Goal: Task Accomplishment & Management: Manage account settings

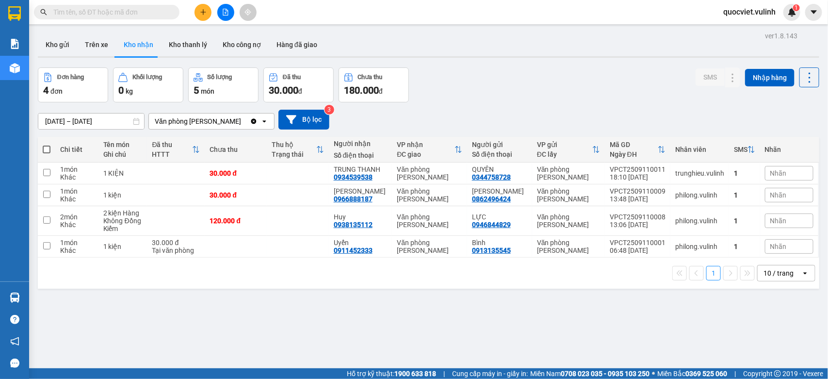
click at [458, 39] on div "Kho gửi Trên xe Kho nhận Kho thanh lý Kho công nợ Hàng đã giao" at bounding box center [428, 46] width 781 height 26
click at [444, 23] on div "Kết quả tìm kiếm ( 0 ) Bộ lọc No Data quocviet.vulinh 1" at bounding box center [414, 12] width 828 height 24
click at [358, 329] on div "ver 1.8.143 Kho gửi Trên xe Kho nhận Kho thanh lý Kho công nợ Hàng đã giao Đơn …" at bounding box center [428, 218] width 789 height 379
click at [64, 49] on button "Kho gửi" at bounding box center [57, 44] width 39 height 23
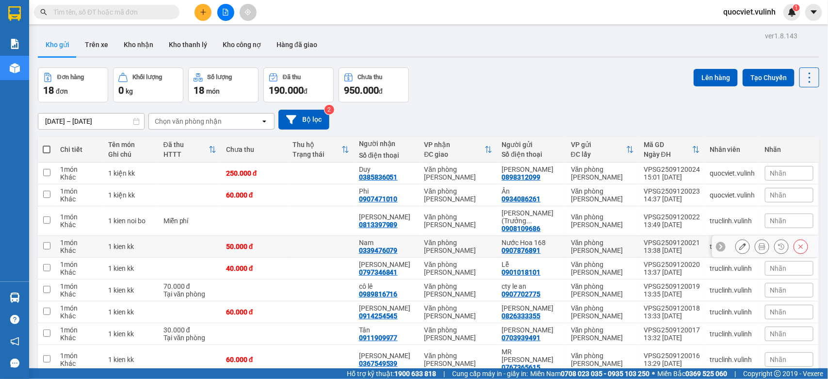
scroll to position [69, 0]
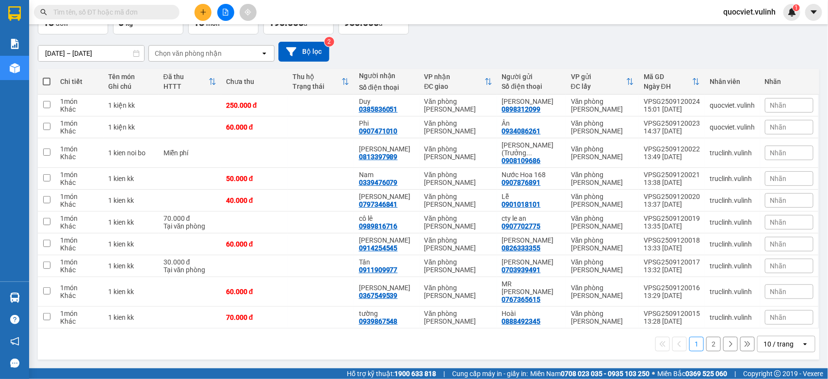
click at [773, 343] on div "10 / trang" at bounding box center [778, 344] width 30 height 10
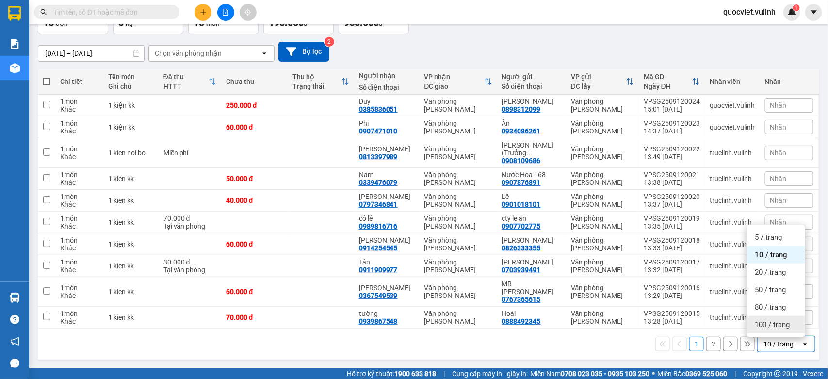
click at [768, 324] on span "100 / trang" at bounding box center [772, 325] width 35 height 10
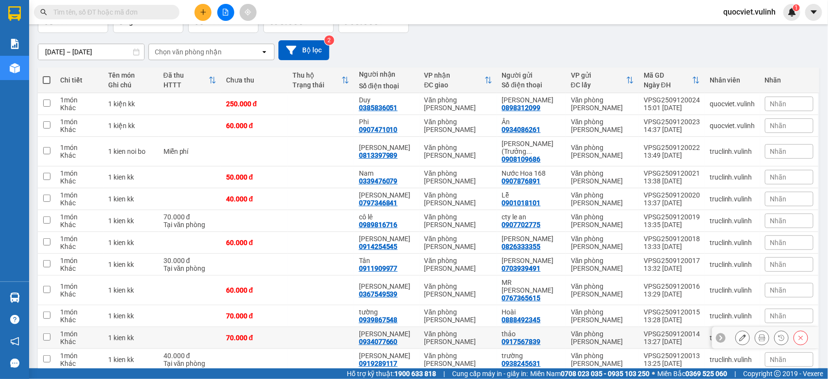
scroll to position [245, 0]
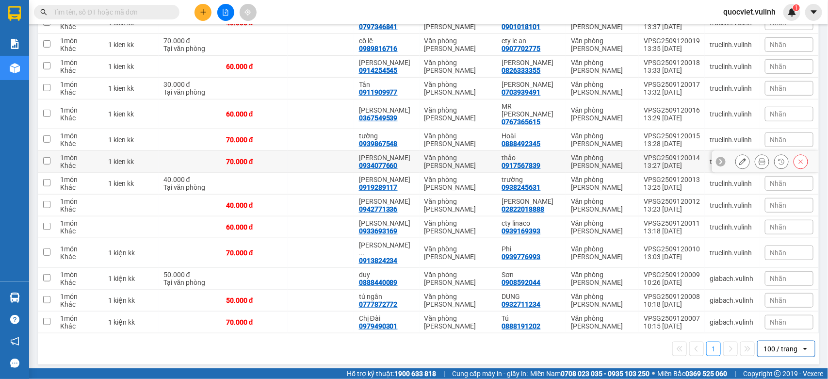
click at [684, 159] on div "VPSG2509120014" at bounding box center [672, 158] width 56 height 8
checkbox input "true"
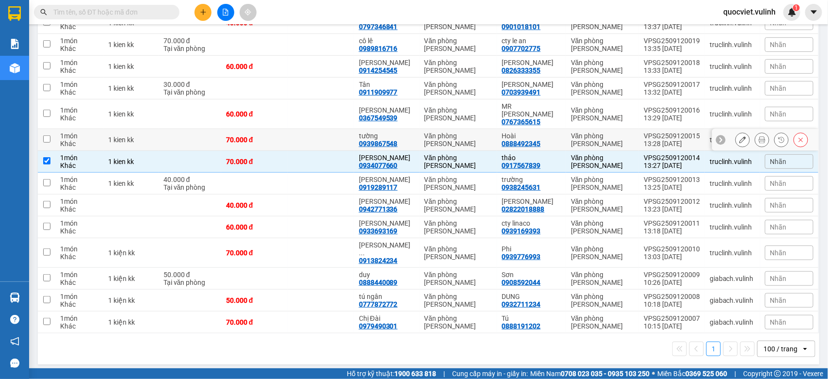
click at [678, 130] on td "VPSG2509120015 13:28 12/09" at bounding box center [672, 140] width 66 height 22
checkbox input "true"
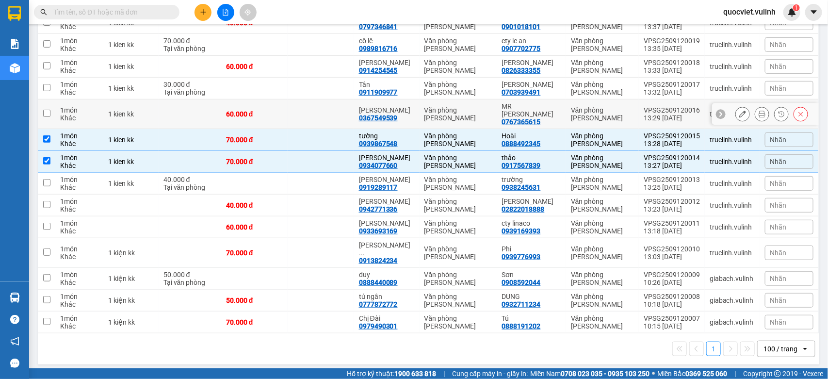
click at [677, 114] on div "VPSG2509120016" at bounding box center [672, 110] width 56 height 8
checkbox input "true"
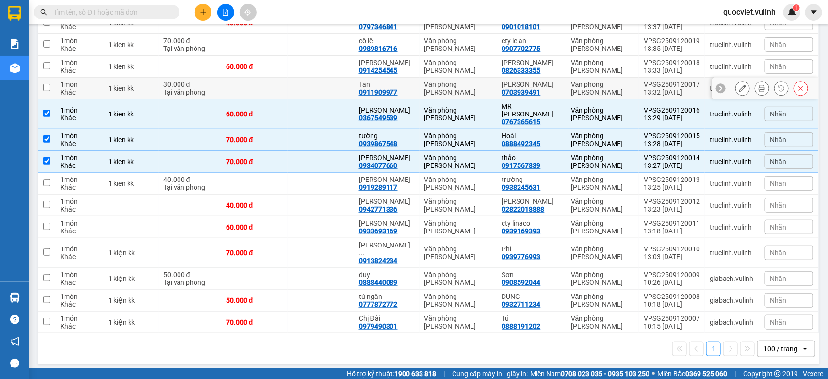
click at [673, 96] on div "13:32 12/09" at bounding box center [672, 92] width 56 height 8
checkbox input "true"
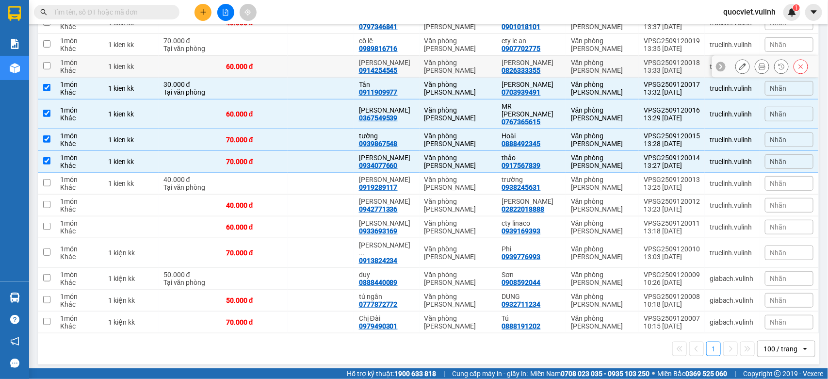
click at [671, 73] on div "13:33 12/09" at bounding box center [672, 70] width 56 height 8
checkbox input "true"
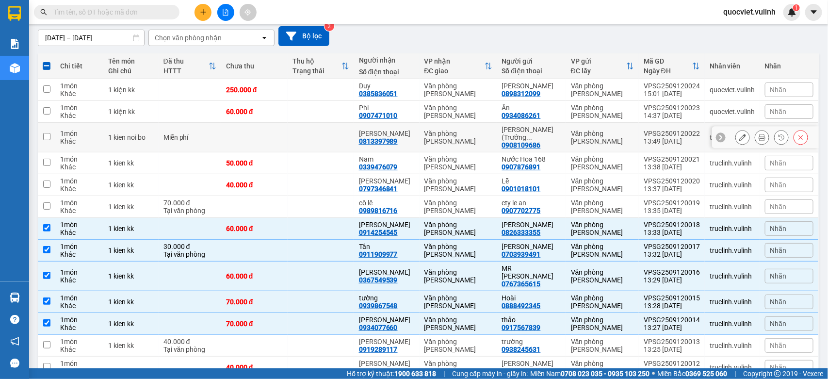
scroll to position [3, 0]
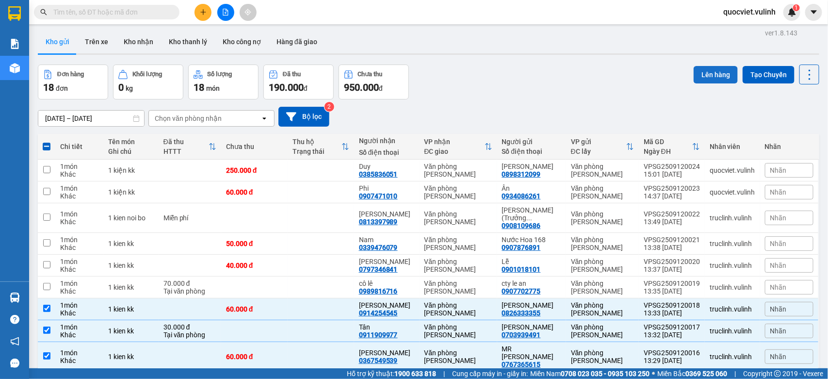
click at [706, 76] on button "Lên hàng" at bounding box center [716, 74] width 44 height 17
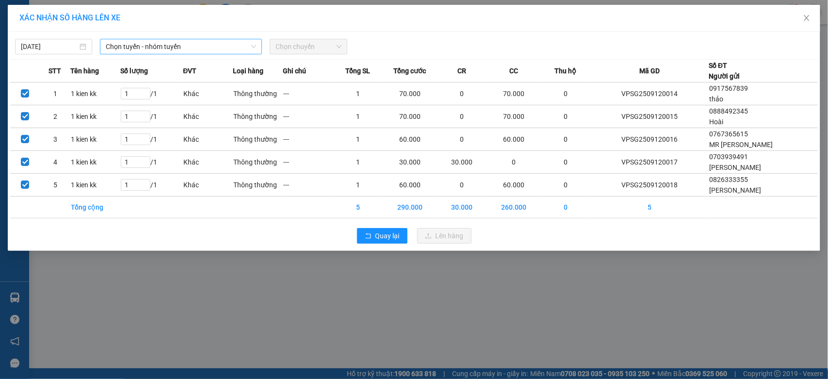
click at [124, 48] on span "Chọn tuyến - nhóm tuyến" at bounding box center [181, 46] width 150 height 15
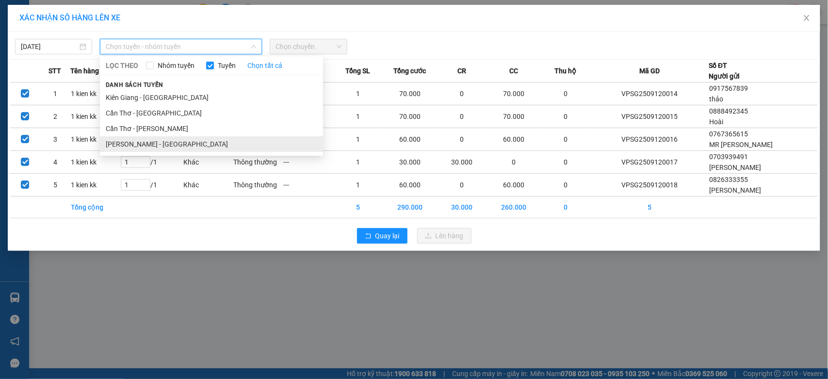
click at [184, 148] on li "[PERSON_NAME] - [GEOGRAPHIC_DATA]" at bounding box center [211, 144] width 223 height 16
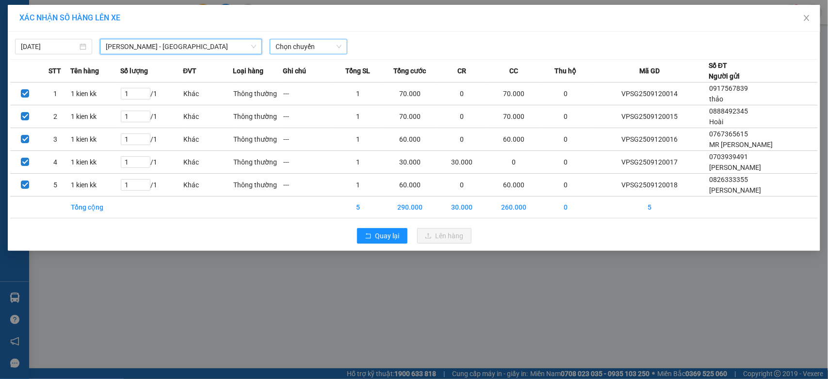
click at [328, 42] on span "Chọn chuyến" at bounding box center [307, 46] width 65 height 15
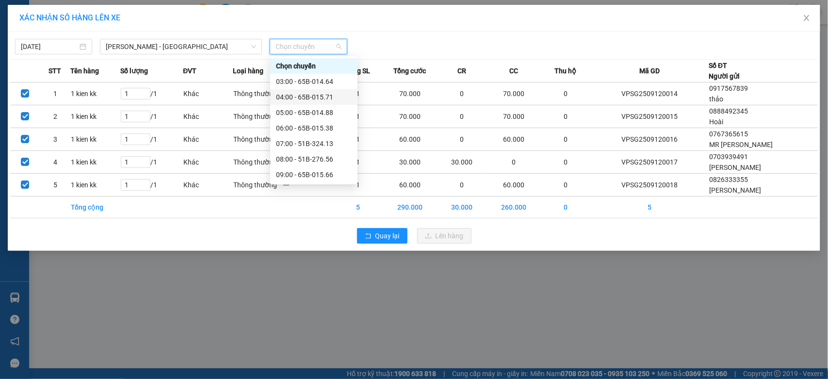
scroll to position [81, 0]
click at [323, 141] on div "12:00 - 51B-275.11" at bounding box center [314, 140] width 76 height 11
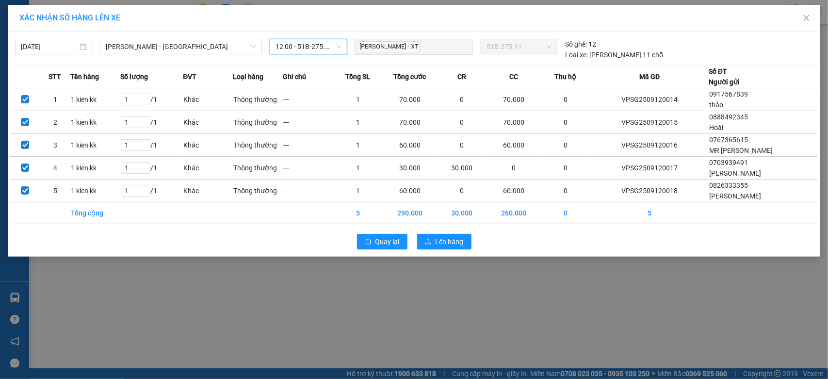
drag, startPoint x: 460, startPoint y: 251, endPoint x: 277, endPoint y: 257, distance: 183.0
click at [457, 249] on div "Quay lại Lên hàng" at bounding box center [414, 241] width 808 height 25
click at [437, 243] on span "Lên hàng" at bounding box center [450, 241] width 28 height 11
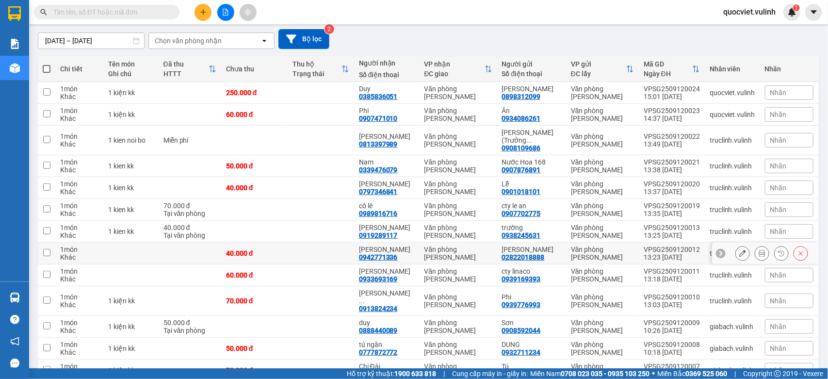
scroll to position [128, 0]
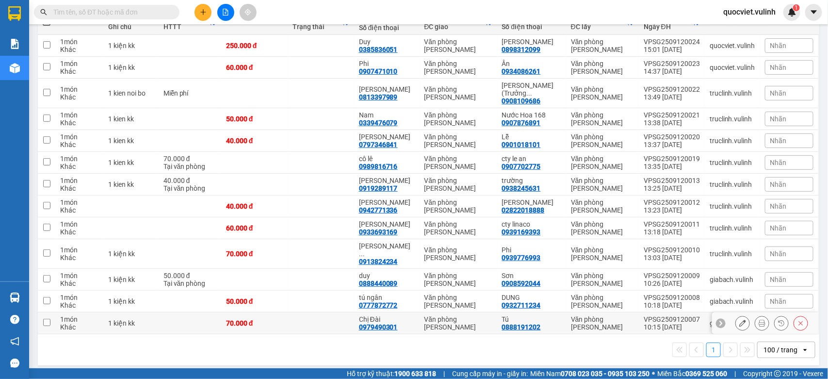
click at [650, 315] on div "VPSG2509120007" at bounding box center [672, 319] width 56 height 8
checkbox input "true"
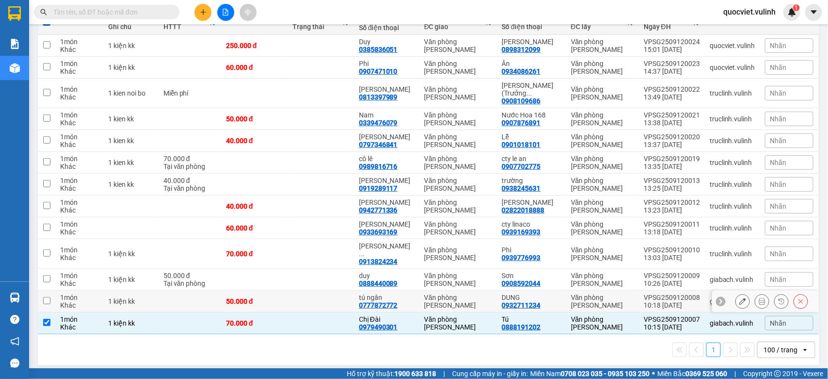
click at [652, 293] on div "VPSG2509120008" at bounding box center [672, 297] width 56 height 8
checkbox input "true"
click at [647, 272] on div "VPSG2509120009" at bounding box center [672, 276] width 56 height 8
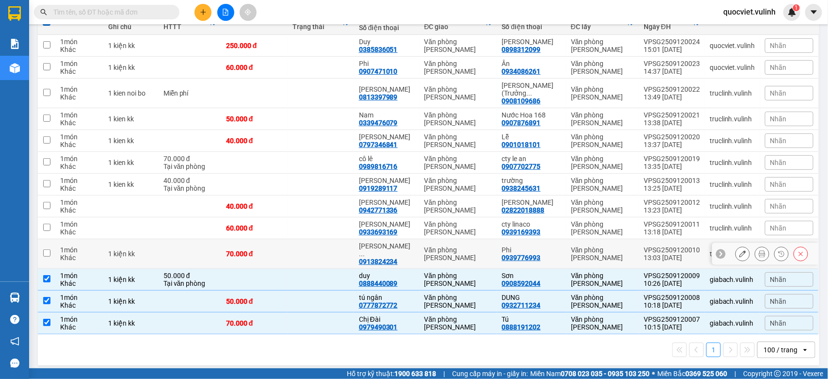
checkbox input "true"
click at [644, 246] on div "VPSG2509120010" at bounding box center [672, 250] width 56 height 8
checkbox input "true"
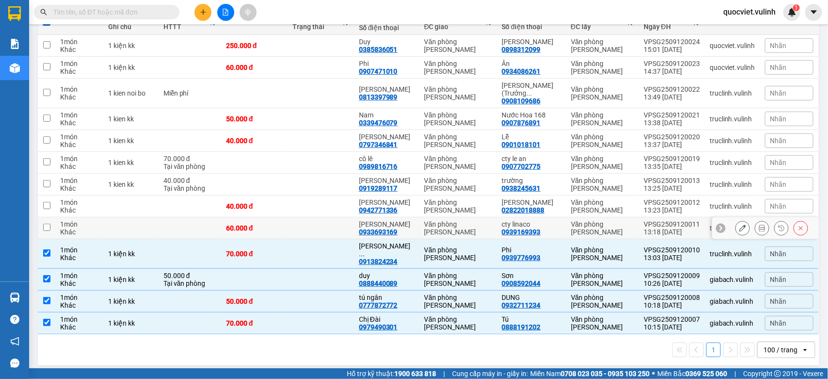
click at [644, 223] on div "VPSG2509120011" at bounding box center [672, 224] width 56 height 8
checkbox input "true"
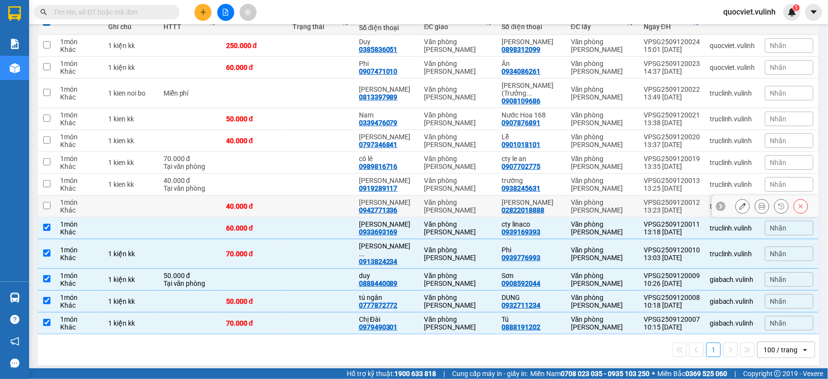
click at [643, 194] on td "VPSG2509120013 13:25 12/09" at bounding box center [672, 185] width 66 height 22
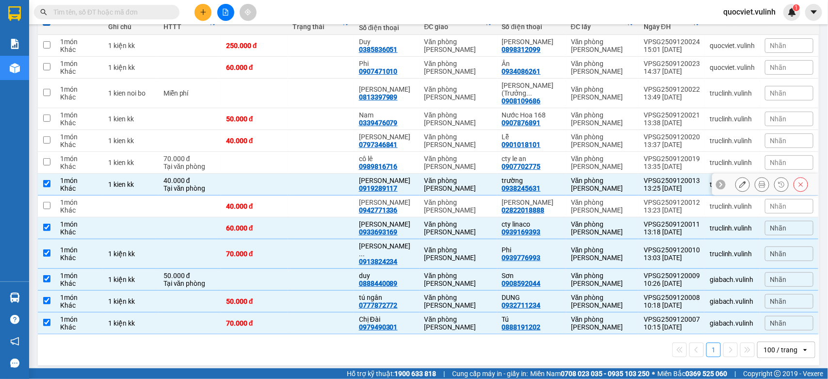
click at [644, 177] on div "VPSG2509120013" at bounding box center [672, 181] width 56 height 8
checkbox input "false"
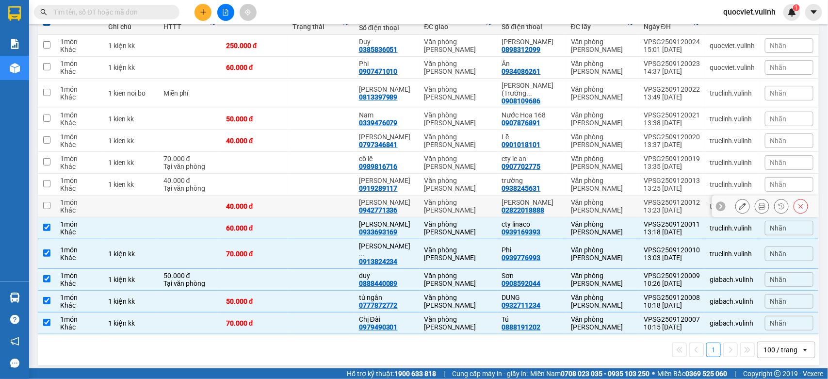
click at [651, 209] on div "13:23 12/09" at bounding box center [672, 210] width 56 height 8
checkbox input "true"
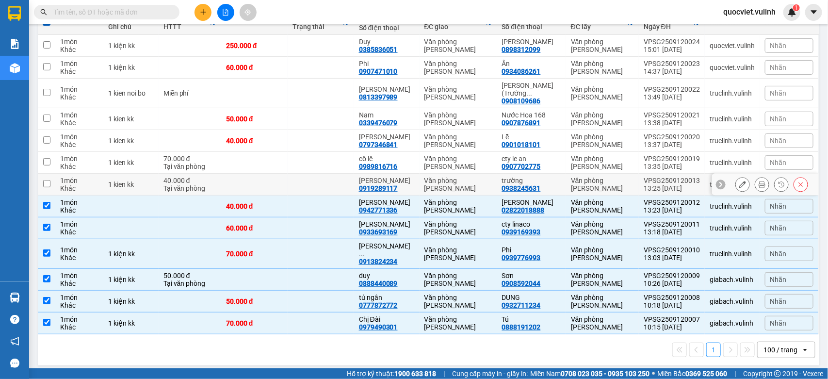
click at [646, 184] on div "13:25 12/09" at bounding box center [672, 188] width 56 height 8
checkbox input "true"
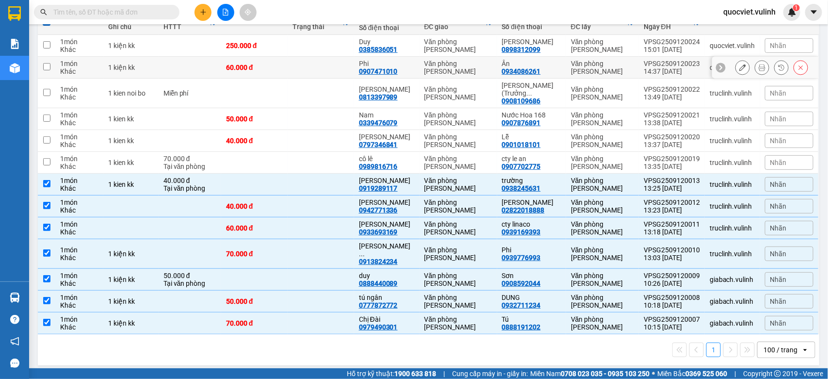
scroll to position [0, 0]
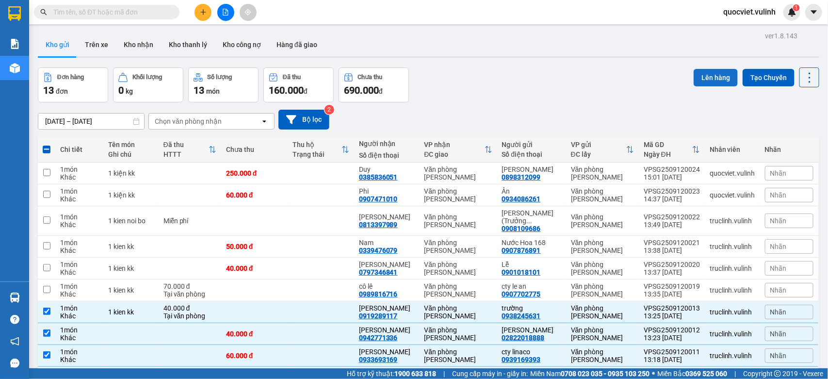
click at [694, 79] on button "Lên hàng" at bounding box center [716, 77] width 44 height 17
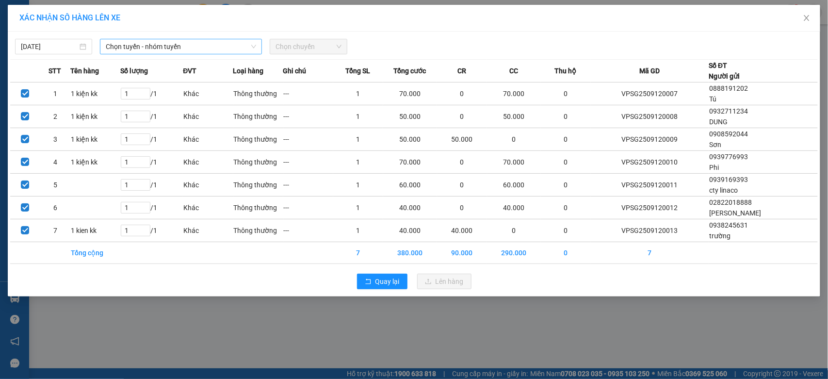
click at [118, 44] on span "Chọn tuyến - nhóm tuyến" at bounding box center [181, 46] width 150 height 15
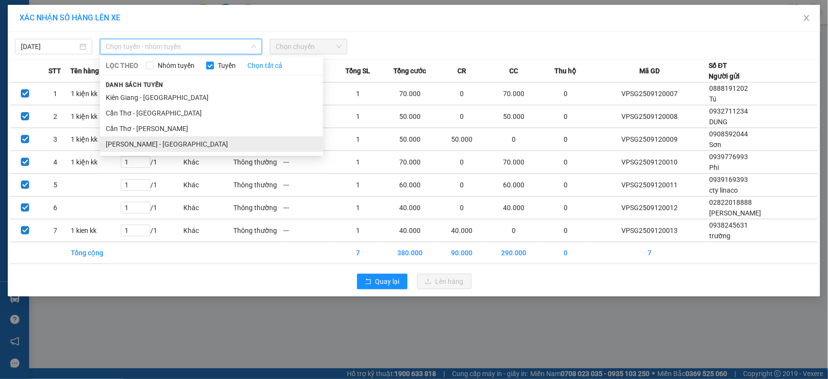
click at [153, 141] on li "[PERSON_NAME] - [GEOGRAPHIC_DATA]" at bounding box center [211, 144] width 223 height 16
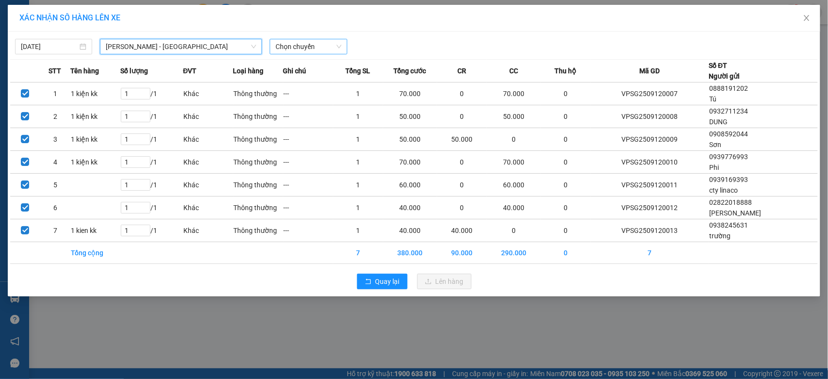
click at [306, 45] on span "Chọn chuyến" at bounding box center [307, 46] width 65 height 15
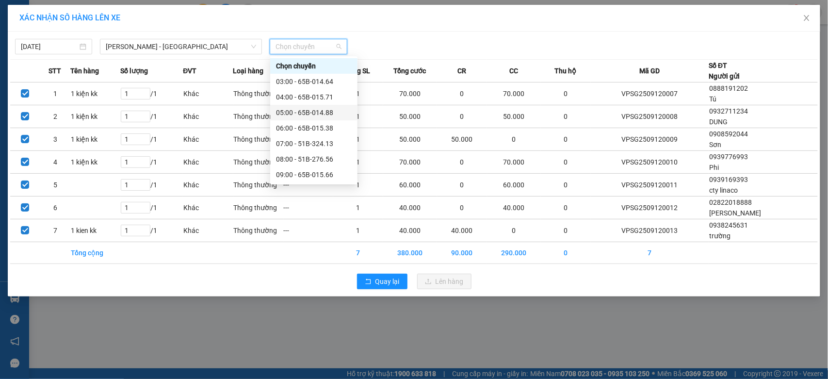
scroll to position [81, 0]
click at [324, 122] on div "11:00 - 51B-323.33" at bounding box center [314, 125] width 76 height 11
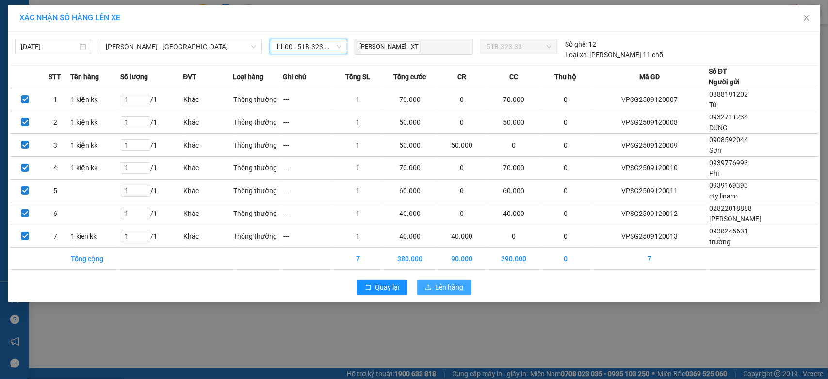
click at [444, 292] on span "Lên hàng" at bounding box center [450, 287] width 28 height 11
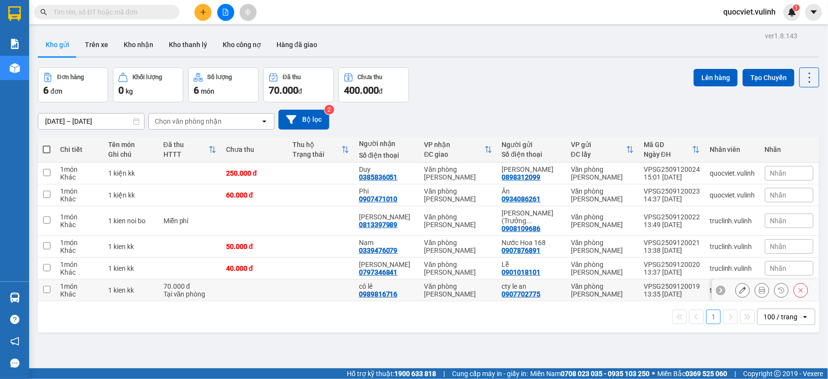
click at [658, 296] on div "13:35 12/09" at bounding box center [672, 294] width 56 height 8
checkbox input "true"
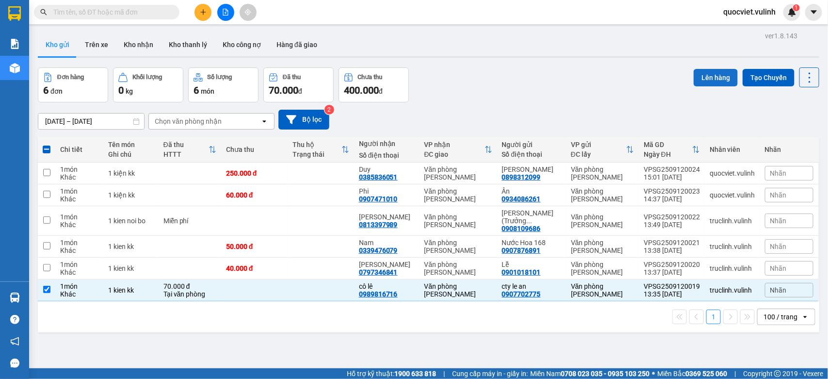
click at [711, 71] on button "Lên hàng" at bounding box center [716, 77] width 44 height 17
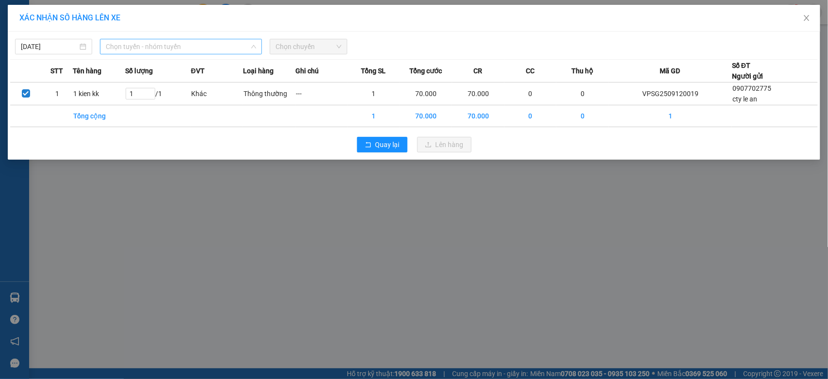
drag, startPoint x: 150, startPoint y: 42, endPoint x: 156, endPoint y: 54, distance: 12.8
click at [151, 42] on span "Chọn tuyến - nhóm tuyến" at bounding box center [181, 46] width 150 height 15
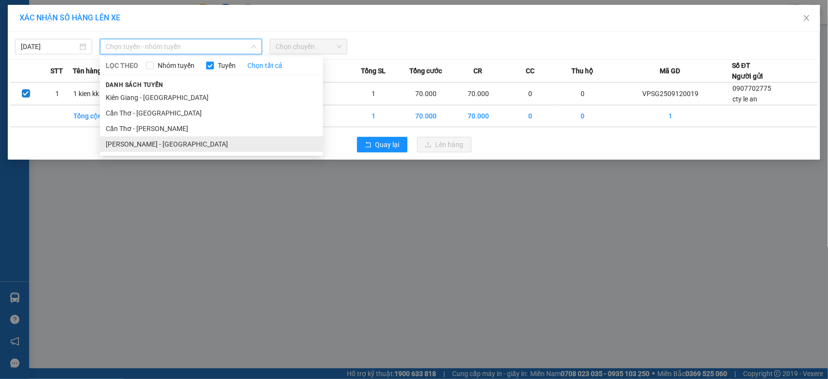
click at [162, 141] on li "Hồ Chí Minh - Cần Thơ" at bounding box center [211, 144] width 223 height 16
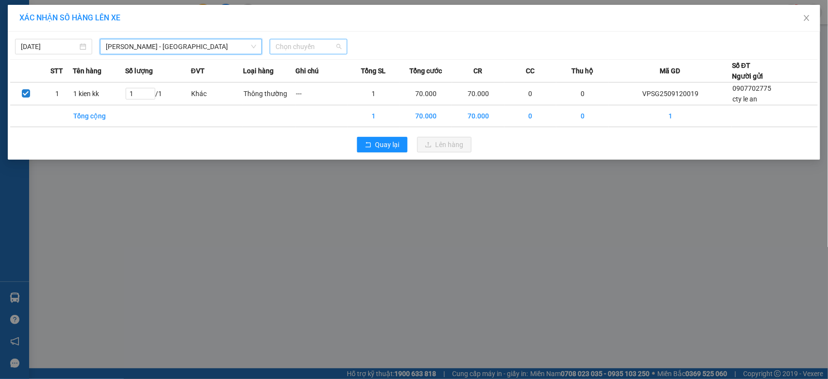
click at [325, 54] on input "search" at bounding box center [304, 46] width 59 height 15
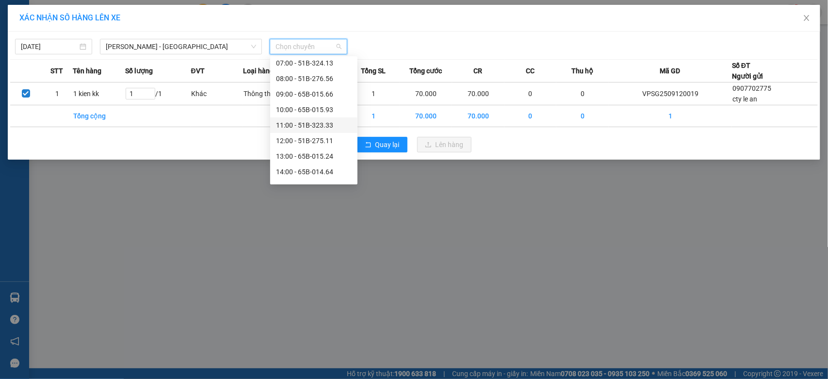
scroll to position [162, 0]
click at [328, 74] on div "13:00 - 65B-015.24" at bounding box center [314, 75] width 76 height 11
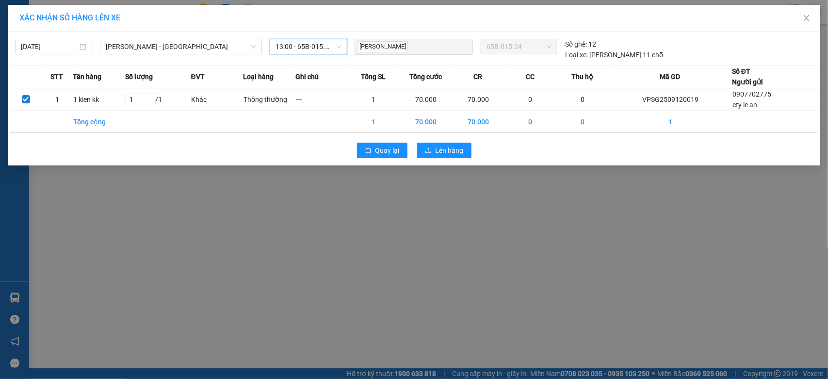
click at [446, 141] on div "Quay lại Lên hàng" at bounding box center [414, 150] width 808 height 25
click at [444, 153] on span "Lên hàng" at bounding box center [450, 150] width 28 height 11
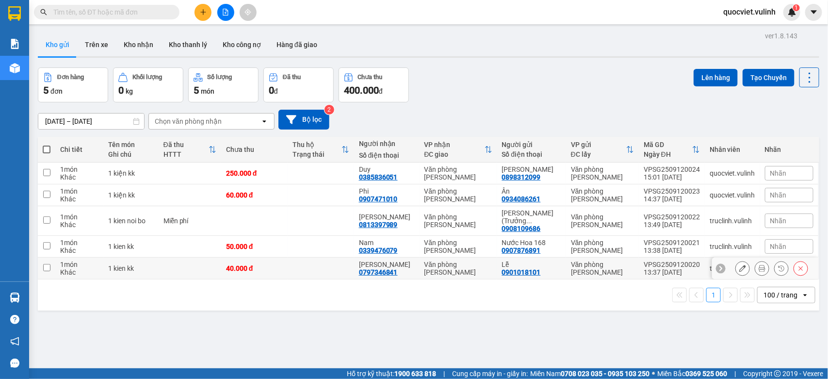
click at [644, 268] on div "13:37 12/09" at bounding box center [672, 272] width 56 height 8
checkbox input "true"
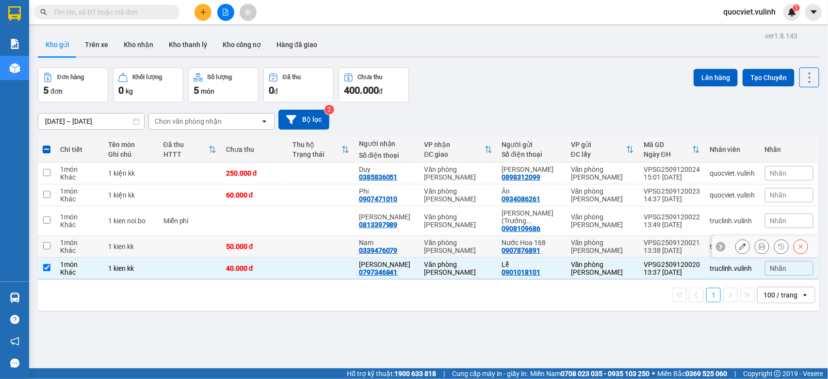
click at [648, 243] on div "VPSG2509120021" at bounding box center [672, 243] width 56 height 8
checkbox input "true"
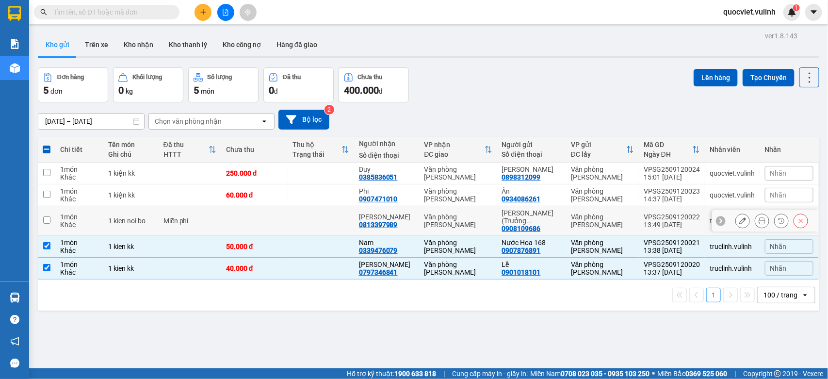
click at [651, 221] on div "13:49 12/09" at bounding box center [672, 225] width 56 height 8
checkbox input "true"
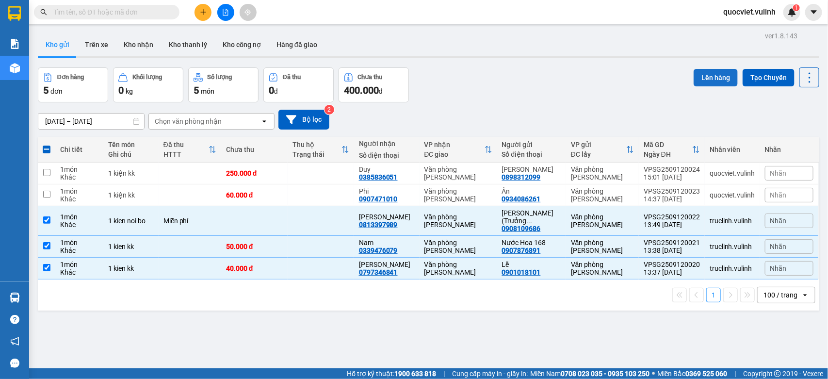
click at [707, 78] on button "Lên hàng" at bounding box center [716, 77] width 44 height 17
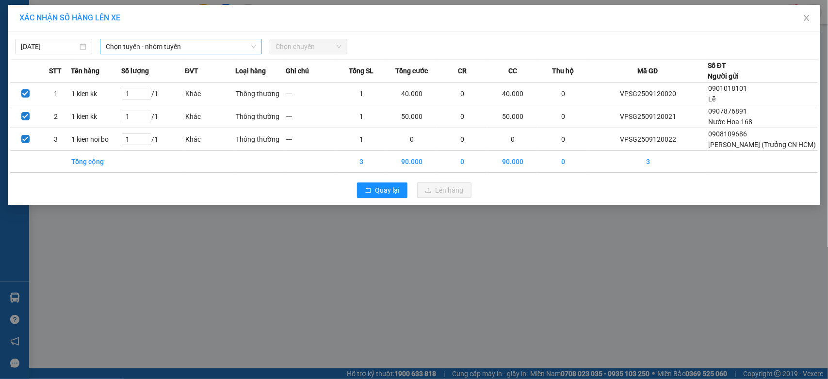
click at [203, 51] on span "Chọn tuyến - nhóm tuyến" at bounding box center [181, 46] width 150 height 15
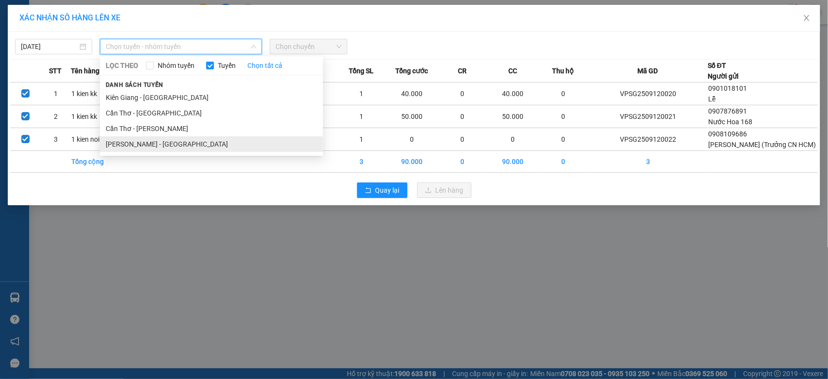
click at [151, 148] on li "Hồ Chí Minh - Cần Thơ" at bounding box center [211, 144] width 223 height 16
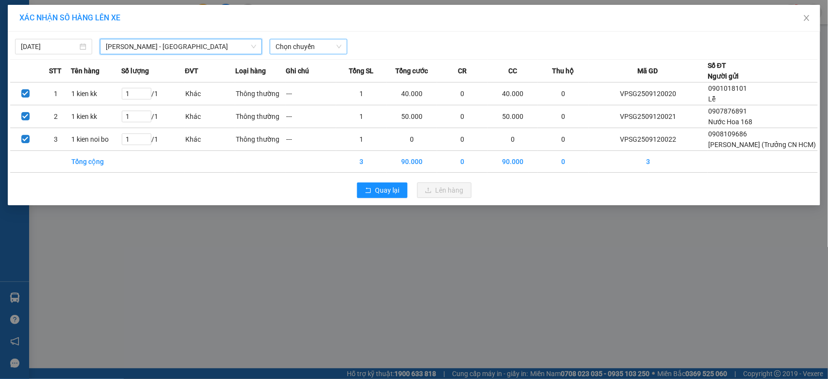
click at [310, 47] on span "Chọn chuyến" at bounding box center [307, 46] width 65 height 15
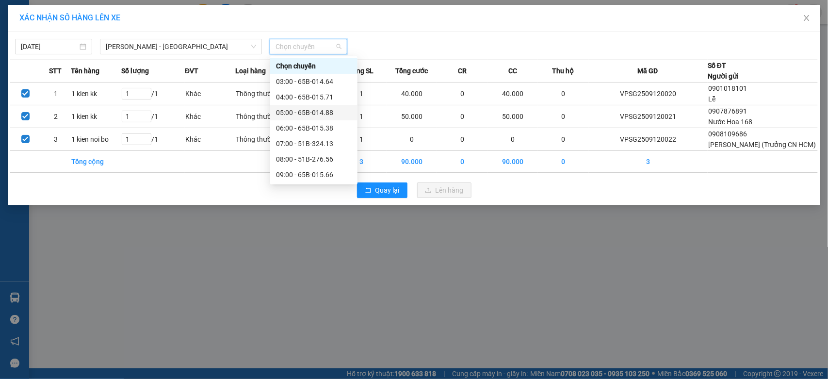
scroll to position [81, 0]
click at [330, 172] on div "14:00 - 65B-014.64" at bounding box center [314, 171] width 76 height 11
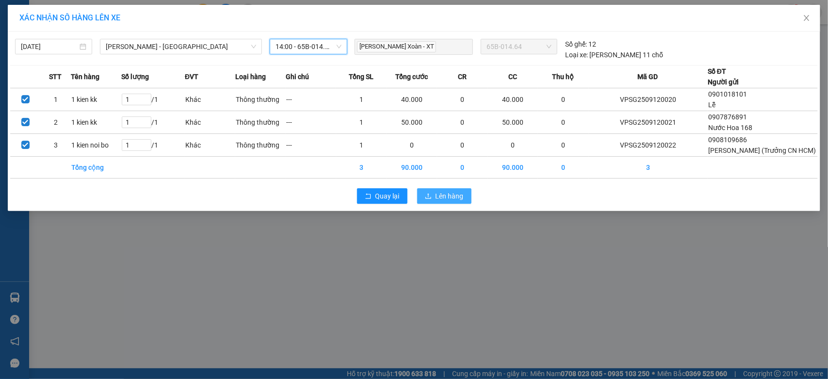
click at [455, 201] on span "Lên hàng" at bounding box center [450, 196] width 28 height 11
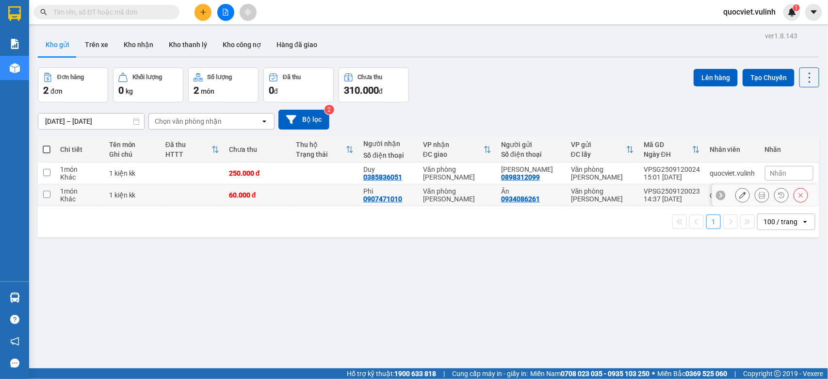
click at [439, 193] on div "Văn phòng Vũ Linh" at bounding box center [457, 195] width 68 height 16
checkbox input "true"
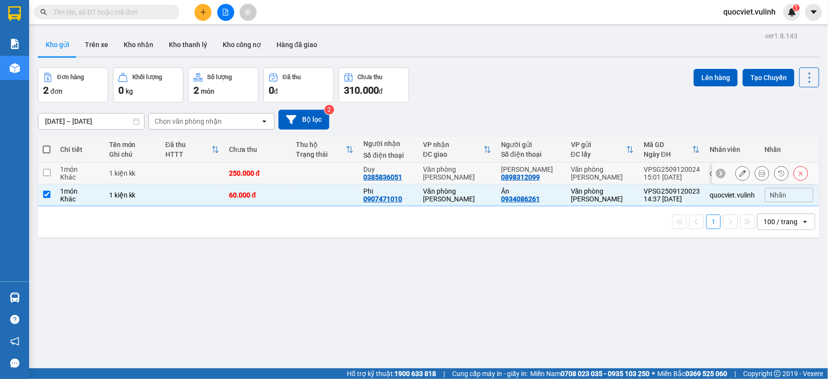
click at [449, 163] on td "Văn phòng Vũ Linh" at bounding box center [457, 173] width 78 height 22
checkbox input "true"
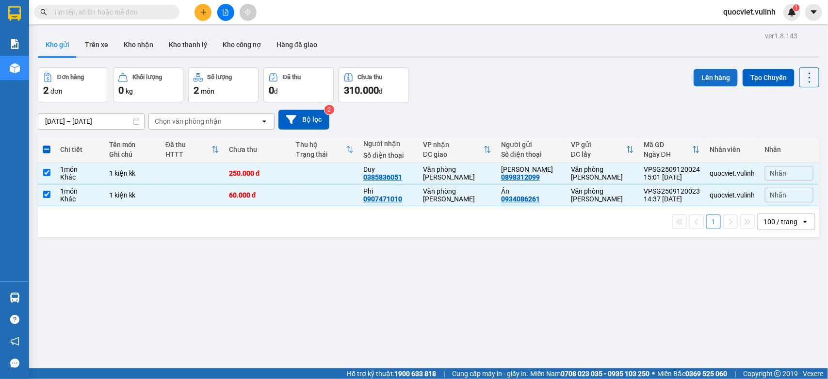
click at [694, 79] on button "Lên hàng" at bounding box center [716, 77] width 44 height 17
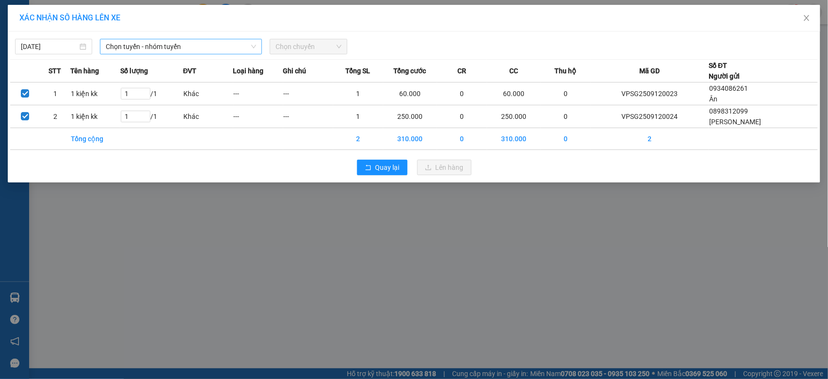
click at [175, 48] on span "Chọn tuyến - nhóm tuyến" at bounding box center [181, 46] width 150 height 15
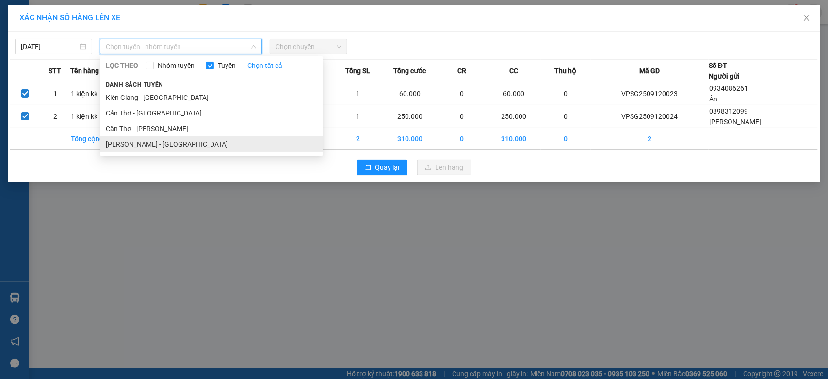
click at [152, 141] on li "Hồ Chí Minh - Cần Thơ" at bounding box center [211, 144] width 223 height 16
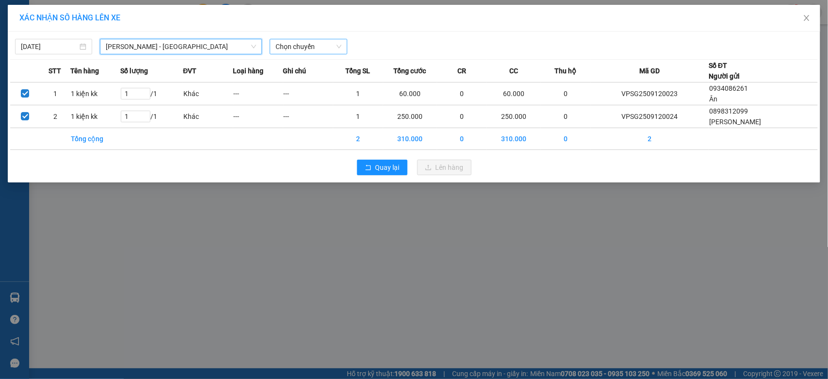
click at [320, 48] on span "Chọn chuyến" at bounding box center [307, 46] width 65 height 15
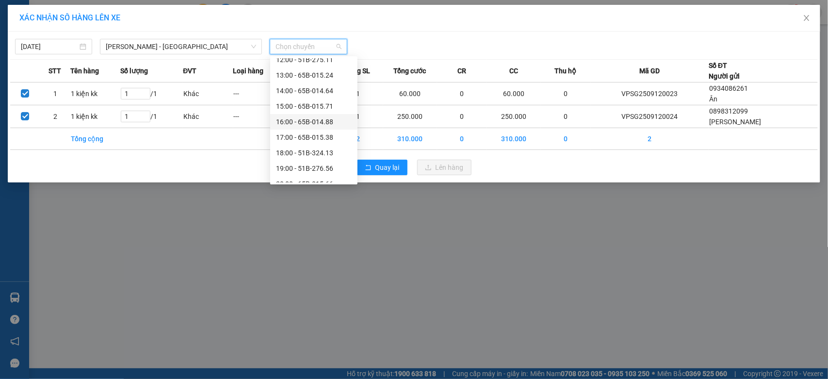
scroll to position [170, 0]
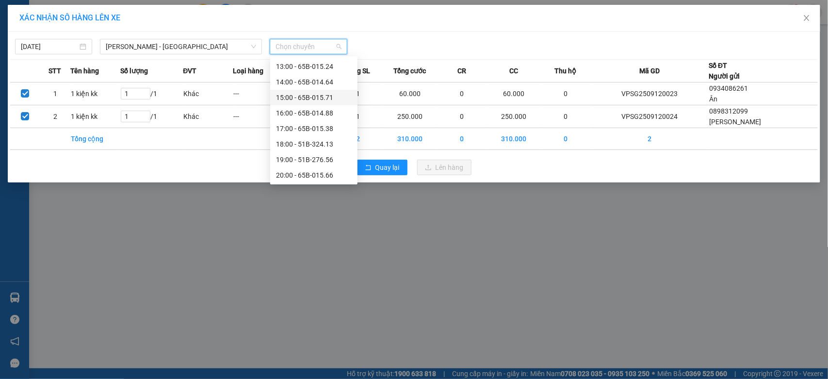
click at [323, 95] on div "15:00 - 65B-015.71" at bounding box center [314, 97] width 76 height 11
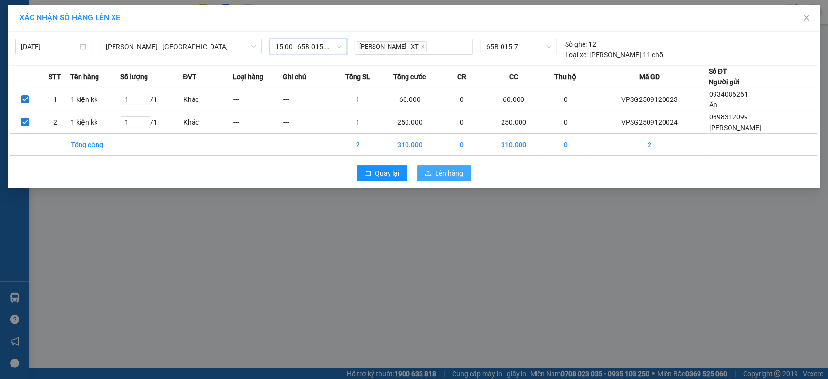
click at [442, 171] on span "Lên hàng" at bounding box center [450, 173] width 28 height 11
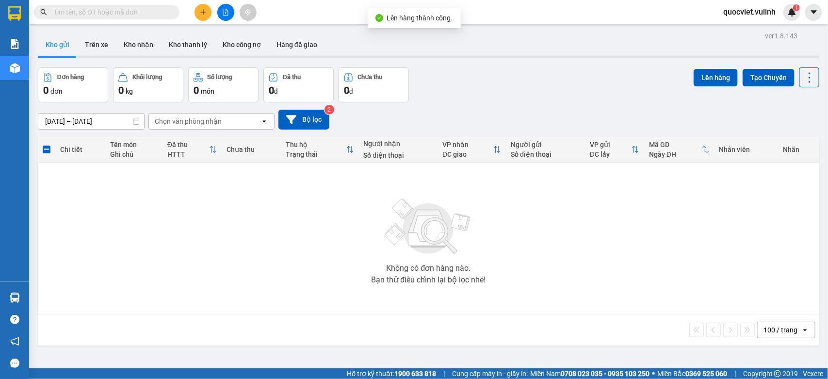
click at [488, 65] on div "ver 1.8.143 Kho gửi Trên xe Kho nhận Kho thanh lý Kho công nợ Hàng đã giao Đơn …" at bounding box center [428, 218] width 789 height 379
click at [130, 14] on input "text" at bounding box center [110, 12] width 114 height 11
click at [603, 258] on div "Không có đơn hàng nào. Bạn thử điều chỉnh lại bộ lọc nhé!" at bounding box center [429, 237] width 772 height 145
click at [516, 213] on div "Không có đơn hàng nào. Bạn thử điều chỉnh lại bộ lọc nhé!" at bounding box center [429, 237] width 772 height 145
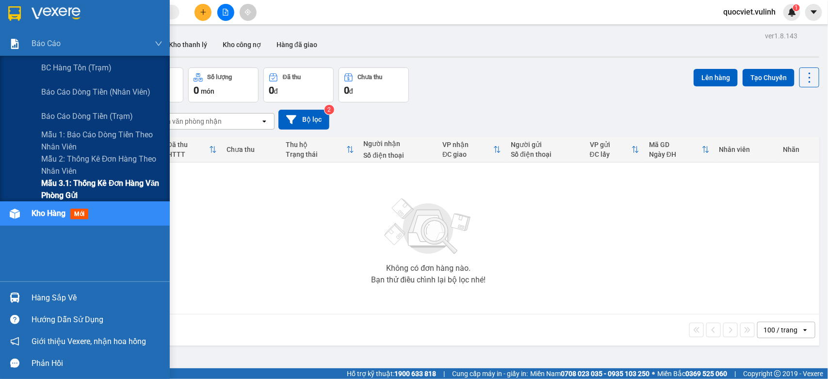
click at [46, 183] on span "Mẫu 3.1: Thống kê đơn hàng văn phòng gửi" at bounding box center [101, 189] width 121 height 24
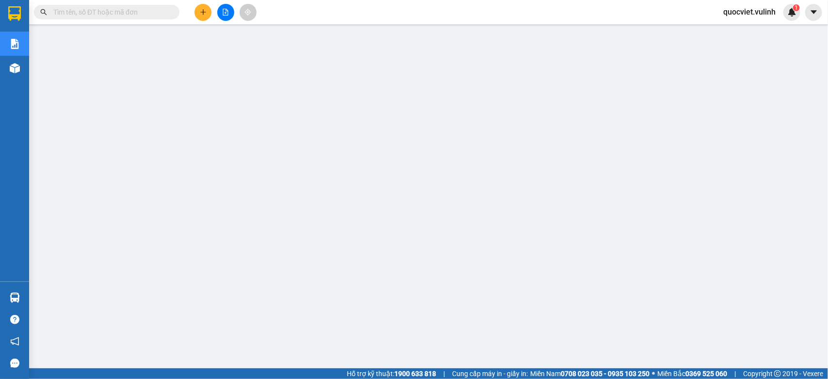
click at [201, 10] on icon "plus" at bounding box center [203, 12] width 7 height 7
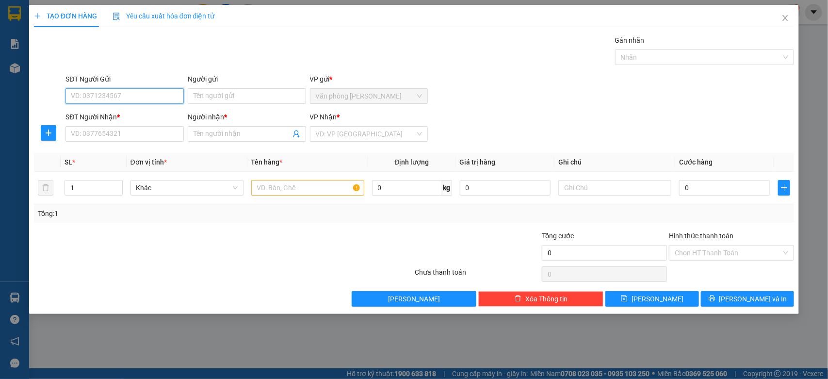
click at [159, 97] on input "SĐT Người Gửi" at bounding box center [124, 96] width 118 height 16
type input "0942547523"
click at [233, 97] on input "Người gửi" at bounding box center [247, 96] width 118 height 16
click at [256, 99] on input "Hieeus" at bounding box center [247, 96] width 118 height 16
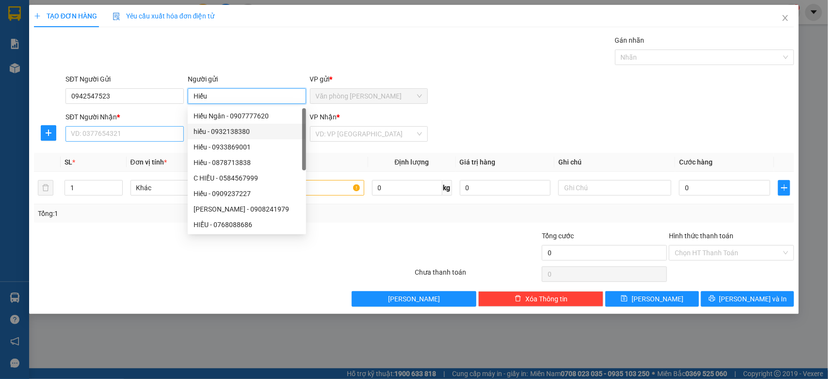
type input "Hiếu"
click at [146, 136] on input "SĐT Người Nhận *" at bounding box center [124, 134] width 118 height 16
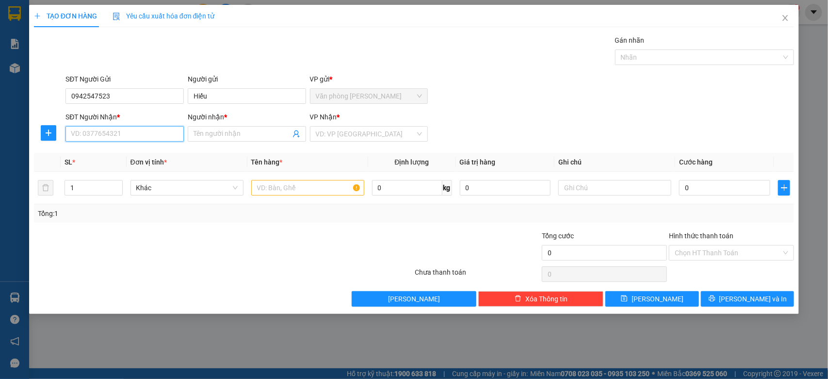
click at [148, 132] on input "SĐT Người Nhận *" at bounding box center [124, 134] width 118 height 16
click at [208, 129] on input "Người nhận *" at bounding box center [242, 134] width 97 height 11
click at [169, 131] on input "SĐT Người Nhận *" at bounding box center [124, 134] width 118 height 16
click at [155, 151] on div "0917979803 - A HUY" at bounding box center [125, 153] width 109 height 11
type input "0917979803"
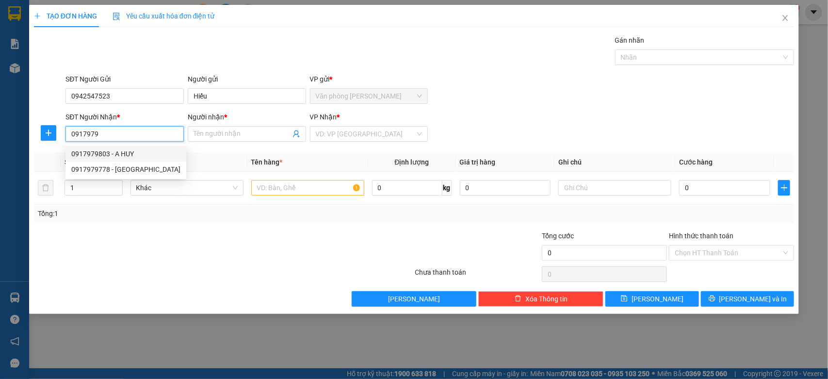
type input "A HUY"
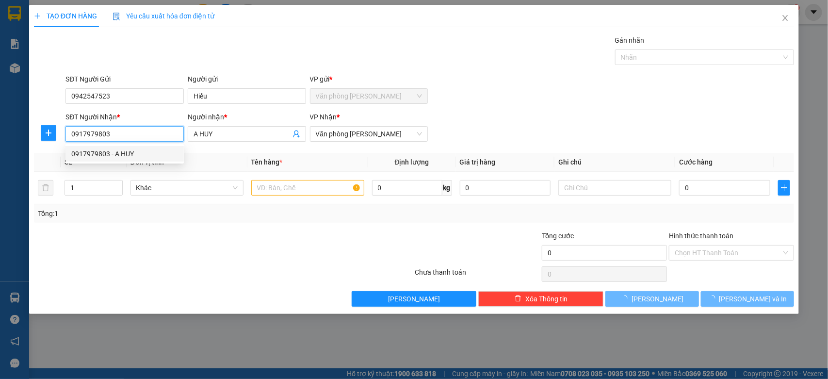
type input "30.000"
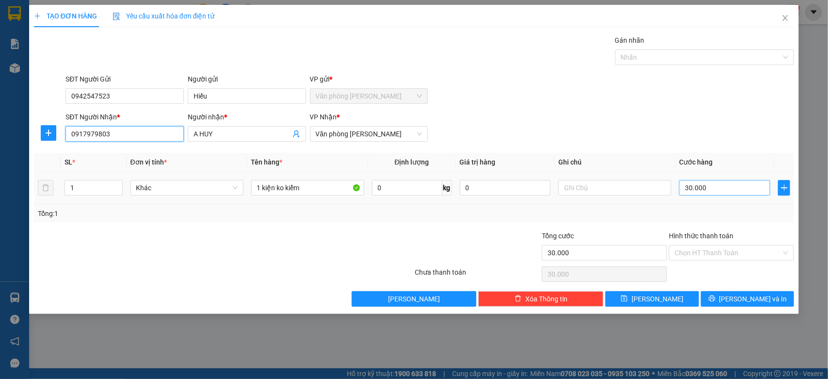
type input "0917979803"
click at [739, 194] on input "30.000" at bounding box center [724, 188] width 91 height 16
type input "0"
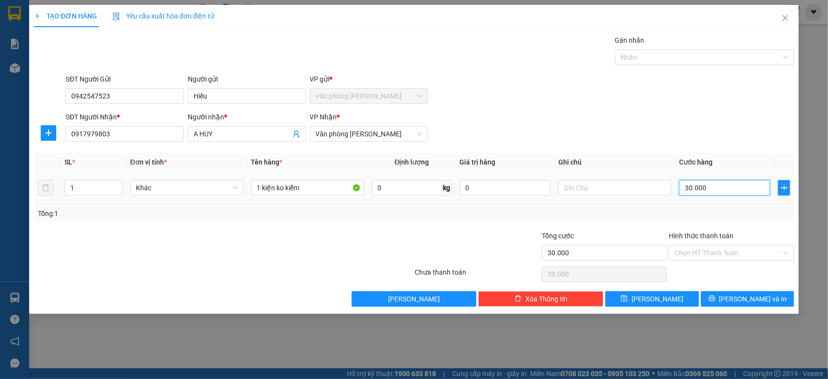
type input "0"
type input "0.000"
type input "40.000"
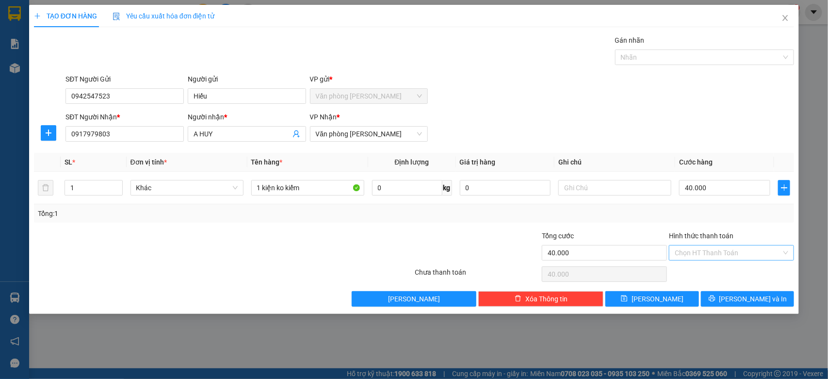
click at [727, 259] on input "Hình thức thanh toán" at bounding box center [728, 252] width 107 height 15
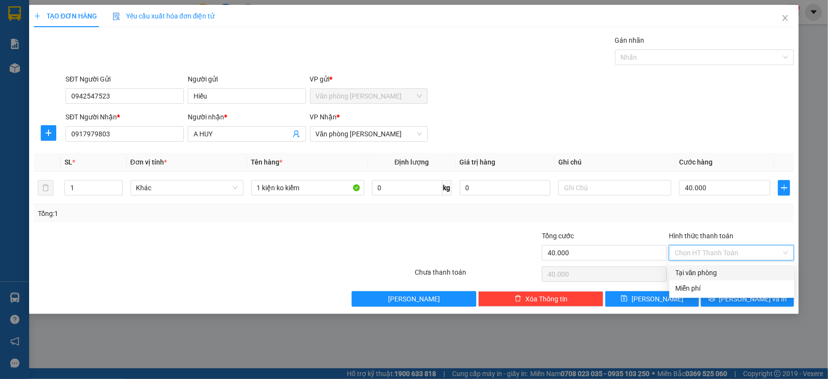
click at [716, 268] on div "Tại văn phòng" at bounding box center [731, 272] width 113 height 11
type input "0"
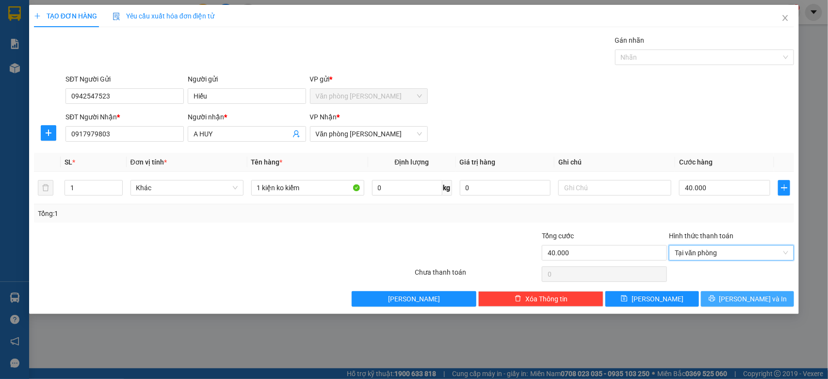
click at [744, 304] on span "Lưu và In" at bounding box center [753, 298] width 68 height 11
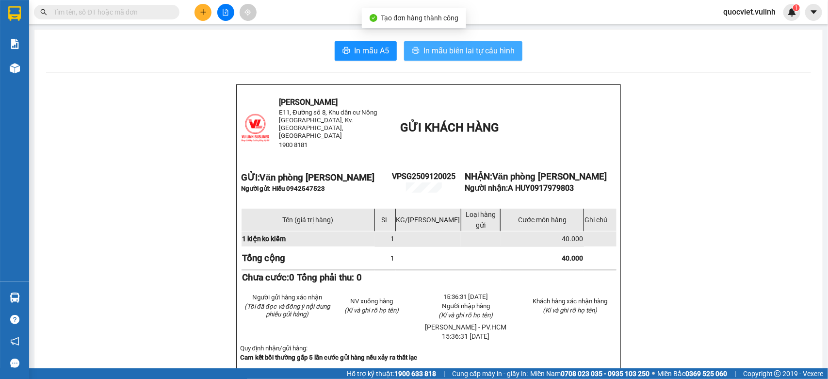
click at [481, 51] on span "In mẫu biên lai tự cấu hình" at bounding box center [468, 51] width 91 height 12
click at [566, 171] on span "Văn phòng Vũ Linh" at bounding box center [549, 176] width 114 height 11
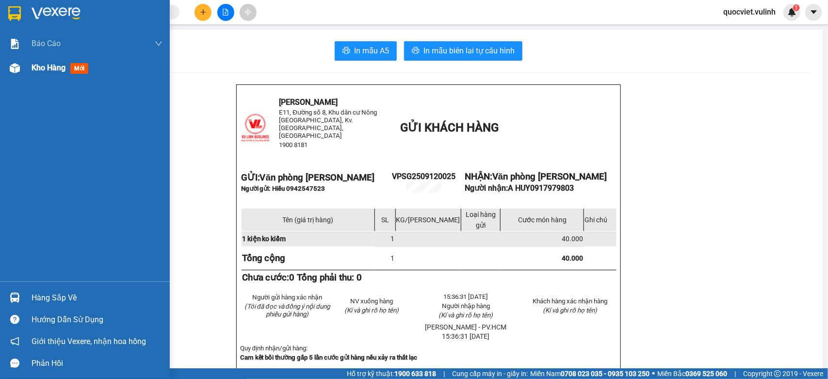
click at [10, 73] on img at bounding box center [15, 68] width 10 height 10
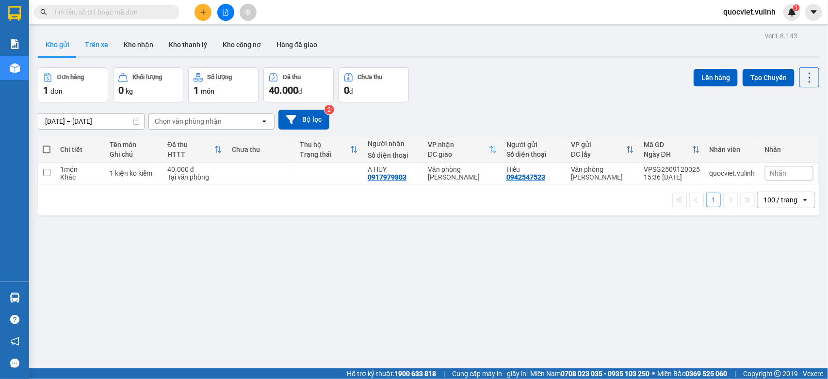
click at [94, 47] on button "Trên xe" at bounding box center [96, 44] width 39 height 23
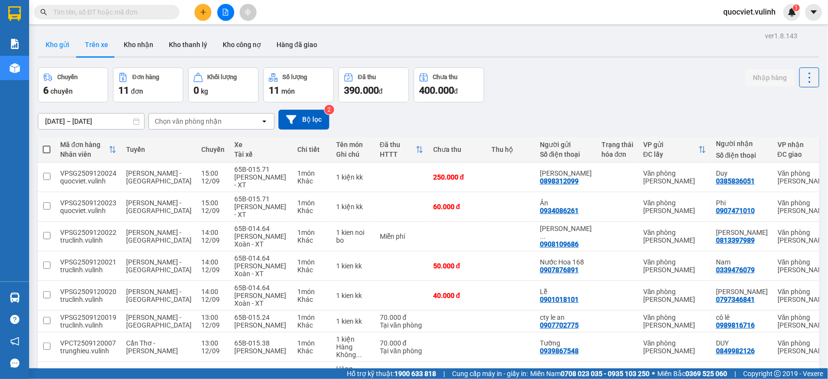
click at [63, 45] on button "Kho gửi" at bounding box center [57, 44] width 39 height 23
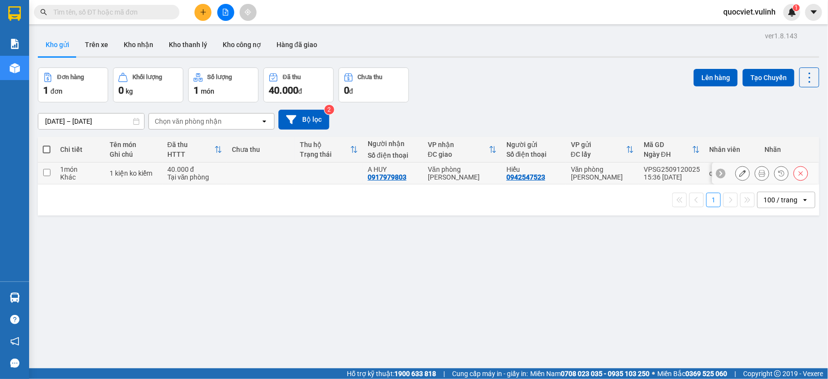
click at [736, 178] on button at bounding box center [743, 173] width 14 height 17
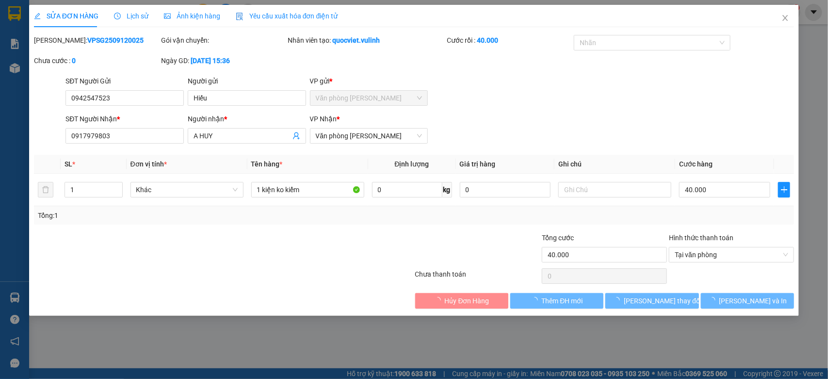
type input "0942547523"
type input "Hiếu"
type input "0917979803"
type input "A HUY"
type input "40.000"
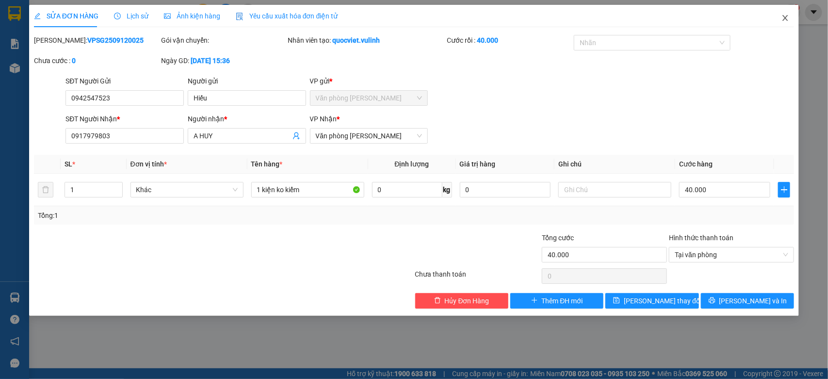
drag, startPoint x: 787, startPoint y: 13, endPoint x: 782, endPoint y: 17, distance: 6.9
click at [787, 13] on span "Close" at bounding box center [785, 18] width 27 height 27
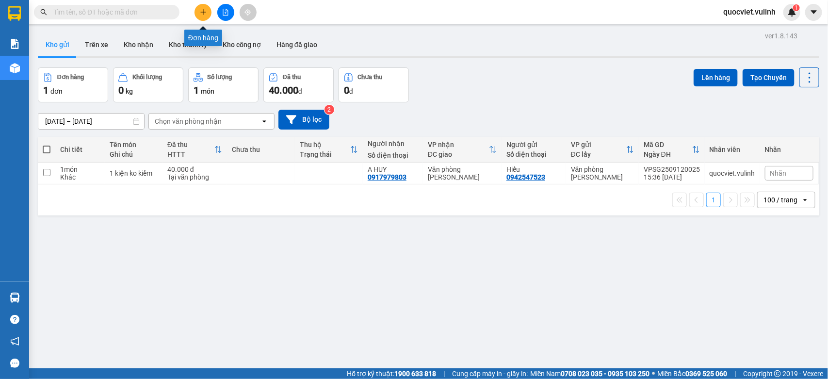
click at [201, 18] on button at bounding box center [202, 12] width 17 height 17
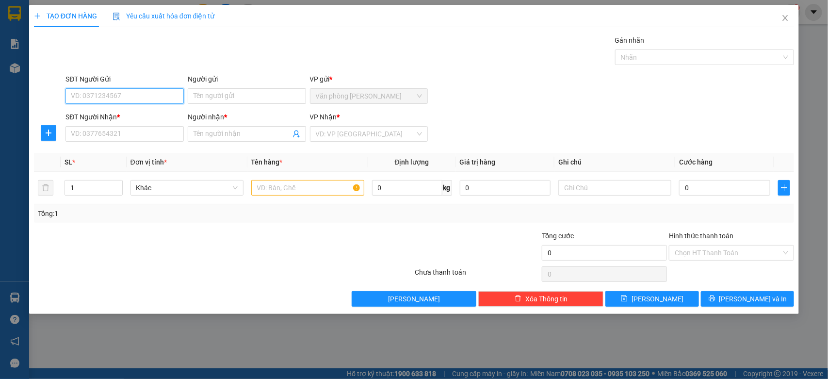
click at [127, 95] on input "SĐT Người Gửi" at bounding box center [124, 96] width 118 height 16
click at [116, 89] on input "SĐT Người Gửi" at bounding box center [124, 96] width 118 height 16
click at [174, 96] on input "SĐT Người Gửi" at bounding box center [124, 96] width 118 height 16
click at [178, 96] on input "SĐT Người Gửi" at bounding box center [124, 96] width 118 height 16
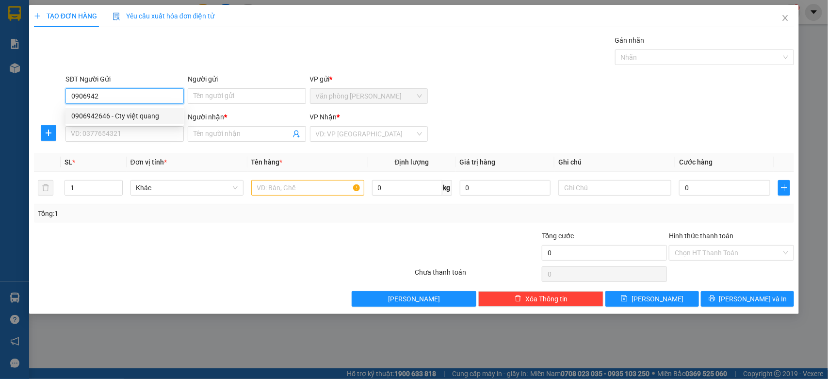
click at [148, 113] on div "0906942646 - Cty việt quang" at bounding box center [124, 116] width 107 height 11
type input "0906942646"
type input "Cty việt quang"
type input "0865280829"
type input "Diễm Phương"
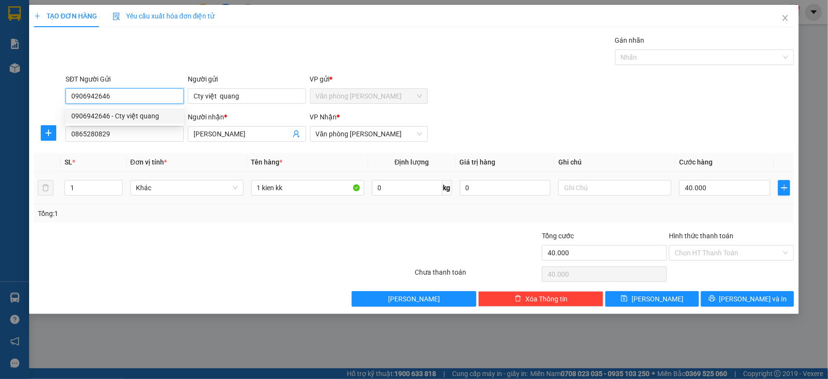
type input "40.000"
type input "0906942646"
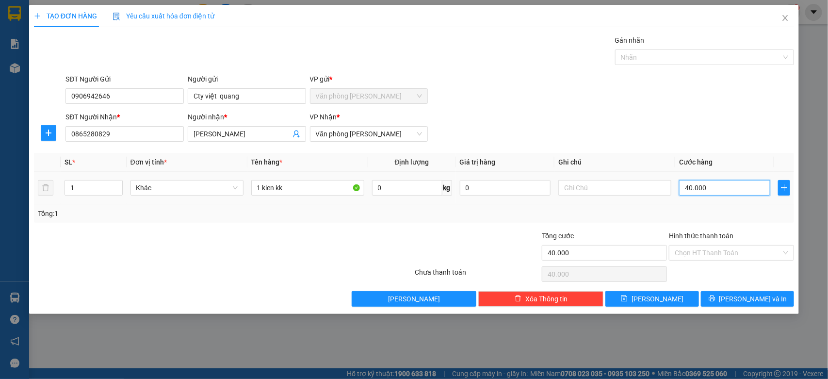
click at [727, 192] on input "40.000" at bounding box center [724, 188] width 91 height 16
type input "0"
type input "0.000"
type input "10.000"
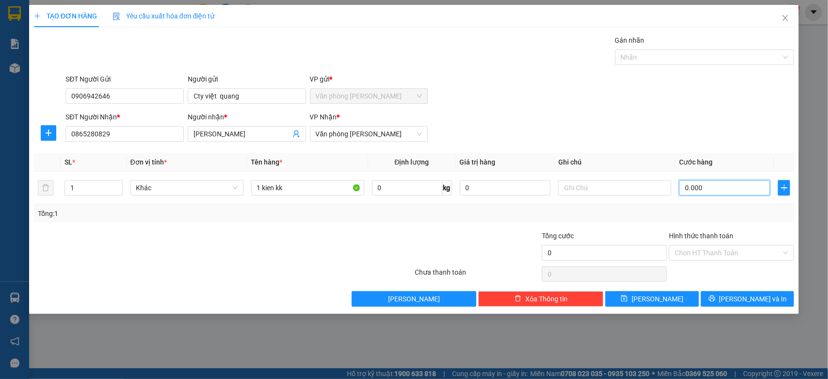
type input "10.000"
type input "100.000"
type input "1.000.000"
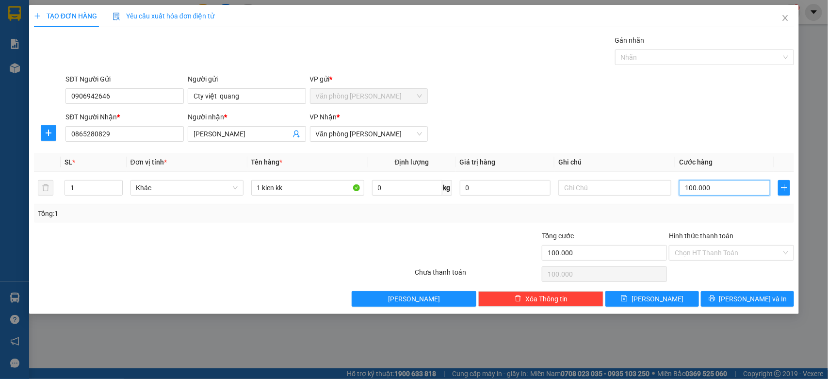
type input "1.000.000"
type input "100.000"
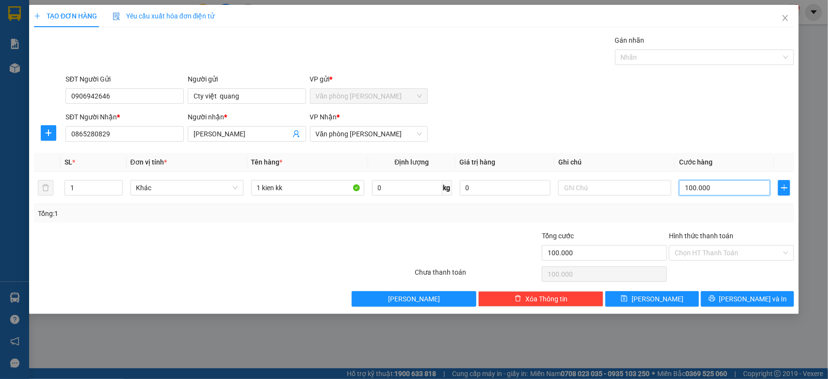
type input "10.000"
type input "0"
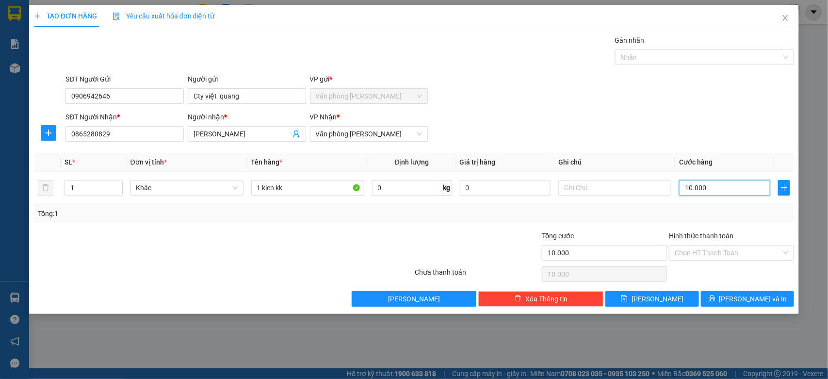
type input "0.000"
type input "90.000"
click at [748, 182] on input "90.000" at bounding box center [724, 188] width 91 height 16
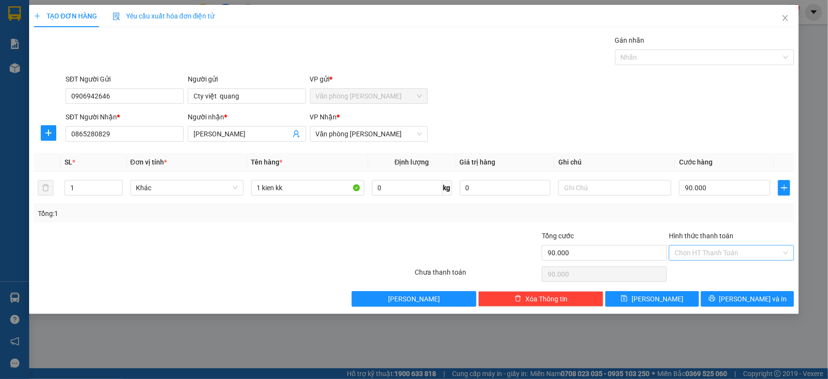
click at [709, 253] on input "Hình thức thanh toán" at bounding box center [728, 252] width 107 height 15
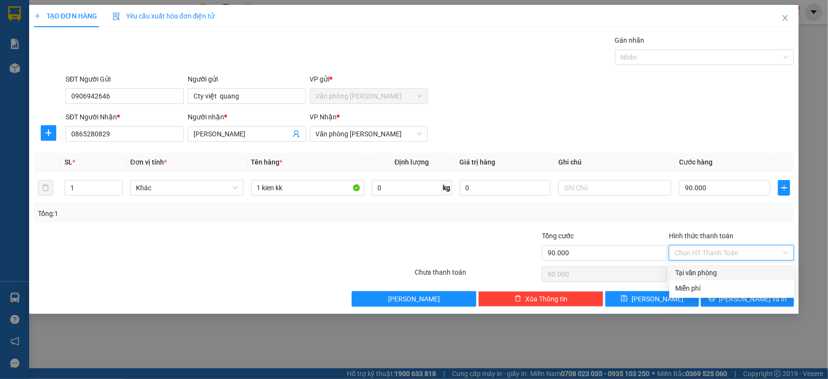
click at [704, 273] on div "Tại văn phòng" at bounding box center [731, 272] width 113 height 11
type input "0"
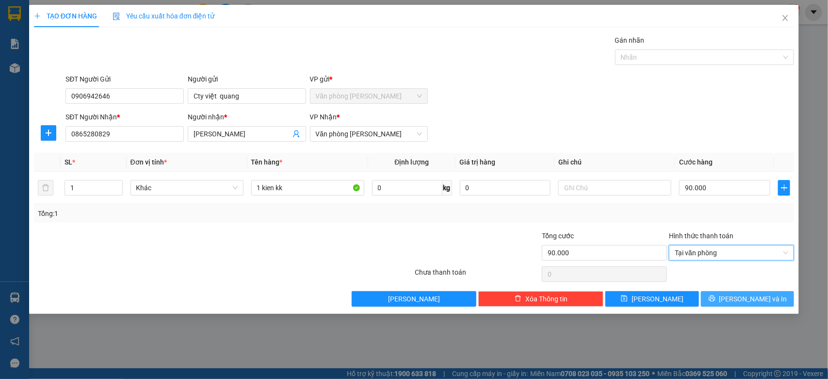
click at [755, 308] on div "TẠO ĐƠN HÀNG Yêu cầu xuất hóa đơn điện tử Transit Pickup Surcharge Ids Transit …" at bounding box center [414, 159] width 770 height 309
click at [752, 302] on span "Lưu và In" at bounding box center [753, 298] width 68 height 11
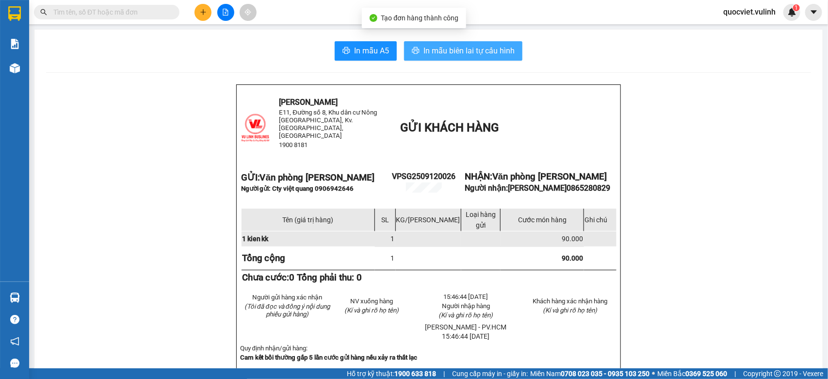
click at [456, 51] on span "In mẫu biên lai tự cấu hình" at bounding box center [468, 51] width 91 height 12
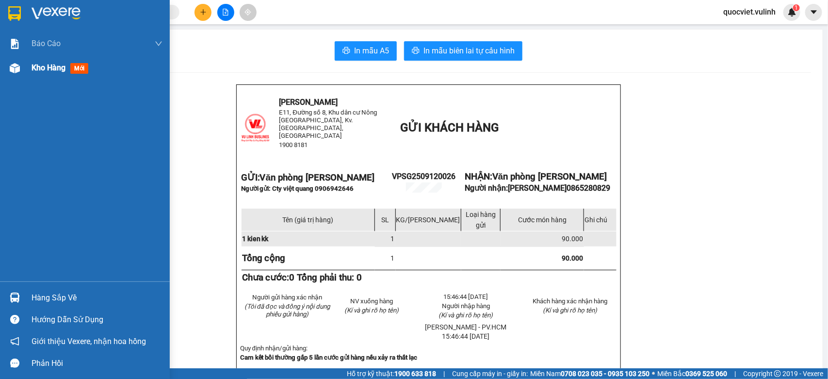
click at [40, 62] on div "Kho hàng mới" at bounding box center [62, 68] width 61 height 12
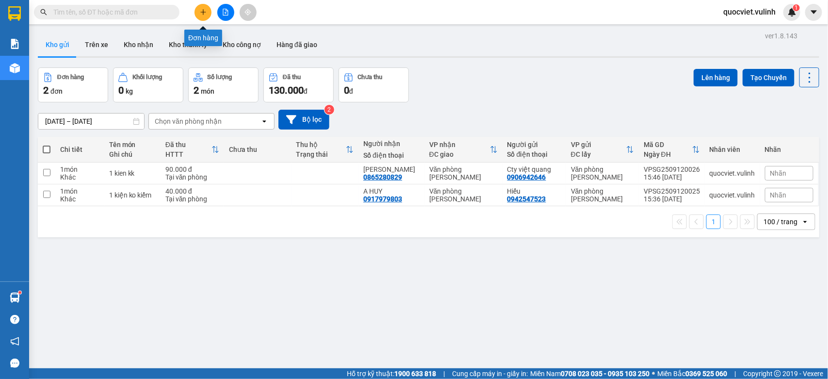
click at [205, 10] on icon "plus" at bounding box center [203, 12] width 7 height 7
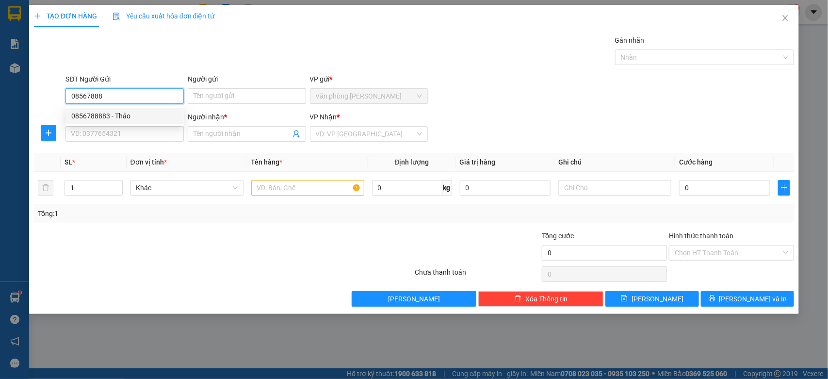
click at [115, 117] on div "0856788883 - Thảo" at bounding box center [124, 116] width 107 height 11
type input "0856788883"
type input "Thảo"
type input "0902967833"
type input "DƯƠNG"
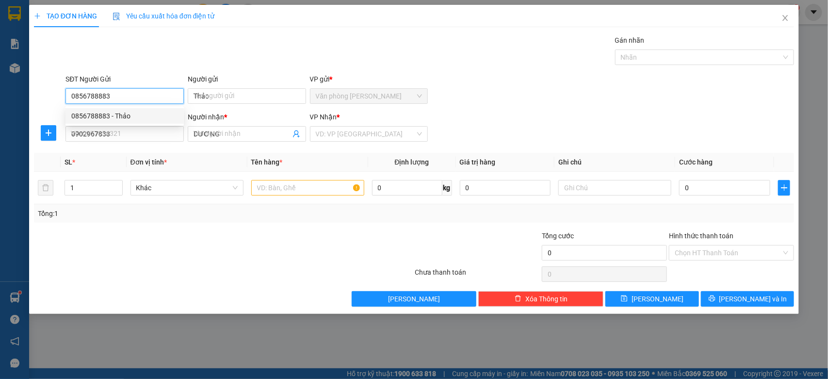
type input "80.000"
type input "0856788883"
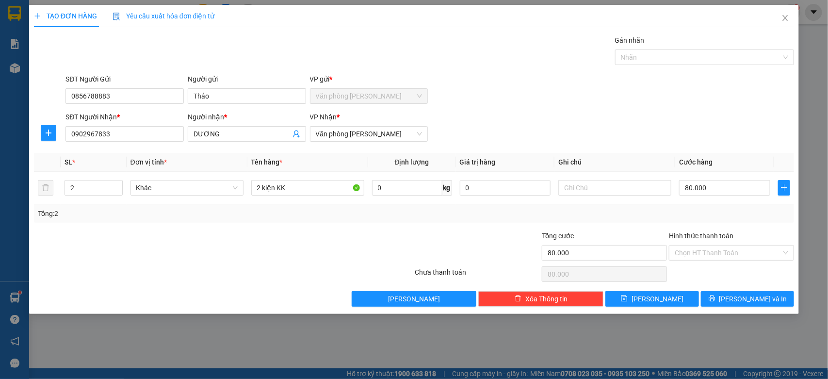
click at [217, 229] on div "Transit Pickup Surcharge Ids Transit Deliver Surcharge Ids Transit Deliver Surc…" at bounding box center [414, 171] width 760 height 272
click at [95, 183] on input "2" at bounding box center [93, 187] width 57 height 15
click at [94, 182] on input "2" at bounding box center [93, 187] width 57 height 15
type input "1"
click at [258, 185] on input "2 kiện KK" at bounding box center [307, 188] width 113 height 16
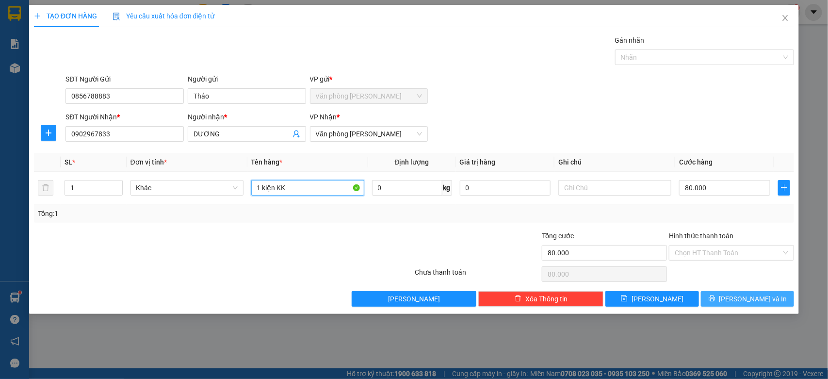
type input "1 kiện KK"
click at [715, 297] on icon "printer" at bounding box center [712, 298] width 7 height 7
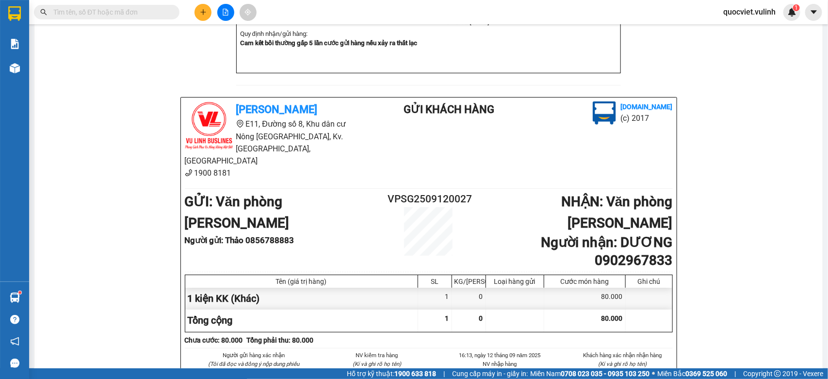
scroll to position [399, 0]
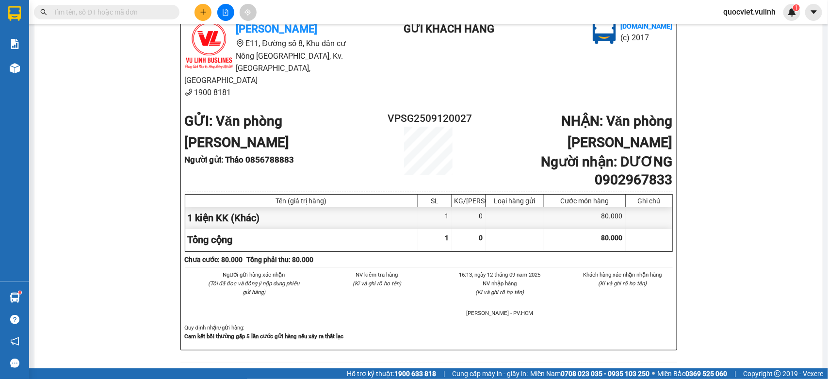
click at [65, 291] on div "Vũ Linh limousine E11, Đường số 8, Khu dân cư Nông Thổ Sản II, Kv.Thạnh Lợi, P.…" at bounding box center [428, 30] width 765 height 688
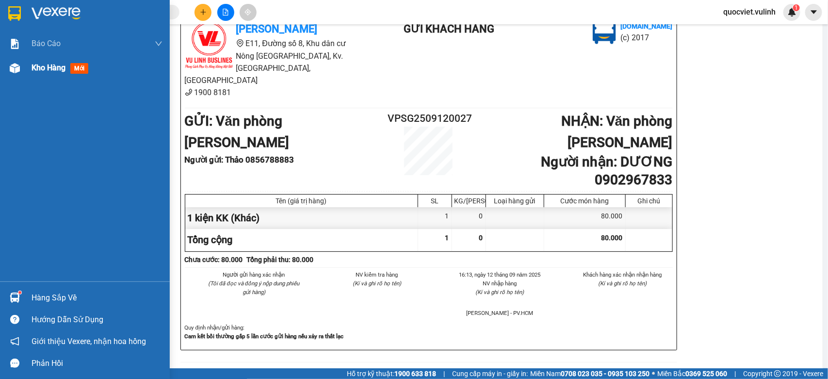
click at [42, 69] on span "Kho hàng" at bounding box center [49, 67] width 34 height 9
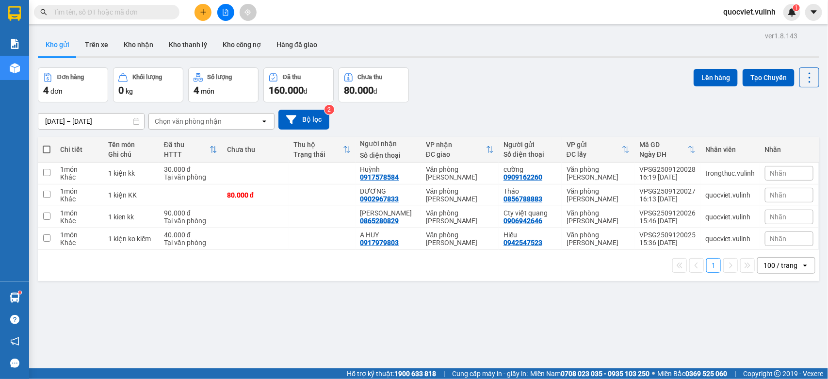
drag, startPoint x: 306, startPoint y: 277, endPoint x: 321, endPoint y: 252, distance: 29.6
click at [306, 277] on div "1 100 / trang open" at bounding box center [428, 265] width 781 height 31
click at [119, 8] on input "text" at bounding box center [110, 12] width 114 height 11
paste input "VPSG2509120004"
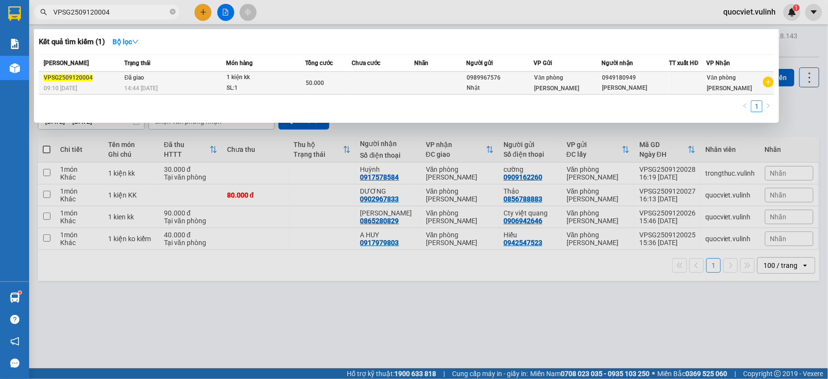
type input "VPSG2509120004"
click at [296, 85] on div "SL: 1" at bounding box center [262, 88] width 73 height 11
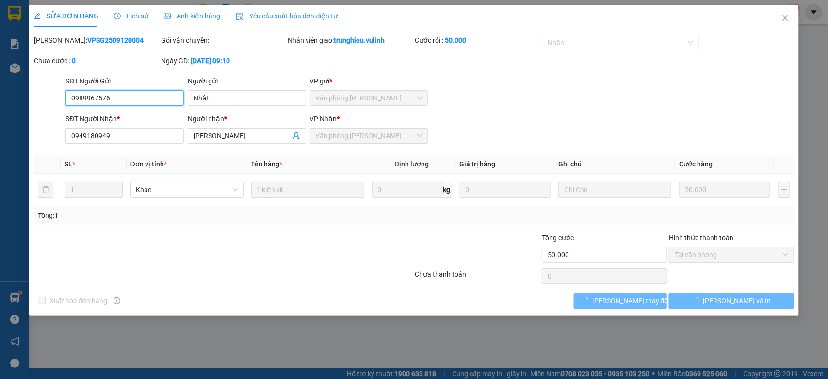
type input "0989967576"
type input "Nhật"
type input "0949180949"
type input "Đặng Ngọc Hiền"
type input "50.000"
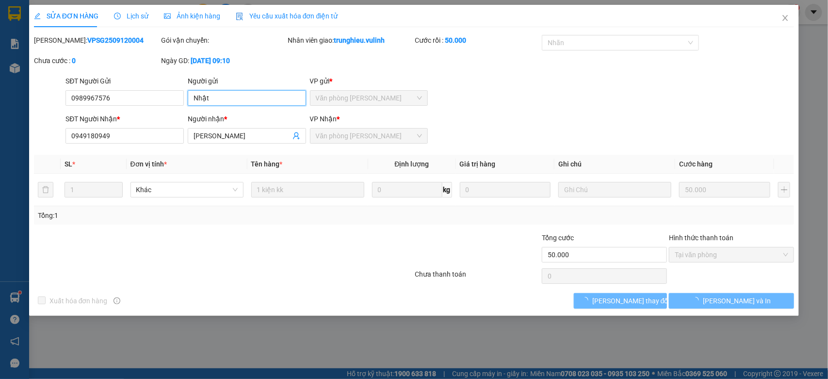
click at [260, 102] on input "Nhật" at bounding box center [247, 98] width 118 height 16
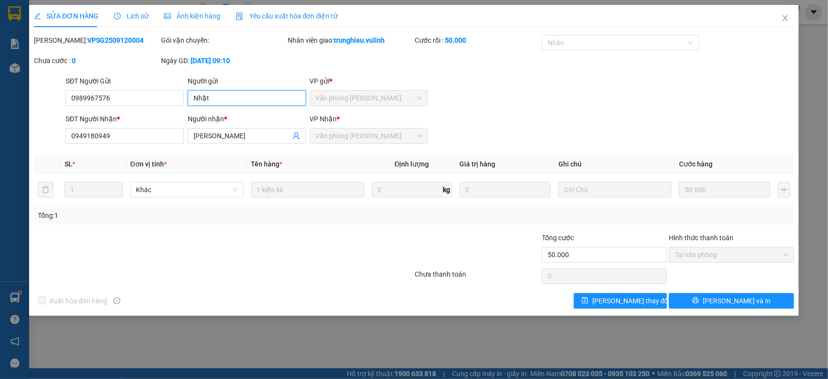
click at [260, 102] on input "Nhật" at bounding box center [247, 98] width 118 height 16
click at [122, 18] on span "Lịch sử" at bounding box center [131, 16] width 34 height 8
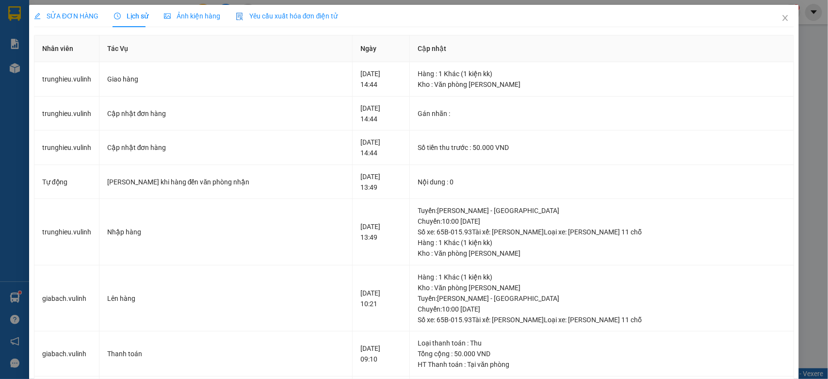
click at [75, 20] on div "SỬA ĐƠN HÀNG" at bounding box center [66, 16] width 65 height 11
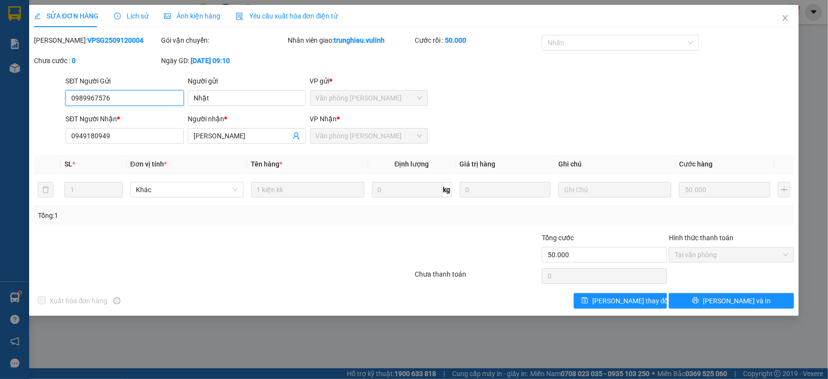
click at [125, 95] on input "0989967576" at bounding box center [124, 98] width 118 height 16
click at [249, 139] on input "Đặng Ngọc Hiền" at bounding box center [242, 135] width 97 height 11
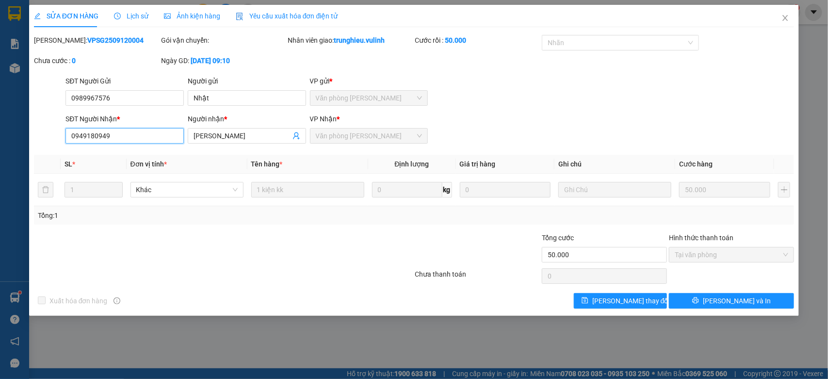
click at [165, 140] on input "0949180949" at bounding box center [124, 136] width 118 height 16
click at [782, 17] on icon "close" at bounding box center [785, 18] width 8 height 8
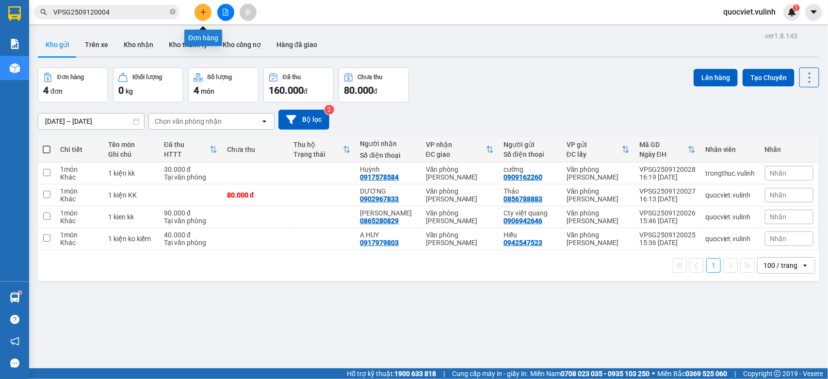
click at [209, 13] on button at bounding box center [202, 12] width 17 height 17
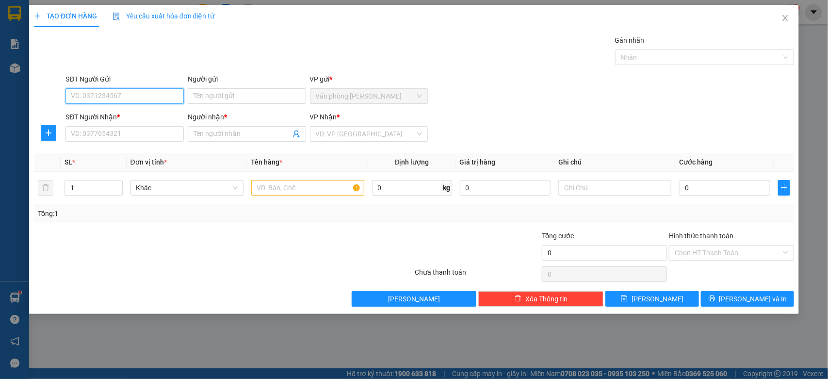
click at [110, 91] on input "SĐT Người Gửi" at bounding box center [124, 96] width 118 height 16
type input "0911111742"
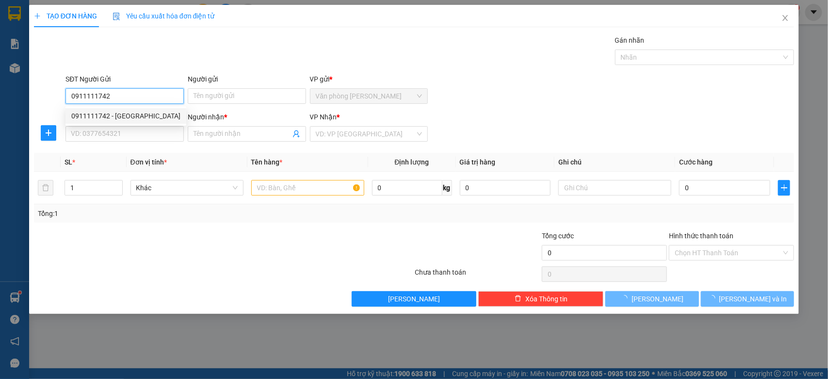
click at [141, 114] on div "0911111742 - MỸ N" at bounding box center [125, 116] width 109 height 11
type input "MỸ N"
type input "0367549539"
type input "Ngọc Hải"
type input "60.000"
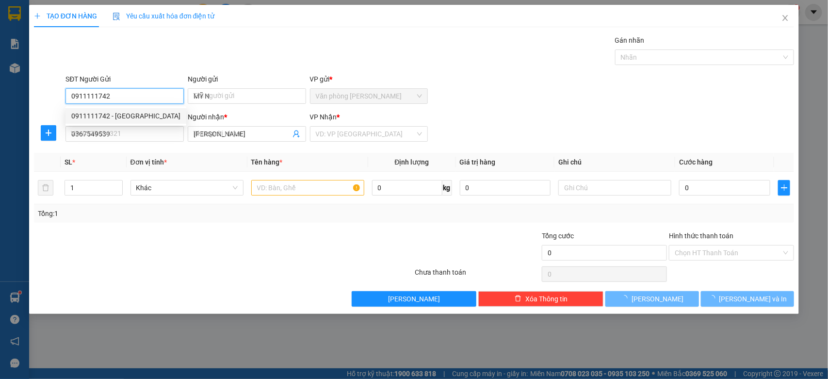
type input "60.000"
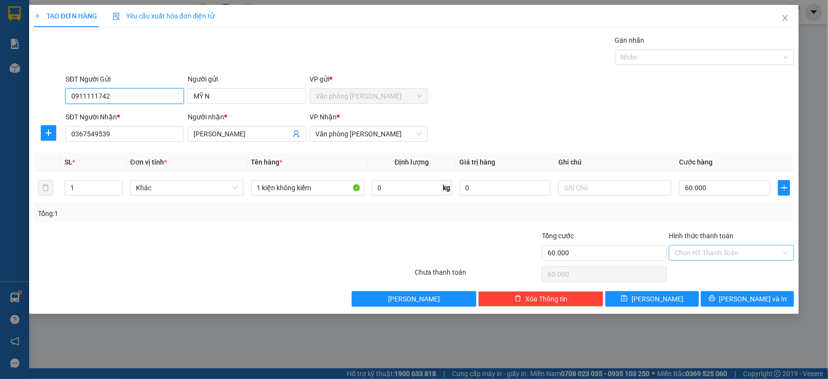
type input "0911111742"
click at [719, 256] on input "Hình thức thanh toán" at bounding box center [728, 252] width 107 height 15
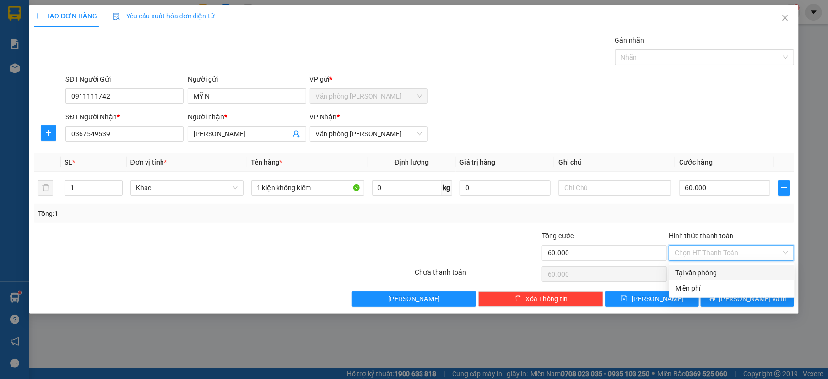
click at [699, 275] on div "Tại văn phòng" at bounding box center [731, 272] width 113 height 11
type input "0"
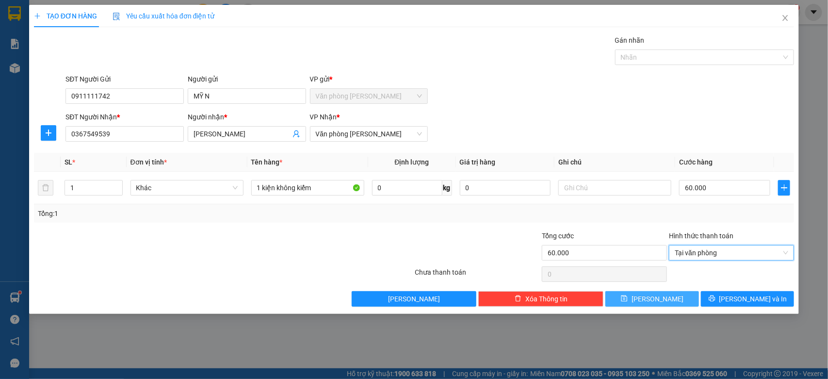
click at [672, 300] on button "Lưu" at bounding box center [651, 299] width 93 height 16
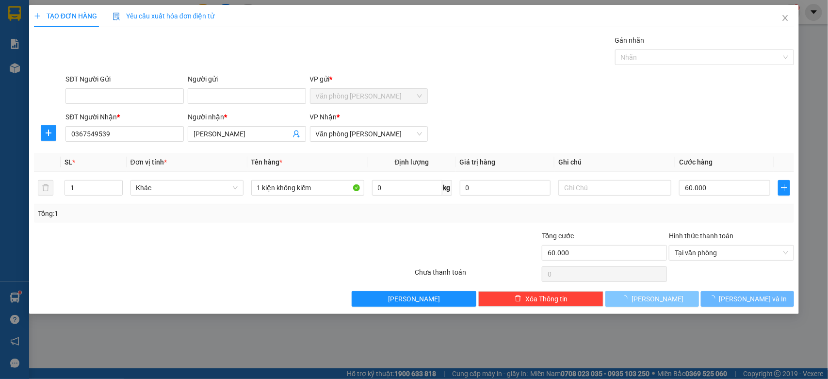
type input "0"
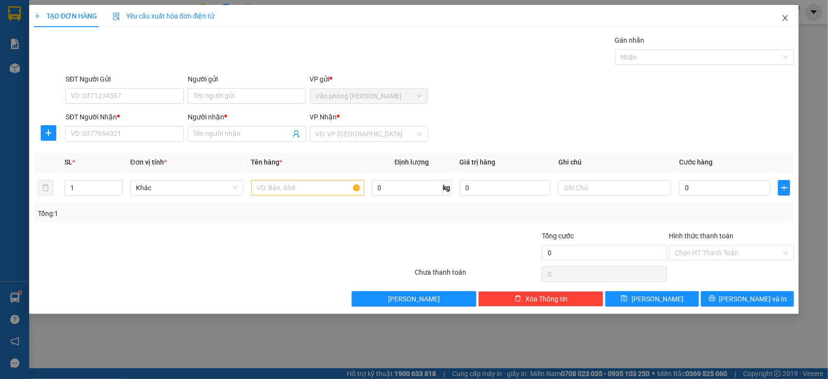
click at [785, 17] on icon "close" at bounding box center [785, 18] width 5 height 6
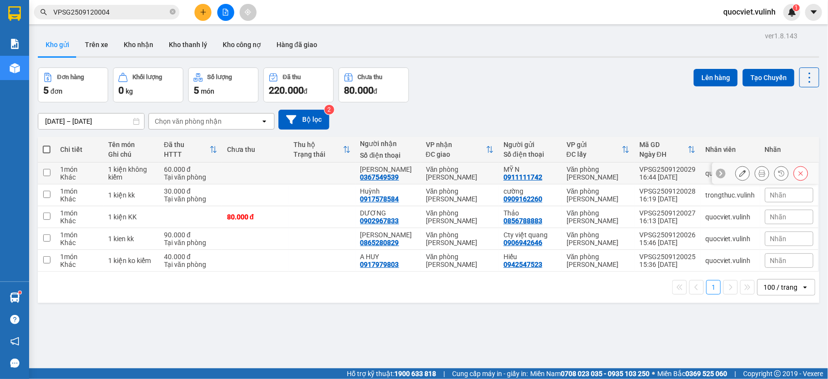
click at [759, 173] on icon at bounding box center [762, 173] width 7 height 7
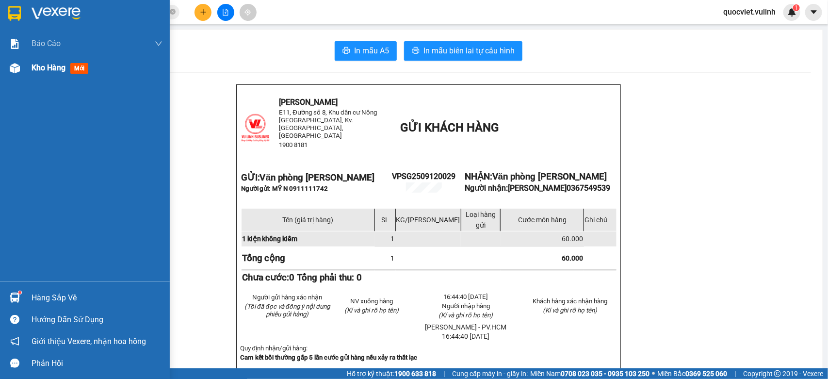
click at [24, 71] on div "Kho hàng mới" at bounding box center [85, 68] width 170 height 24
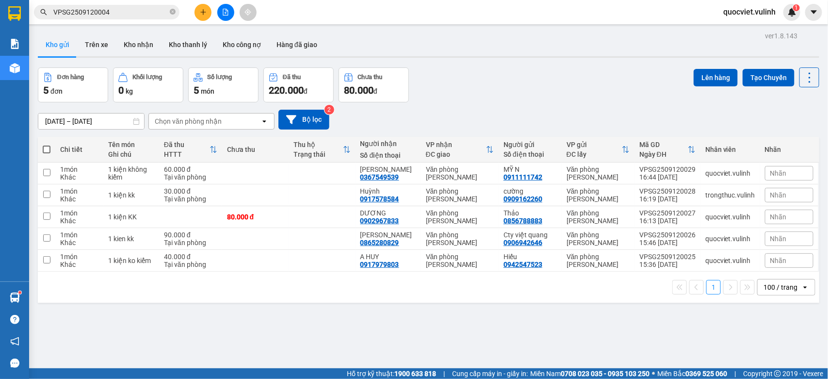
click at [145, 13] on input "VPSG2509120004" at bounding box center [110, 12] width 114 height 11
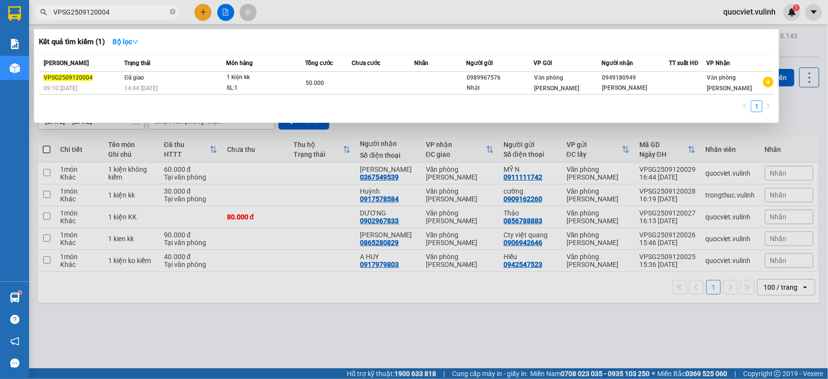
paste input "VPSG2509120001"
click at [145, 13] on input "VPSG2509120004VPSG2509120001" at bounding box center [110, 12] width 114 height 11
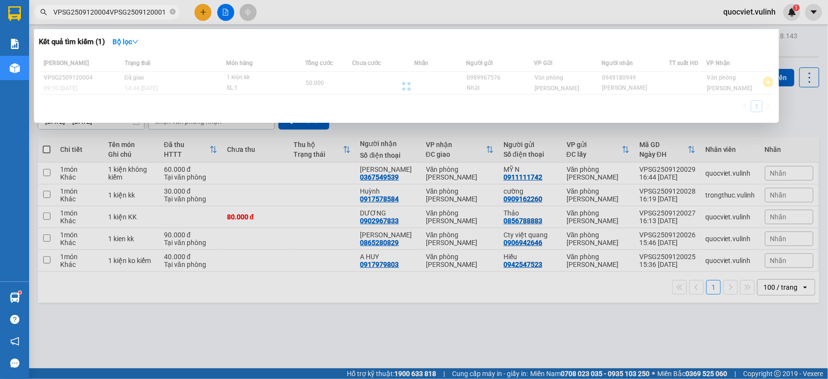
paste input "text"
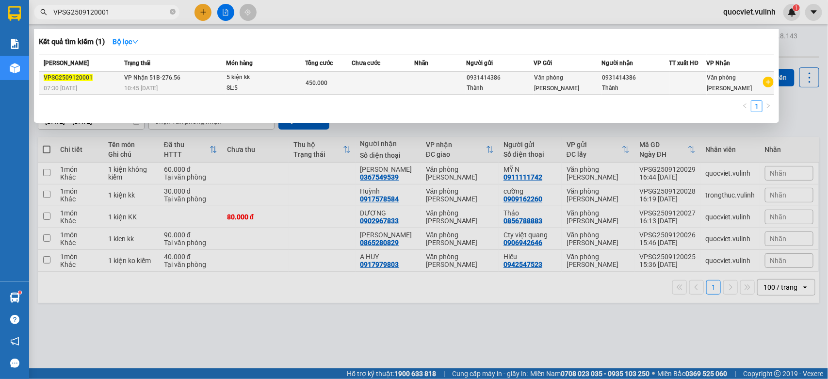
type input "VPSG2509120001"
click at [389, 83] on td at bounding box center [383, 83] width 63 height 23
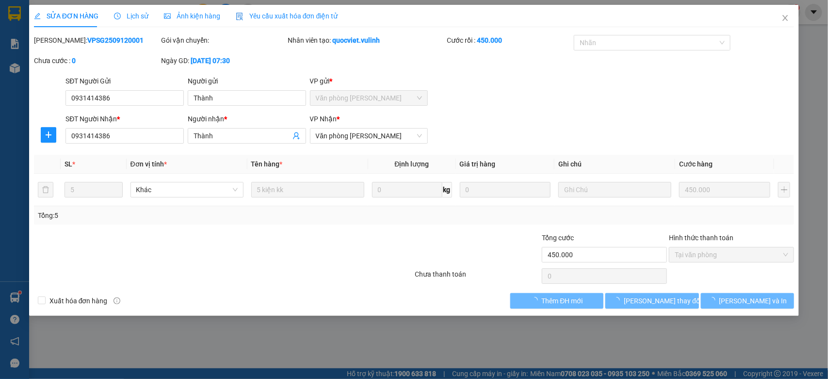
type input "0931414386"
type input "Thành"
type input "0931414386"
type input "Thành"
type input "450.000"
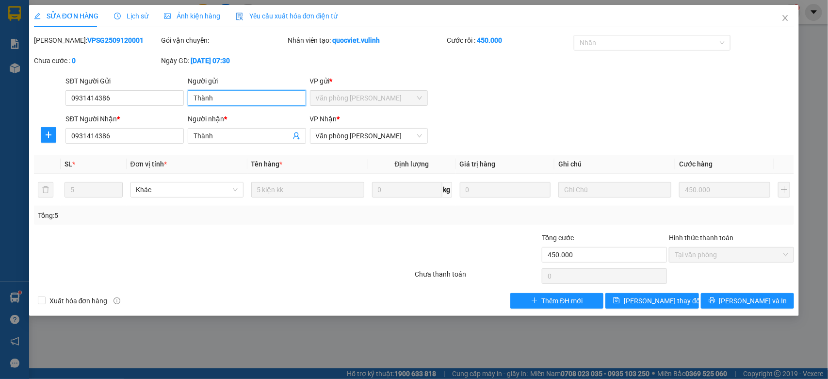
click at [248, 102] on input "Thành" at bounding box center [247, 98] width 118 height 16
click at [242, 102] on input "Thành" at bounding box center [247, 98] width 118 height 16
click at [154, 97] on input "0931414386" at bounding box center [124, 98] width 118 height 16
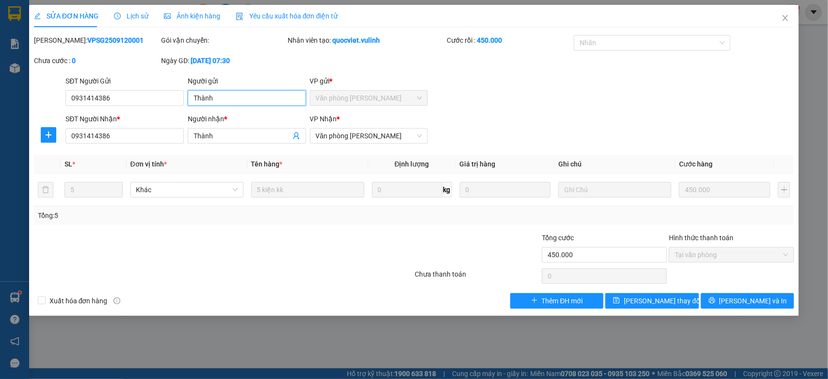
click at [209, 92] on input "Thành" at bounding box center [247, 98] width 118 height 16
click at [779, 20] on span "Close" at bounding box center [785, 18] width 27 height 27
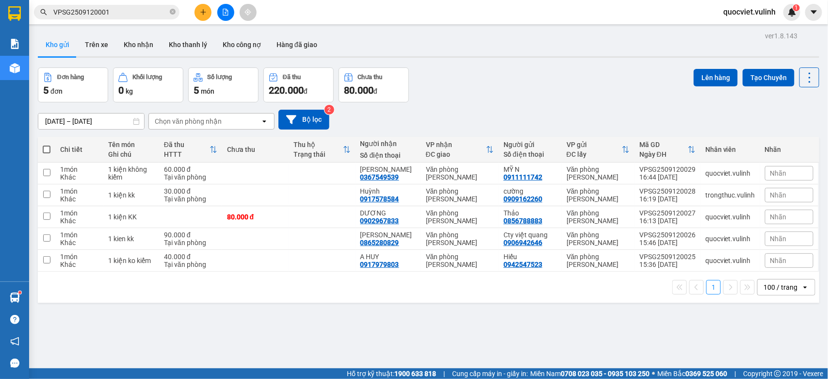
click at [127, 6] on span "VPSG2509120001" at bounding box center [106, 12] width 145 height 15
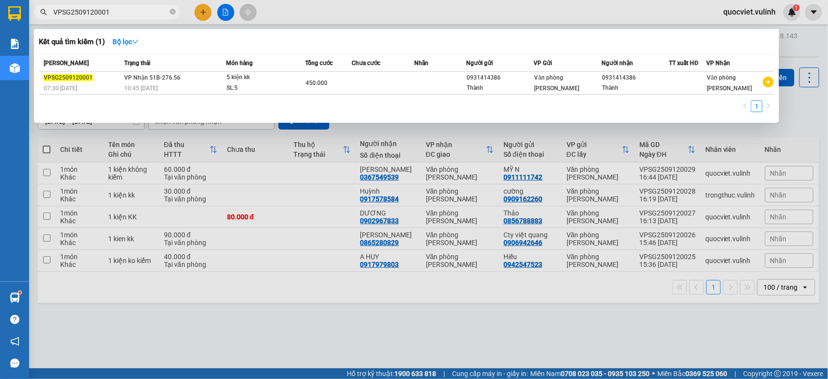
click at [129, 8] on input "VPSG2509120001" at bounding box center [110, 12] width 114 height 11
paste input "5"
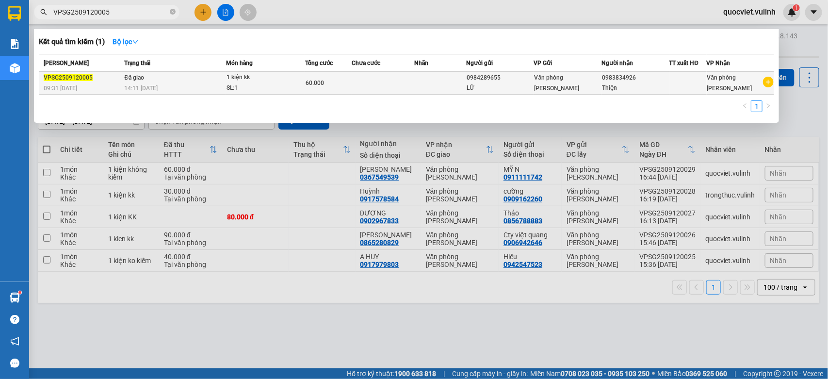
click at [190, 90] on div "14:11 - 12/09" at bounding box center [175, 88] width 101 height 11
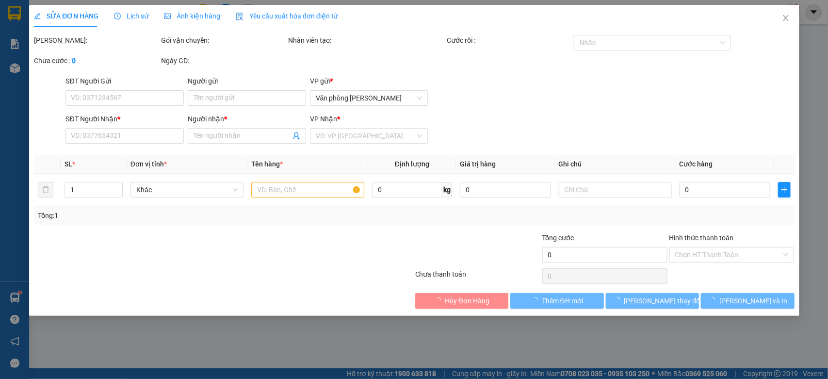
click at [132, 16] on span "Lịch sử" at bounding box center [131, 16] width 34 height 8
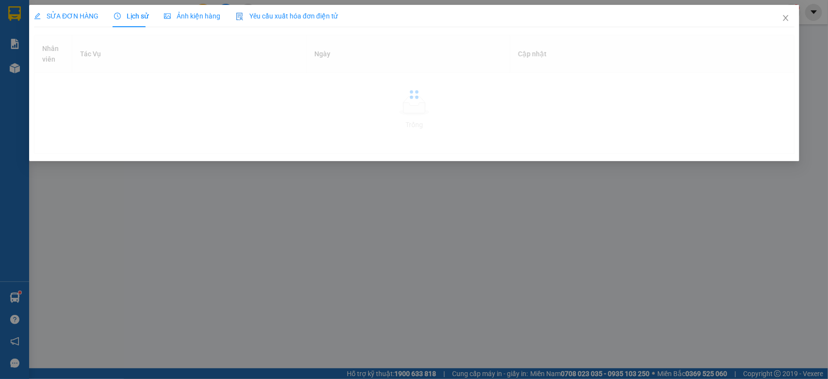
click at [132, 16] on span "Lịch sử" at bounding box center [131, 16] width 34 height 8
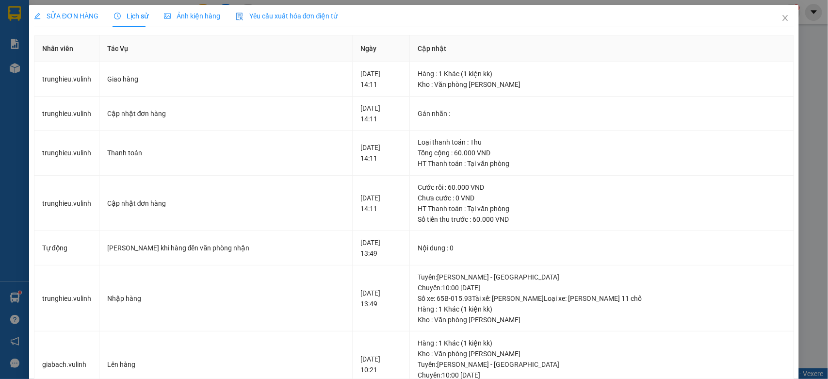
click at [83, 17] on span "SỬA ĐƠN HÀNG" at bounding box center [66, 16] width 65 height 8
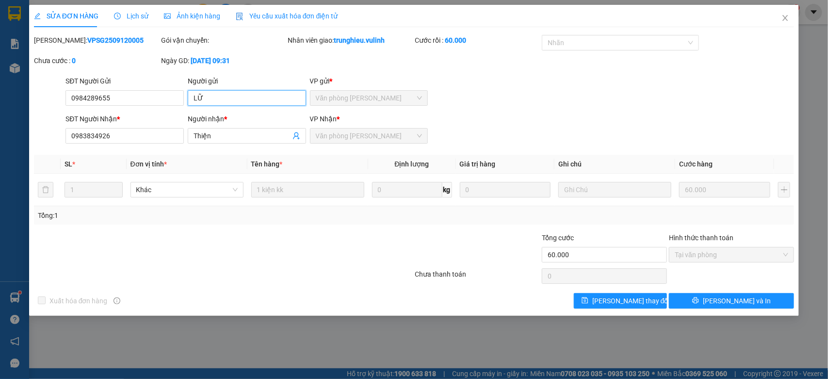
click at [248, 100] on input "LỮ" at bounding box center [247, 98] width 118 height 16
click at [133, 90] on input "0984289655" at bounding box center [124, 98] width 118 height 16
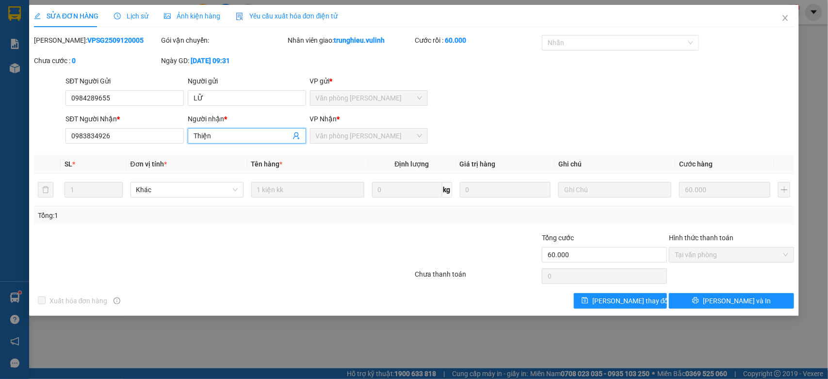
click at [219, 131] on input "Thiện" at bounding box center [242, 135] width 97 height 11
click at [131, 129] on input "0983834926" at bounding box center [124, 136] width 118 height 16
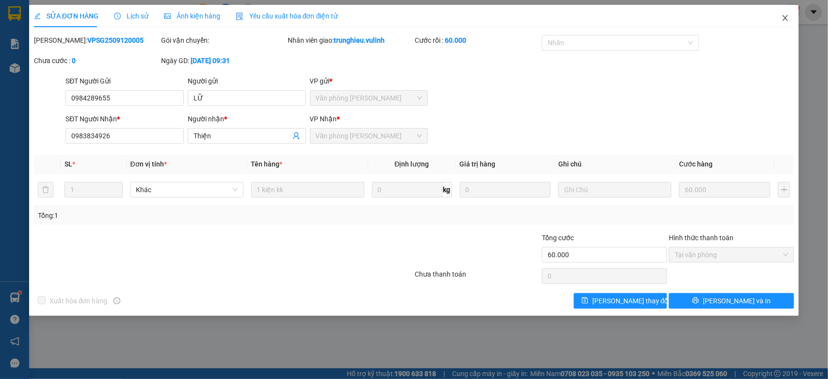
click at [785, 19] on icon "close" at bounding box center [785, 18] width 5 height 6
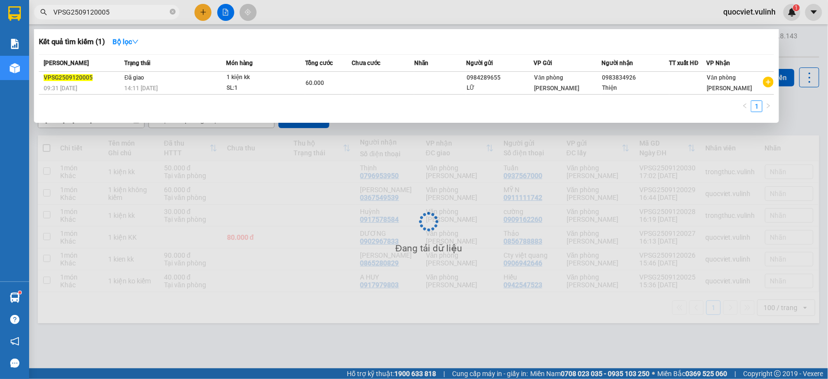
click at [120, 14] on input "VPSG2509120005" at bounding box center [110, 12] width 114 height 11
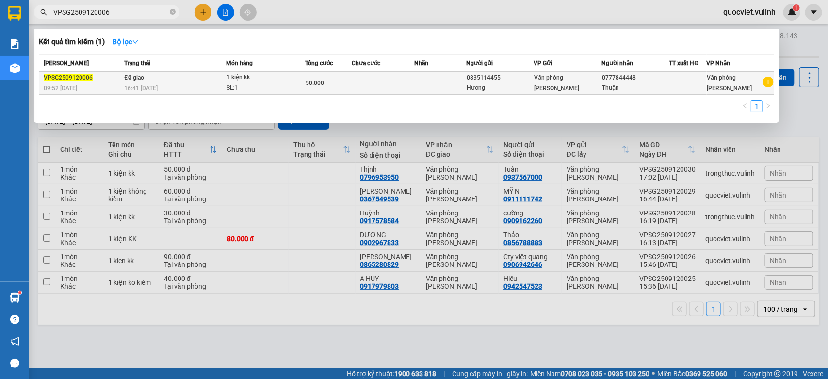
type input "VPSG2509120006"
click at [165, 85] on div "16:41 - 12/09" at bounding box center [175, 88] width 101 height 11
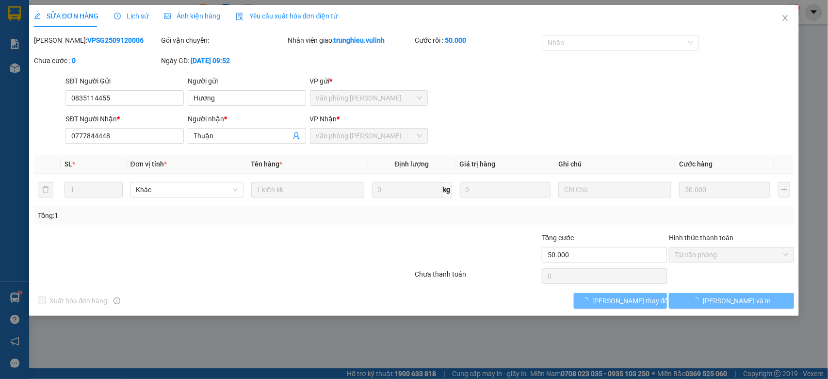
type input "0835114455"
type input "Hương"
type input "0777844448"
type input "Thuận"
type input "50.000"
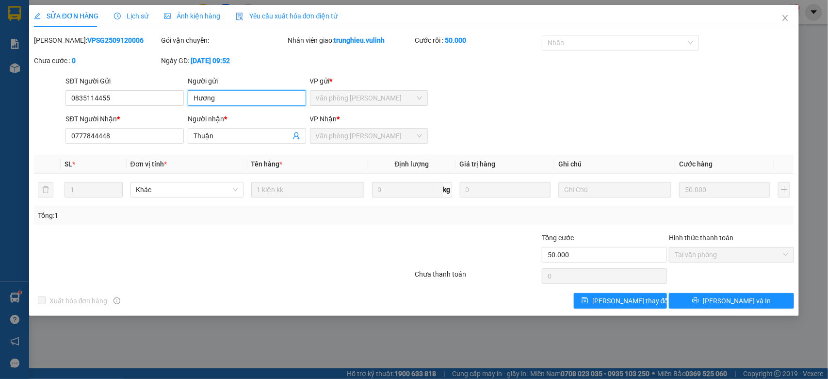
click at [227, 102] on input "Hương" at bounding box center [247, 98] width 118 height 16
click at [148, 97] on input "0835114455" at bounding box center [124, 98] width 118 height 16
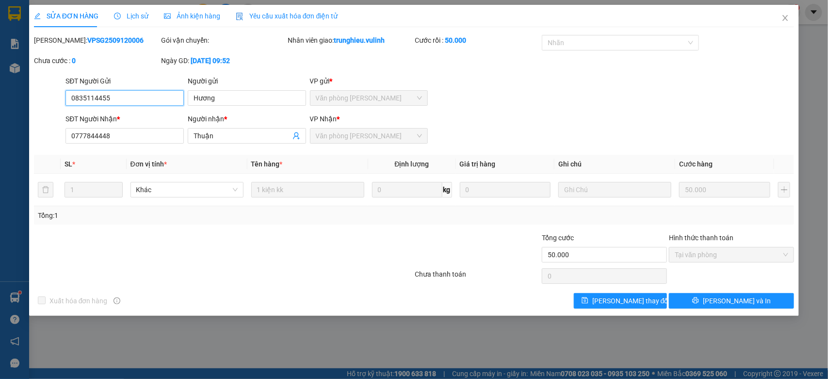
click at [148, 97] on input "0835114455" at bounding box center [124, 98] width 118 height 16
click at [226, 142] on span "Thuận" at bounding box center [247, 136] width 118 height 16
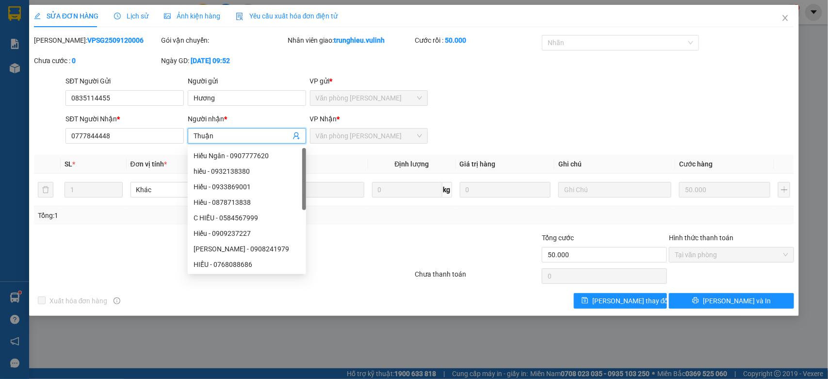
click at [243, 135] on input "Thuận" at bounding box center [242, 135] width 97 height 11
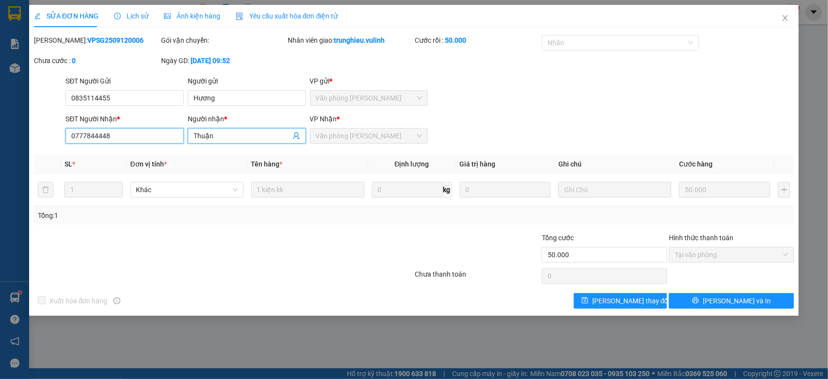
click at [161, 134] on input "0777844448" at bounding box center [124, 136] width 118 height 16
click at [782, 14] on icon "close" at bounding box center [785, 18] width 8 height 8
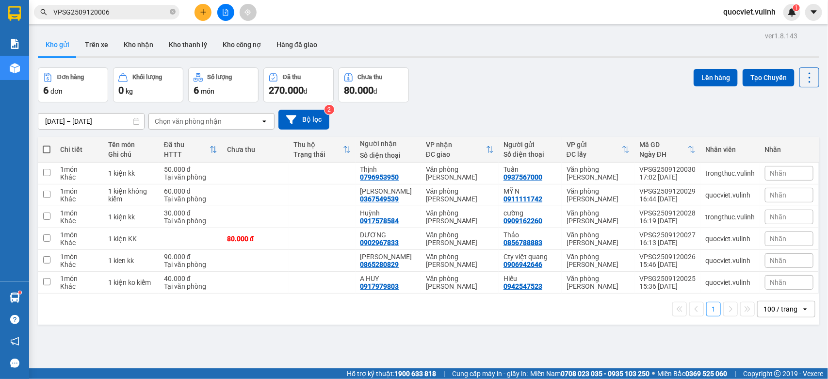
click at [134, 11] on input "VPSG2509120006" at bounding box center [110, 12] width 114 height 11
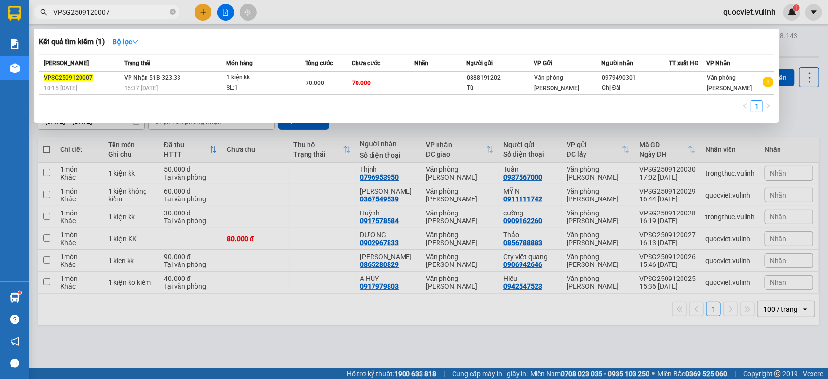
type input "VPSG2509120007"
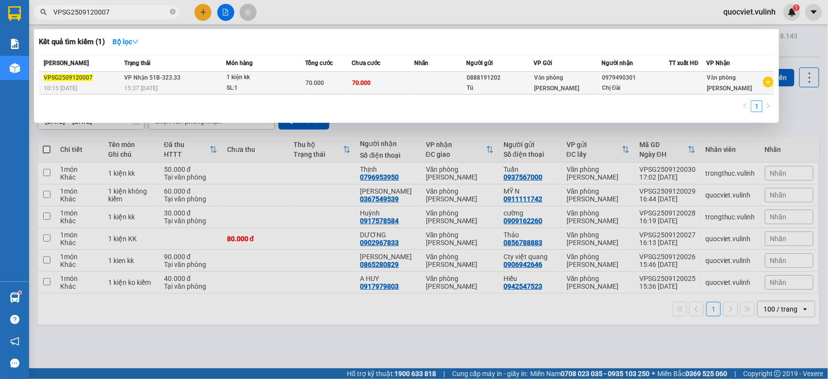
click at [364, 88] on td "70.000" at bounding box center [383, 83] width 63 height 23
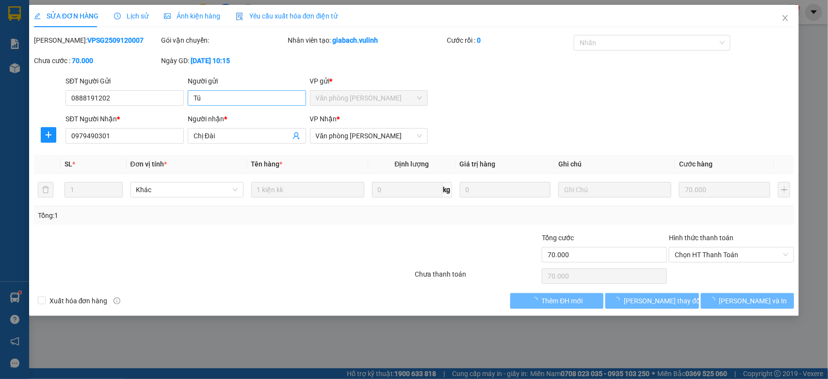
type input "0888191202"
type input "Tú"
type input "0979490301"
type input "Chị Đài"
type input "70.000"
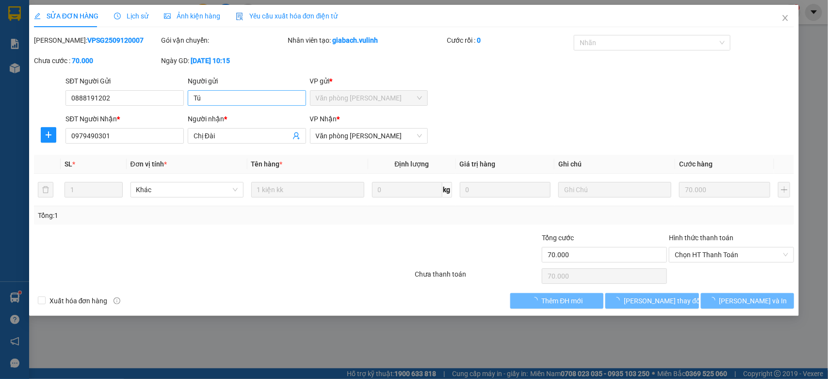
type input "70.000"
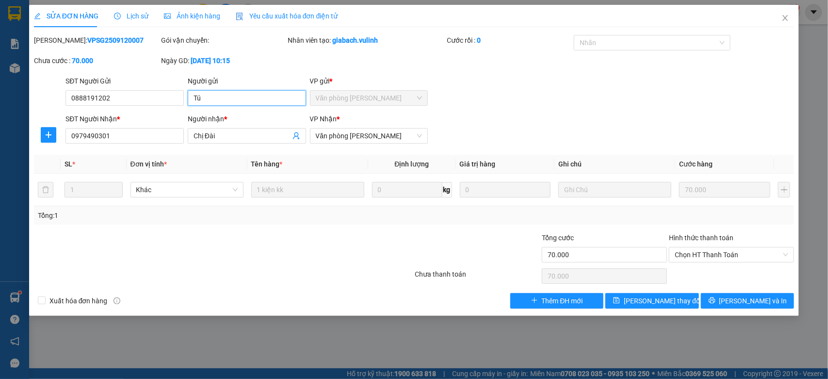
click at [219, 96] on input "Tú" at bounding box center [247, 98] width 118 height 16
click at [786, 19] on icon "close" at bounding box center [785, 18] width 5 height 6
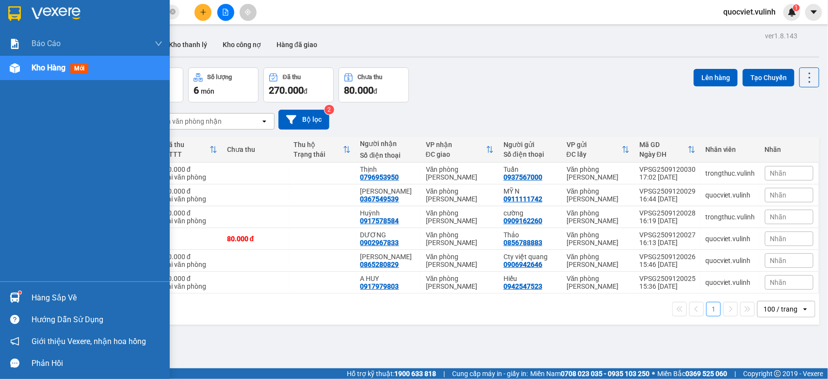
click at [13, 296] on img at bounding box center [15, 297] width 10 height 10
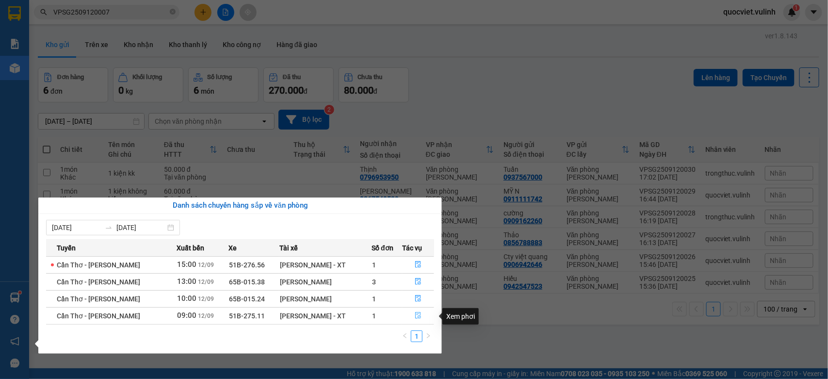
click at [419, 316] on icon "file-done" at bounding box center [418, 315] width 7 height 7
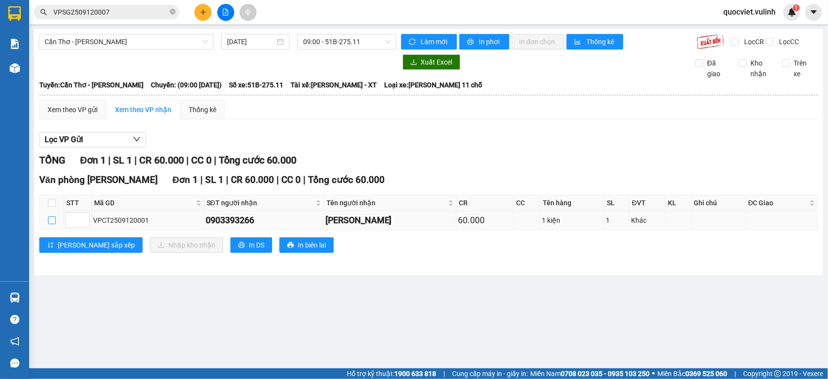
click at [50, 226] on label at bounding box center [52, 220] width 8 height 11
click at [50, 224] on input "checkbox" at bounding box center [52, 220] width 8 height 8
checkbox input "true"
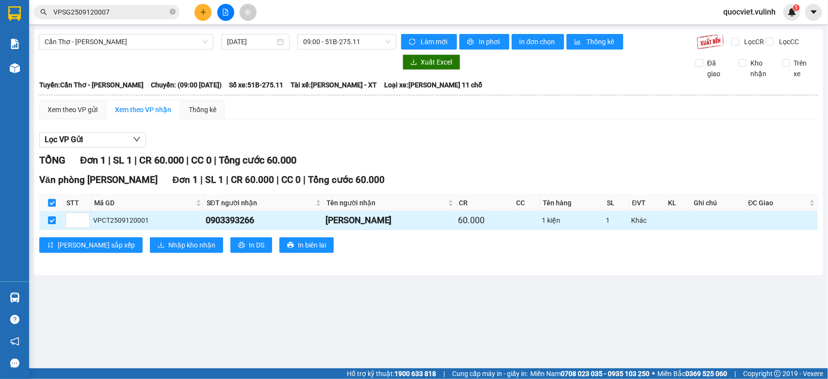
checkbox input "true"
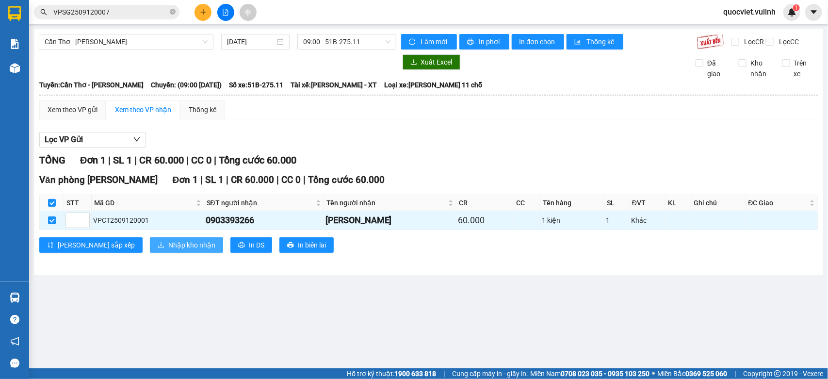
click at [168, 250] on span "Nhập kho nhận" at bounding box center [191, 245] width 47 height 11
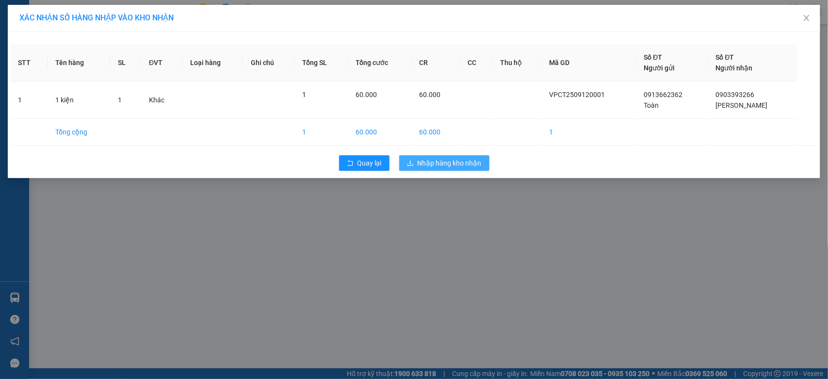
click at [457, 163] on span "Nhập hàng kho nhận" at bounding box center [450, 163] width 64 height 11
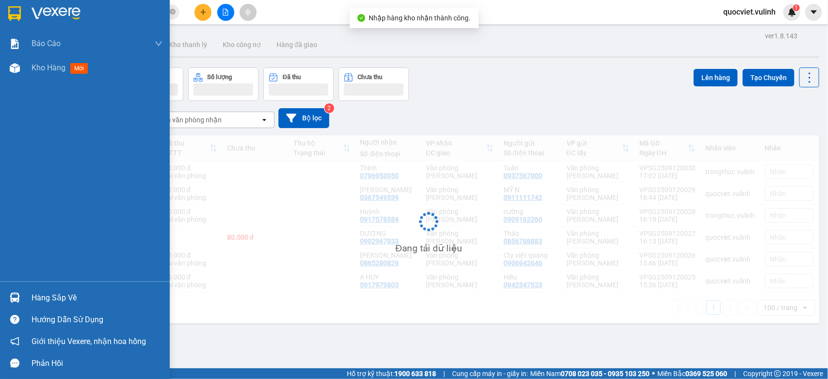
click at [13, 295] on img at bounding box center [15, 297] width 10 height 10
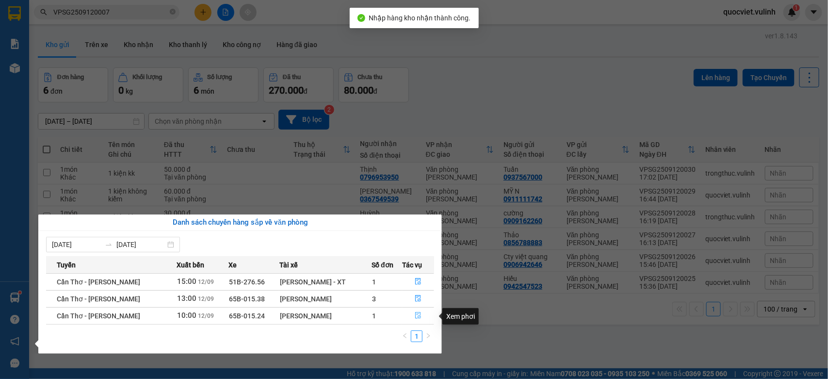
click at [419, 318] on icon "file-done" at bounding box center [418, 315] width 7 height 7
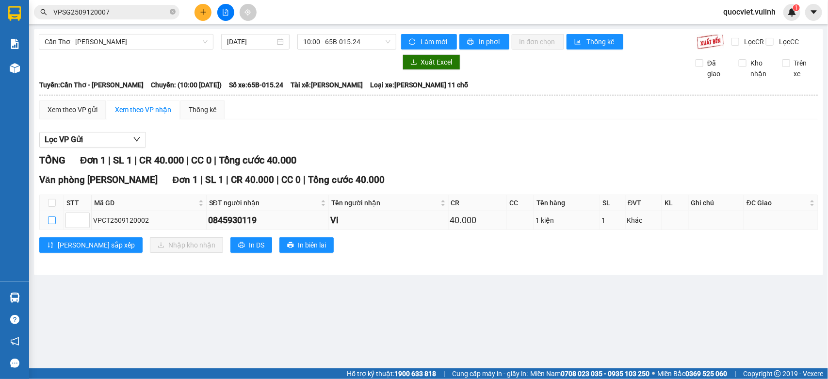
click at [50, 224] on input "checkbox" at bounding box center [52, 220] width 8 height 8
checkbox input "true"
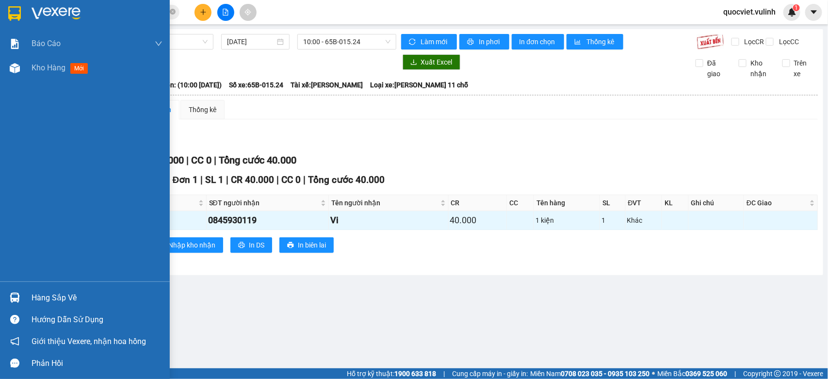
click at [11, 297] on img at bounding box center [15, 297] width 10 height 10
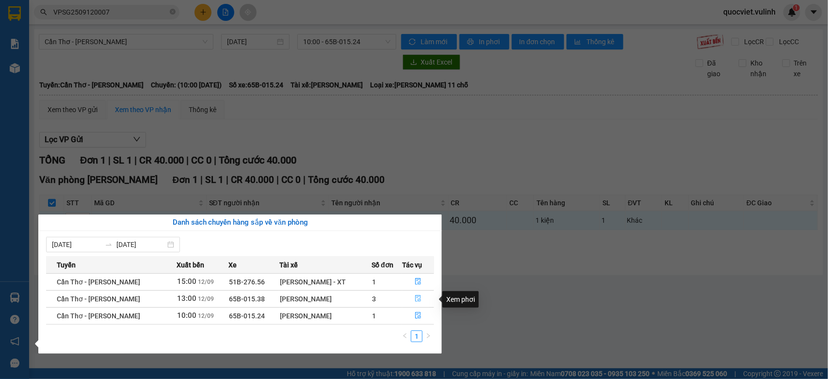
click at [420, 299] on icon "file-done" at bounding box center [418, 298] width 7 height 7
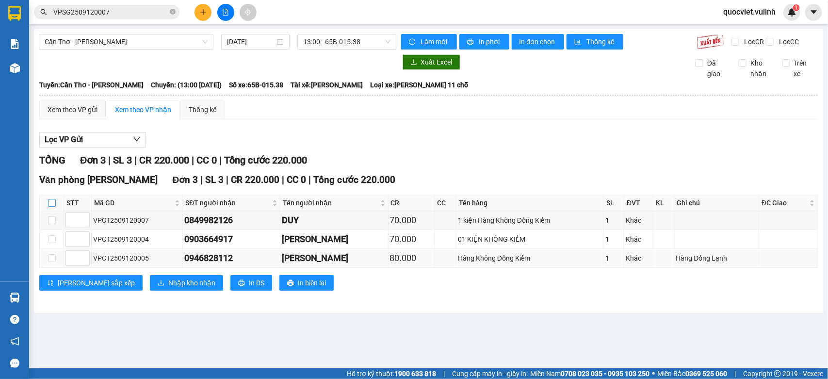
drag, startPoint x: 48, startPoint y: 213, endPoint x: 224, endPoint y: 273, distance: 185.4
click at [49, 207] on input "checkbox" at bounding box center [52, 203] width 8 height 8
checkbox input "true"
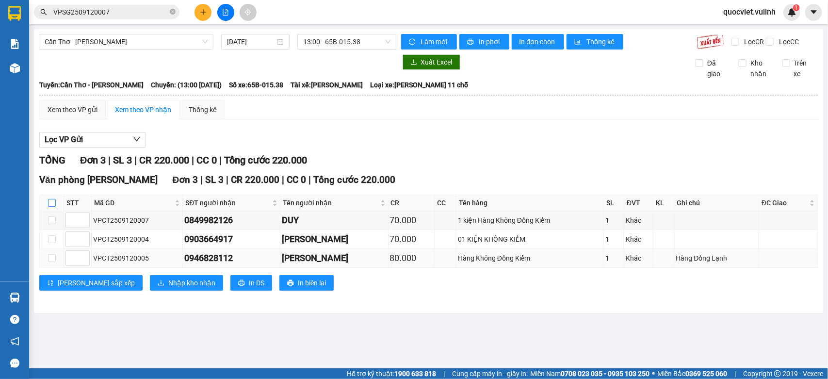
checkbox input "true"
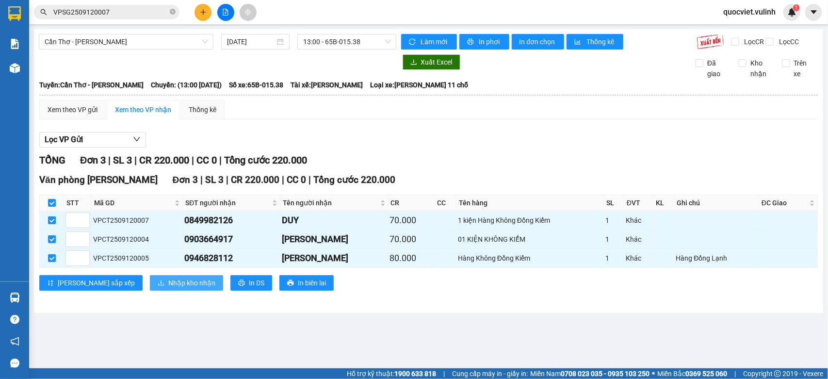
click at [168, 288] on span "Nhập kho nhận" at bounding box center [191, 282] width 47 height 11
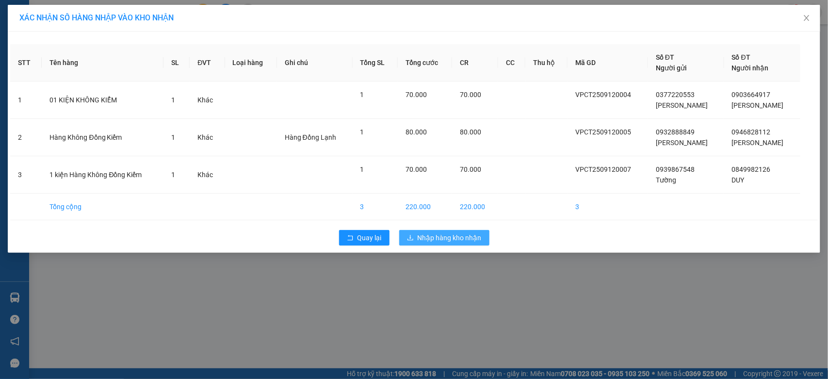
click at [426, 233] on span "Nhập hàng kho nhận" at bounding box center [450, 237] width 64 height 11
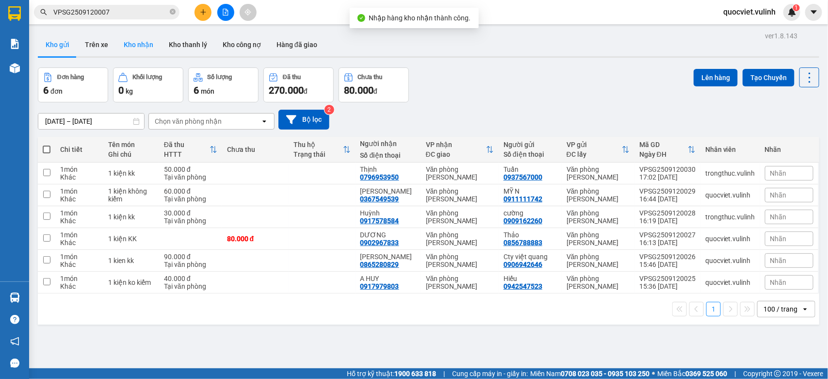
click at [139, 40] on button "Kho nhận" at bounding box center [138, 44] width 45 height 23
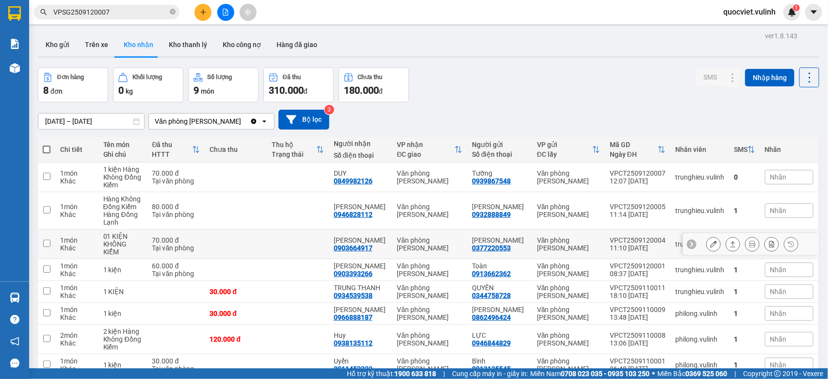
click at [729, 246] on icon at bounding box center [732, 244] width 7 height 7
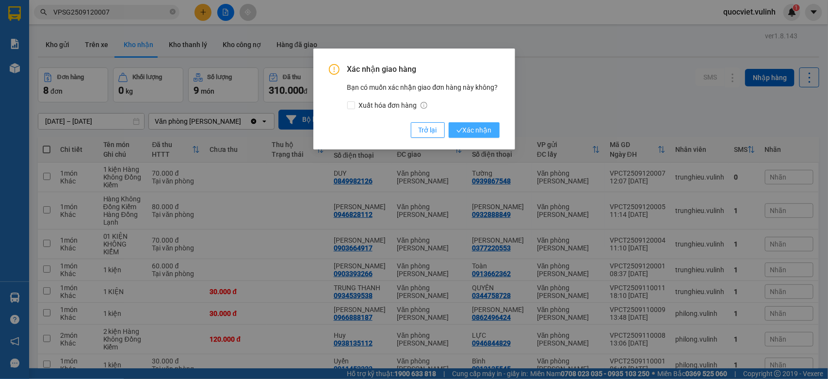
click at [473, 123] on button "Xác nhận" at bounding box center [474, 130] width 51 height 16
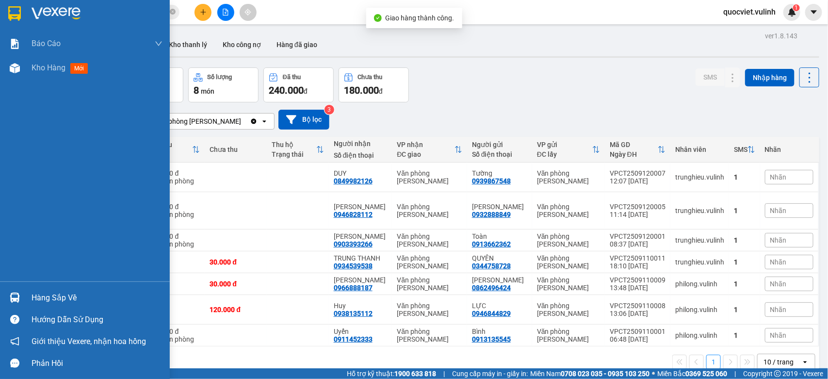
click at [20, 288] on div "Hàng sắp về" at bounding box center [85, 298] width 170 height 22
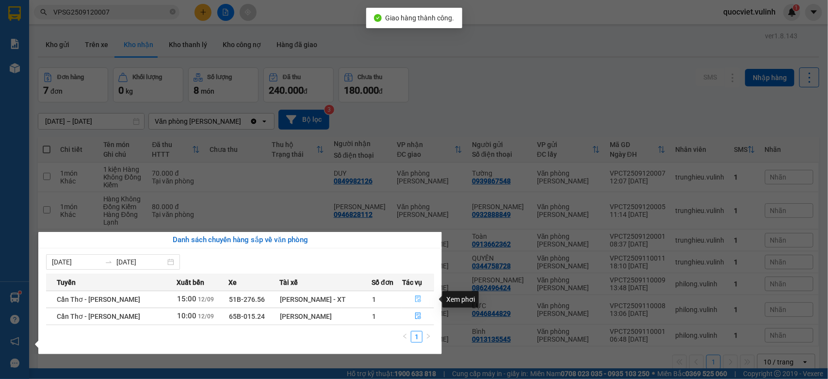
click at [415, 299] on icon "file-done" at bounding box center [418, 298] width 6 height 7
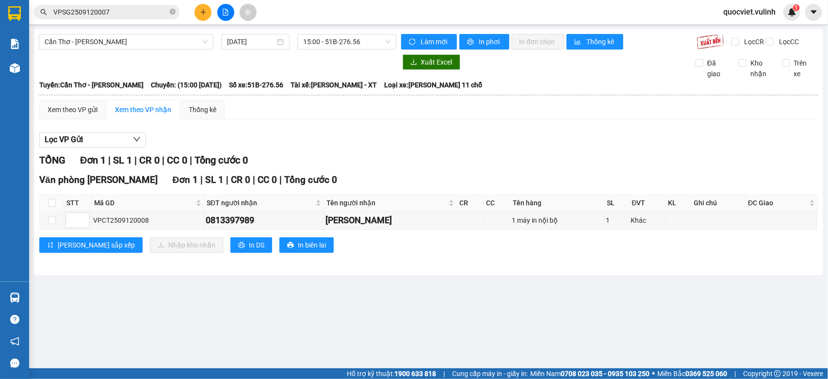
click at [490, 119] on div "Xem theo VP gửi Xem theo VP nhận Thống kê" at bounding box center [428, 109] width 778 height 19
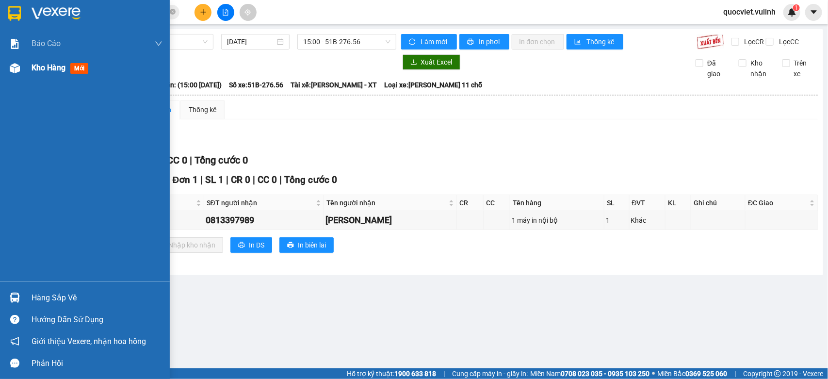
click at [41, 69] on span "Kho hàng" at bounding box center [49, 67] width 34 height 9
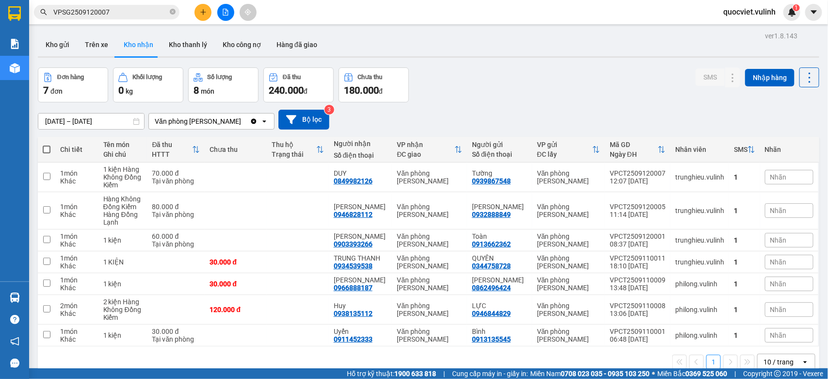
click at [113, 12] on input "VPSG2509120007" at bounding box center [110, 12] width 114 height 11
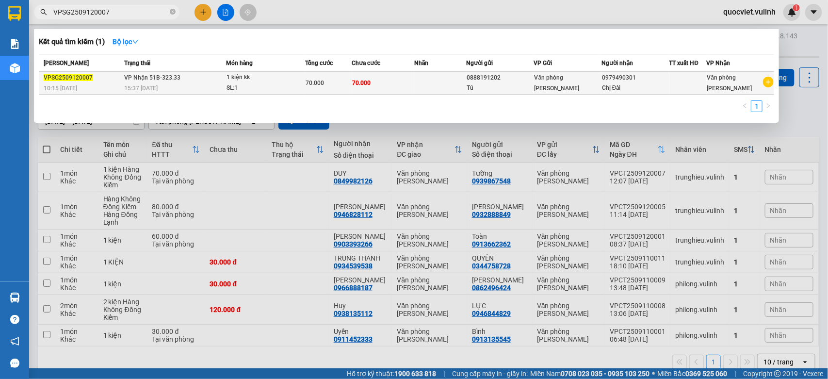
click at [343, 94] on td "70.000" at bounding box center [328, 83] width 47 height 23
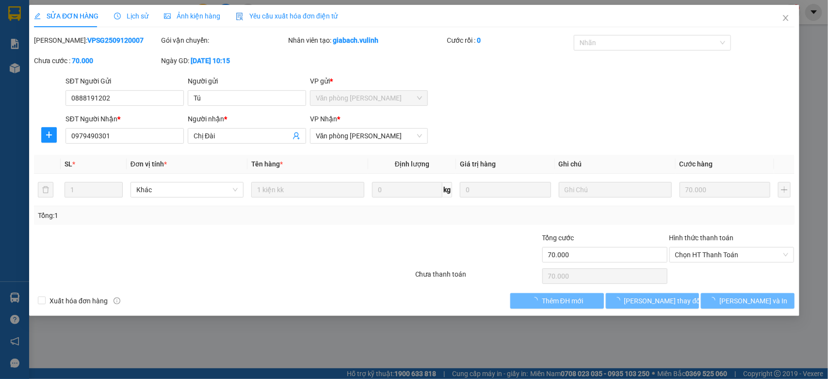
type input "0888191202"
type input "Tú"
type input "0979490301"
type input "Chị Đài"
type input "70.000"
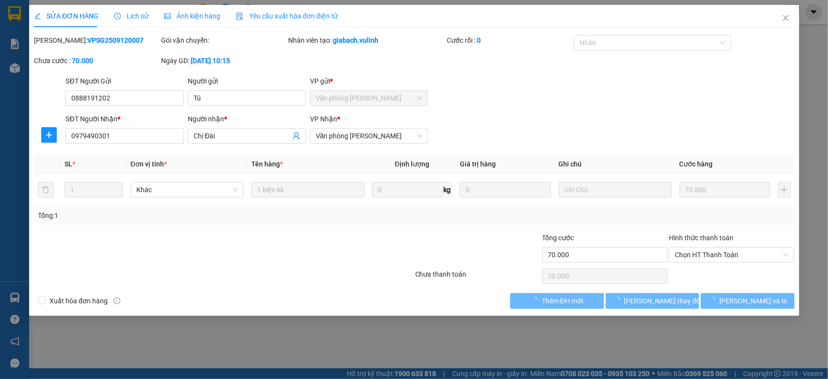
type input "70.000"
click at [271, 102] on input "Tú" at bounding box center [247, 98] width 118 height 16
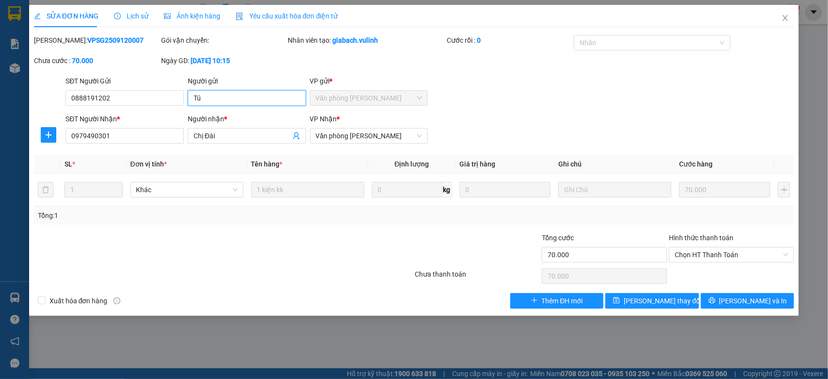
click at [273, 100] on input "Tú" at bounding box center [247, 98] width 118 height 16
click at [122, 93] on input "0888191202" at bounding box center [124, 98] width 118 height 16
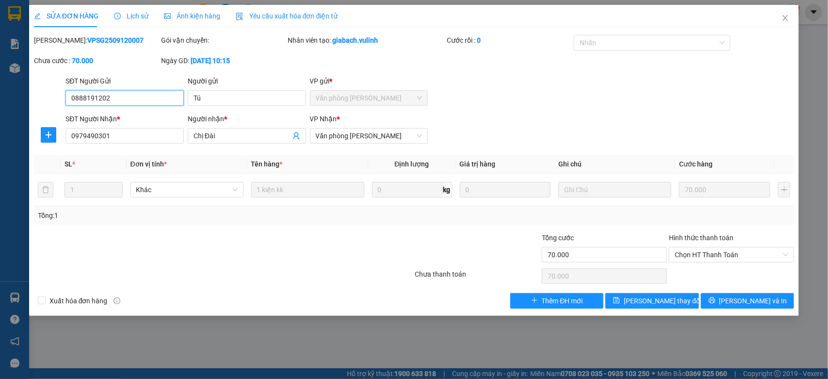
click at [124, 94] on input "0888191202" at bounding box center [124, 98] width 118 height 16
click at [218, 139] on input "Chị Đài" at bounding box center [242, 135] width 97 height 11
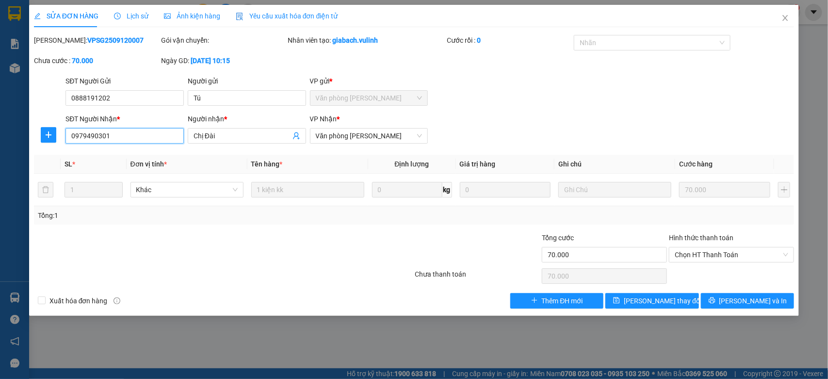
click at [126, 135] on input "0979490301" at bounding box center [124, 136] width 118 height 16
click at [781, 14] on icon "close" at bounding box center [785, 18] width 8 height 8
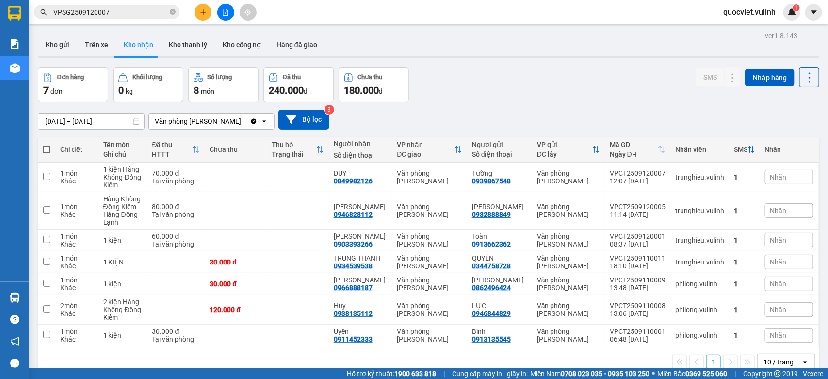
click at [119, 15] on input "VPSG2509120007" at bounding box center [110, 12] width 114 height 11
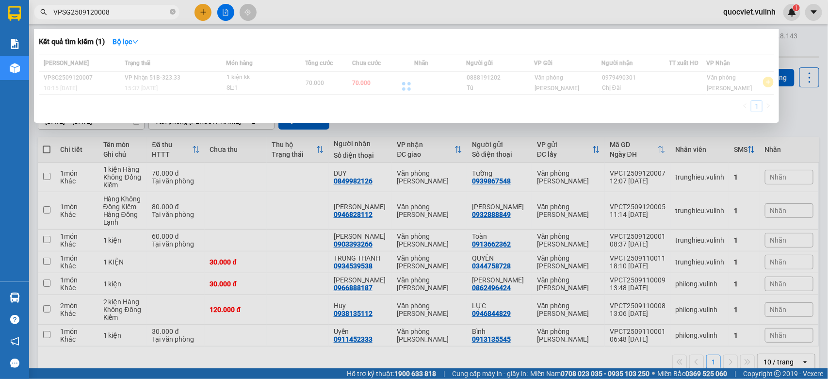
type input "VPSG2509120008"
click at [182, 81] on div at bounding box center [406, 86] width 735 height 64
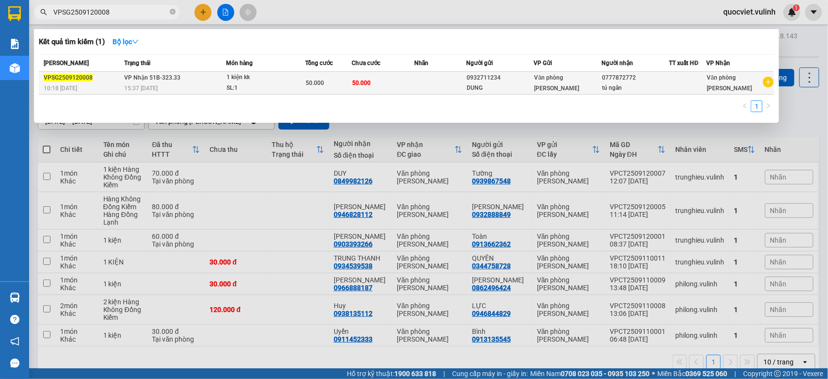
click at [210, 81] on td "VP Nhận 51B-323.33 15:37 - 12/09" at bounding box center [174, 83] width 104 height 23
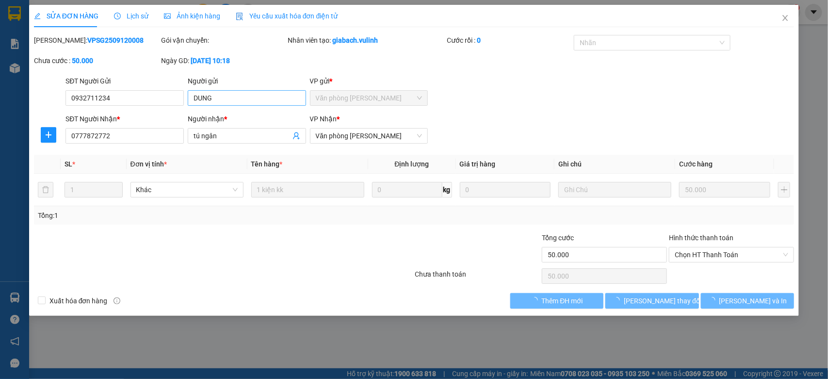
type input "0932711234"
type input "DUNG"
type input "0777872772"
type input "tú ngân"
type input "50.000"
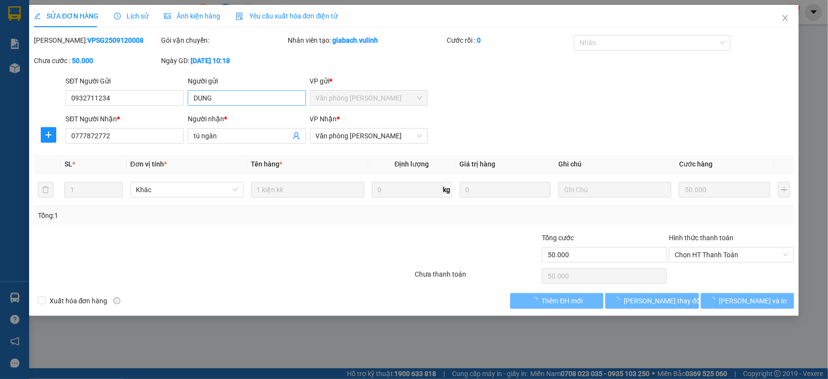
type input "50.000"
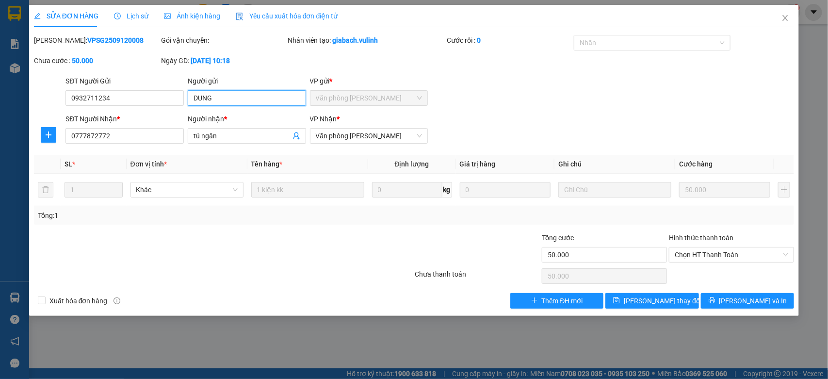
click at [238, 99] on input "DUNG" at bounding box center [247, 98] width 118 height 16
click at [145, 99] on input "0932711234" at bounding box center [124, 98] width 118 height 16
click at [236, 134] on input "tú ngân" at bounding box center [242, 135] width 97 height 11
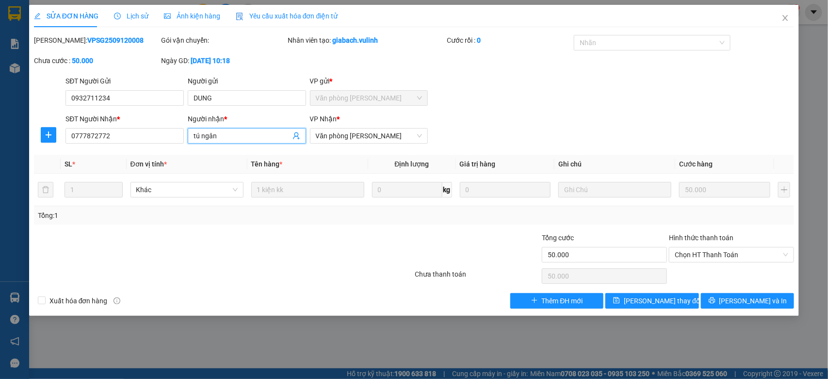
click at [236, 134] on input "tú ngân" at bounding box center [242, 135] width 97 height 11
click at [171, 132] on input "0777872772" at bounding box center [124, 136] width 118 height 16
click at [785, 25] on span "Close" at bounding box center [785, 18] width 27 height 27
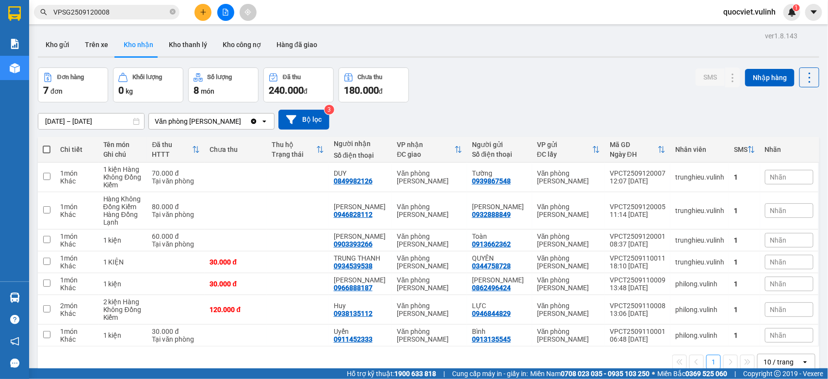
click at [134, 13] on input "VPSG2509120008" at bounding box center [110, 12] width 114 height 11
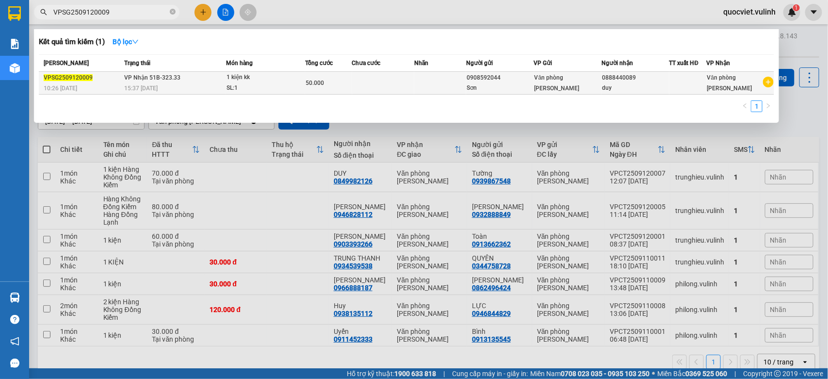
type input "VPSG2509120009"
click at [337, 83] on div "50.000" at bounding box center [329, 83] width 46 height 11
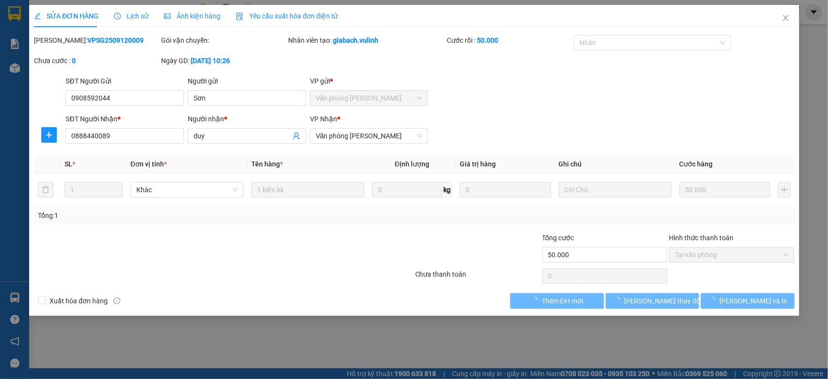
type input "0908592044"
type input "Sơn"
type input "0888440089"
type input "duy"
type input "50.000"
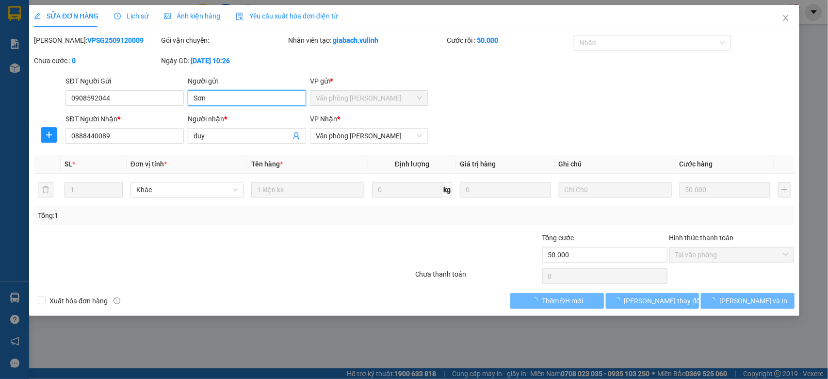
click at [248, 98] on input "Sơn" at bounding box center [247, 98] width 118 height 16
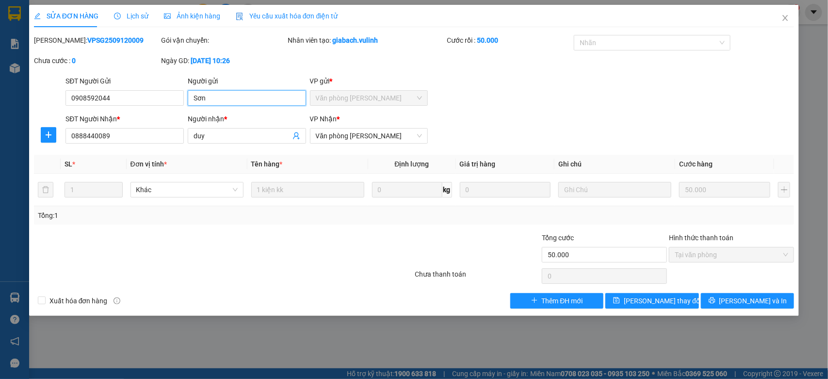
click at [248, 98] on input "Sơn" at bounding box center [247, 98] width 118 height 16
click at [149, 12] on div "SỬA ĐƠN HÀNG Lịch sử Ảnh kiện hàng Yêu cầu xuất hóa đơn điện tử" at bounding box center [186, 16] width 304 height 22
click at [144, 15] on span "Lịch sử" at bounding box center [131, 16] width 34 height 8
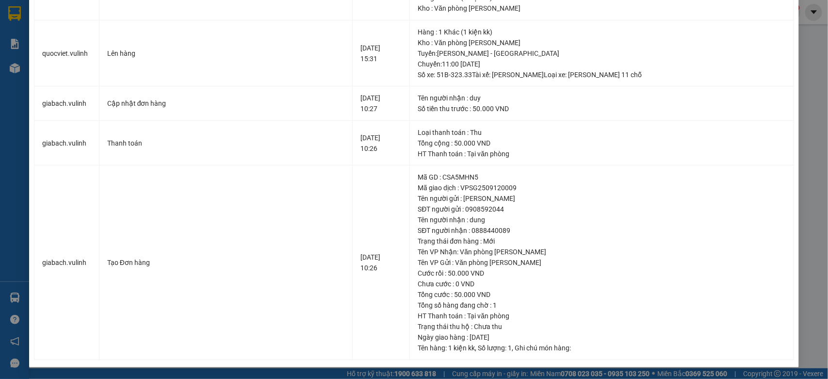
scroll to position [15, 0]
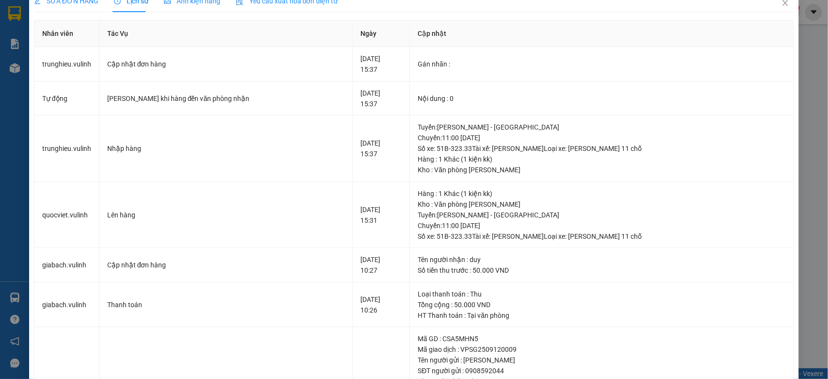
click at [74, 2] on span "SỬA ĐƠN HÀNG" at bounding box center [66, 1] width 65 height 8
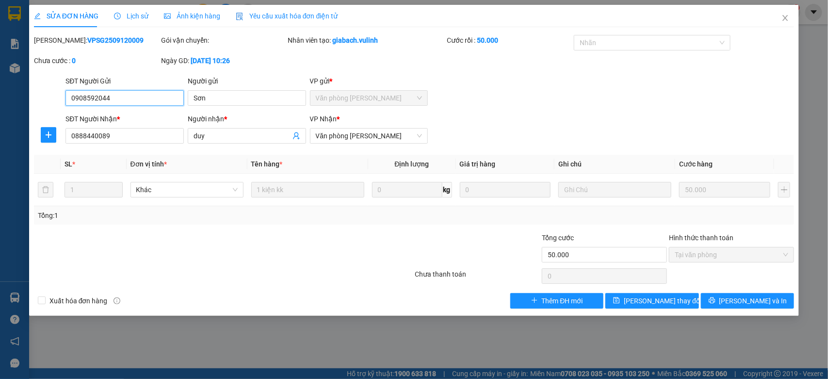
click at [180, 93] on input "0908592044" at bounding box center [124, 98] width 118 height 16
click at [224, 137] on input "duy" at bounding box center [242, 135] width 97 height 11
click at [175, 129] on input "0888440089" at bounding box center [124, 136] width 118 height 16
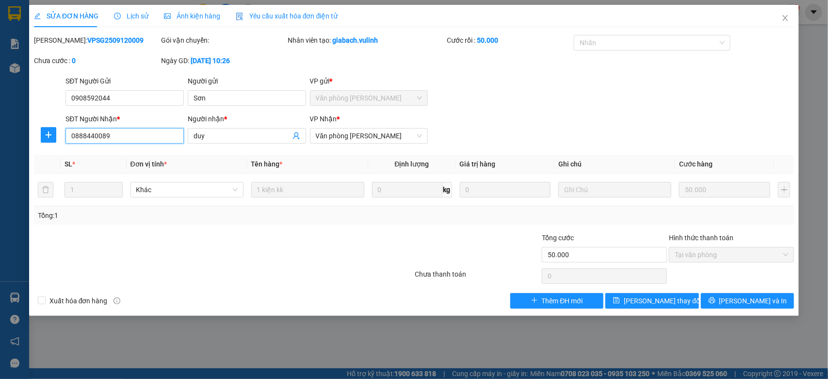
click at [175, 129] on input "0888440089" at bounding box center [124, 136] width 118 height 16
click at [784, 22] on span "Close" at bounding box center [785, 18] width 27 height 27
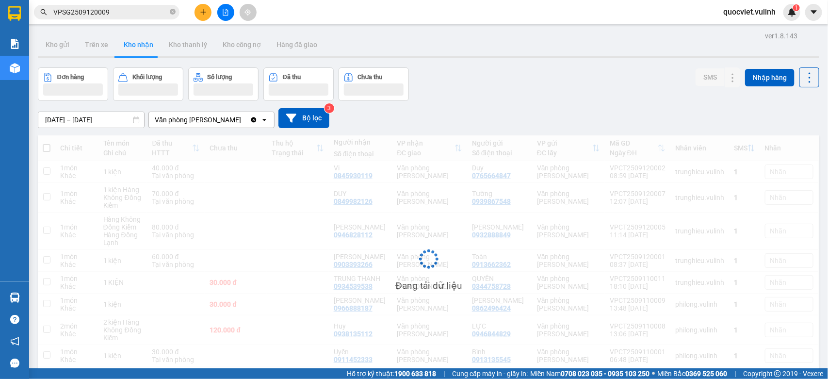
click at [144, 8] on input "VPSG2509120009" at bounding box center [110, 12] width 114 height 11
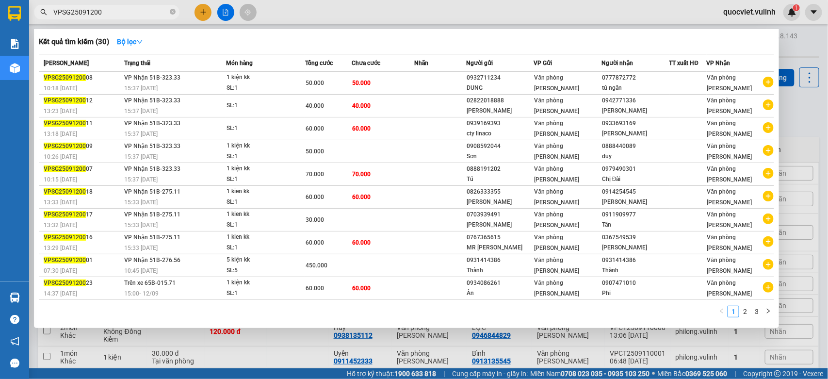
click at [125, 7] on input "VPSG25091200" at bounding box center [110, 12] width 114 height 11
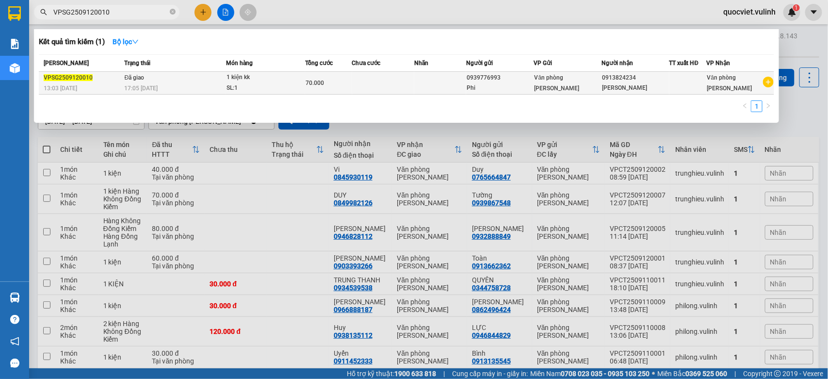
type input "VPSG2509120010"
click at [368, 88] on td at bounding box center [383, 83] width 63 height 23
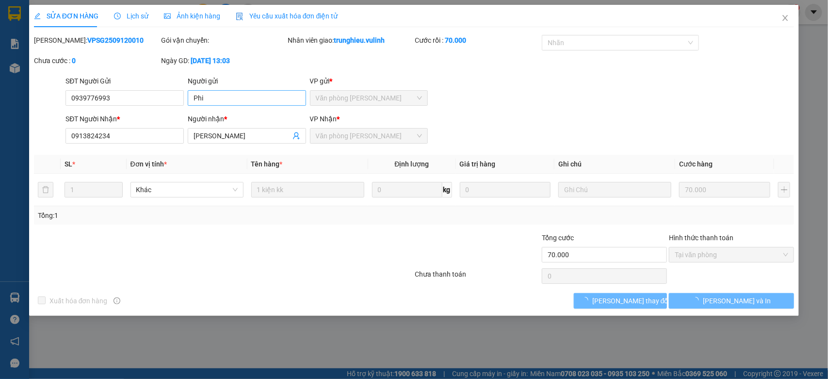
type input "0939776993"
type input "Phi"
type input "0913824234"
type input "Mao Quốc Thắng"
type input "70.000"
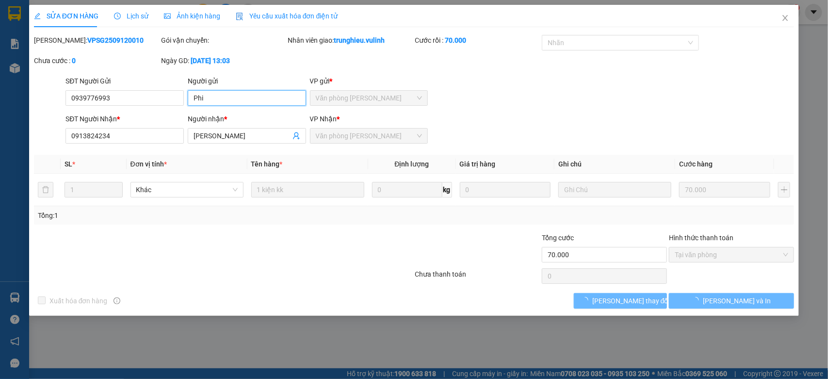
click at [233, 98] on input "Phi" at bounding box center [247, 98] width 118 height 16
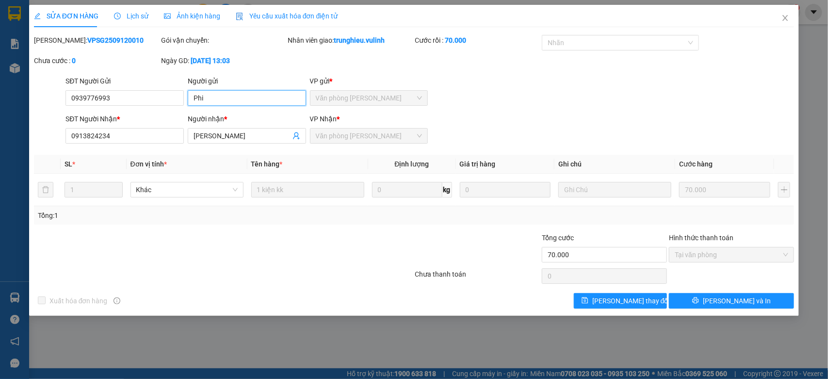
click at [233, 98] on input "Phi" at bounding box center [247, 98] width 118 height 16
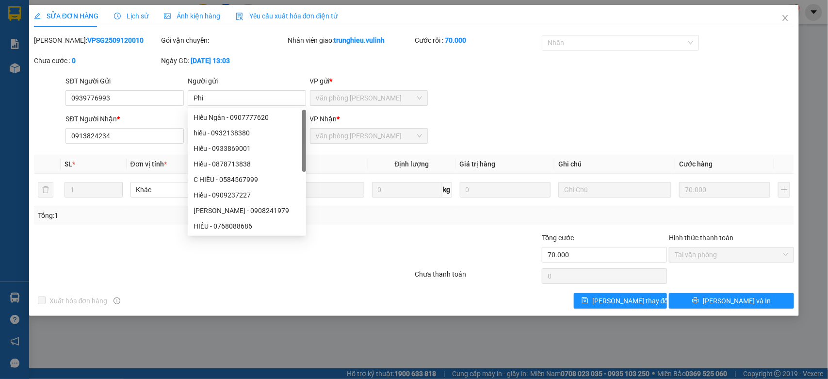
click at [118, 10] on div "Lịch sử" at bounding box center [131, 16] width 34 height 22
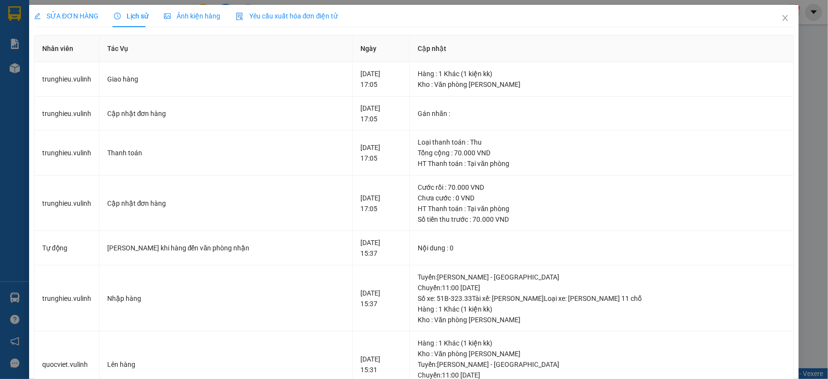
click at [75, 22] on div "SỬA ĐƠN HÀNG" at bounding box center [66, 16] width 65 height 22
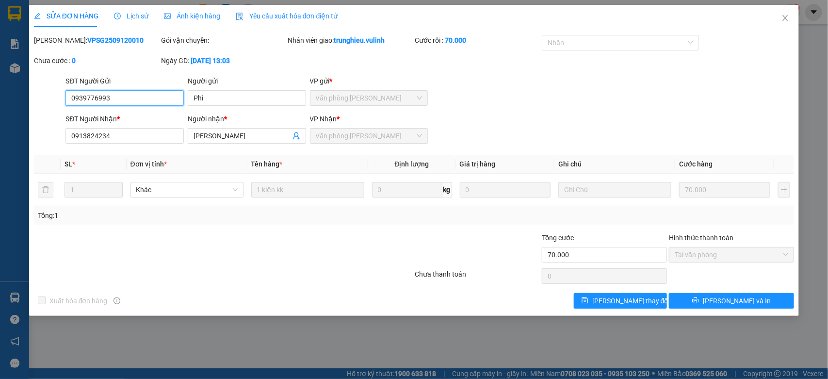
click at [159, 104] on input "0939776993" at bounding box center [124, 98] width 118 height 16
click at [231, 131] on input "Mao Quốc Thắng" at bounding box center [242, 135] width 97 height 11
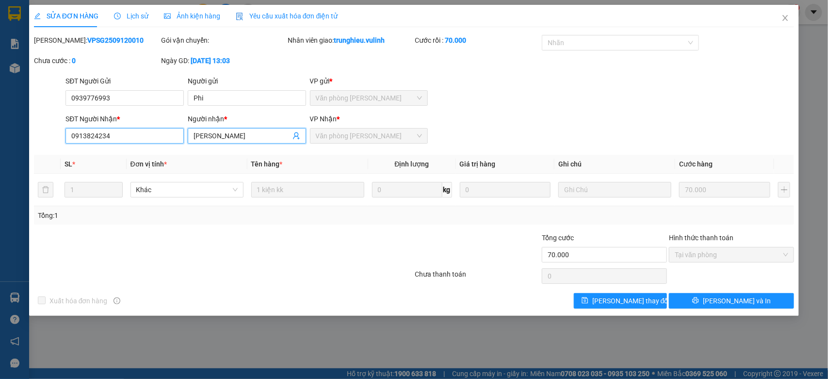
click at [145, 131] on input "0913824234" at bounding box center [124, 136] width 118 height 16
click at [783, 20] on icon "close" at bounding box center [785, 18] width 8 height 8
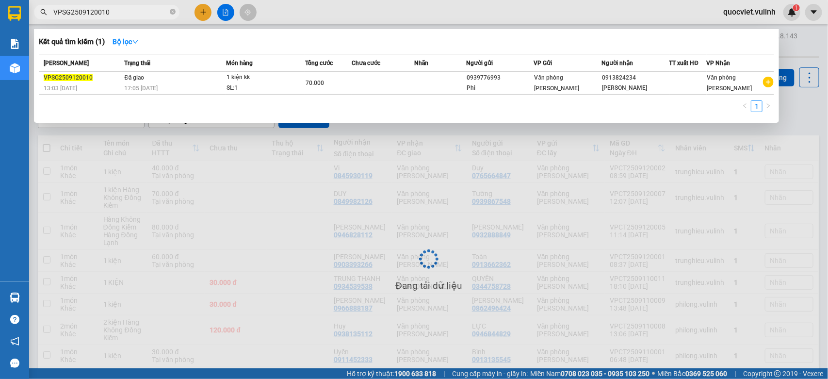
click at [126, 10] on input "VPSG2509120010" at bounding box center [110, 12] width 114 height 11
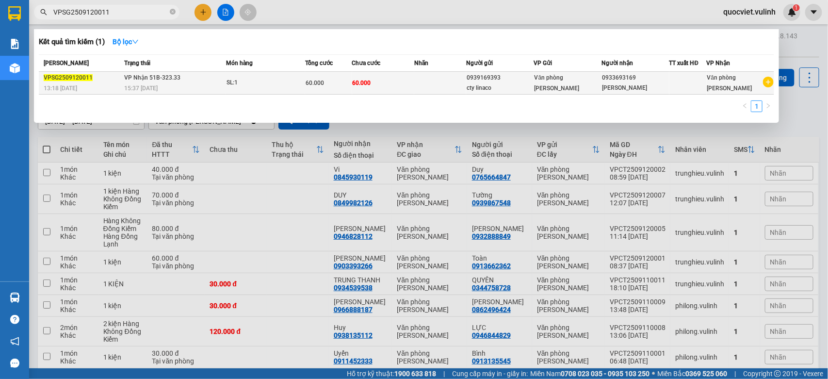
type input "VPSG2509120011"
click at [248, 86] on div "SL: 1" at bounding box center [262, 83] width 73 height 11
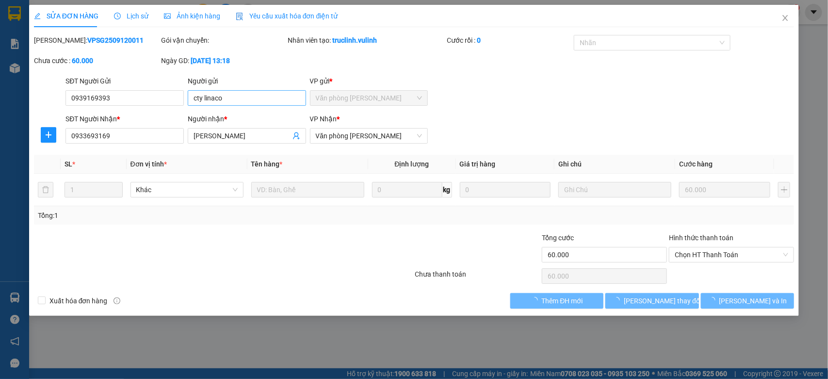
type input "0939169393"
type input "cty linaco"
type input "0933693169"
type input "Nguyễn Vũ"
type input "60.000"
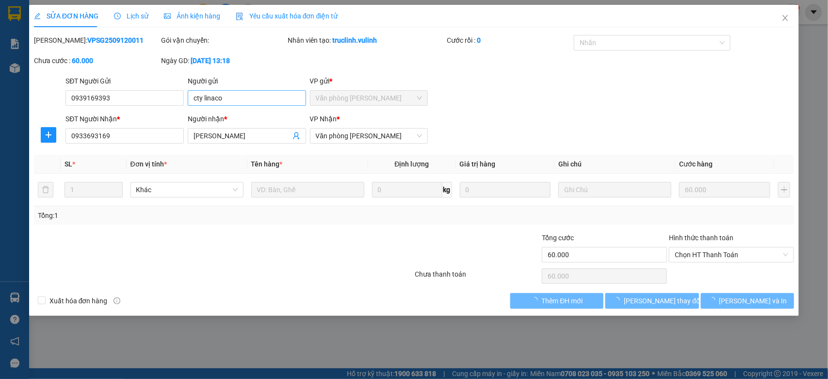
type input "60.000"
click at [235, 101] on input "cty linaco" at bounding box center [247, 98] width 118 height 16
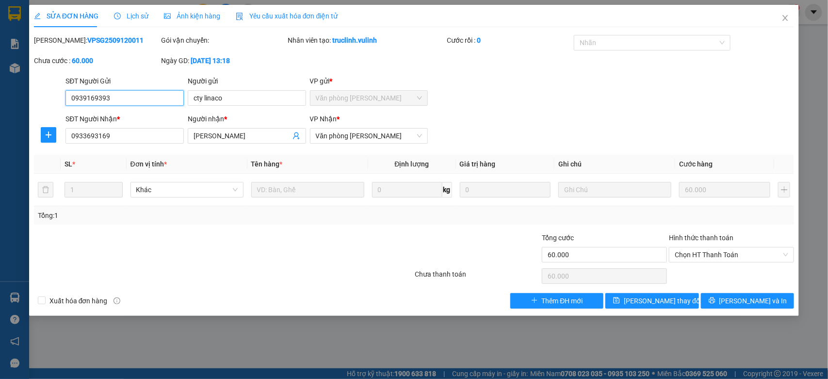
click at [136, 96] on input "0939169393" at bounding box center [124, 98] width 118 height 16
click at [233, 132] on input "Nguyễn Vũ" at bounding box center [242, 135] width 97 height 11
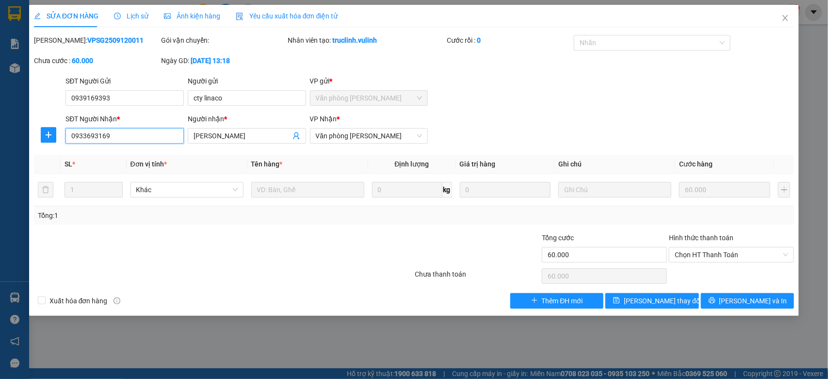
click at [141, 129] on input "0933693169" at bounding box center [124, 136] width 118 height 16
click at [782, 18] on icon "close" at bounding box center [785, 18] width 8 height 8
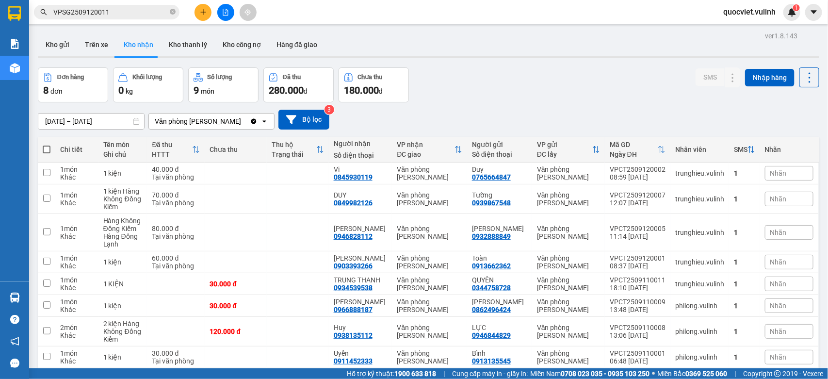
click at [119, 11] on input "VPSG2509120011" at bounding box center [110, 12] width 114 height 11
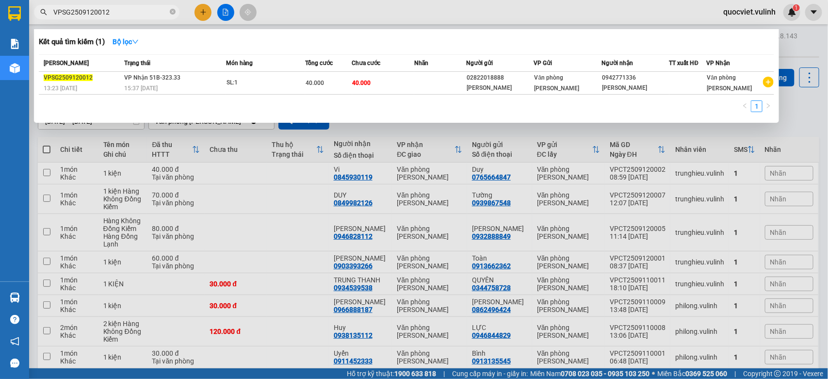
type input "VPSG2509120012"
click at [213, 85] on div "15:37 - 12/09" at bounding box center [175, 88] width 101 height 11
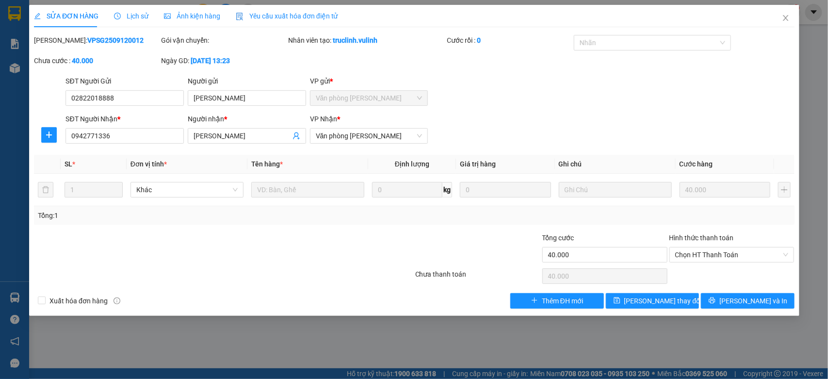
type input "02822018888"
type input "Xuân Khánh"
type input "0942771336"
type input "ANH HUY"
type input "40.000"
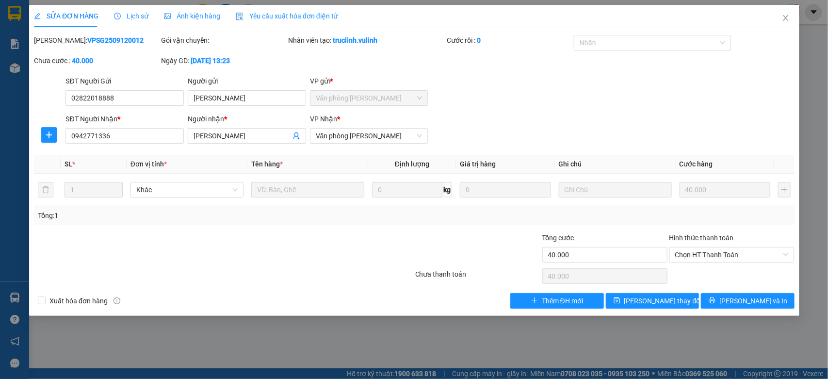
type input "40.000"
click at [260, 105] on input "Xuân Khánh" at bounding box center [247, 98] width 118 height 16
click at [137, 96] on input "02822018888" at bounding box center [124, 98] width 118 height 16
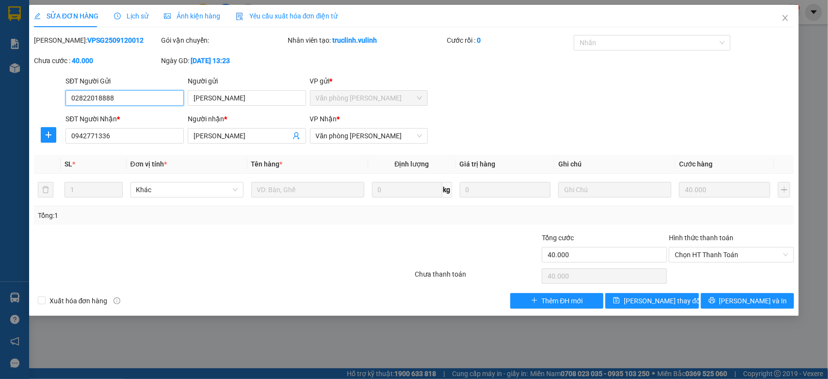
click at [137, 96] on input "02822018888" at bounding box center [124, 98] width 118 height 16
click at [235, 130] on input "ANH HUY" at bounding box center [242, 135] width 97 height 11
click at [155, 129] on input "0942771336" at bounding box center [124, 136] width 118 height 16
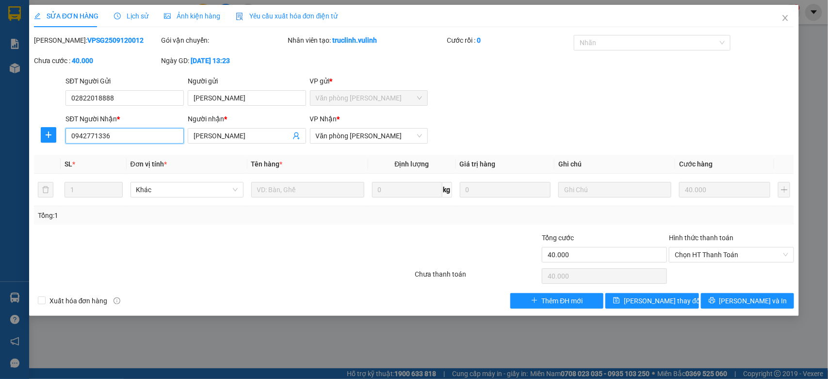
click at [155, 129] on input "0942771336" at bounding box center [124, 136] width 118 height 16
click at [783, 19] on icon "close" at bounding box center [785, 18] width 8 height 8
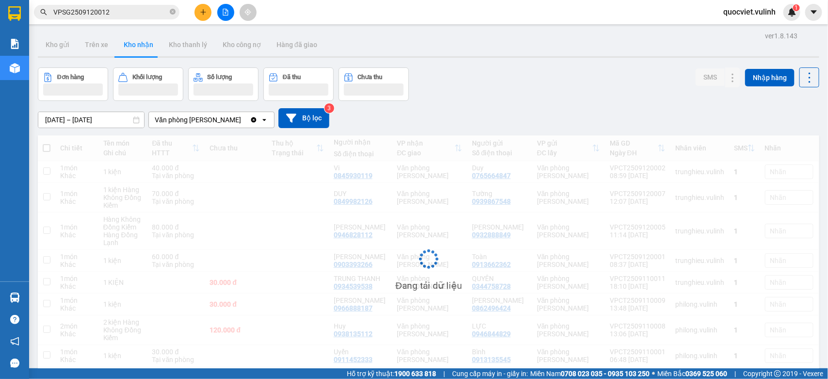
click at [137, 11] on input "VPSG2509120012" at bounding box center [110, 12] width 114 height 11
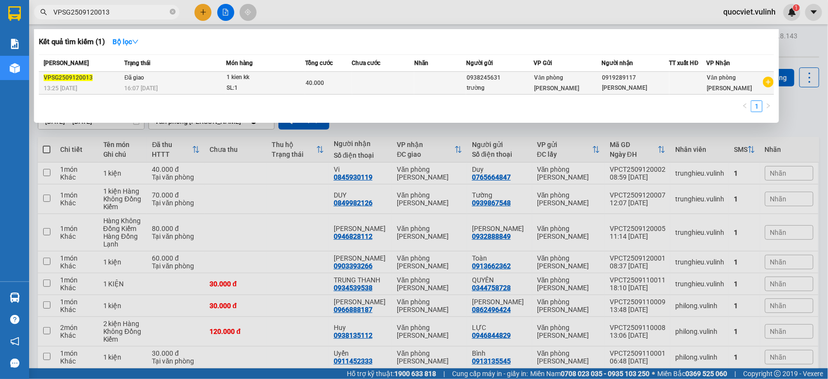
type input "VPSG2509120013"
click at [241, 78] on div "1 kien kk" at bounding box center [262, 77] width 73 height 11
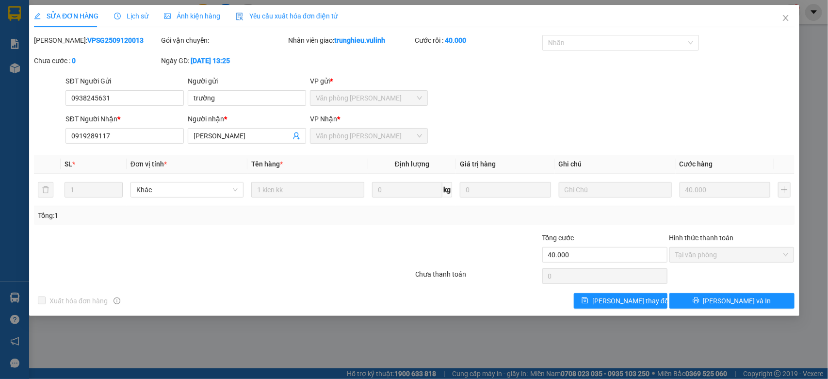
type input "0938245631"
type input "trường"
type input "0919289117"
type input "Sơn Nguyễn Lab"
type input "40.000"
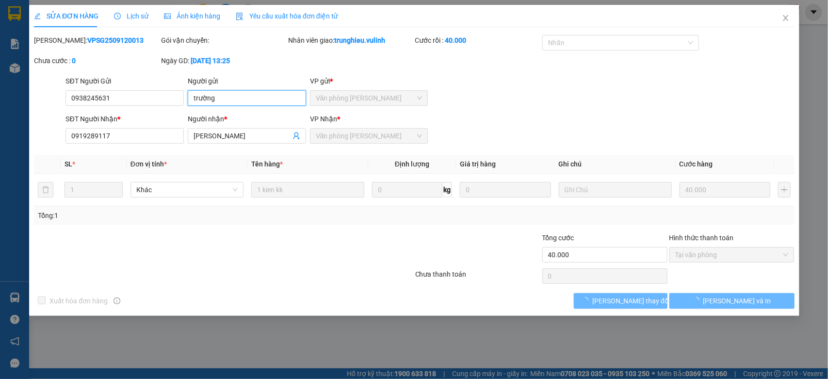
click at [250, 97] on input "trường" at bounding box center [247, 98] width 118 height 16
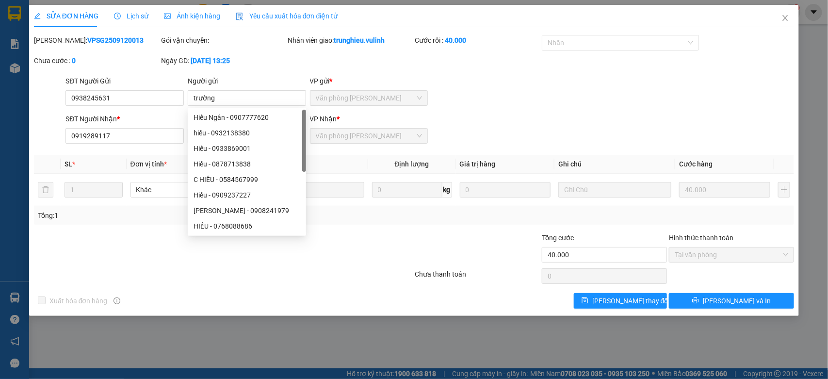
click at [136, 20] on div "Lịch sử" at bounding box center [131, 16] width 34 height 11
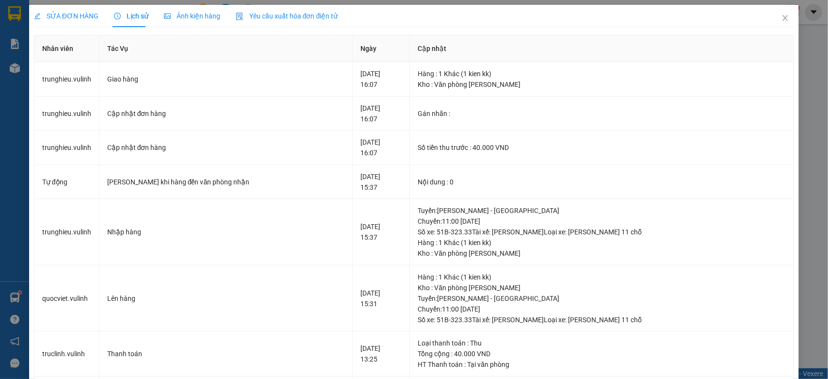
click at [88, 20] on div "SỬA ĐƠN HÀNG" at bounding box center [66, 16] width 65 height 11
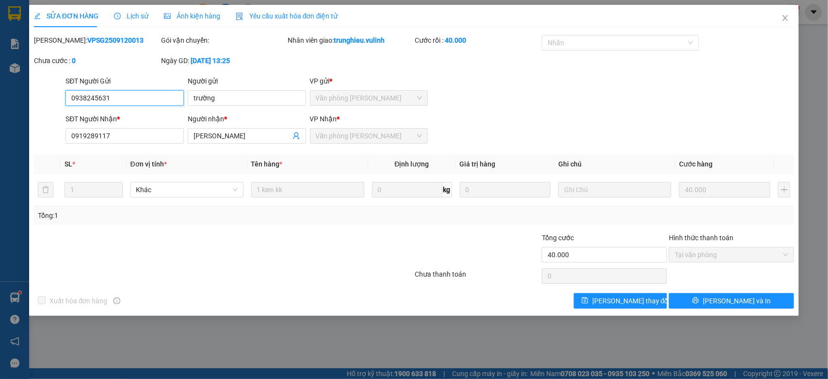
click at [111, 97] on input "0938245631" at bounding box center [124, 98] width 118 height 16
click at [233, 145] on div "Người nhận * Sơn Nguyễn Lab" at bounding box center [247, 130] width 118 height 34
click at [241, 138] on input "Sơn Nguyễn Lab" at bounding box center [242, 135] width 97 height 11
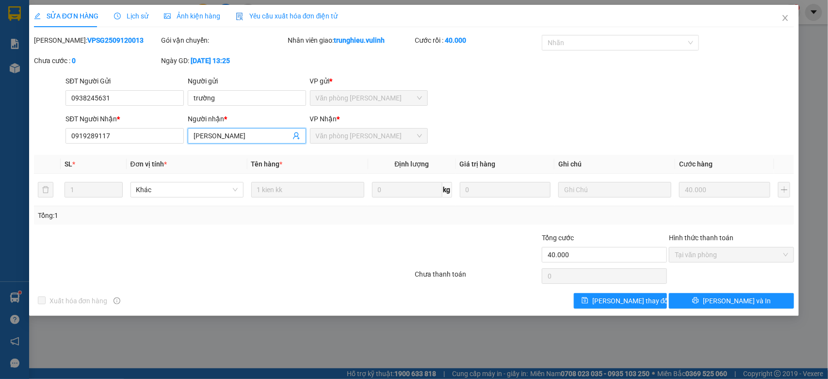
click at [241, 138] on input "Sơn Nguyễn Lab" at bounding box center [242, 135] width 97 height 11
click at [153, 133] on input "0919289117" at bounding box center [124, 136] width 118 height 16
click at [153, 131] on input "0919289117" at bounding box center [124, 136] width 118 height 16
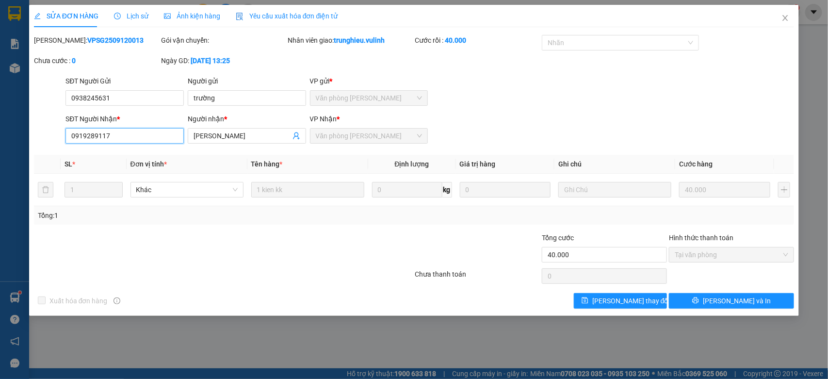
click at [153, 131] on input "0919289117" at bounding box center [124, 136] width 118 height 16
click at [784, 22] on span "Close" at bounding box center [785, 18] width 27 height 27
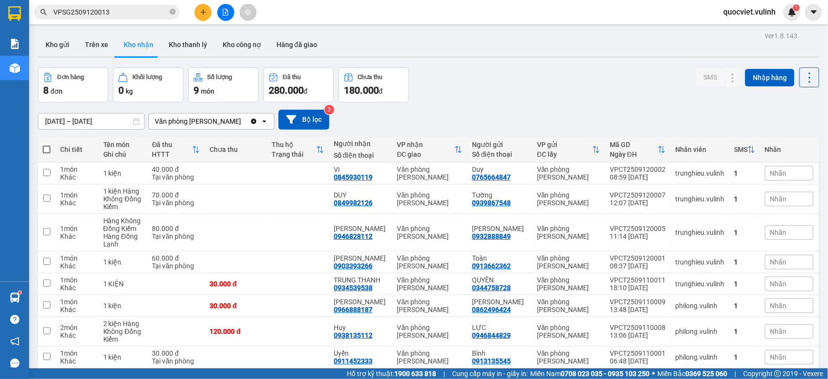
click at [155, 9] on input "VPSG2509120013" at bounding box center [110, 12] width 114 height 11
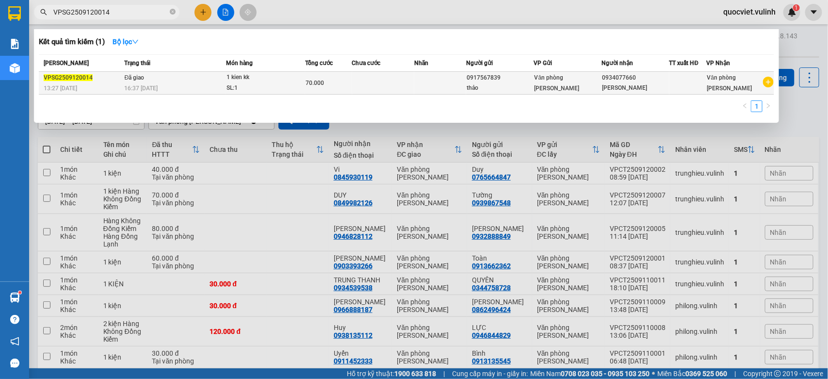
type input "VPSG2509120014"
click at [297, 87] on div "SL: 1" at bounding box center [262, 88] width 73 height 11
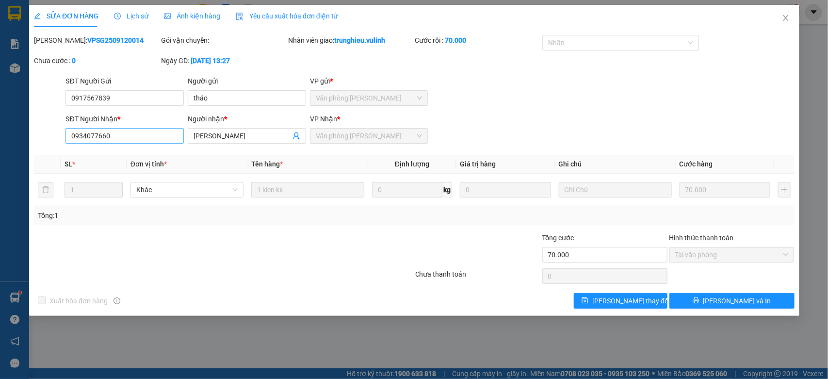
type input "0917567839"
type input "thảo"
type input "0934077660"
type input "Minh Duy"
type input "70.000"
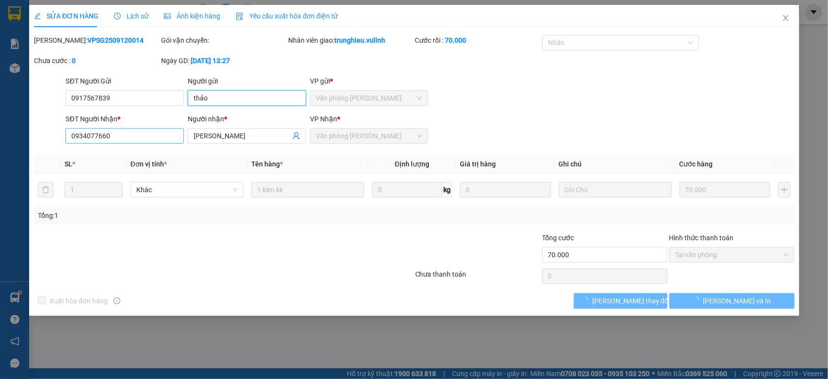
click at [250, 96] on input "thảo" at bounding box center [247, 98] width 118 height 16
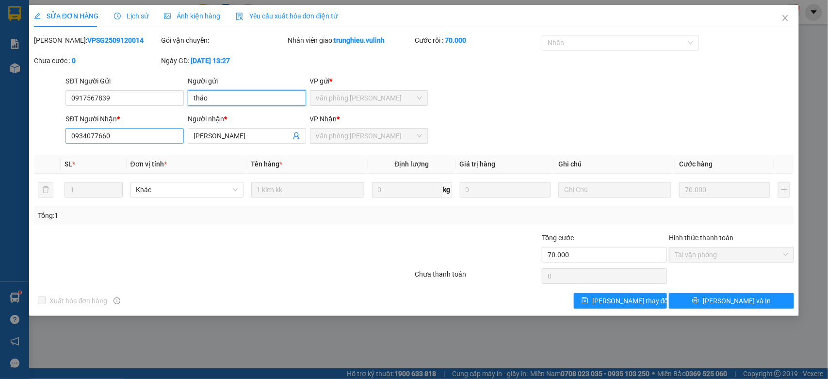
click at [250, 96] on input "thảo" at bounding box center [247, 98] width 118 height 16
click at [120, 22] on div "Lịch sử" at bounding box center [131, 16] width 34 height 22
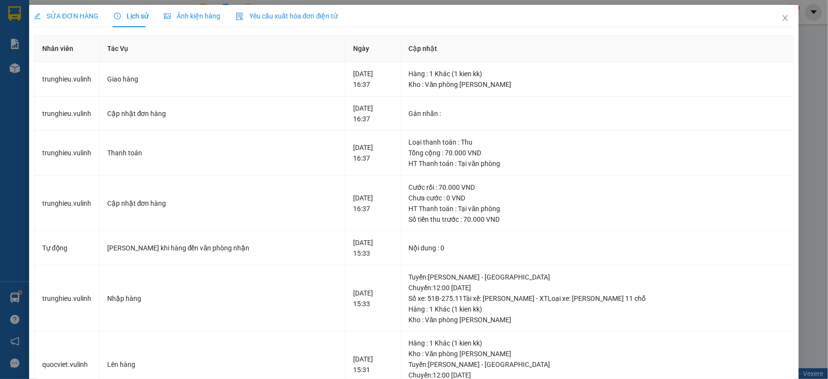
click at [71, 12] on span "SỬA ĐƠN HÀNG" at bounding box center [66, 16] width 65 height 8
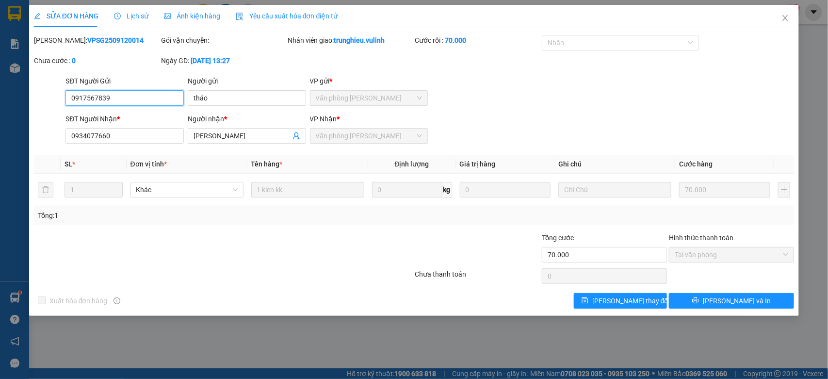
click at [171, 98] on input "0917567839" at bounding box center [124, 98] width 118 height 16
click at [245, 133] on input "Minh Duy" at bounding box center [242, 135] width 97 height 11
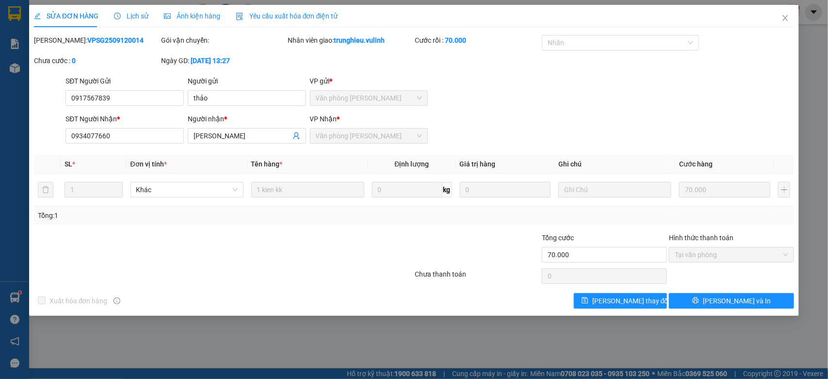
click at [117, 125] on div "SĐT Người Nhận *" at bounding box center [124, 120] width 118 height 15
click at [117, 129] on input "0934077660" at bounding box center [124, 136] width 118 height 16
click at [779, 17] on span "Close" at bounding box center [785, 18] width 27 height 27
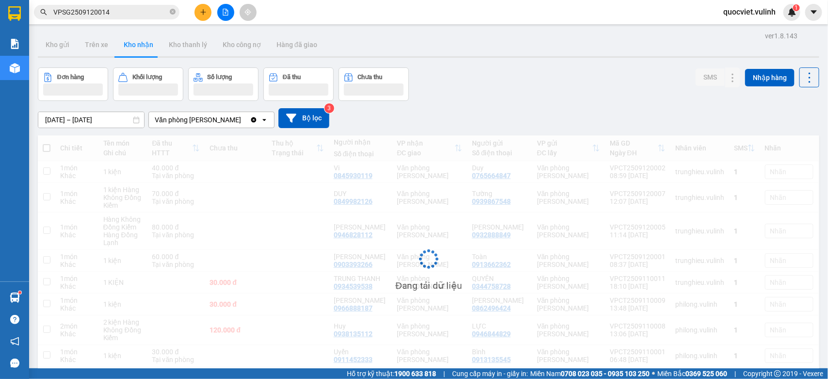
click at [123, 8] on input "VPSG2509120014" at bounding box center [110, 12] width 114 height 11
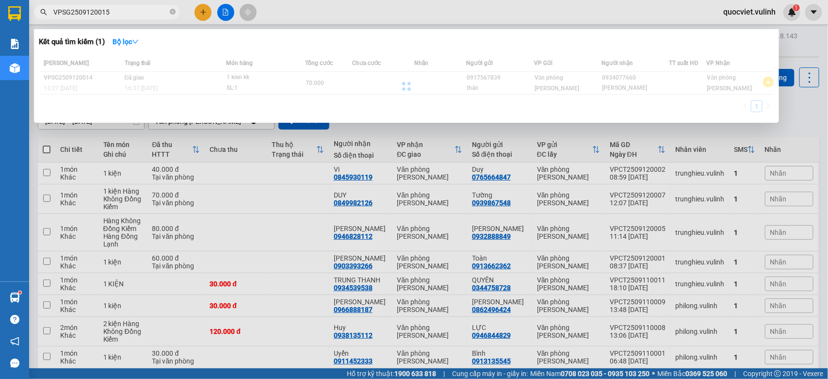
type input "VPSG2509120015"
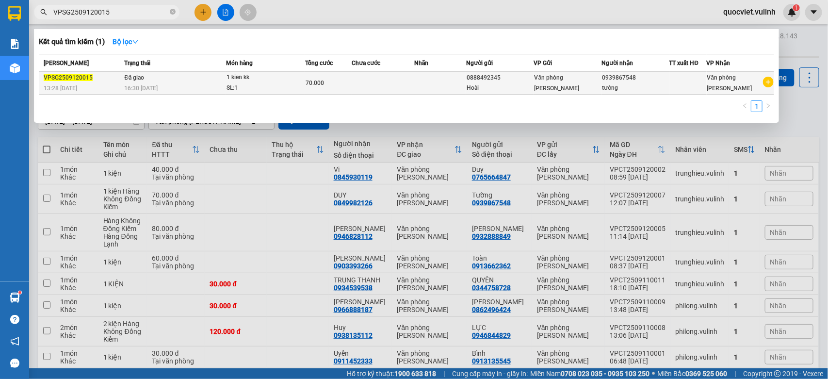
click at [153, 88] on span "16:30 - 12/09" at bounding box center [141, 88] width 33 height 7
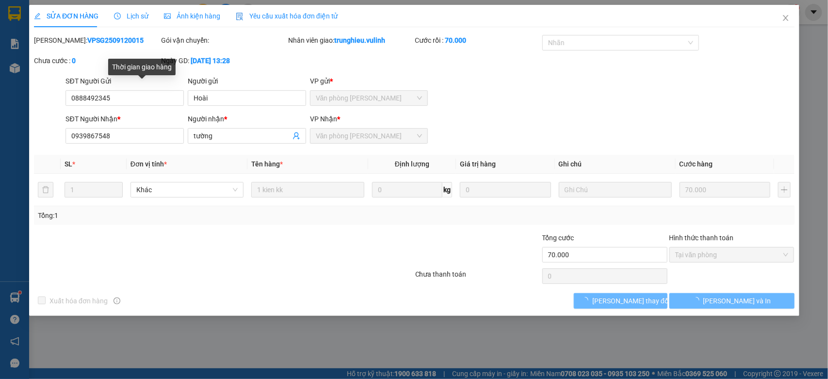
type input "0888492345"
type input "Hoài"
type input "0939867548"
type input "tường"
type input "70.000"
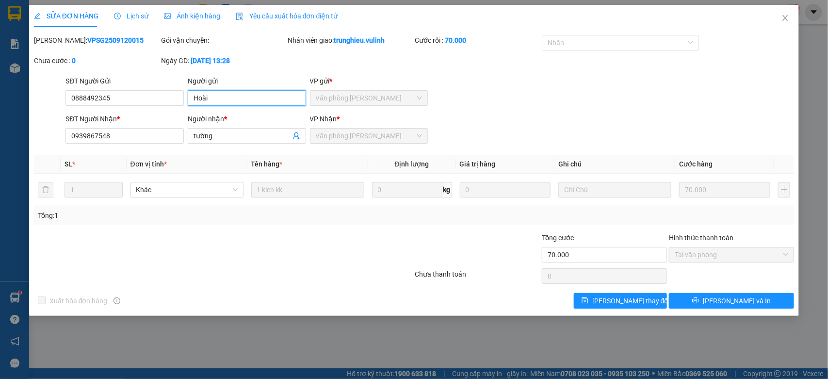
click at [244, 101] on input "Hoài" at bounding box center [247, 98] width 118 height 16
click at [127, 23] on div "Lịch sử" at bounding box center [131, 16] width 34 height 22
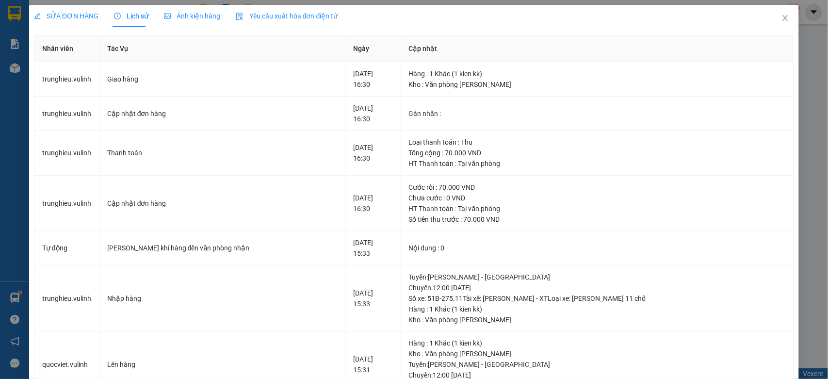
click at [73, 18] on span "SỬA ĐƠN HÀNG" at bounding box center [66, 16] width 65 height 8
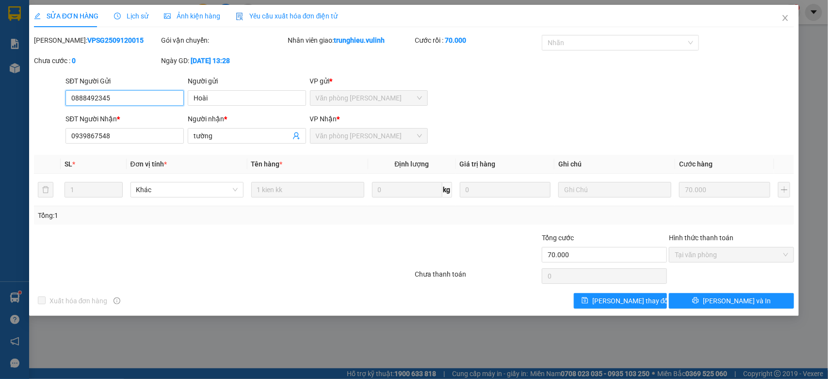
click at [120, 101] on input "0888492345" at bounding box center [124, 98] width 118 height 16
click at [214, 139] on input "tường" at bounding box center [242, 135] width 97 height 11
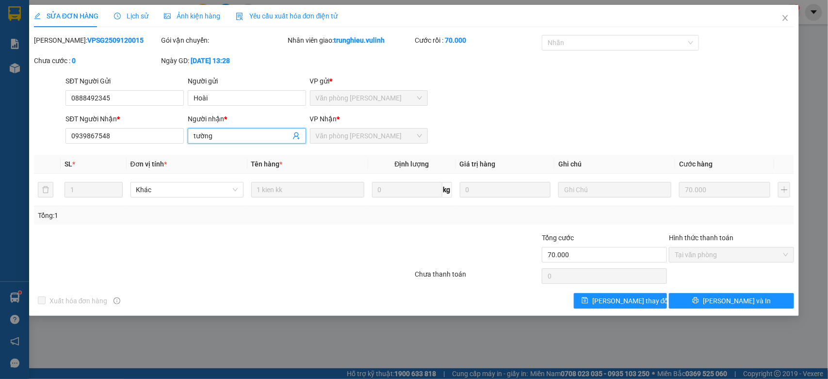
click at [214, 139] on input "tường" at bounding box center [242, 135] width 97 height 11
click at [153, 136] on input "0939867548" at bounding box center [124, 136] width 118 height 16
click at [788, 16] on icon "close" at bounding box center [785, 18] width 8 height 8
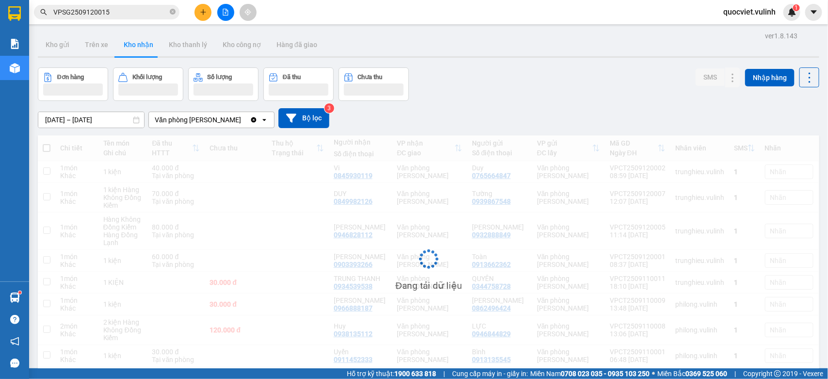
click at [142, 15] on input "VPSG2509120015" at bounding box center [110, 12] width 114 height 11
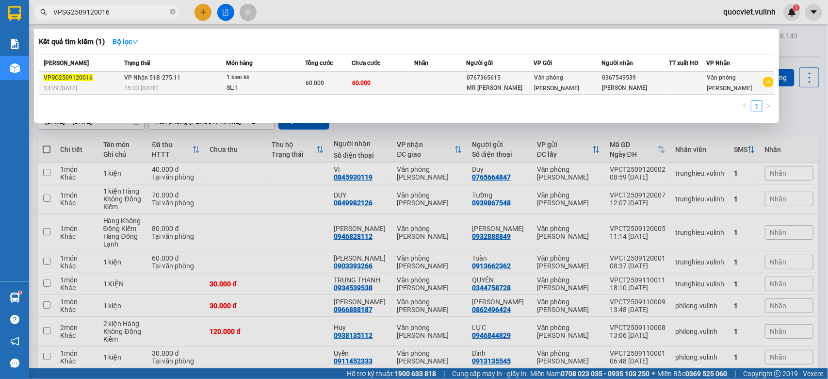
type input "VPSG2509120016"
click at [342, 89] on td "60.000" at bounding box center [328, 83] width 47 height 23
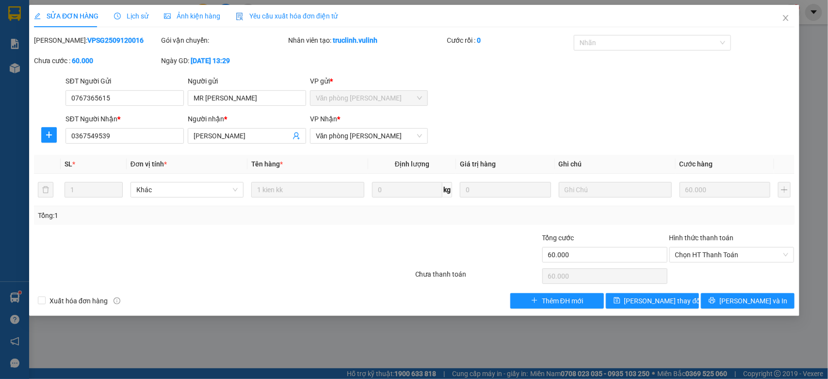
type input "0767365615"
type input "MR Mạnh"
type input "0367549539"
type input "Ngọc Hải"
type input "60.000"
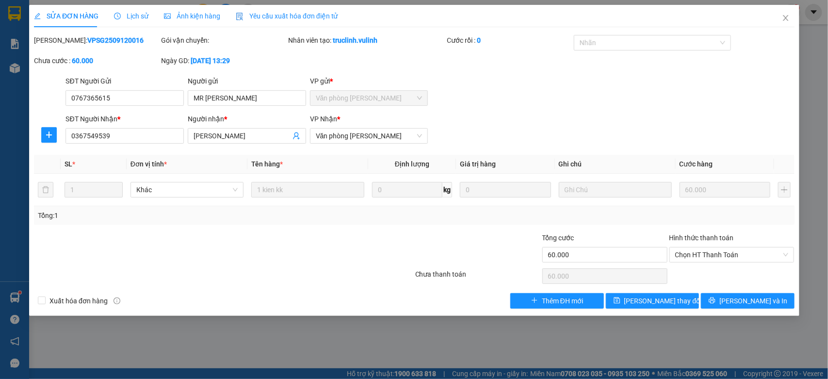
type input "60.000"
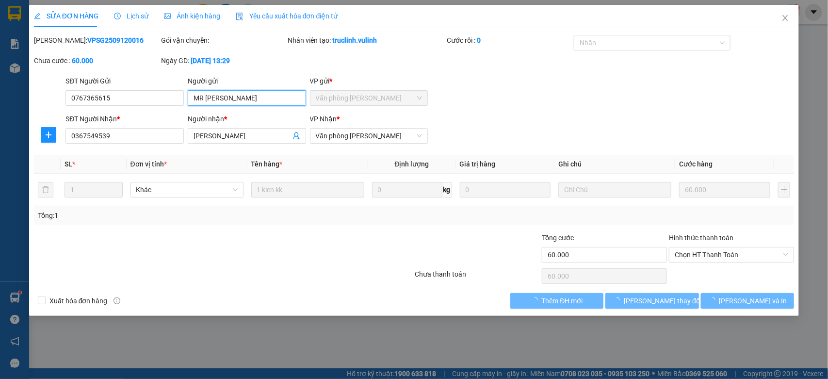
click at [245, 103] on input "MR Mạnh" at bounding box center [247, 98] width 118 height 16
click at [250, 102] on input "MR Mạnh" at bounding box center [247, 98] width 118 height 16
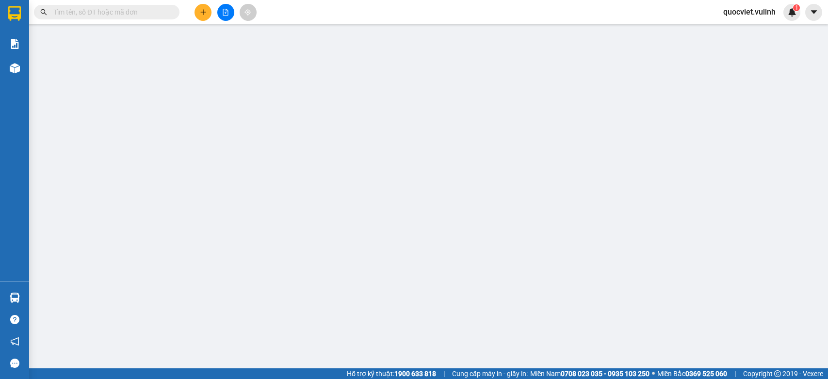
type input "0984289655"
type input "LỮ"
type input "0983834926"
type input "Thiện"
type input "60.000"
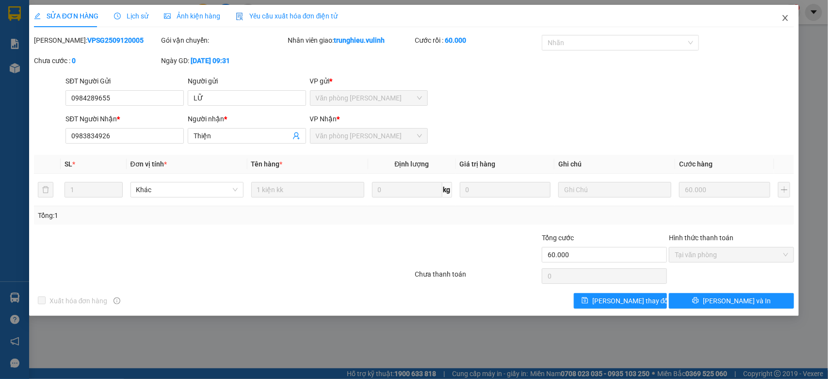
click at [785, 17] on icon "close" at bounding box center [785, 18] width 5 height 6
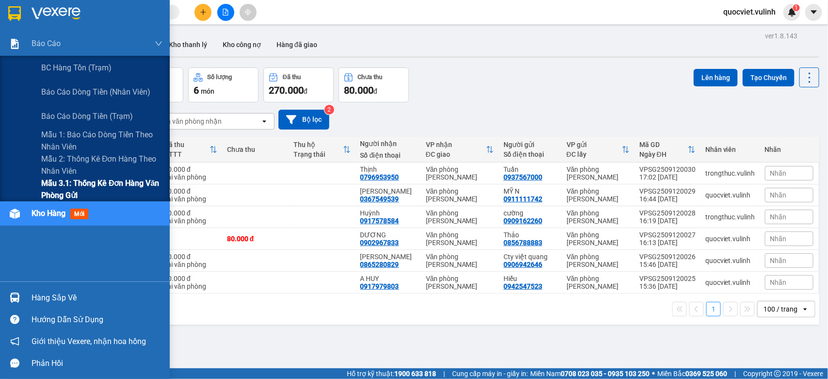
click at [34, 186] on div "Mẫu 3.1: Thống kê đơn hàng văn phòng gửi" at bounding box center [85, 189] width 170 height 24
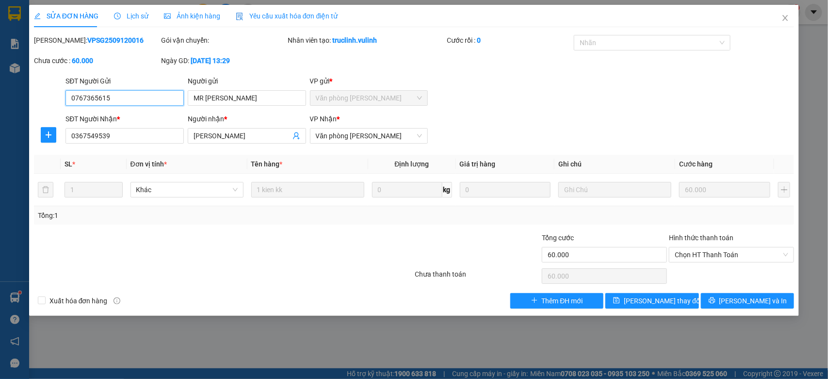
click at [154, 93] on input "0767365615" at bounding box center [124, 98] width 118 height 16
click at [234, 134] on input "Ngọc Hải" at bounding box center [242, 135] width 97 height 11
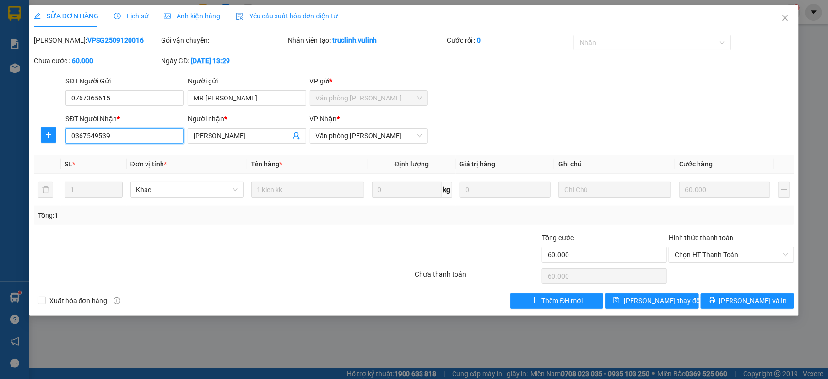
click at [151, 132] on input "0367549539" at bounding box center [124, 136] width 118 height 16
click at [786, 21] on icon "close" at bounding box center [785, 18] width 8 height 8
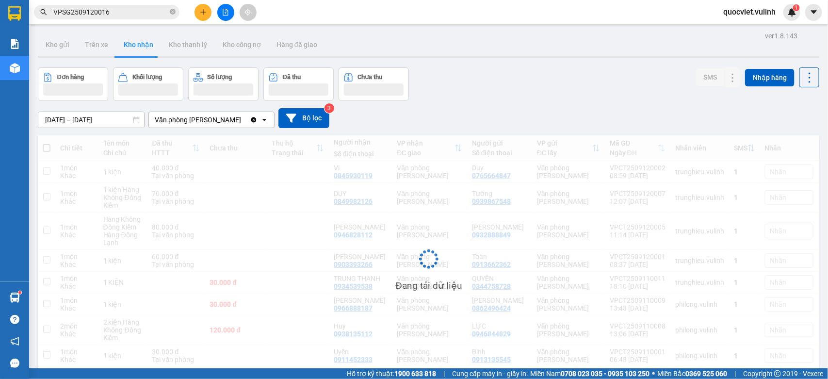
click at [134, 10] on input "VPSG2509120016" at bounding box center [110, 12] width 114 height 11
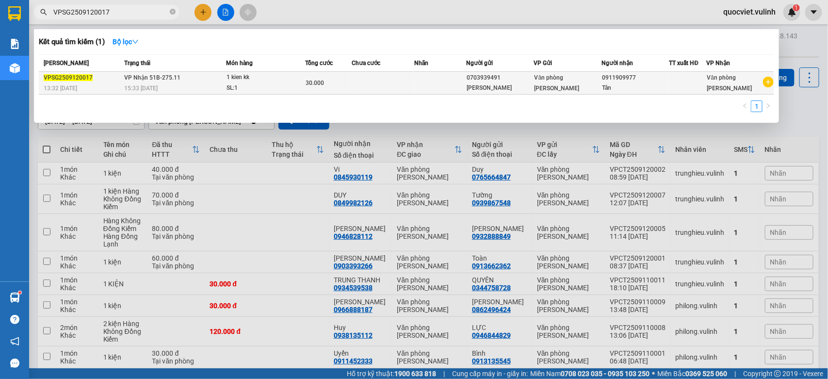
type input "VPSG2509120017"
click at [273, 91] on div "SL: 1" at bounding box center [262, 88] width 73 height 11
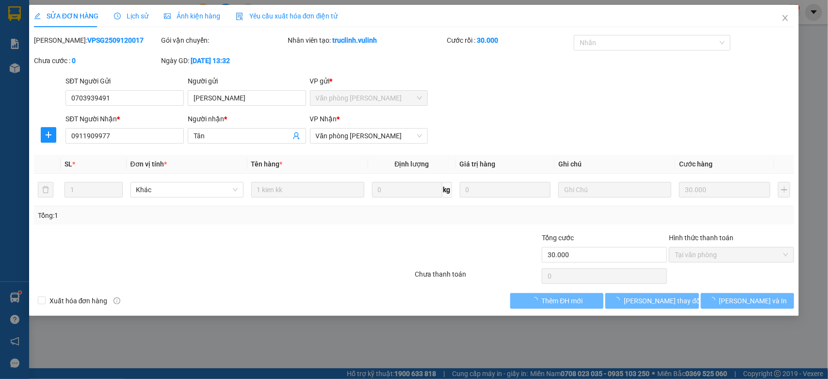
type input "0703939491"
type input "Ngọc Trâm"
type input "0911909977"
type input "Tân"
type input "30.000"
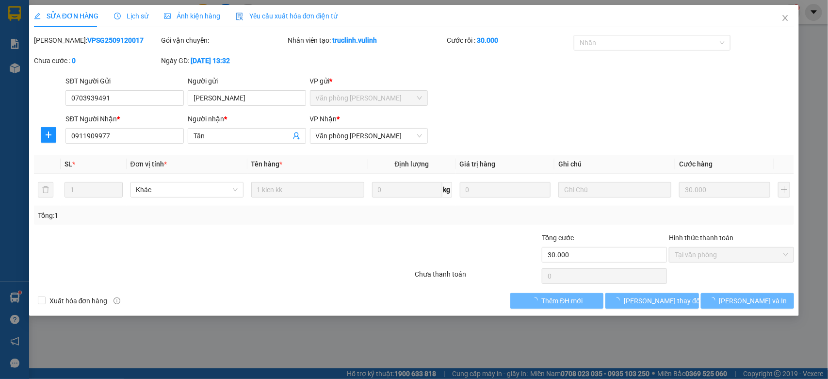
type input "0"
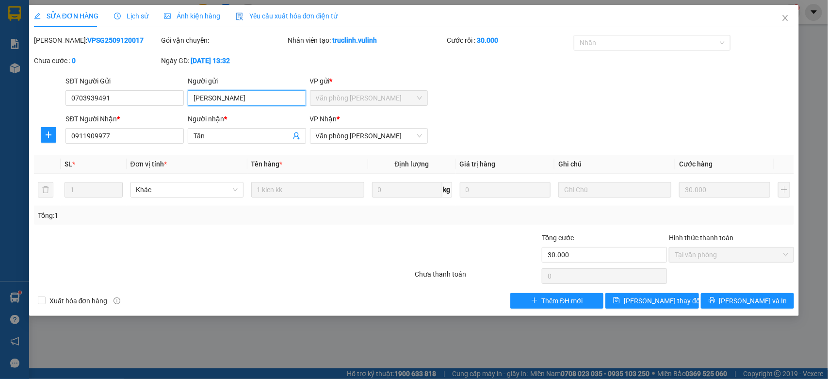
click at [243, 100] on input "Ngọc Trâm" at bounding box center [247, 98] width 118 height 16
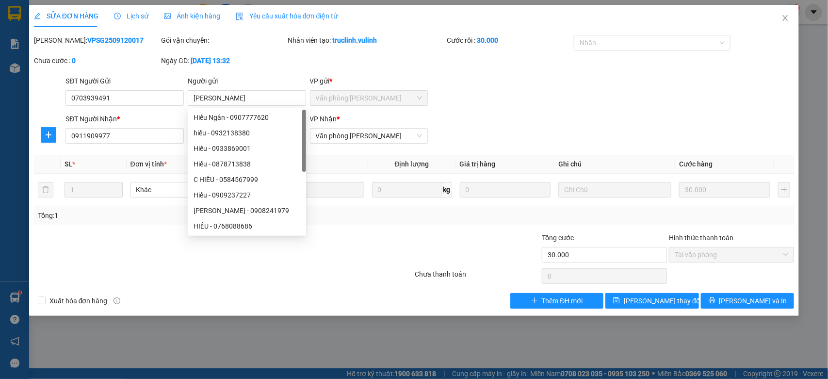
click at [131, 18] on span "Lịch sử" at bounding box center [131, 16] width 34 height 8
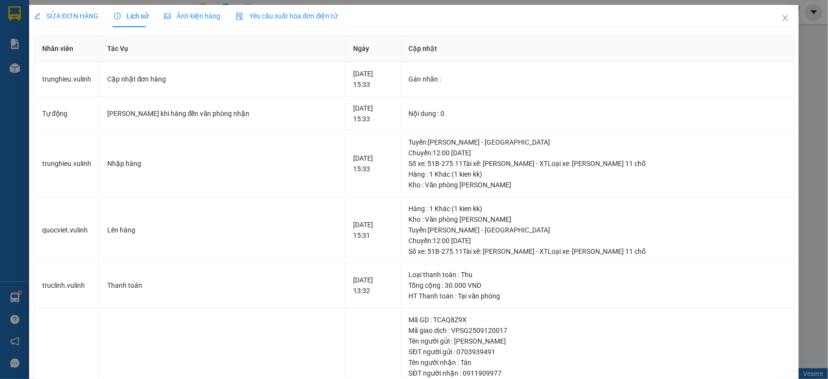
click at [86, 20] on span "SỬA ĐƠN HÀNG" at bounding box center [66, 16] width 65 height 8
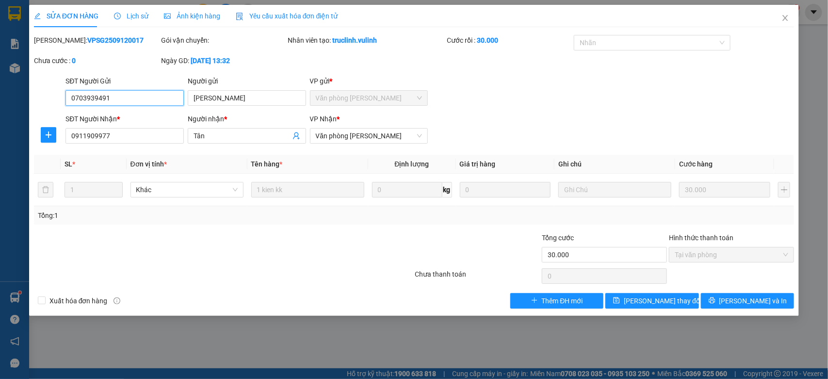
click at [129, 91] on input "0703939491" at bounding box center [124, 98] width 118 height 16
click at [205, 131] on input "Tân" at bounding box center [242, 135] width 97 height 11
click at [136, 132] on input "0911909977" at bounding box center [124, 136] width 118 height 16
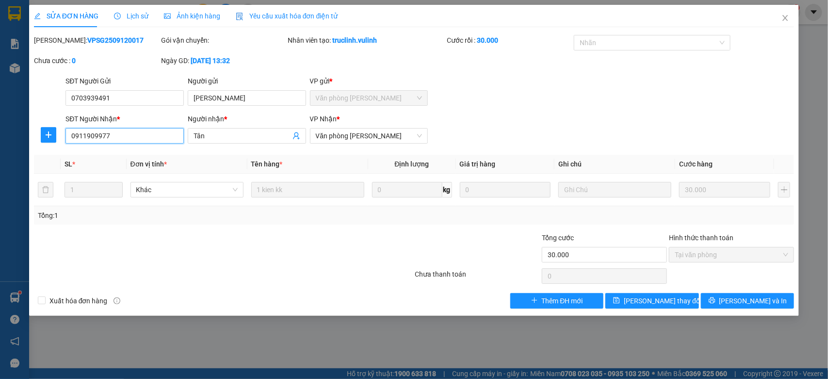
click at [136, 132] on input "0911909977" at bounding box center [124, 136] width 118 height 16
click at [784, 22] on icon "close" at bounding box center [785, 18] width 8 height 8
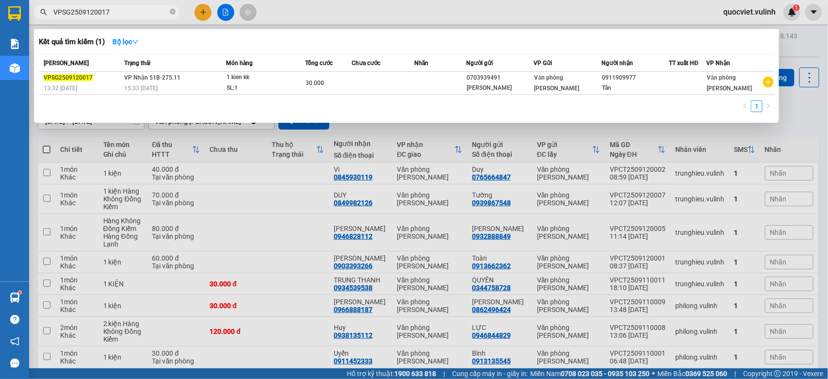
click at [124, 5] on span "VPSG2509120017" at bounding box center [106, 12] width 145 height 15
click at [327, 223] on div at bounding box center [414, 189] width 828 height 379
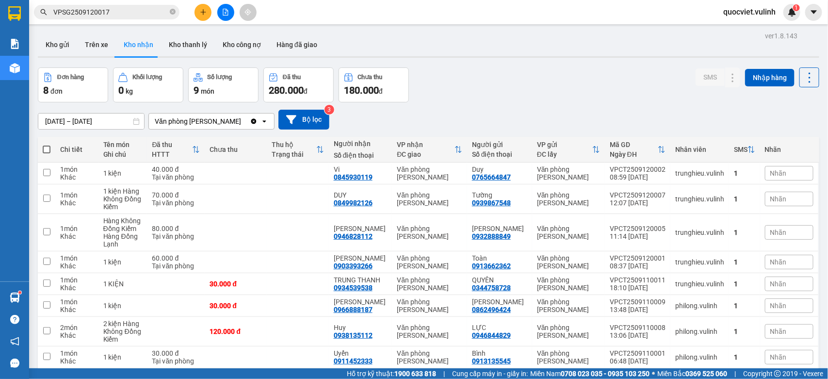
click at [120, 12] on input "VPSG2509120017" at bounding box center [110, 12] width 114 height 11
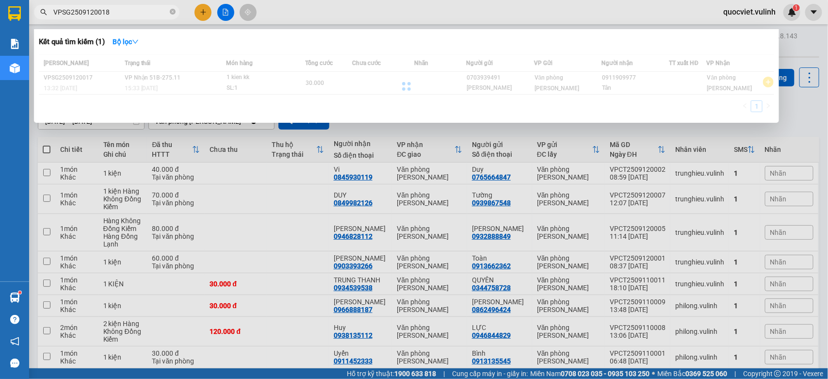
type input "VPSG2509120018"
click at [268, 81] on div at bounding box center [406, 86] width 735 height 64
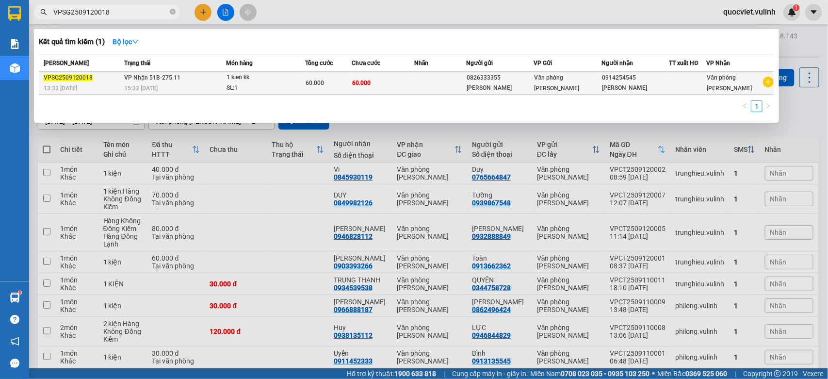
click at [264, 86] on div "SL: 1" at bounding box center [262, 88] width 73 height 11
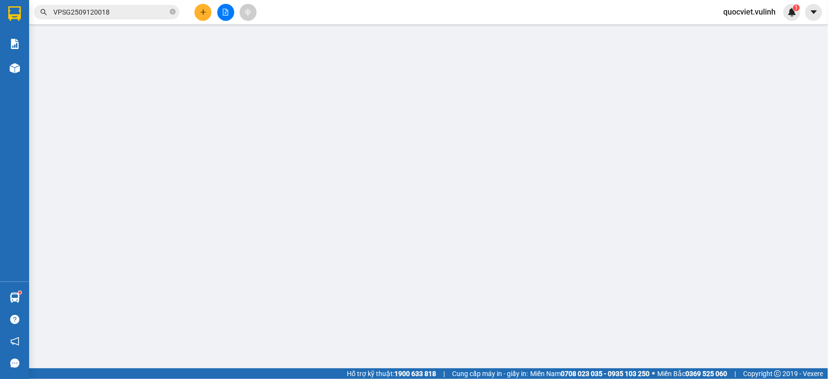
type input "0826333355"
type input "Nguyễn Thành Vương"
type input "0914254545"
type input "Ánh Tiên"
type input "60.000"
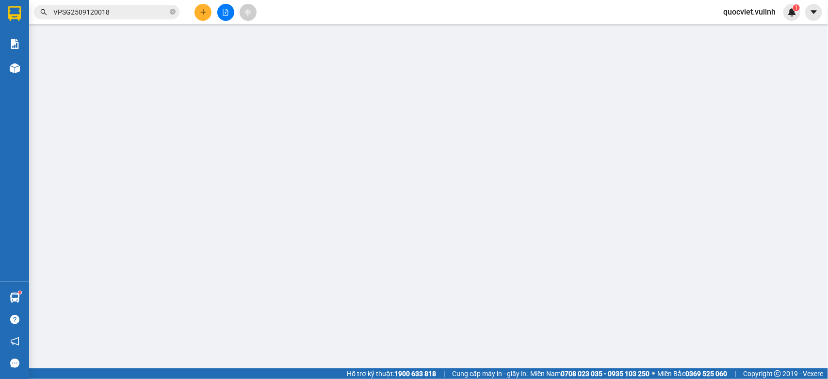
type input "60.000"
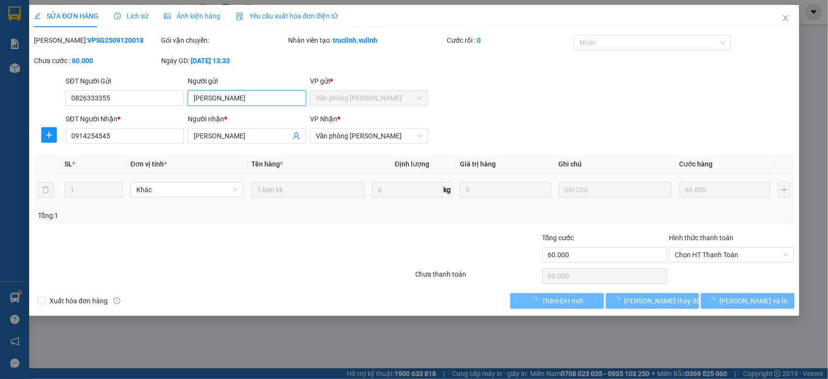
click at [270, 102] on input "Nguyễn Thành Vương" at bounding box center [247, 98] width 118 height 16
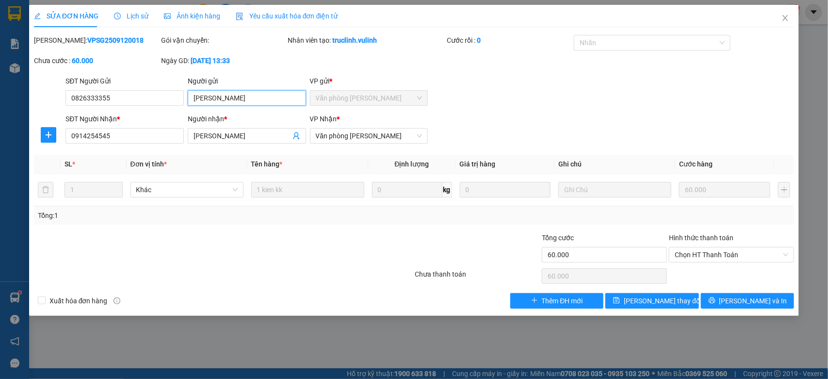
click at [270, 102] on input "Nguyễn Thành Vương" at bounding box center [247, 98] width 118 height 16
click at [134, 95] on input "0826333355" at bounding box center [124, 98] width 118 height 16
click at [256, 138] on input "Ánh Tiên" at bounding box center [242, 135] width 97 height 11
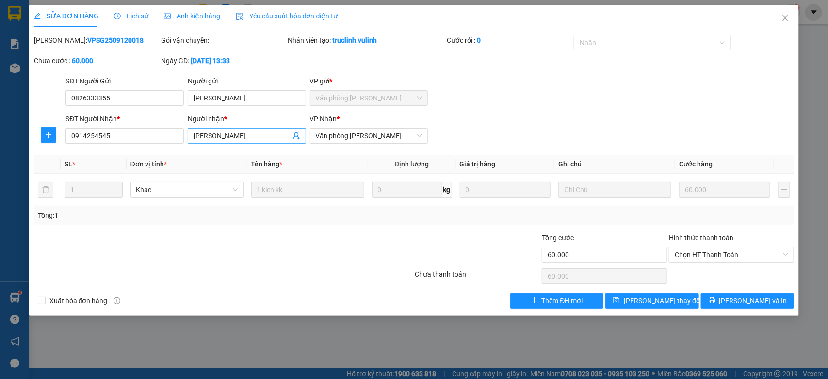
click at [256, 138] on input "Ánh Tiên" at bounding box center [242, 135] width 97 height 11
click at [156, 141] on input "0914254545" at bounding box center [124, 136] width 118 height 16
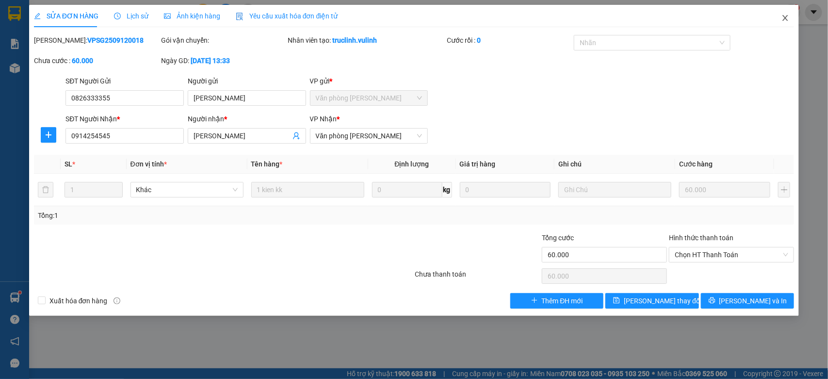
click at [791, 22] on span "Close" at bounding box center [785, 18] width 27 height 27
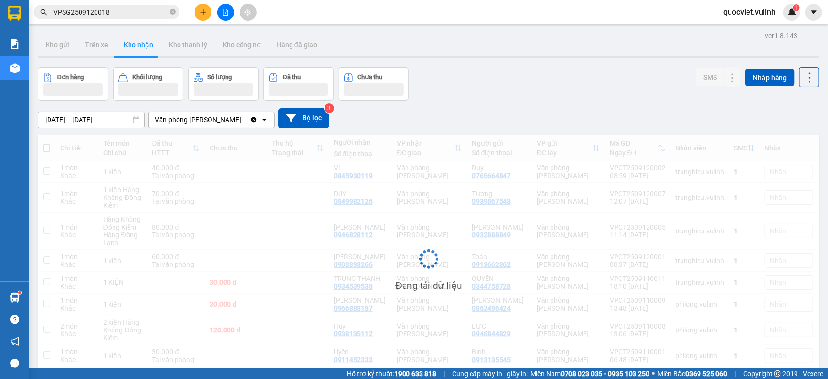
click at [136, 1] on div "Kết quả tìm kiếm ( 1 ) Bộ lọc Mã ĐH Trạng thái Món hàng Tổng cước Chưa cước Nhã…" at bounding box center [414, 12] width 828 height 24
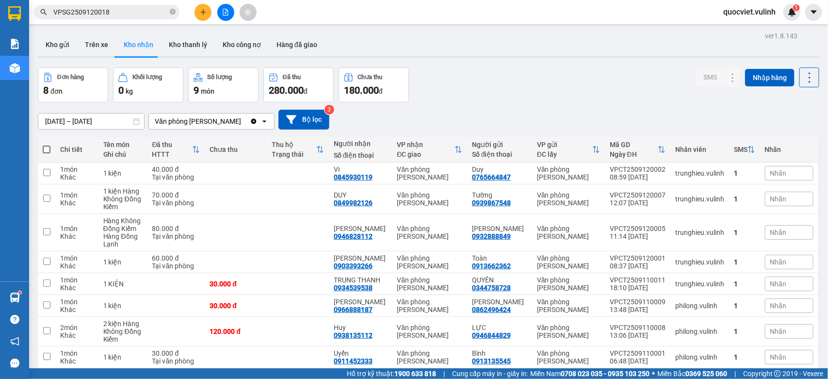
click at [127, 30] on div "ver 1.8.143 Kho gửi Trên xe Kho nhận Kho thanh lý Kho công nợ Hàng đã giao Đơn …" at bounding box center [428, 218] width 789 height 379
click at [141, 14] on input "VPSG2509120018" at bounding box center [110, 12] width 114 height 11
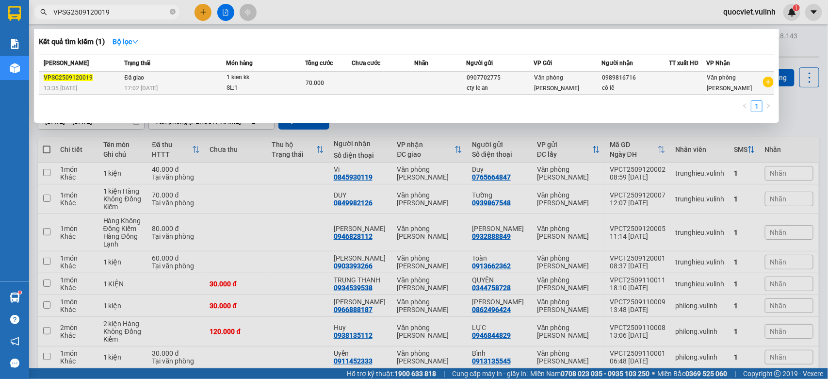
type input "VPSG2509120019"
click at [267, 78] on div "1 kien kk" at bounding box center [262, 77] width 73 height 11
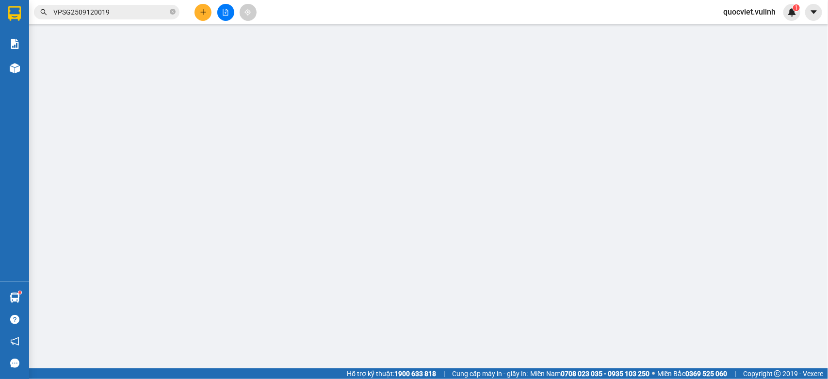
type input "0907702775"
type input "cty le an"
type input "0989816716"
type input "cô lê"
type input "70.000"
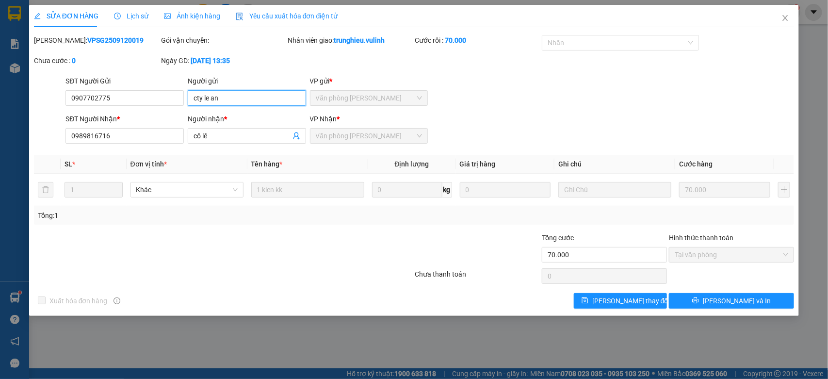
click at [262, 102] on input "cty le an" at bounding box center [247, 98] width 118 height 16
drag, startPoint x: 114, startPoint y: 10, endPoint x: 122, endPoint y: 20, distance: 12.5
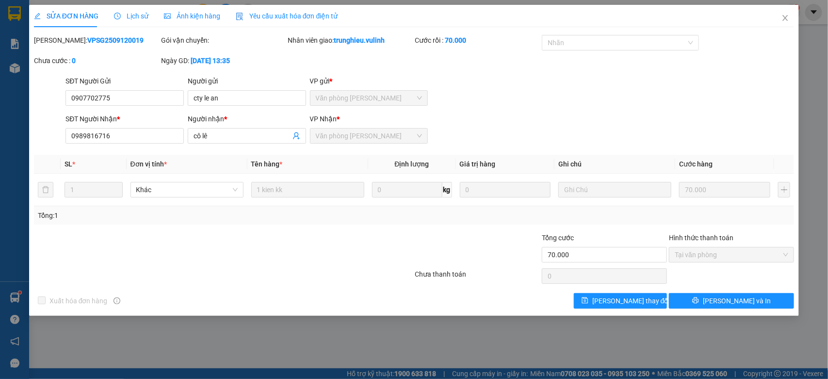
click at [115, 10] on div "Lịch sử" at bounding box center [131, 16] width 34 height 22
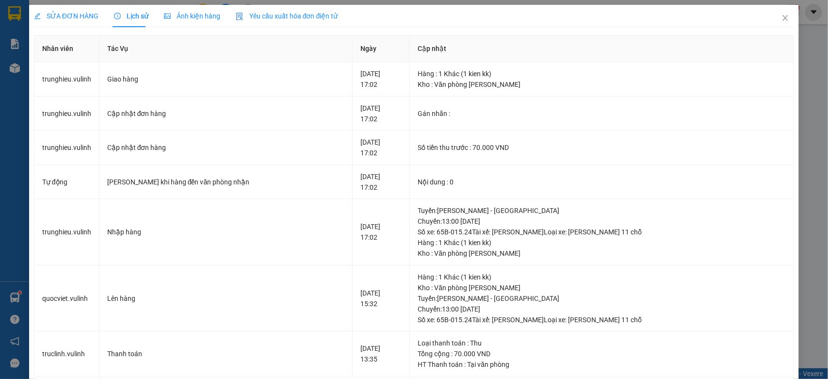
click at [84, 23] on div "SỬA ĐƠN HÀNG" at bounding box center [66, 16] width 65 height 22
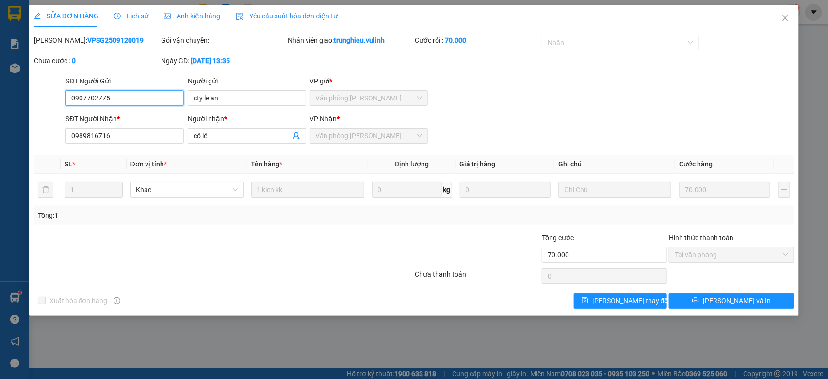
click at [170, 97] on input "0907702775" at bounding box center [124, 98] width 118 height 16
click at [242, 134] on input "cô lê" at bounding box center [242, 135] width 97 height 11
click at [241, 134] on input "cô lê" at bounding box center [242, 135] width 97 height 11
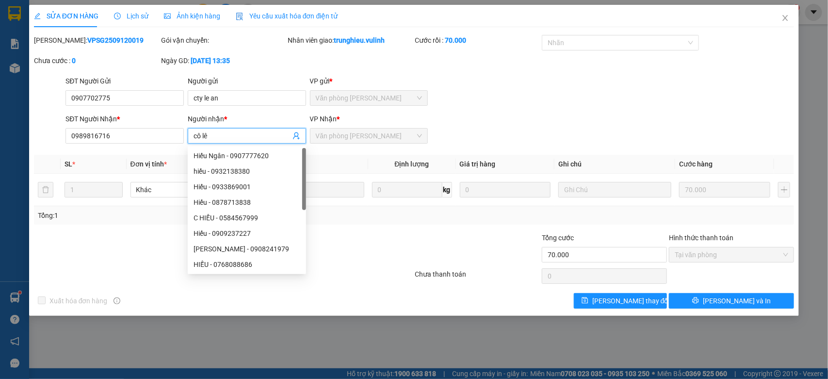
click at [241, 134] on input "cô lê" at bounding box center [242, 135] width 97 height 11
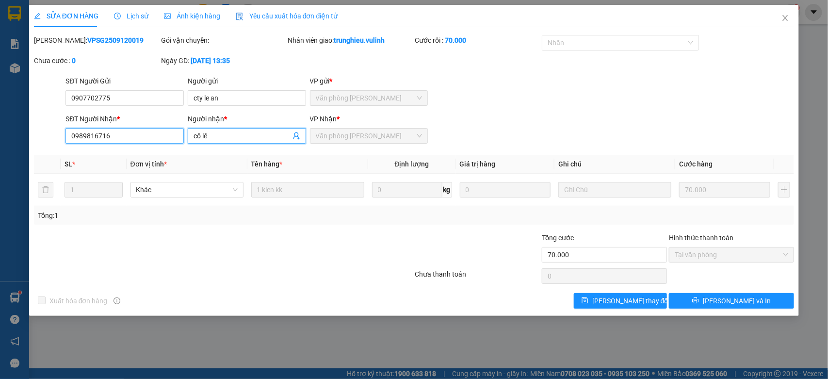
click at [152, 134] on input "0989816716" at bounding box center [124, 136] width 118 height 16
click at [781, 24] on span "Close" at bounding box center [785, 18] width 27 height 27
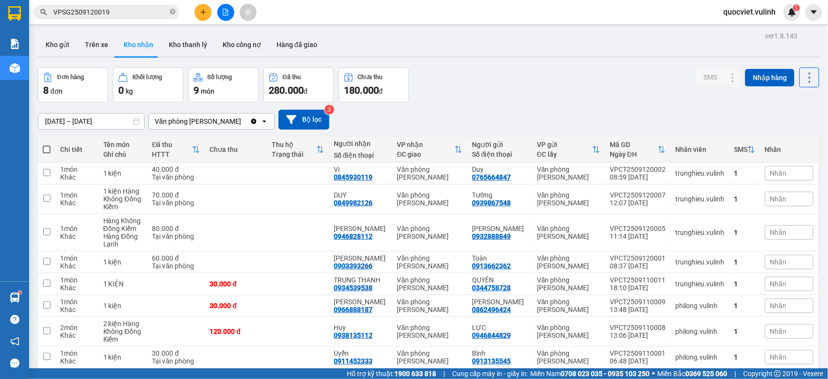
click at [132, 14] on input "VPSG2509120019" at bounding box center [110, 12] width 114 height 11
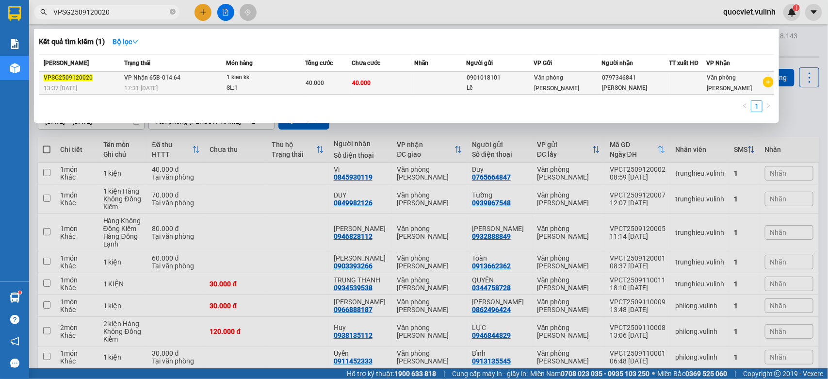
type input "VPSG2509120020"
click at [170, 86] on div "17:31 - 12/09" at bounding box center [175, 88] width 101 height 11
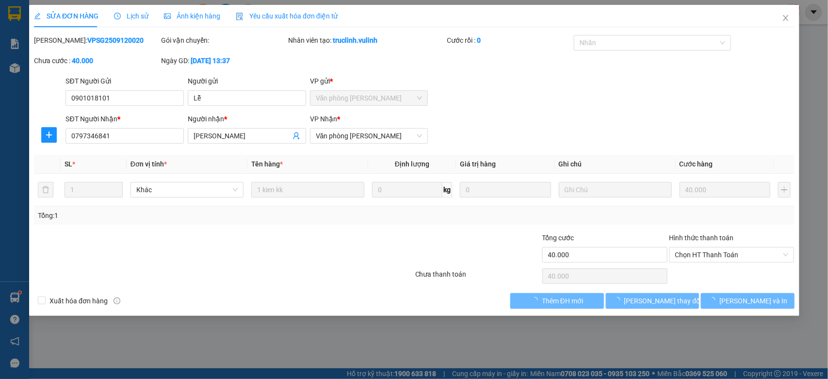
type input "0901018101"
type input "Lễ"
type input "0797346841"
type input "Huy Hoàng"
type input "40.000"
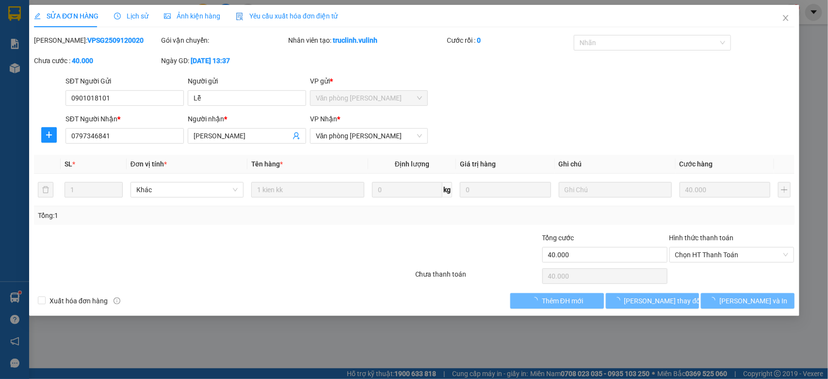
type input "40.000"
click at [242, 99] on input "Lễ" at bounding box center [247, 98] width 118 height 16
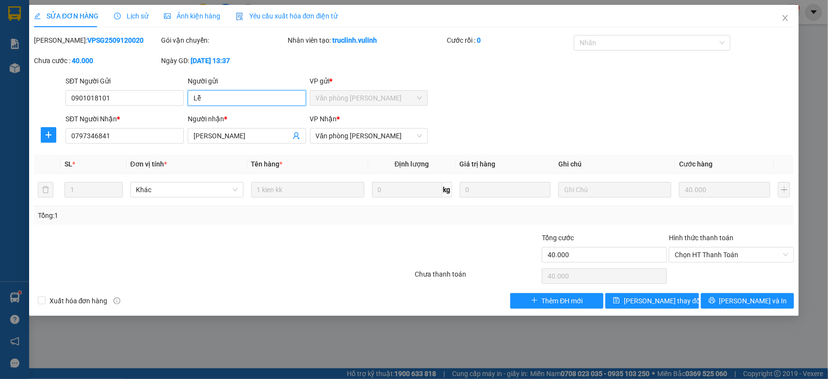
click at [242, 99] on input "Lễ" at bounding box center [247, 98] width 118 height 16
click at [125, 98] on input "0901018101" at bounding box center [124, 98] width 118 height 16
click at [206, 127] on div "Người nhận *" at bounding box center [247, 120] width 118 height 15
click at [210, 136] on input "Huy Hoàng" at bounding box center [242, 135] width 97 height 11
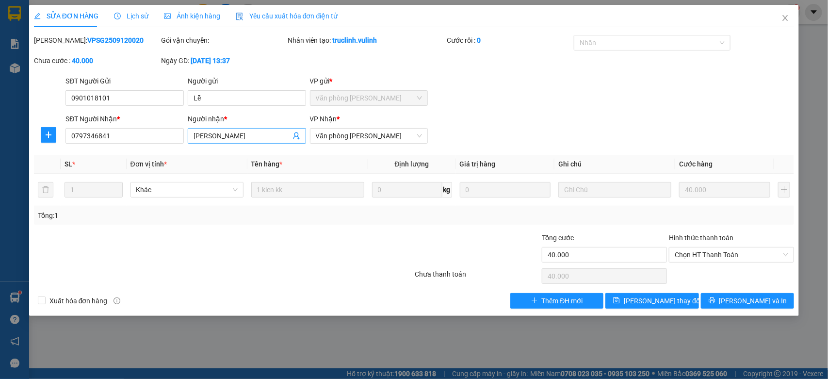
click at [210, 136] on input "Huy Hoàng" at bounding box center [242, 135] width 97 height 11
click at [129, 129] on input "0797346841" at bounding box center [124, 136] width 118 height 16
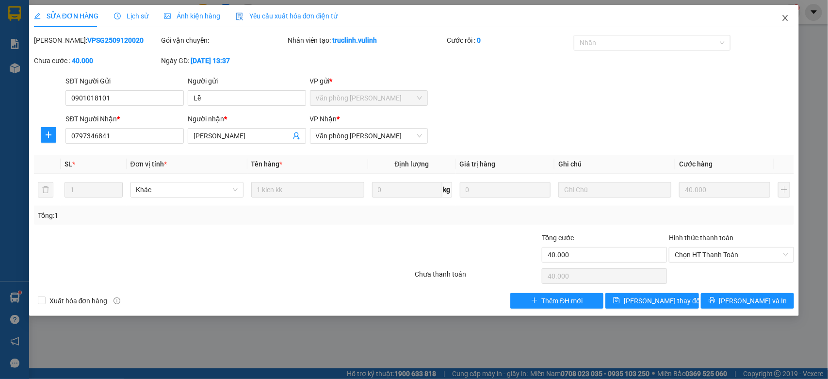
click at [784, 18] on icon "close" at bounding box center [785, 18] width 8 height 8
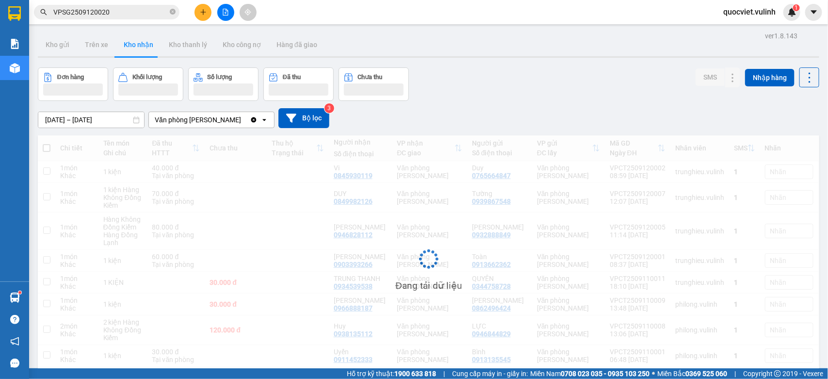
click at [130, 10] on input "VPSG2509120020" at bounding box center [110, 12] width 114 height 11
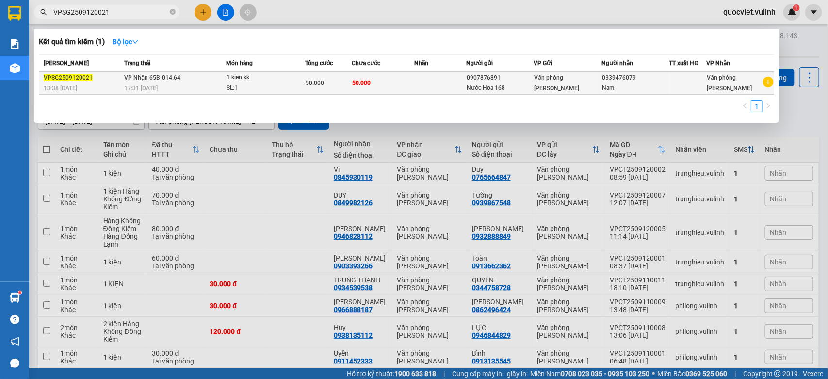
type input "VPSG2509120021"
click at [250, 89] on div "SL: 1" at bounding box center [262, 88] width 73 height 11
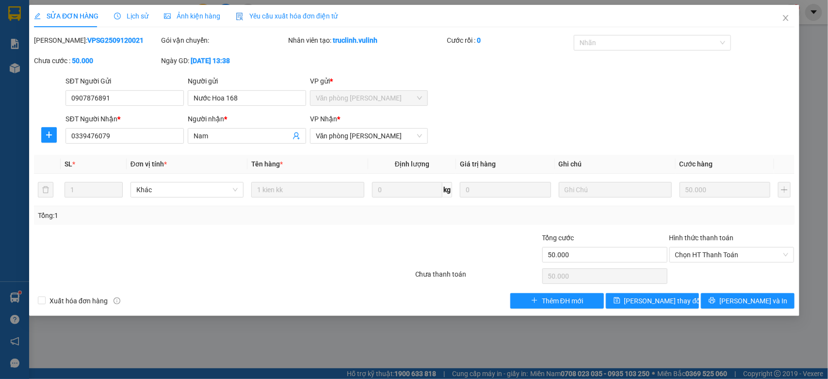
type input "0907876891"
type input "Nước Hoa 168"
type input "0339476079"
type input "Nam"
type input "50.000"
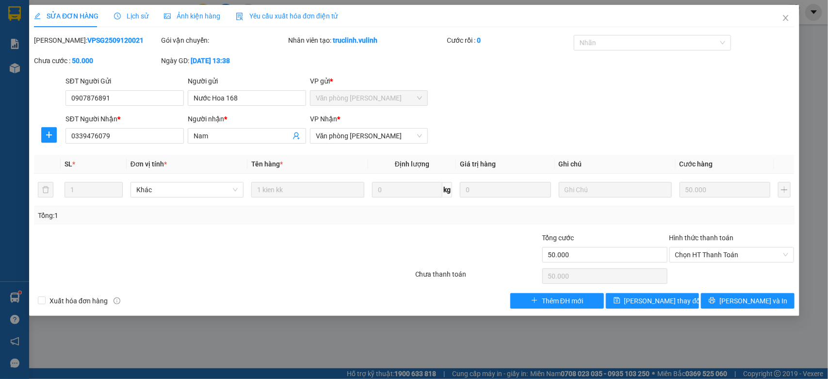
type input "50.000"
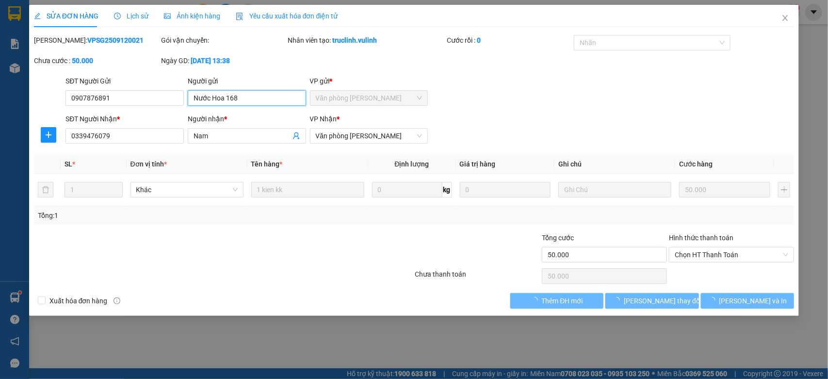
click at [240, 105] on input "Nước Hoa 168" at bounding box center [247, 98] width 118 height 16
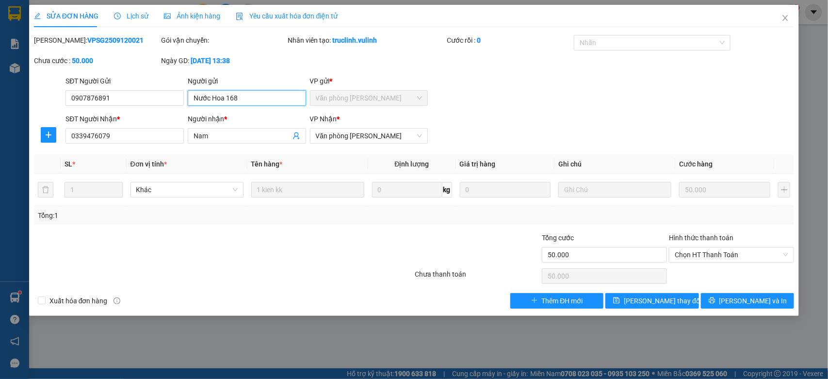
click at [240, 105] on input "Nước Hoa 168" at bounding box center [247, 98] width 118 height 16
click at [125, 97] on input "0907876891" at bounding box center [124, 98] width 118 height 16
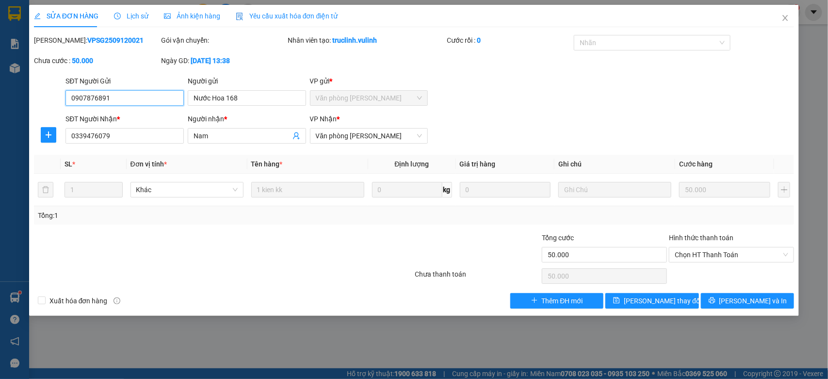
click at [125, 97] on input "0907876891" at bounding box center [124, 98] width 118 height 16
click at [255, 136] on input "Nam" at bounding box center [242, 135] width 97 height 11
click at [117, 138] on input "0339476079" at bounding box center [124, 136] width 118 height 16
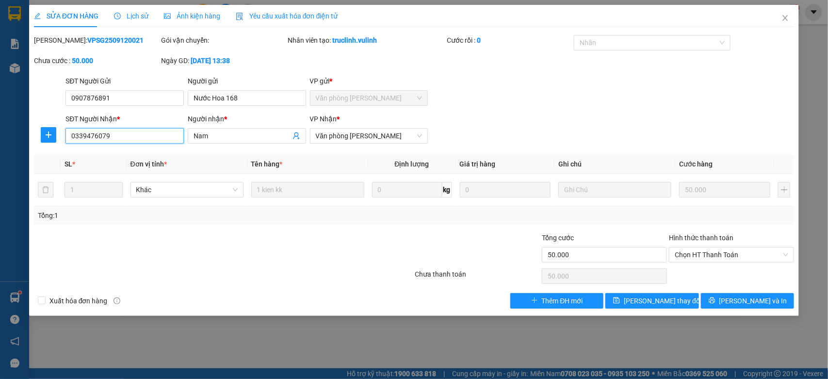
click at [117, 138] on input "0339476079" at bounding box center [124, 136] width 118 height 16
click at [784, 23] on span "Close" at bounding box center [785, 18] width 27 height 27
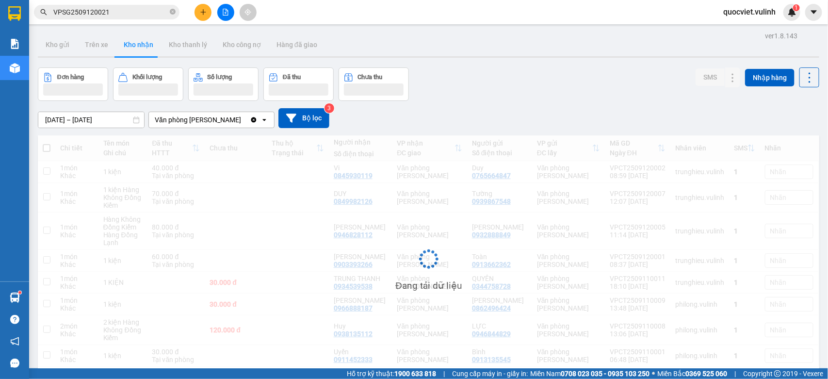
click at [140, 15] on input "VPSG2509120021" at bounding box center [110, 12] width 114 height 11
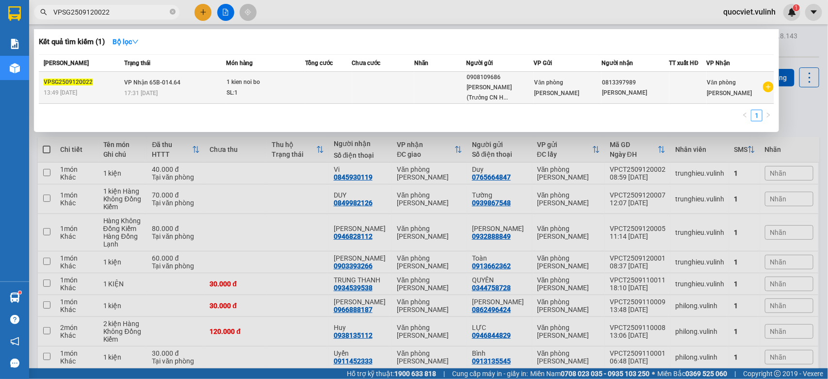
type input "VPSG2509120022"
click at [204, 85] on td "VP Nhận 65B-014.64 17:31 - 12/09" at bounding box center [174, 88] width 104 height 32
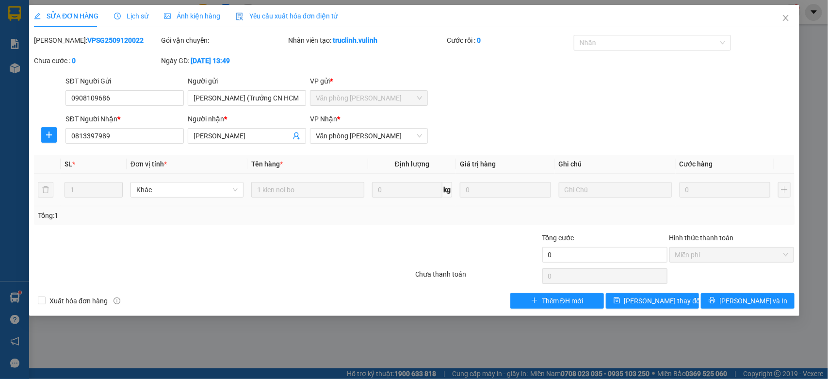
type input "0908109686"
type input "Trần Quang Trường (Trưởng CN HCM)"
type input "0813397989"
type input "Anh Nghiên"
click at [239, 97] on input "Trần Quang Trường (Trưởng CN HCM)" at bounding box center [247, 98] width 118 height 16
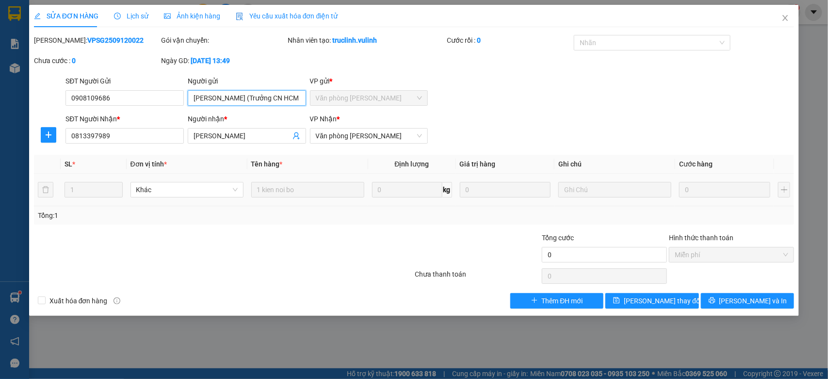
click at [239, 97] on input "Trần Quang Trường (Trưởng CN HCM)" at bounding box center [247, 98] width 118 height 16
click at [166, 103] on input "0908109686" at bounding box center [124, 98] width 118 height 16
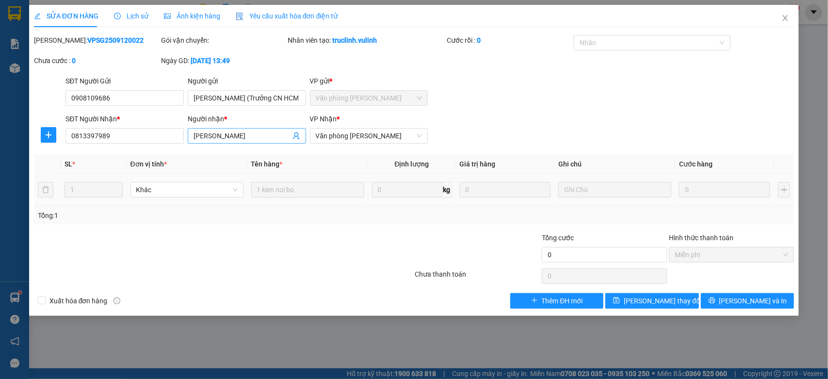
click at [207, 130] on input "Anh Nghiên" at bounding box center [242, 135] width 97 height 11
click at [156, 139] on input "0813397989" at bounding box center [124, 136] width 118 height 16
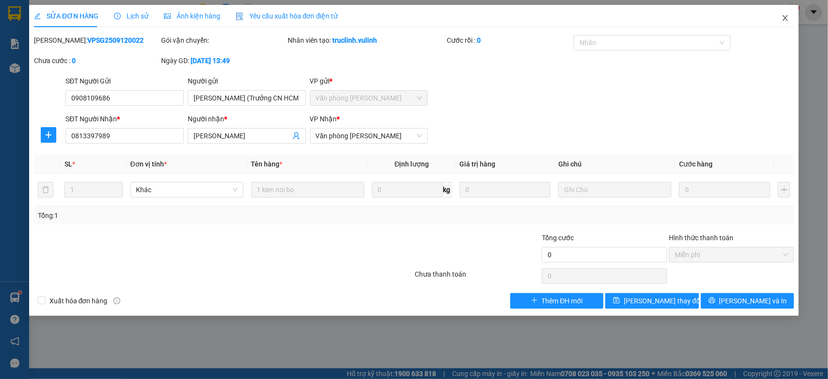
click at [781, 18] on span "Close" at bounding box center [785, 18] width 27 height 27
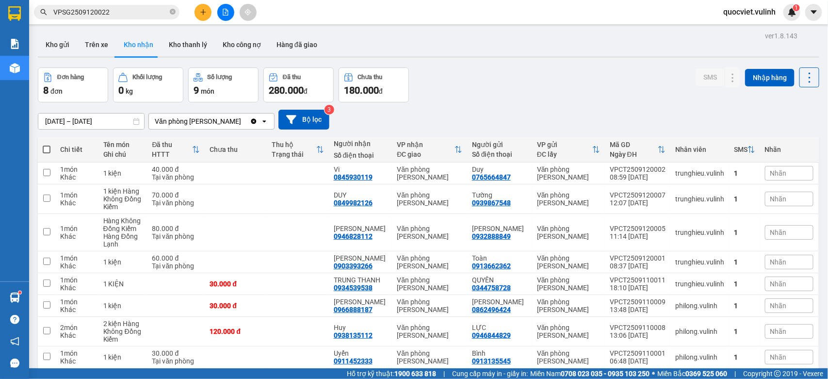
click at [131, 12] on input "VPSG2509120022" at bounding box center [110, 12] width 114 height 11
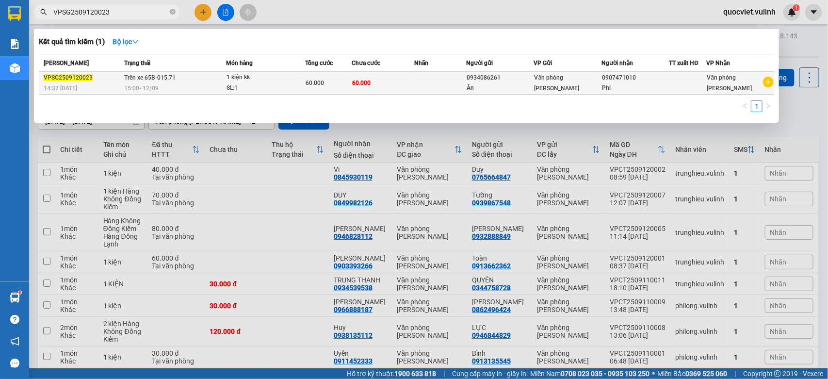
type input "VPSG2509120023"
click at [311, 83] on span "60.000" at bounding box center [315, 83] width 18 height 7
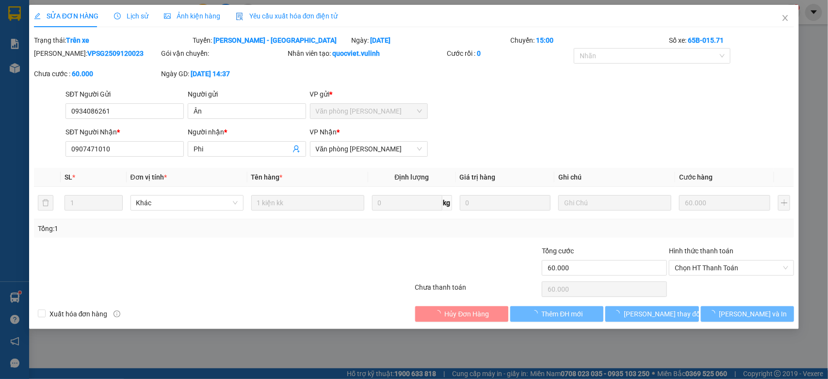
type input "0934086261"
type input "Ân"
type input "0907471010"
type input "Phi"
type input "60.000"
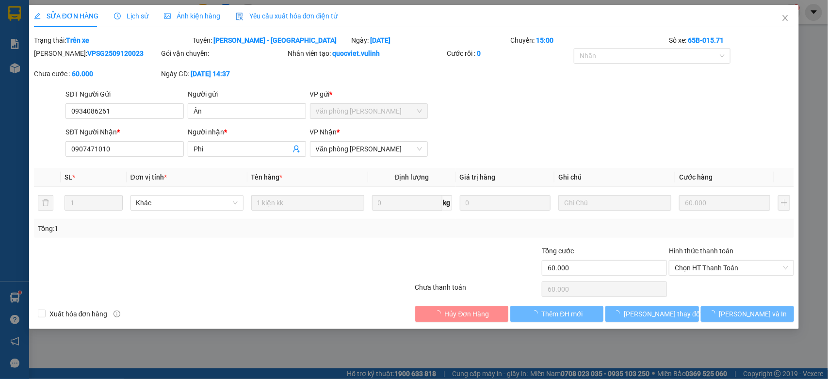
type input "60.000"
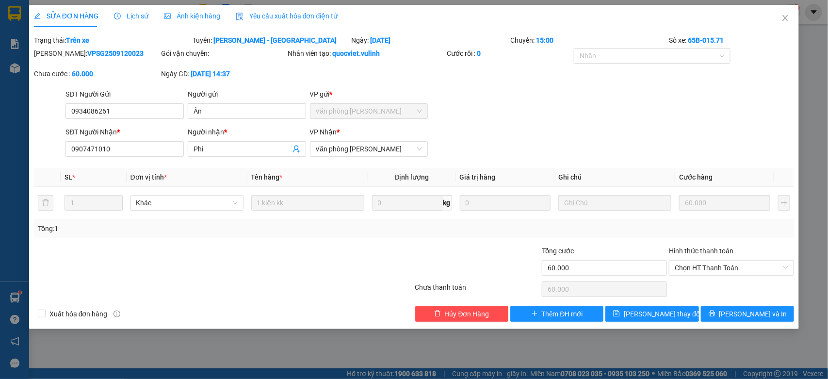
click at [238, 102] on div "Người gửi" at bounding box center [247, 96] width 118 height 15
click at [234, 108] on input "Ân" at bounding box center [247, 111] width 118 height 16
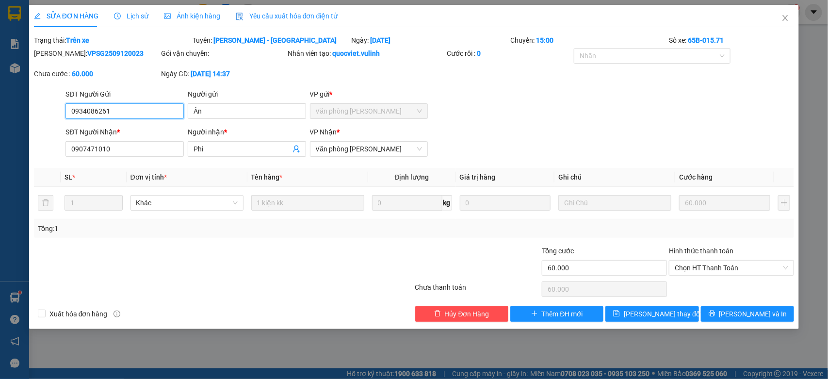
click at [97, 114] on input "0934086261" at bounding box center [124, 111] width 118 height 16
click at [234, 149] on input "Phi" at bounding box center [242, 149] width 97 height 11
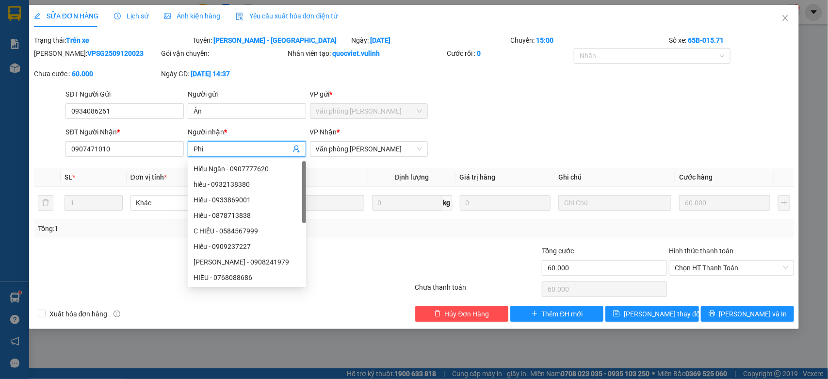
click at [234, 149] on input "Phi" at bounding box center [242, 149] width 97 height 11
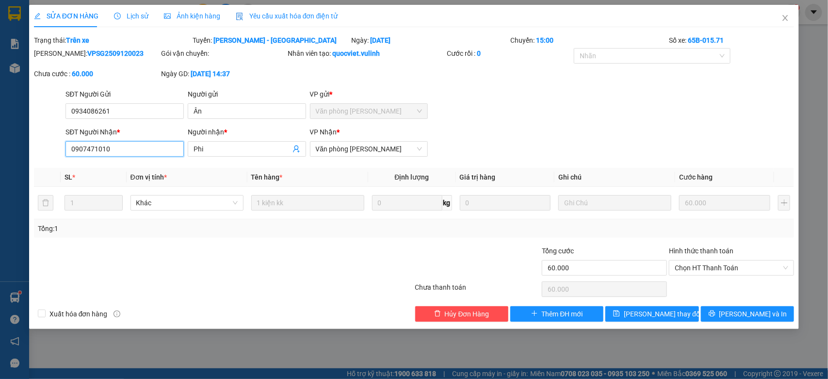
click at [149, 149] on input "0907471010" at bounding box center [124, 149] width 118 height 16
click at [784, 15] on icon "close" at bounding box center [785, 18] width 8 height 8
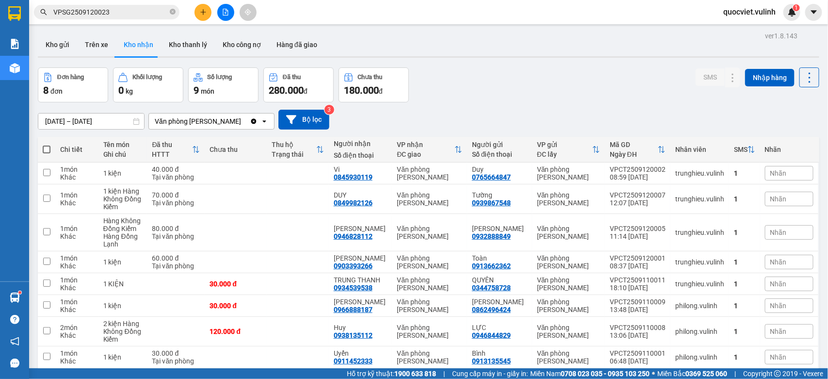
click at [127, 12] on input "VPSG2509120023" at bounding box center [110, 12] width 114 height 11
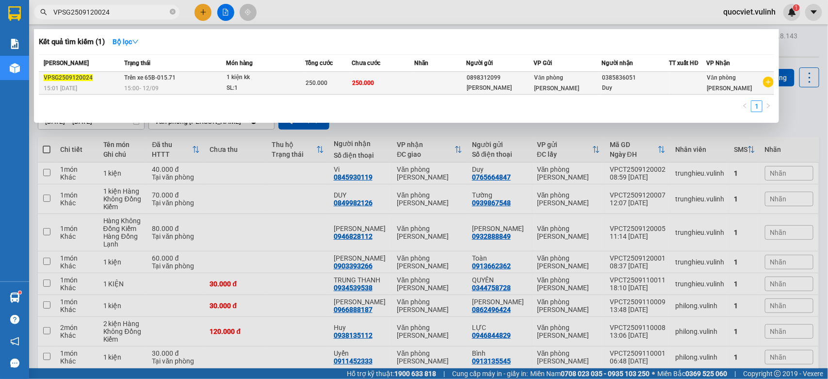
type input "VPSG2509120024"
click at [266, 84] on div "SL: 1" at bounding box center [262, 88] width 73 height 11
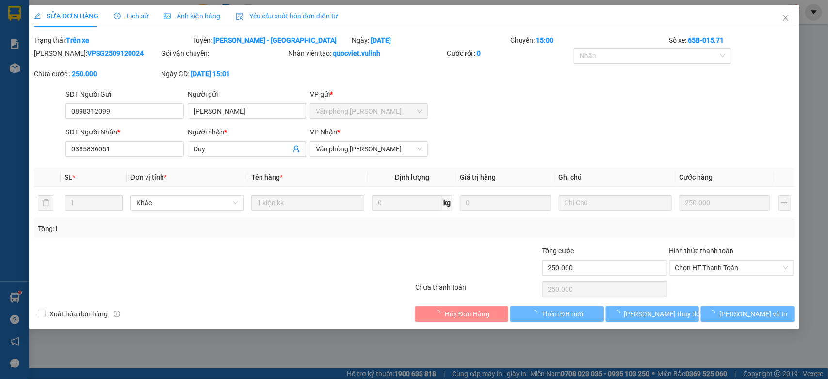
type input "0898312099"
type input "oto nguyên huy"
type input "0385836051"
type input "Duy"
type input "250.000"
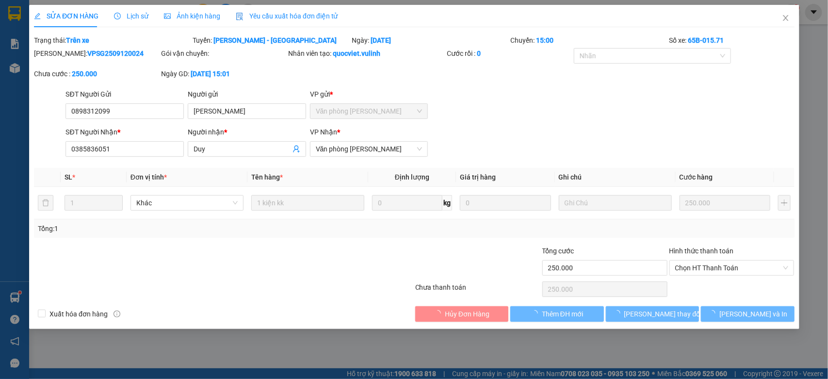
type input "250.000"
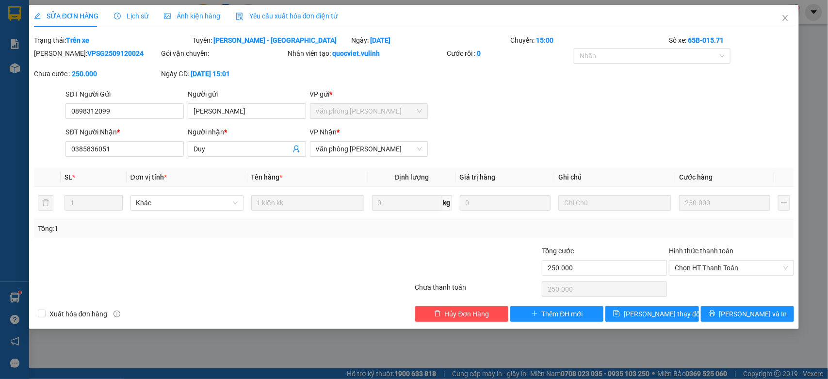
click at [252, 98] on div "Người gửi" at bounding box center [247, 94] width 118 height 11
click at [252, 103] on input "oto nguyên huy" at bounding box center [247, 111] width 118 height 16
click at [252, 98] on div "Người gửi" at bounding box center [247, 94] width 118 height 11
click at [252, 103] on input "oto nguyên huy" at bounding box center [247, 111] width 118 height 16
click at [246, 111] on input "oto nguyên huy" at bounding box center [247, 111] width 118 height 16
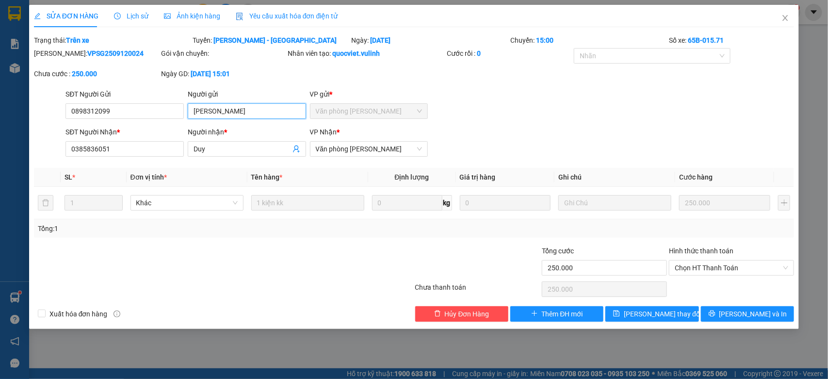
click at [246, 111] on input "oto nguyên huy" at bounding box center [247, 111] width 118 height 16
click at [166, 108] on input "0898312099" at bounding box center [124, 111] width 118 height 16
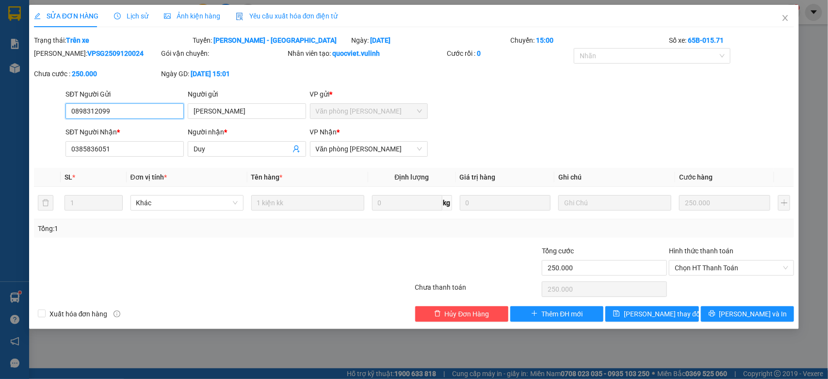
click at [166, 108] on input "0898312099" at bounding box center [124, 111] width 118 height 16
click at [212, 145] on input "Duy" at bounding box center [242, 149] width 97 height 11
click at [151, 147] on input "0385836051" at bounding box center [124, 149] width 118 height 16
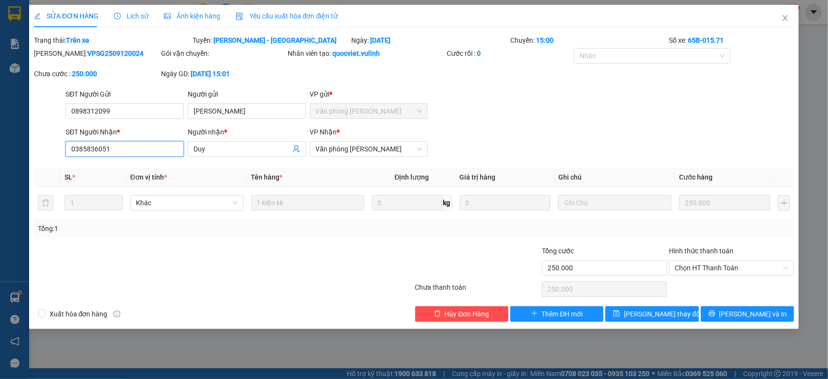
click at [151, 147] on input "0385836051" at bounding box center [124, 149] width 118 height 16
click at [787, 17] on icon "close" at bounding box center [785, 18] width 8 height 8
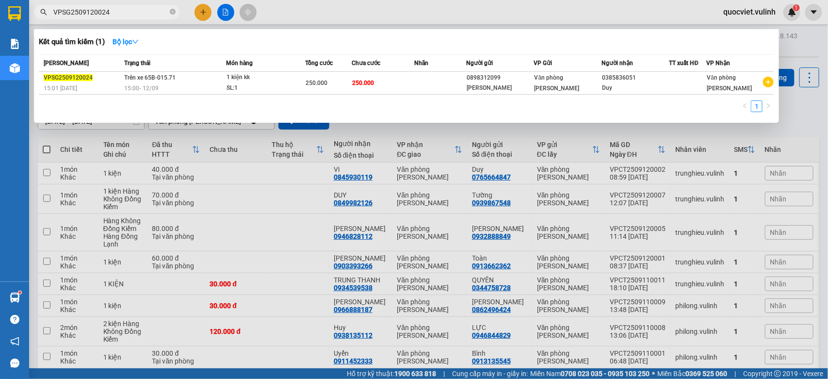
click at [121, 12] on input "VPSG2509120024" at bounding box center [110, 12] width 114 height 11
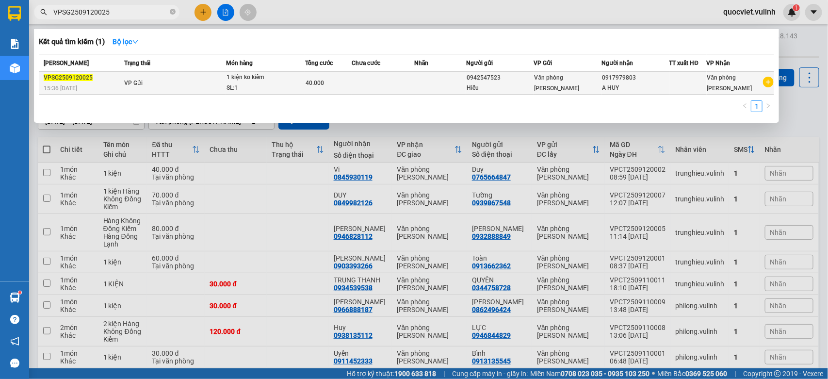
type input "VPSG2509120025"
click at [220, 81] on td "VP Gửi" at bounding box center [174, 83] width 104 height 23
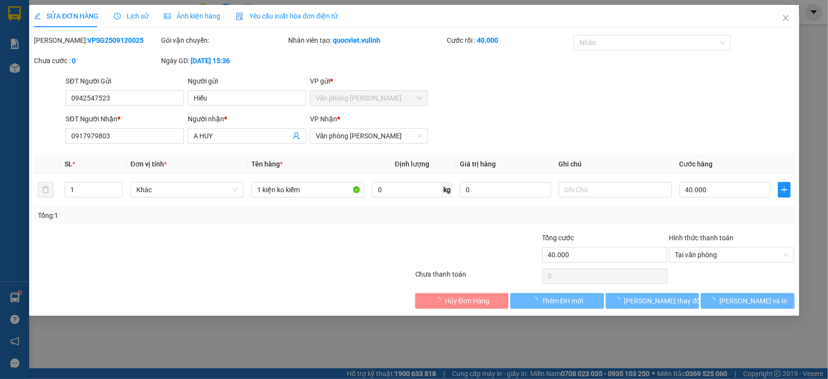
type input "0942547523"
type input "Hiếu"
type input "0917979803"
type input "A HUY"
type input "40.000"
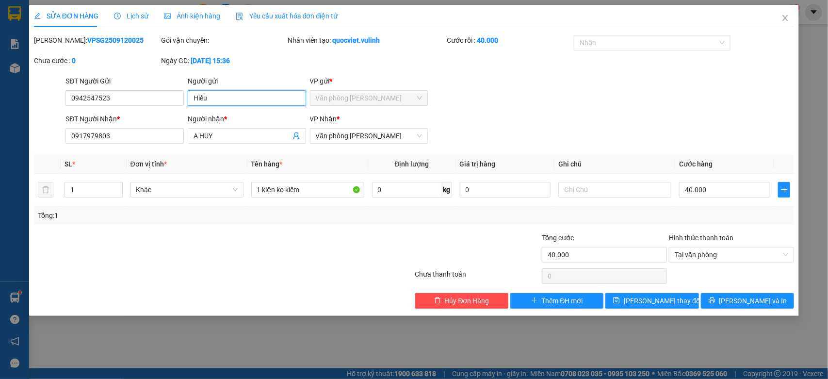
click at [226, 96] on input "Hiếu" at bounding box center [247, 98] width 118 height 16
click at [129, 26] on div "Lịch sử" at bounding box center [131, 16] width 34 height 22
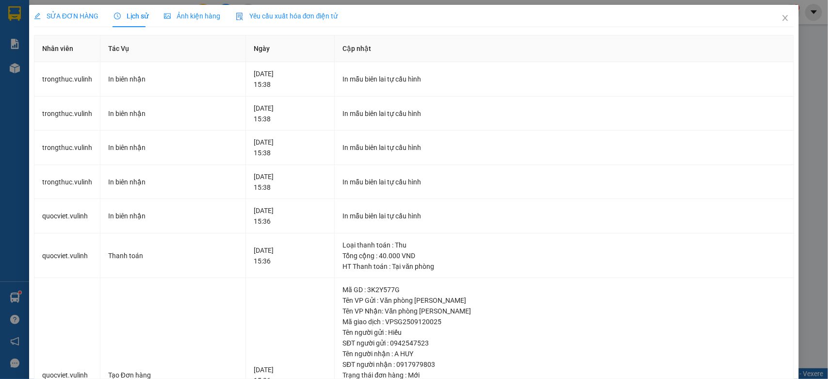
click at [71, 25] on div "SỬA ĐƠN HÀNG" at bounding box center [66, 16] width 65 height 22
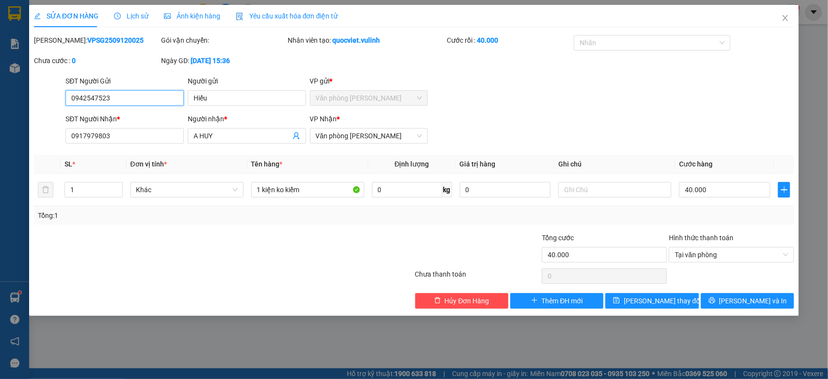
click at [165, 95] on input "0942547523" at bounding box center [124, 98] width 118 height 16
click at [228, 134] on input "A HUY" at bounding box center [242, 135] width 97 height 11
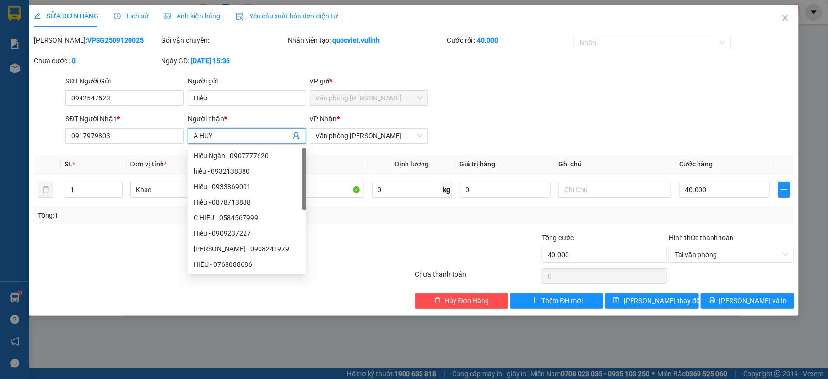
click at [228, 134] on input "A HUY" at bounding box center [242, 135] width 97 height 11
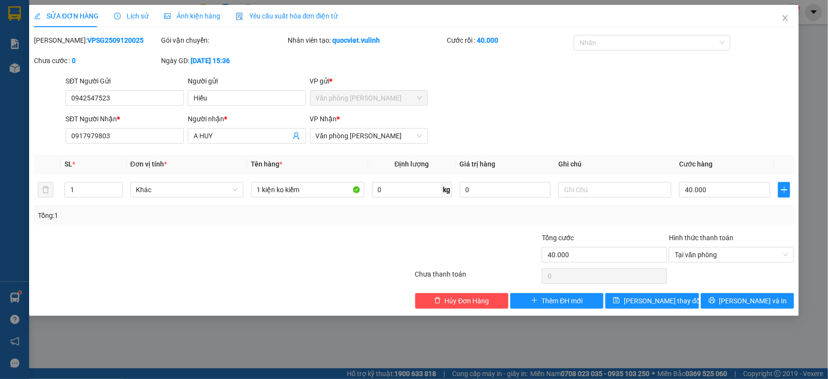
click at [156, 127] on div "SĐT Người Nhận *" at bounding box center [124, 120] width 118 height 15
click at [146, 130] on input "0917979803" at bounding box center [124, 136] width 118 height 16
click at [784, 22] on icon "close" at bounding box center [785, 18] width 8 height 8
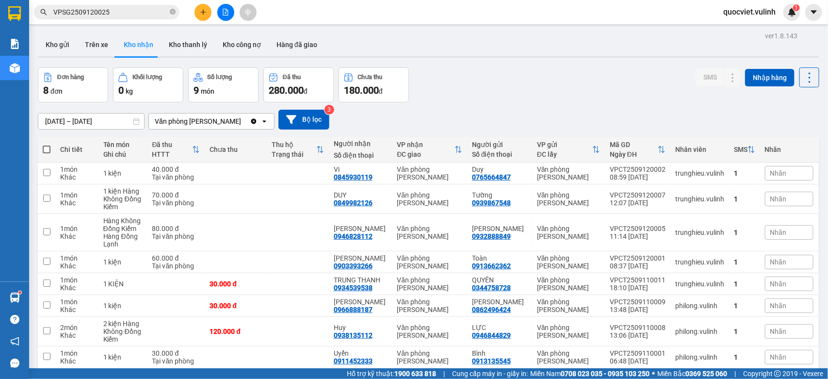
click at [134, 13] on input "VPSG2509120025" at bounding box center [110, 12] width 114 height 11
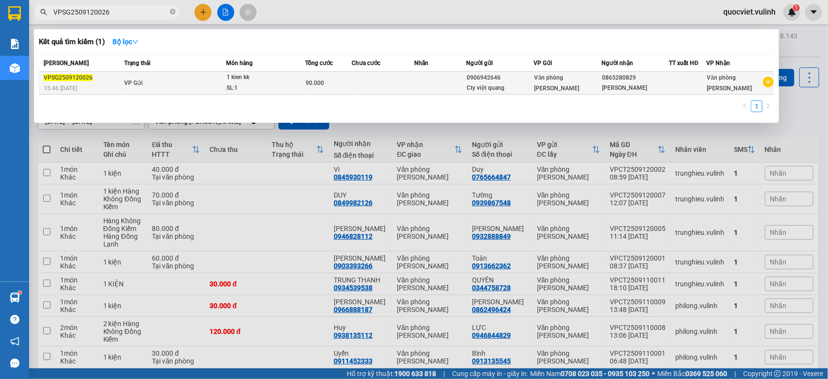
type input "VPSG2509120026"
click at [224, 79] on td "VP Gửi" at bounding box center [174, 83] width 104 height 23
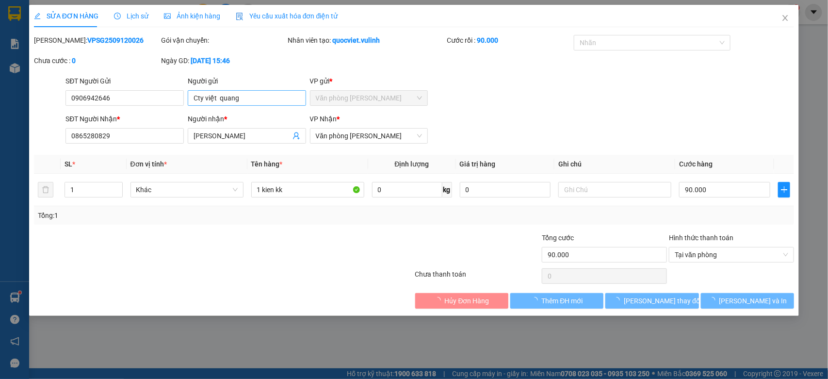
type input "0906942646"
type input "Cty việt quang"
type input "0865280829"
type input "Diễm Phương"
type input "90.000"
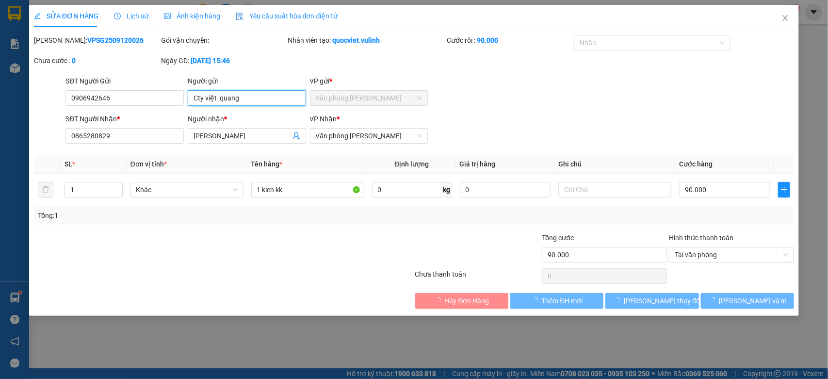
click at [248, 96] on input "Cty việt quang" at bounding box center [247, 98] width 118 height 16
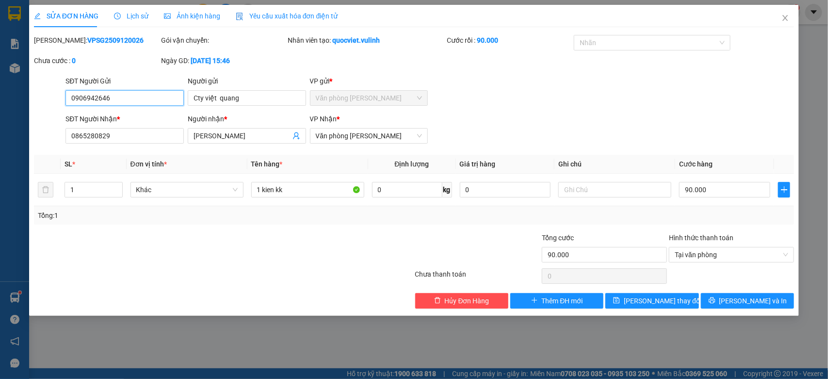
click at [166, 102] on input "0906942646" at bounding box center [124, 98] width 118 height 16
click at [234, 131] on input "Diễm Phương" at bounding box center [242, 135] width 97 height 11
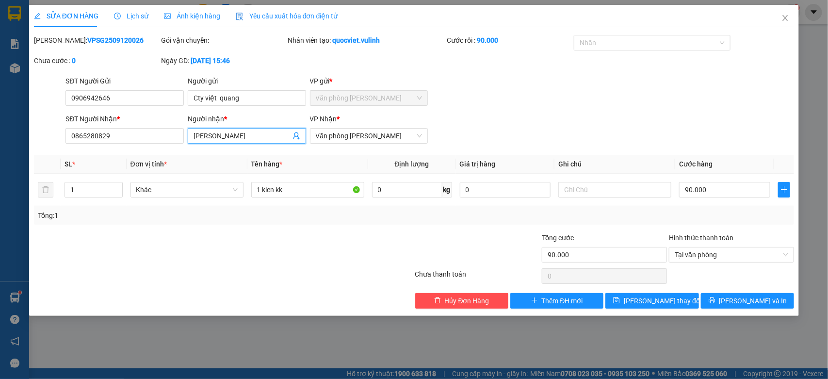
click at [234, 131] on input "Diễm Phương" at bounding box center [242, 135] width 97 height 11
click at [174, 132] on input "0865280829" at bounding box center [124, 136] width 118 height 16
click at [782, 18] on icon "close" at bounding box center [785, 18] width 8 height 8
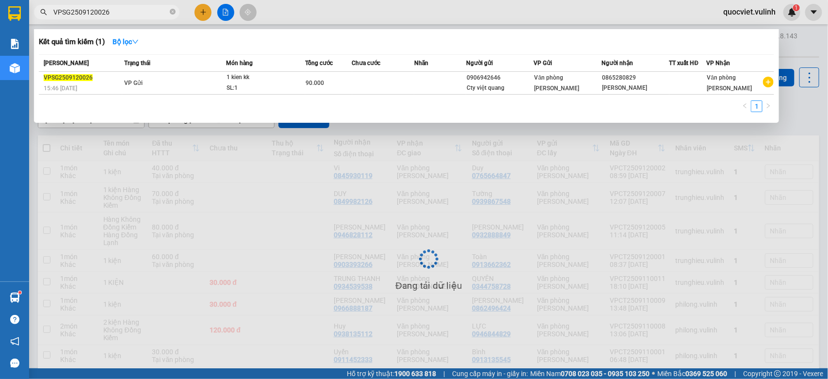
click at [134, 13] on input "VPSG2509120026" at bounding box center [110, 12] width 114 height 11
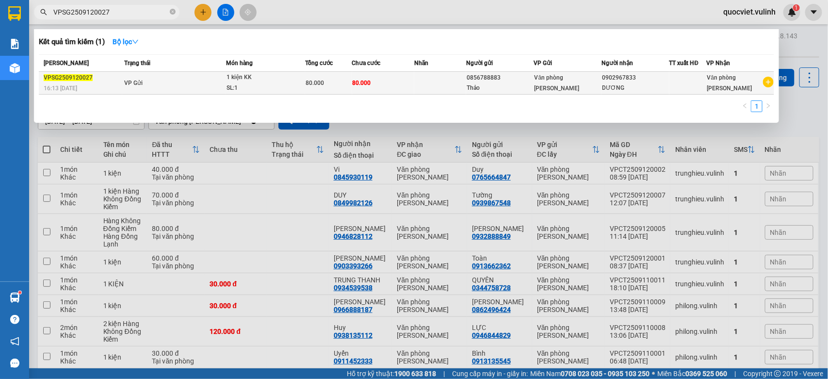
type input "VPSG2509120027"
click at [263, 79] on div "1 kiện KK" at bounding box center [262, 77] width 73 height 11
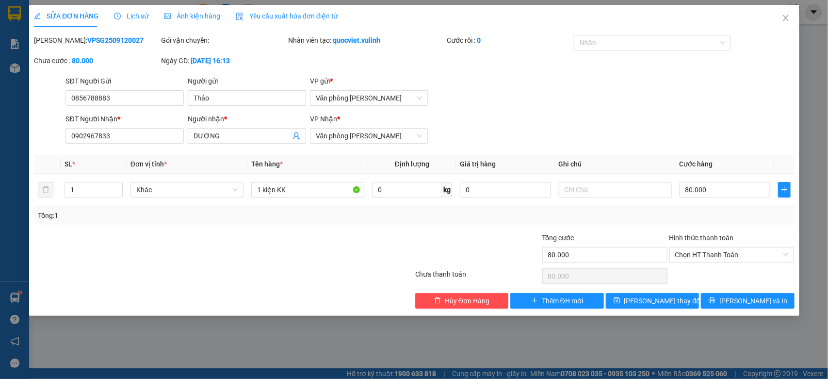
type input "0856788883"
type input "Thảo"
type input "0902967833"
type input "DƯƠNG"
type input "80.000"
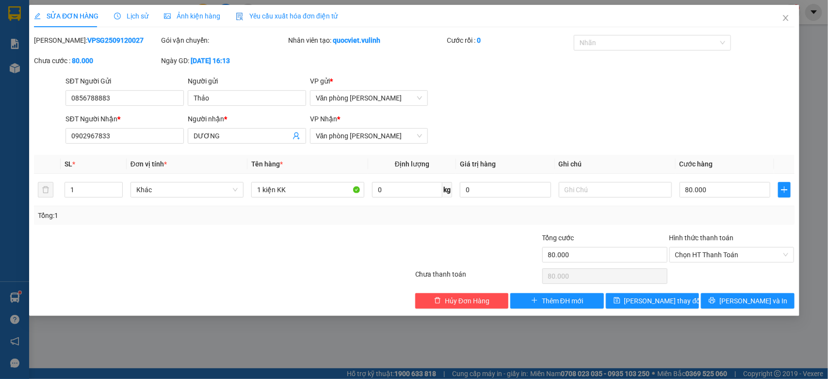
type input "80.000"
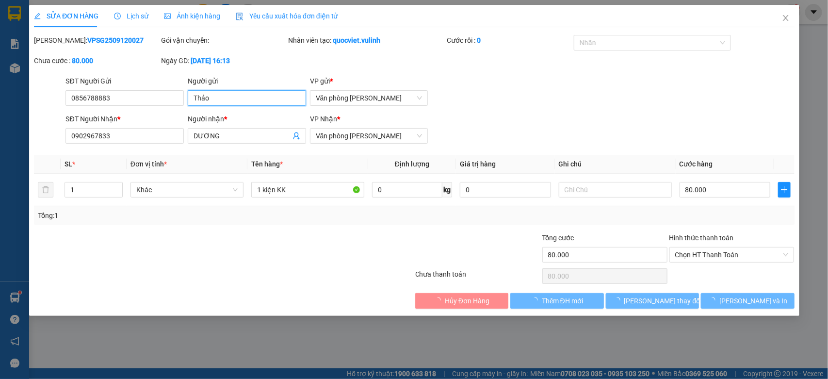
click at [261, 98] on input "Thảo" at bounding box center [247, 98] width 118 height 16
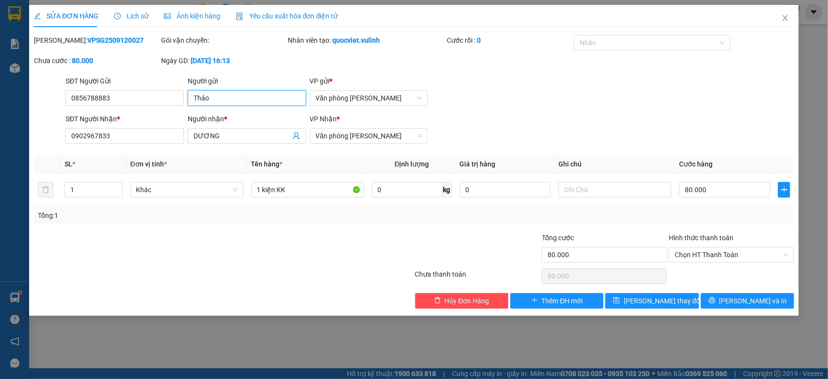
click at [261, 98] on input "Thảo" at bounding box center [247, 98] width 118 height 16
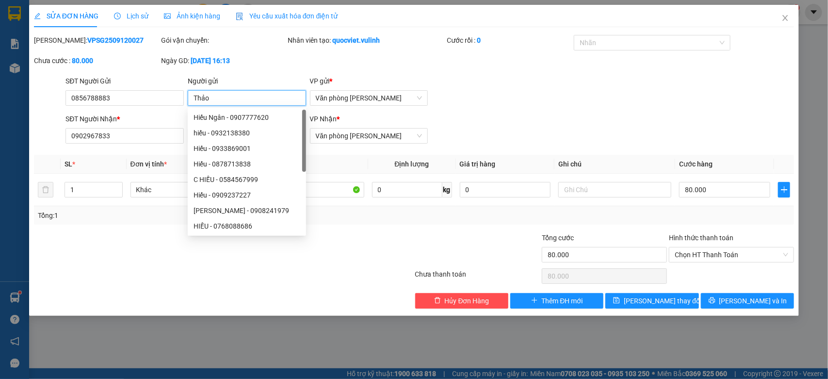
click at [261, 98] on input "Thảo" at bounding box center [247, 98] width 118 height 16
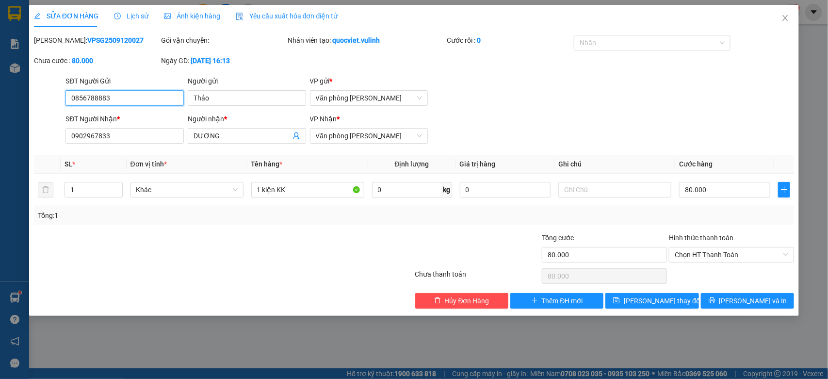
click at [177, 100] on input "0856788883" at bounding box center [124, 98] width 118 height 16
click at [244, 131] on input "DƯƠNG" at bounding box center [242, 135] width 97 height 11
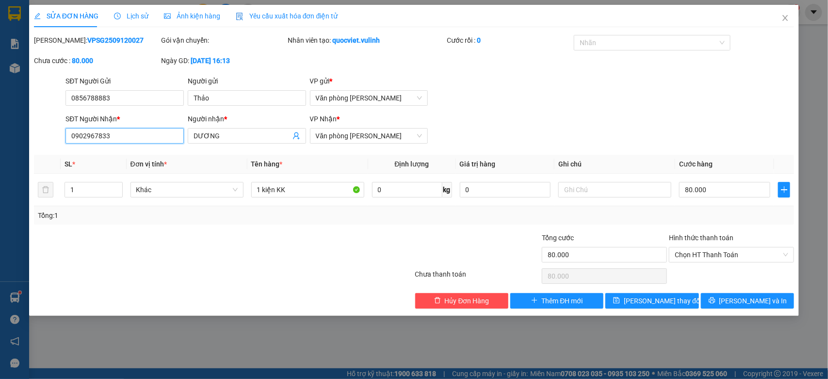
click at [159, 132] on input "0902967833" at bounding box center [124, 136] width 118 height 16
click at [784, 18] on icon "close" at bounding box center [785, 18] width 8 height 8
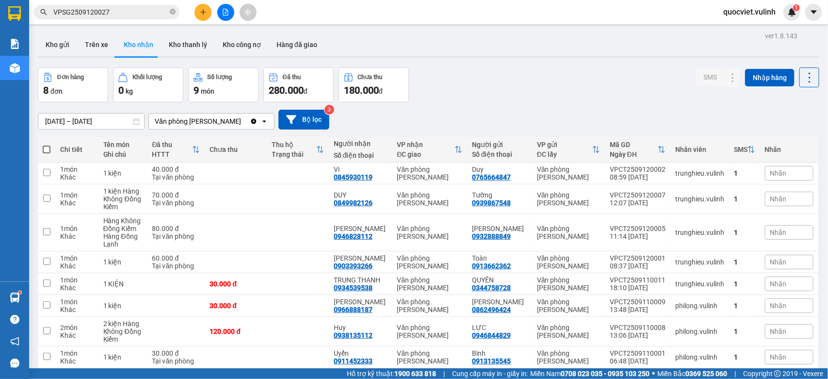
click at [140, 15] on input "VPSG2509120027" at bounding box center [110, 12] width 114 height 11
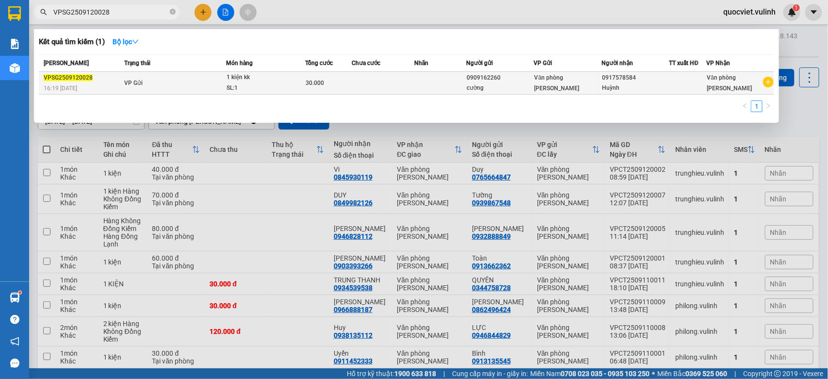
type input "VPSG2509120028"
click at [226, 88] on div "SL: 1" at bounding box center [262, 88] width 73 height 11
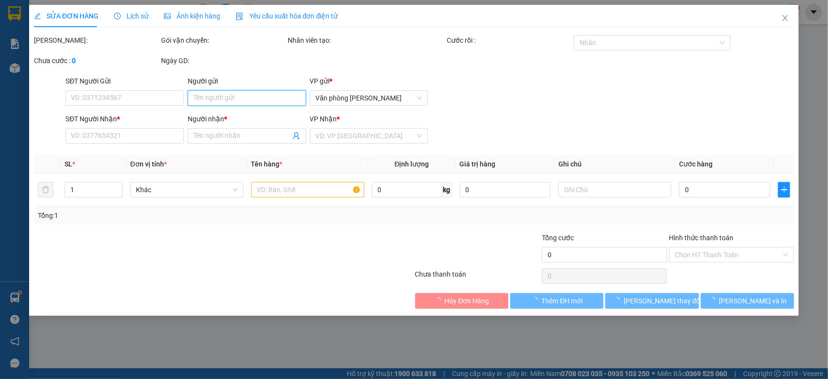
click at [267, 100] on input "Người gửi" at bounding box center [247, 98] width 118 height 16
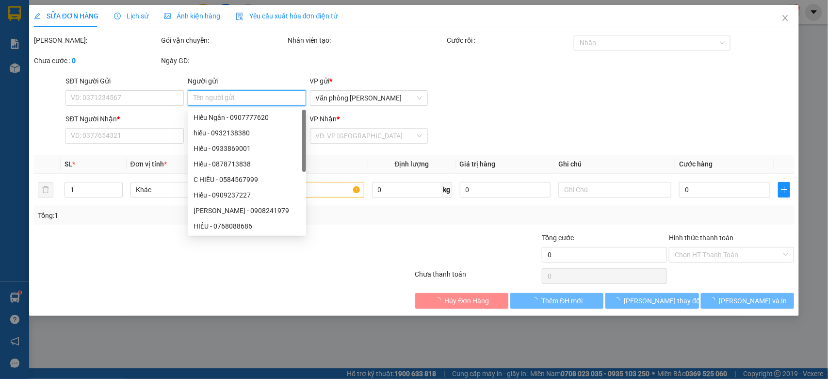
click at [259, 97] on input "Người gửi" at bounding box center [247, 98] width 118 height 16
type input "0909162260"
type input "cường"
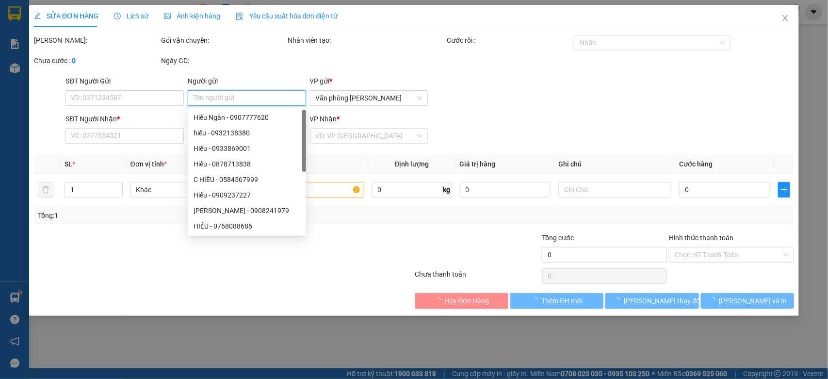
type input "0917578584"
type input "Huỳnh"
type input "30.000"
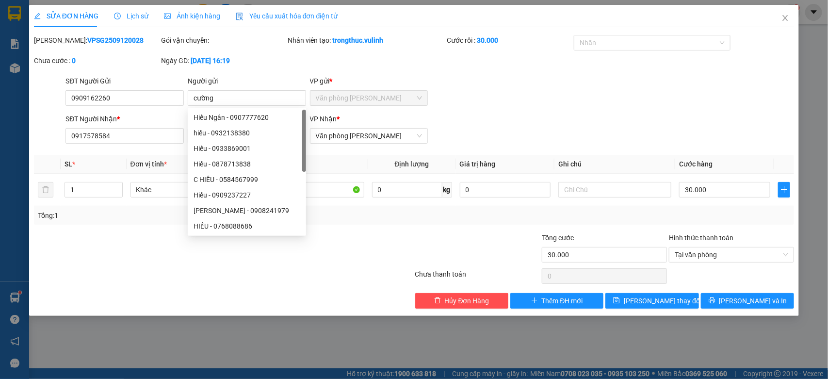
click at [270, 69] on div "Ngày GD: 12-09-2025 lúc 16:19" at bounding box center [223, 65] width 127 height 20
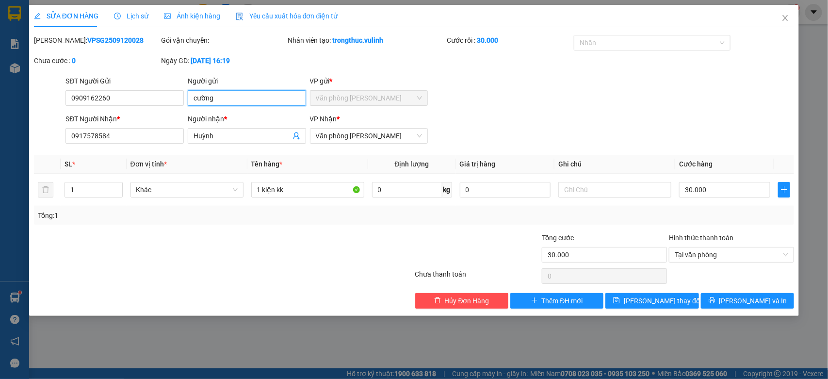
click at [265, 96] on input "cường" at bounding box center [247, 98] width 118 height 16
click at [129, 15] on span "Lịch sử" at bounding box center [131, 16] width 34 height 8
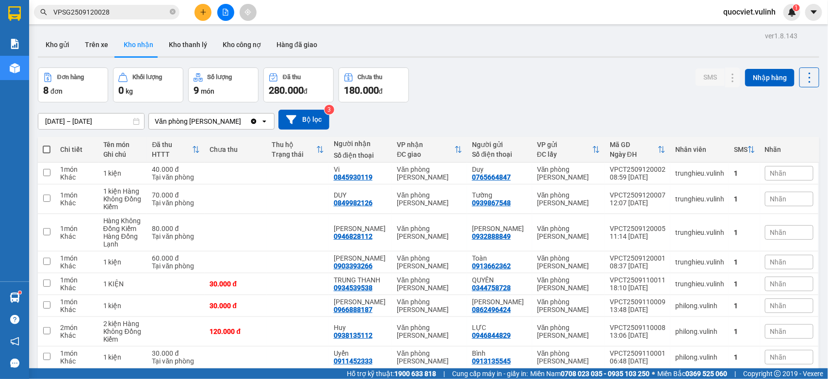
click at [138, 10] on input "VPSG2509120028" at bounding box center [110, 12] width 114 height 11
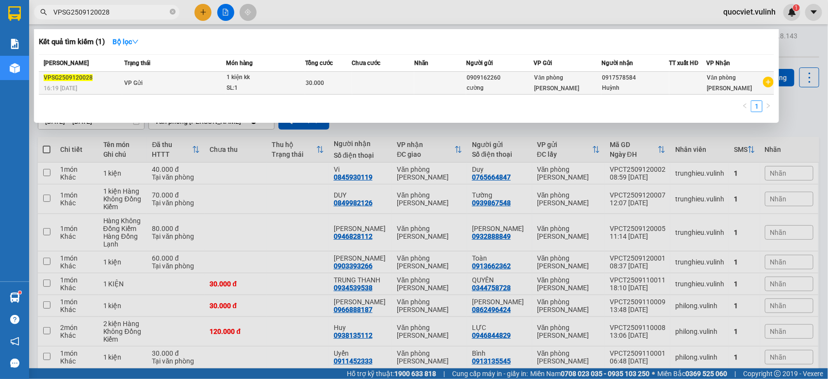
click at [316, 90] on td "30.000" at bounding box center [328, 83] width 47 height 23
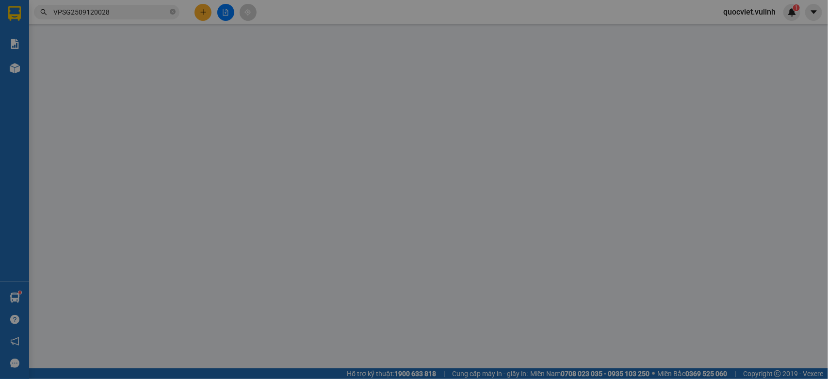
type input "0909162260"
type input "cường"
type input "0917578584"
type input "Huỳnh"
type input "30.000"
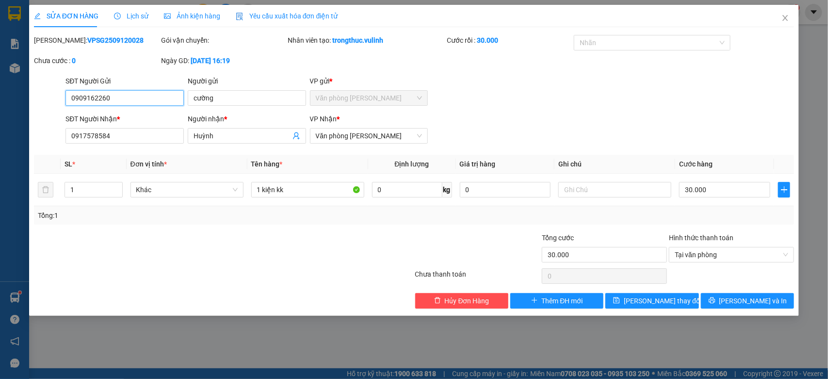
click at [171, 95] on input "0909162260" at bounding box center [124, 98] width 118 height 16
click at [243, 131] on input "Huỳnh" at bounding box center [242, 135] width 97 height 11
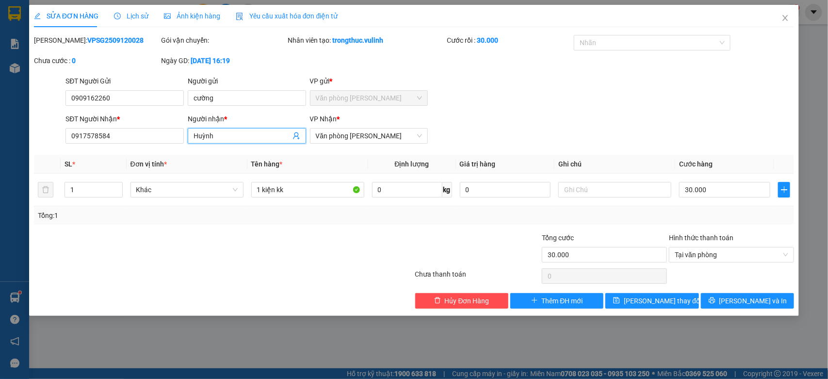
click at [243, 131] on input "Huỳnh" at bounding box center [242, 135] width 97 height 11
click at [173, 134] on input "0917578584" at bounding box center [124, 136] width 118 height 16
click at [789, 15] on icon "close" at bounding box center [785, 18] width 8 height 8
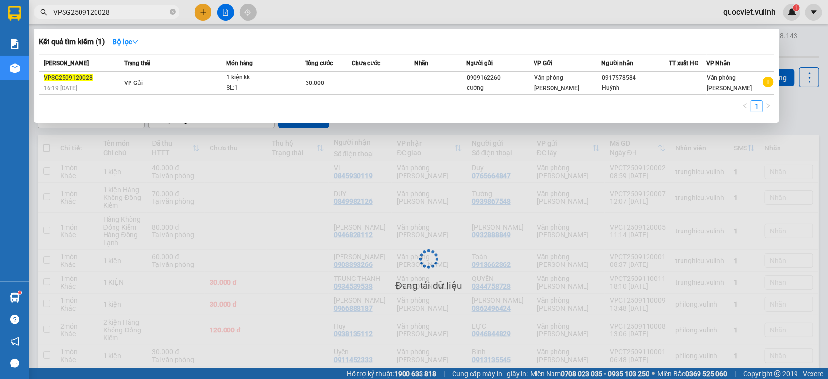
click at [134, 10] on input "VPSG2509120028" at bounding box center [110, 12] width 114 height 11
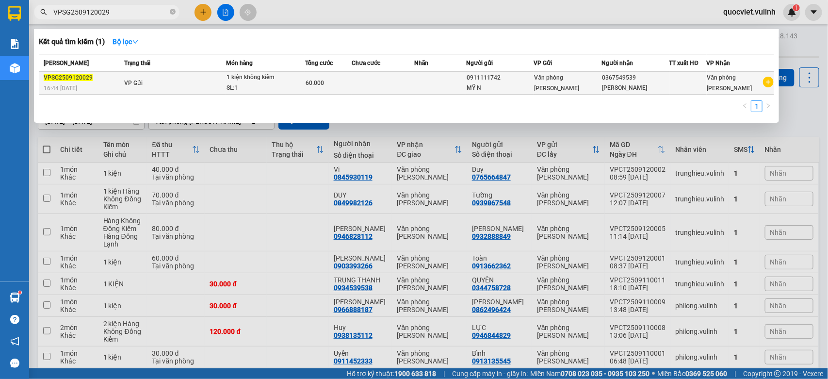
type input "VPSG2509120029"
click at [267, 82] on div "1 kiện không kiểm" at bounding box center [262, 77] width 73 height 11
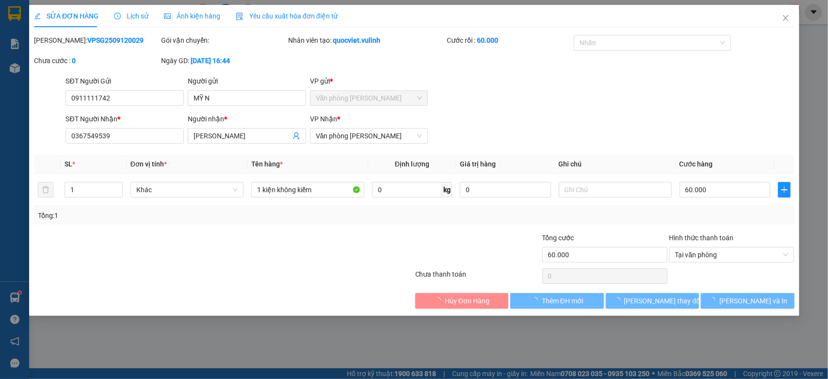
type input "0911111742"
type input "MỸ N"
type input "0367549539"
type input "Ngọc Hải"
type input "60.000"
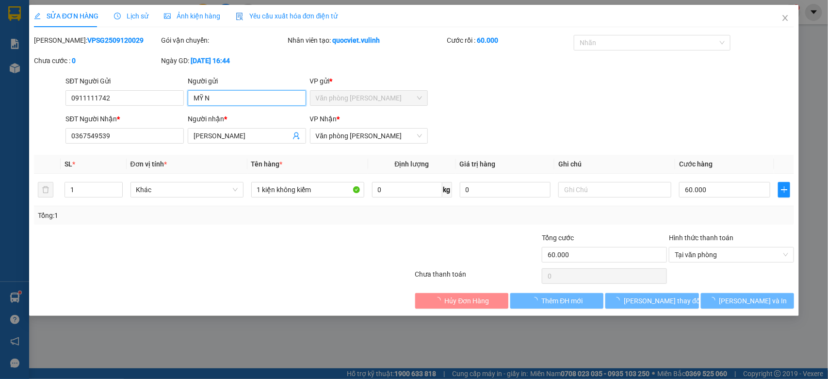
click at [247, 100] on input "MỸ N" at bounding box center [247, 98] width 118 height 16
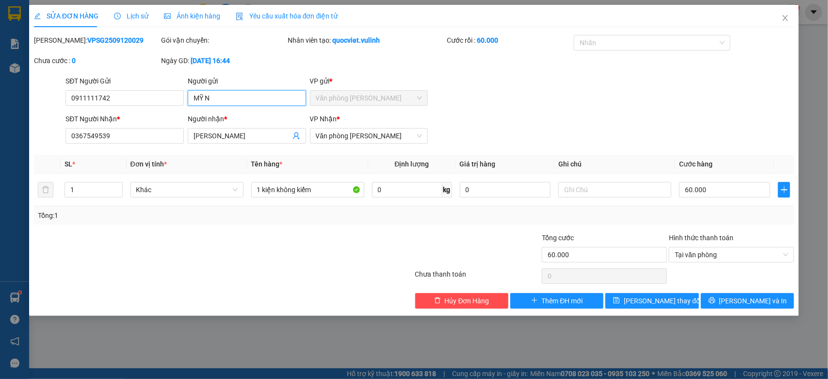
click at [247, 100] on input "MỸ N" at bounding box center [247, 98] width 118 height 16
click at [284, 248] on div at bounding box center [160, 249] width 254 height 34
click at [245, 99] on input "MỸ N" at bounding box center [247, 98] width 118 height 16
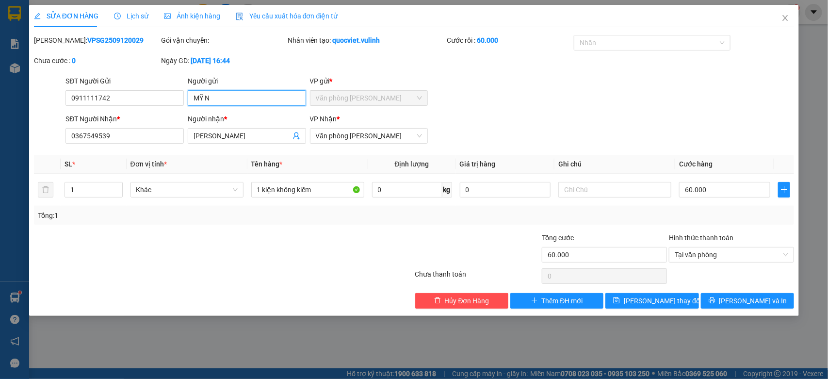
click at [245, 99] on input "MỸ N" at bounding box center [247, 98] width 118 height 16
click at [130, 13] on span "Lịch sử" at bounding box center [131, 16] width 34 height 8
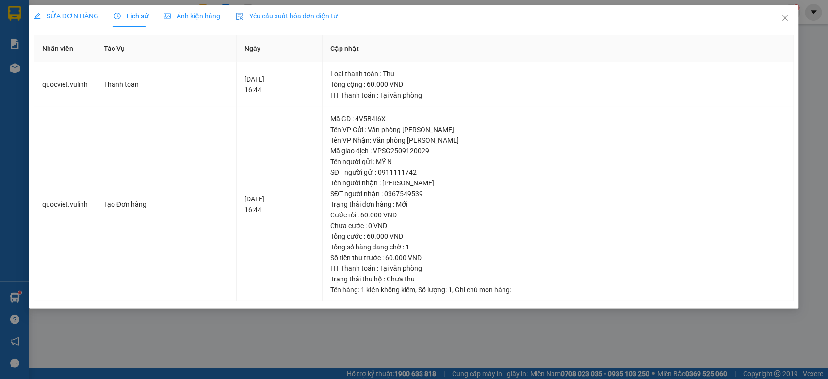
click at [77, 17] on span "SỬA ĐƠN HÀNG" at bounding box center [66, 16] width 65 height 8
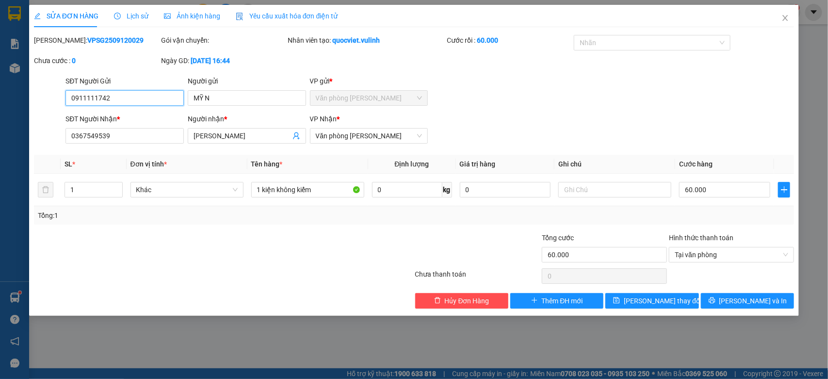
click at [175, 103] on input "0911111742" at bounding box center [124, 98] width 118 height 16
click at [211, 131] on input "Ngọc Hải" at bounding box center [242, 135] width 97 height 11
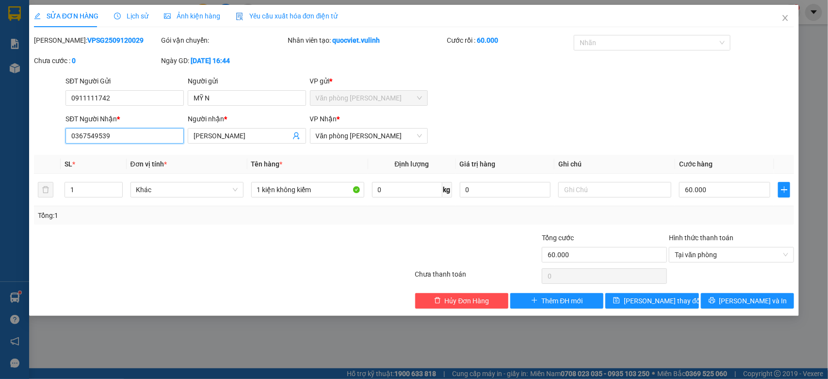
click at [146, 138] on input "0367549539" at bounding box center [124, 136] width 118 height 16
click at [786, 20] on icon "close" at bounding box center [785, 18] width 8 height 8
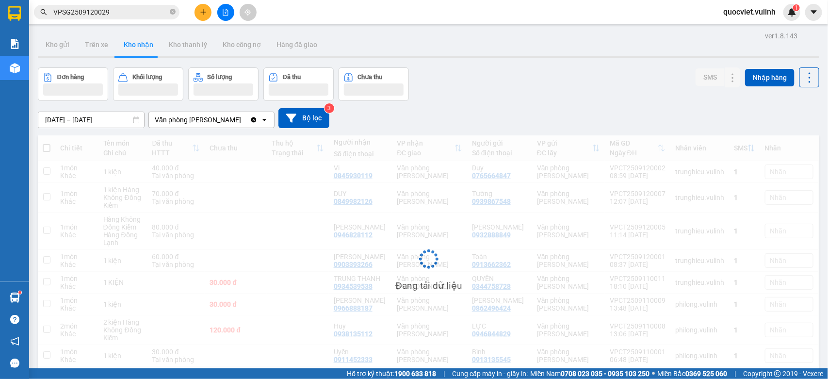
click at [145, 11] on input "VPSG2509120029" at bounding box center [110, 12] width 114 height 11
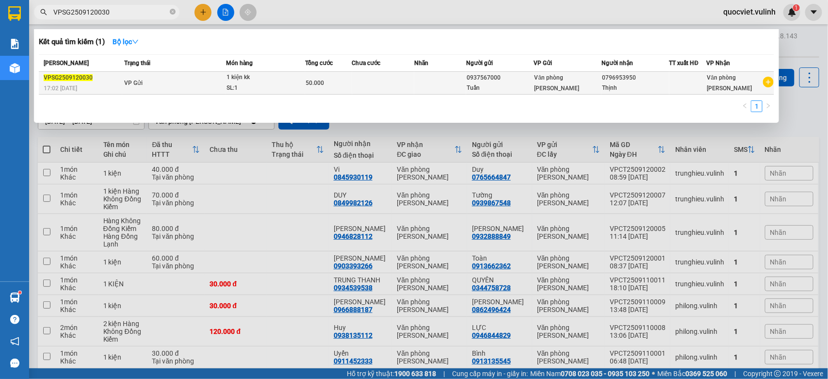
type input "VPSG2509120030"
click at [195, 79] on td "VP Gửi" at bounding box center [174, 83] width 104 height 23
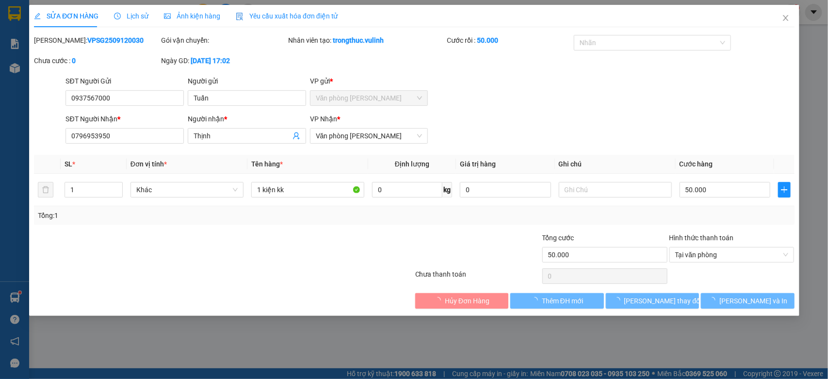
type input "0937567000"
type input "Tuấn"
type input "0796953950"
type input "Thịnh"
type input "50.000"
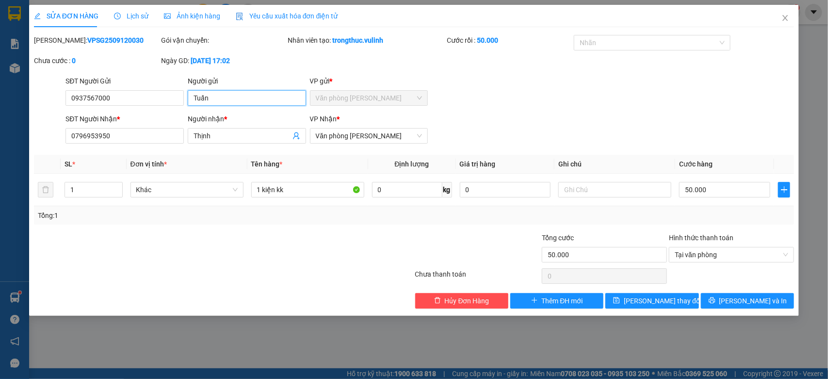
click at [257, 101] on input "Tuấn" at bounding box center [247, 98] width 118 height 16
click at [120, 89] on div "SĐT Người Gửi" at bounding box center [124, 83] width 118 height 15
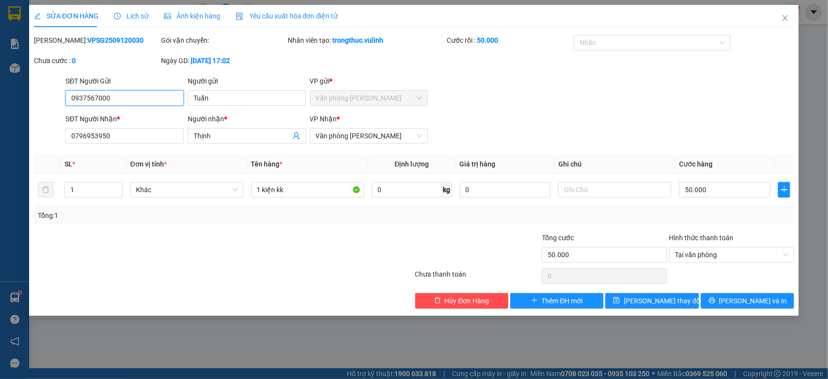
click at [122, 98] on input "0937567000" at bounding box center [124, 98] width 118 height 16
click at [250, 137] on input "Thịnh" at bounding box center [242, 135] width 97 height 11
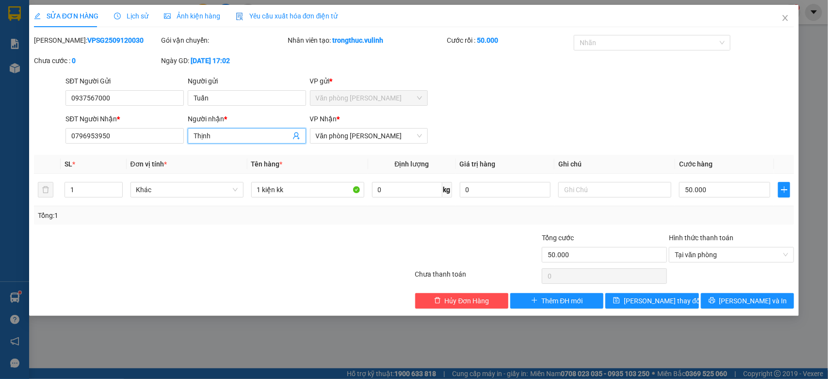
click at [250, 137] on input "Thịnh" at bounding box center [242, 135] width 97 height 11
click at [169, 133] on input "0796953950" at bounding box center [124, 136] width 118 height 16
click at [787, 23] on span "Close" at bounding box center [785, 18] width 27 height 27
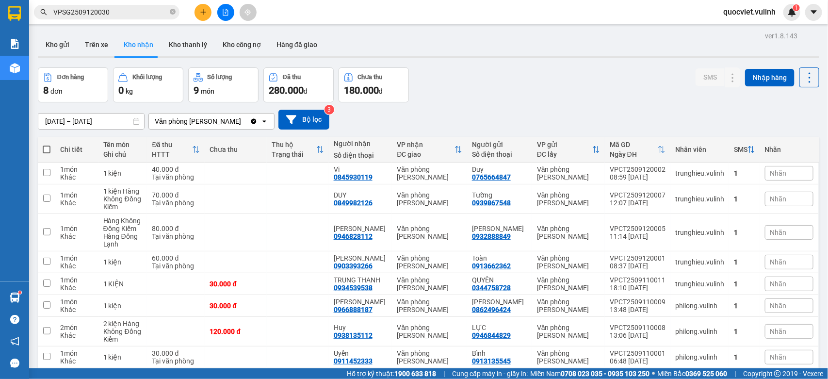
click at [57, 56] on div at bounding box center [428, 56] width 781 height 1
click at [57, 51] on button "Kho gửi" at bounding box center [57, 44] width 39 height 23
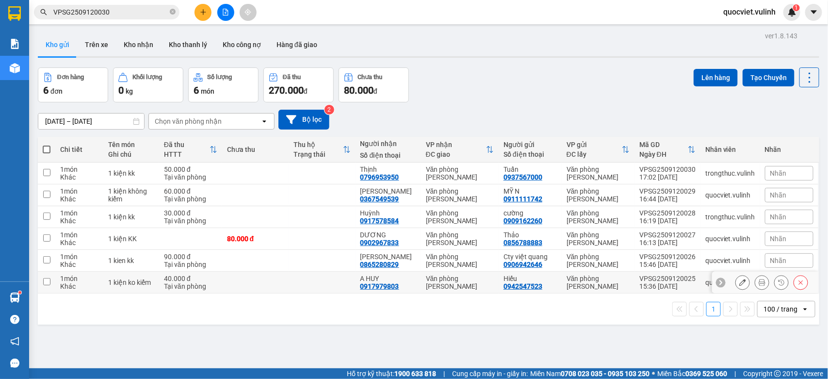
click at [655, 285] on div "15:36 12/09" at bounding box center [667, 286] width 56 height 8
checkbox input "true"
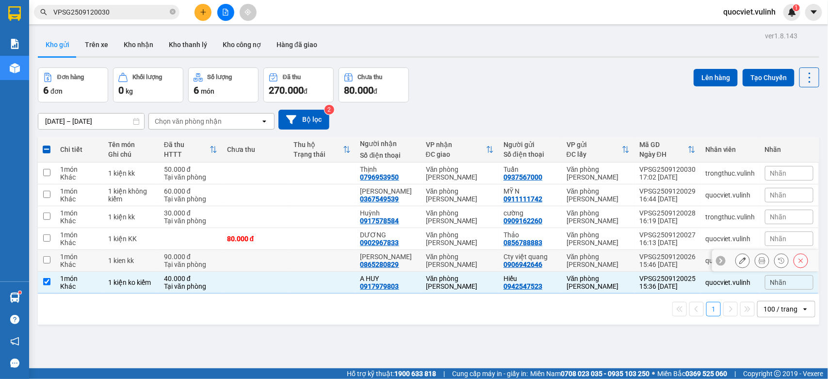
click at [671, 262] on div "15:46 12/09" at bounding box center [667, 264] width 56 height 8
checkbox input "true"
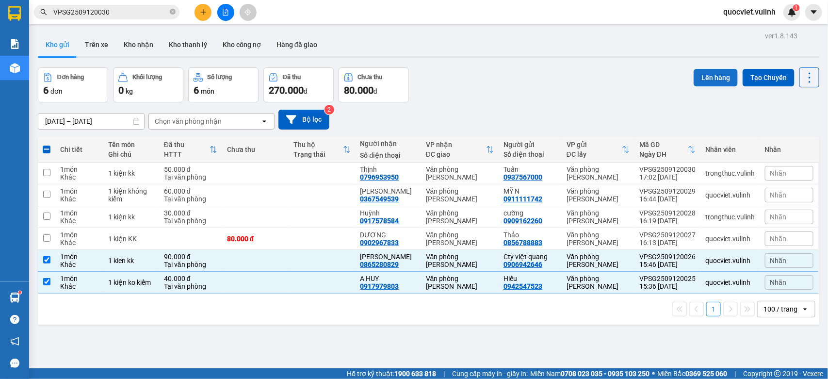
click at [698, 69] on button "Lên hàng" at bounding box center [716, 77] width 44 height 17
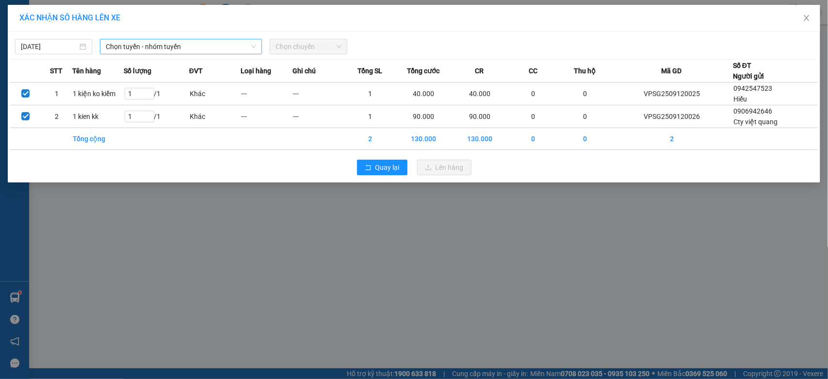
click at [241, 50] on span "Chọn tuyến - nhóm tuyến" at bounding box center [181, 46] width 150 height 15
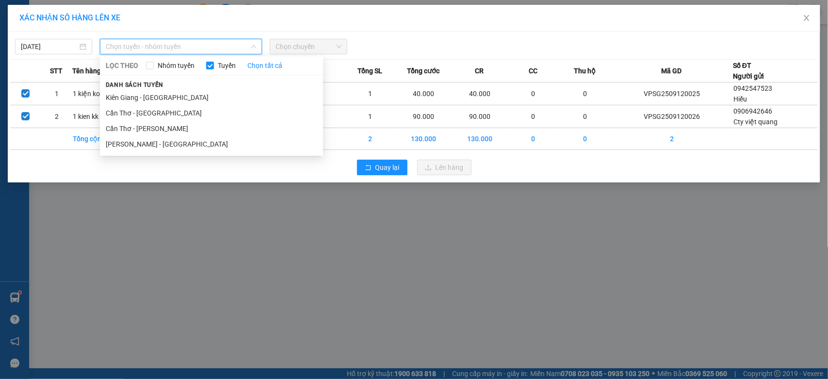
click at [165, 146] on li "Hồ Chí Minh - Cần Thơ" at bounding box center [211, 144] width 223 height 16
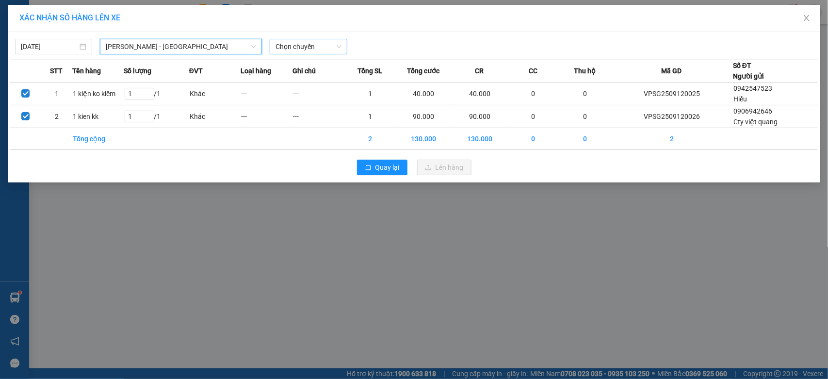
click at [302, 47] on span "Chọn chuyến" at bounding box center [307, 46] width 65 height 15
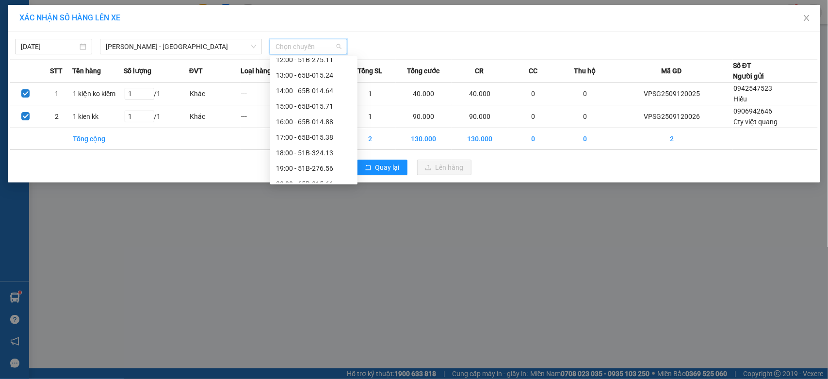
scroll to position [170, 0]
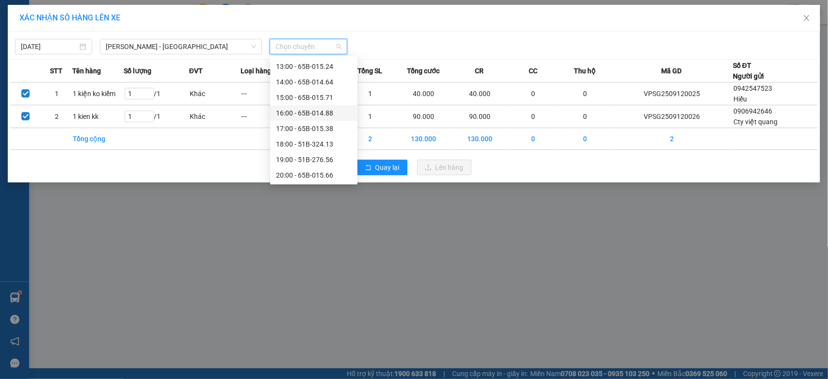
click at [337, 114] on div "16:00 - 65B-014.88" at bounding box center [314, 113] width 76 height 11
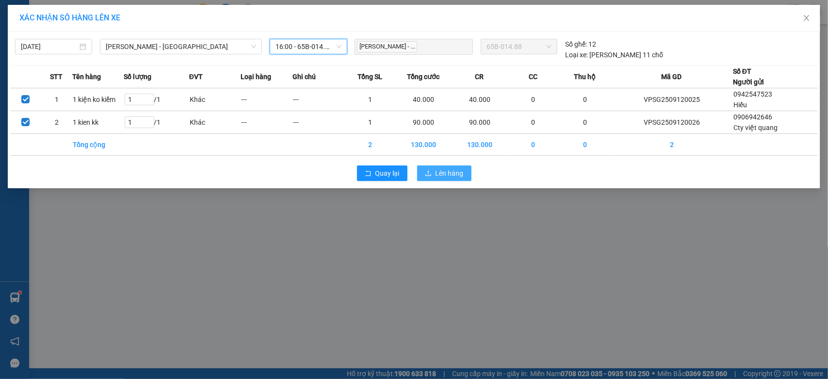
click at [443, 175] on span "Lên hàng" at bounding box center [450, 173] width 28 height 11
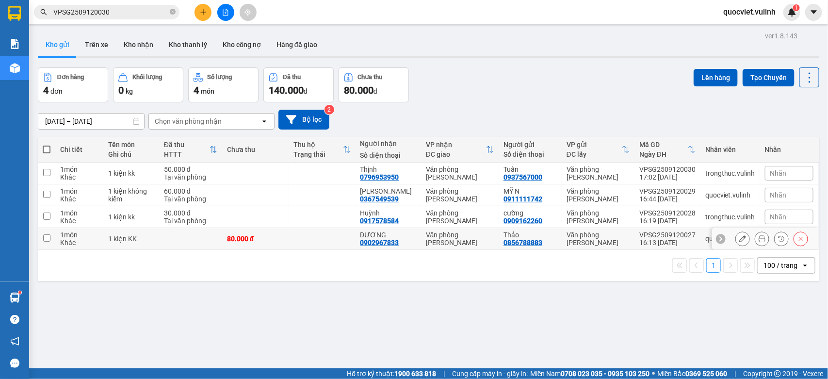
click at [473, 236] on div "Văn phòng Vũ Linh" at bounding box center [460, 239] width 68 height 16
checkbox input "true"
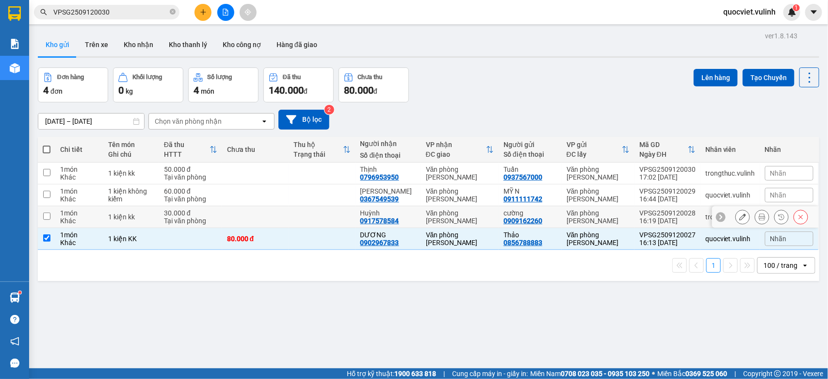
click at [466, 219] on div "Văn phòng Vũ Linh" at bounding box center [460, 217] width 68 height 16
checkbox input "true"
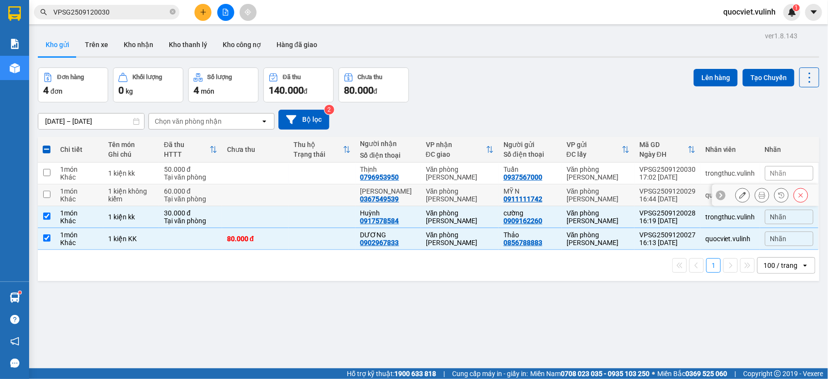
click at [464, 194] on div "Văn phòng Vũ Linh" at bounding box center [460, 195] width 68 height 16
checkbox input "true"
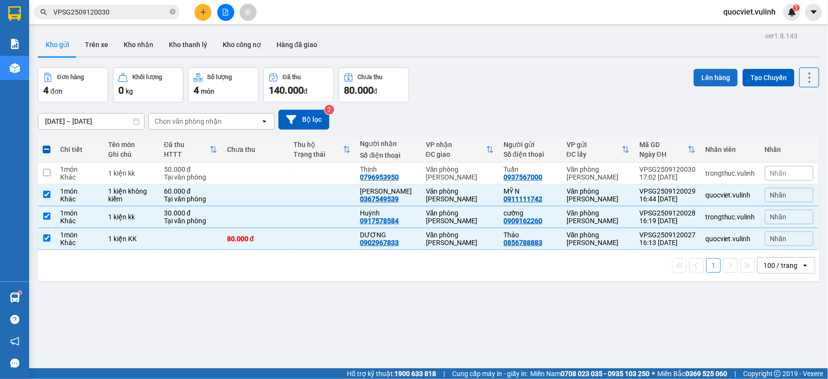
click at [717, 78] on button "Lên hàng" at bounding box center [716, 77] width 44 height 17
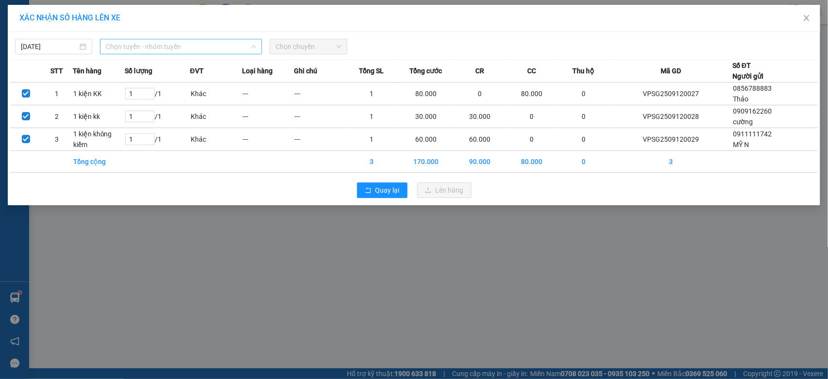
click at [130, 43] on span "Chọn tuyến - nhóm tuyến" at bounding box center [181, 46] width 150 height 15
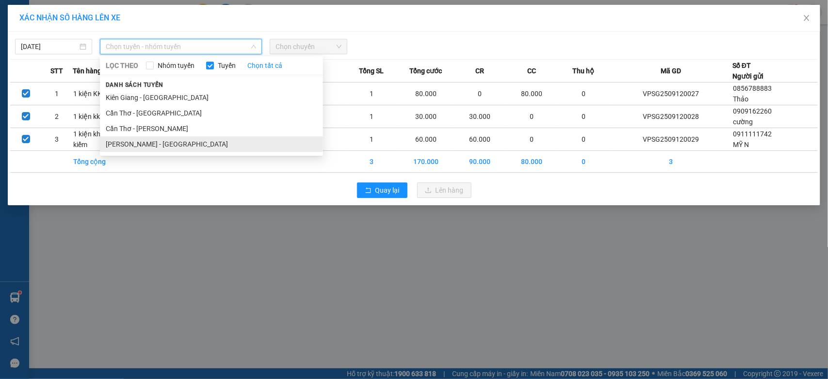
click at [162, 142] on li "Hồ Chí Minh - Cần Thơ" at bounding box center [211, 144] width 223 height 16
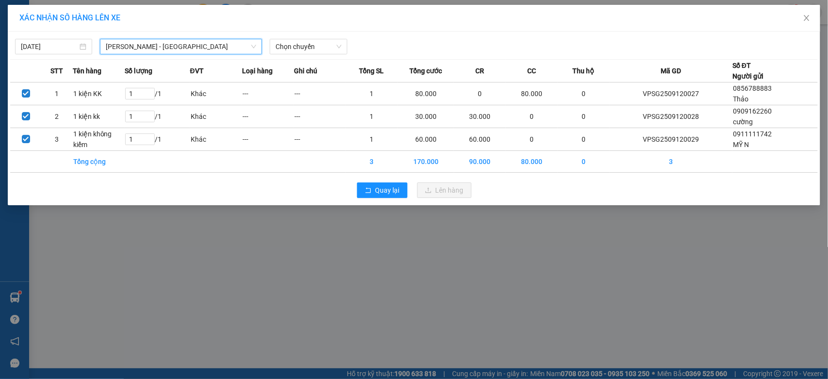
click at [335, 37] on div "12/09/2025 Hồ Chí Minh - Cần Thơ Hồ Chí Minh - Cần Thơ LỌC THEO Nhóm tuyến Tuyế…" at bounding box center [414, 44] width 808 height 20
click at [327, 45] on span "Chọn chuyến" at bounding box center [307, 46] width 65 height 15
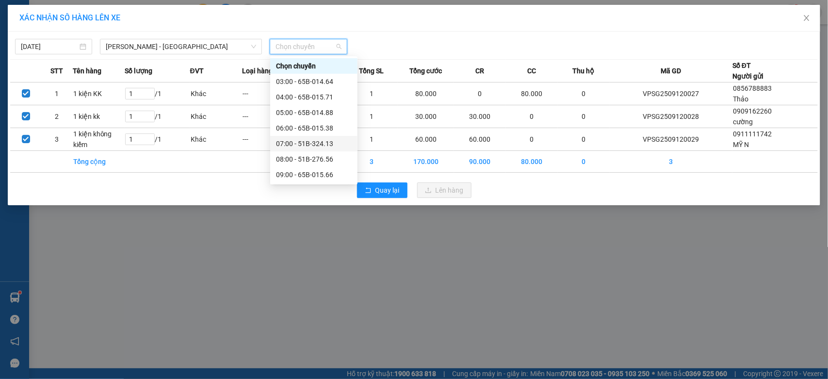
scroll to position [170, 0]
click at [332, 125] on div "17:00 - 65B-015.38" at bounding box center [314, 128] width 76 height 11
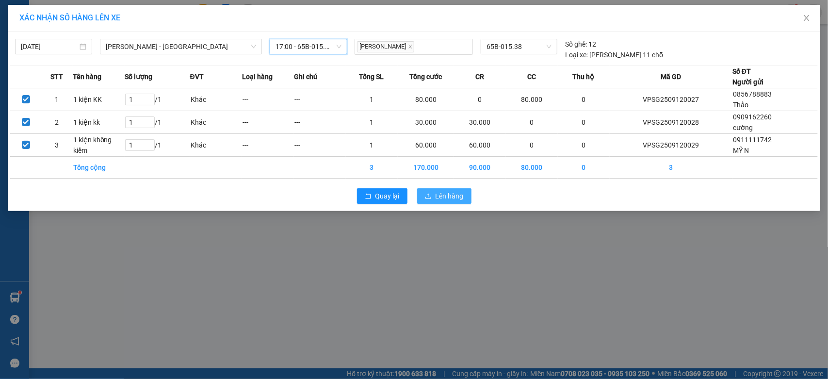
click at [439, 192] on span "Lên hàng" at bounding box center [450, 196] width 28 height 11
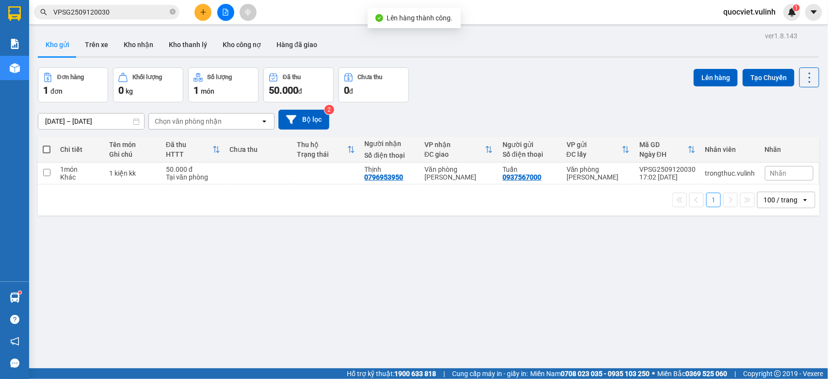
click at [185, 180] on div "Tại văn phòng" at bounding box center [193, 177] width 54 height 8
checkbox input "true"
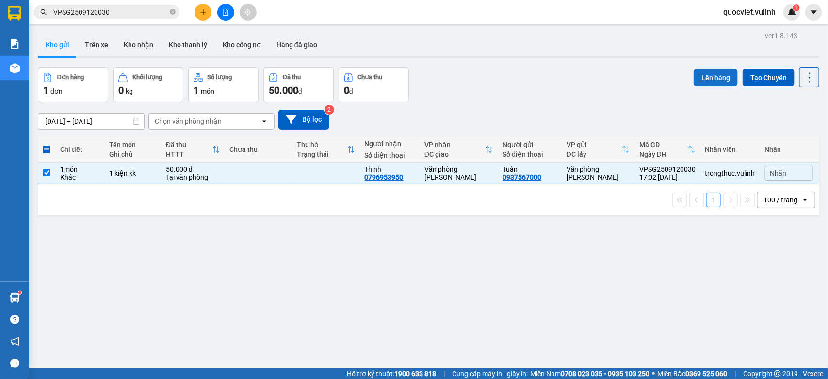
click at [694, 81] on button "Lên hàng" at bounding box center [716, 77] width 44 height 17
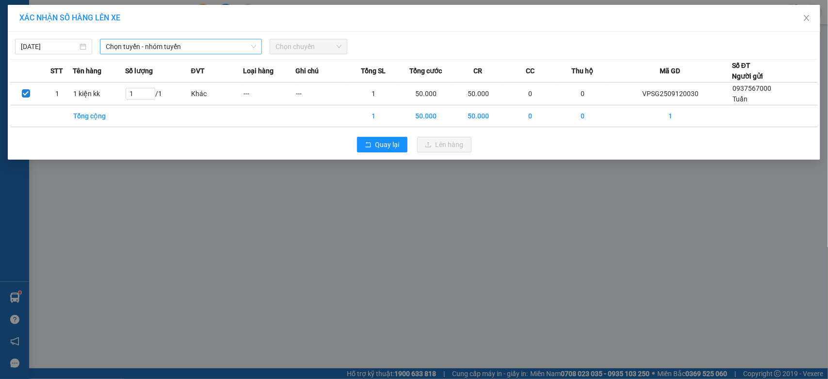
click at [185, 42] on span "Chọn tuyến - nhóm tuyến" at bounding box center [181, 46] width 150 height 15
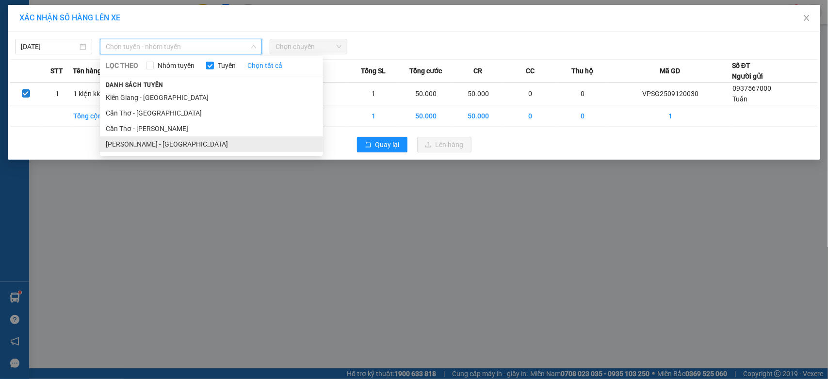
click at [163, 146] on li "Hồ Chí Minh - Cần Thơ" at bounding box center [211, 144] width 223 height 16
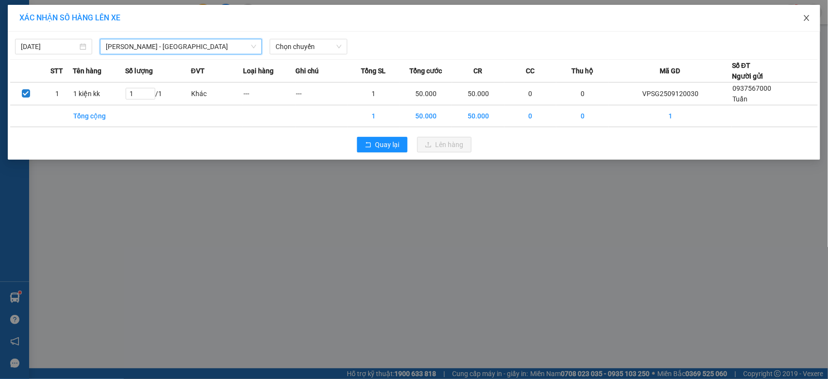
click at [811, 20] on span "Close" at bounding box center [806, 18] width 27 height 27
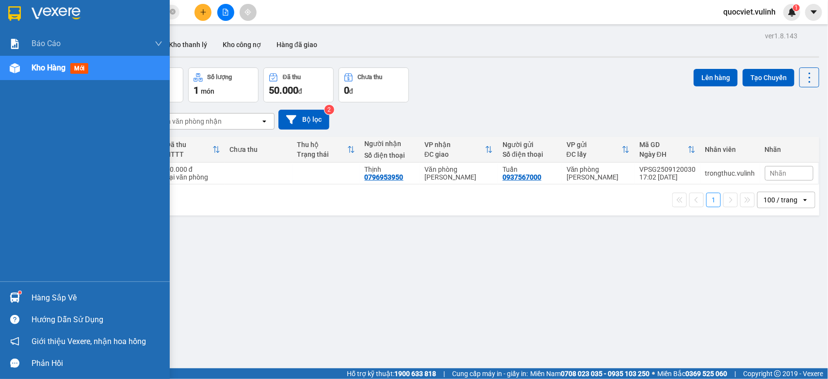
click at [17, 297] on img at bounding box center [15, 297] width 10 height 10
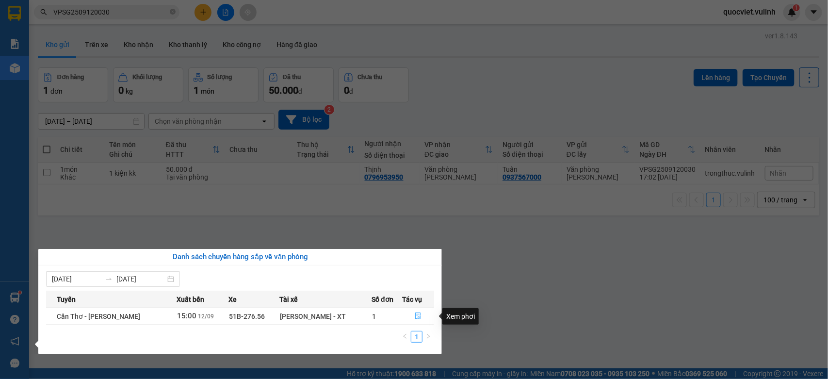
click at [417, 314] on icon "file-done" at bounding box center [418, 315] width 7 height 7
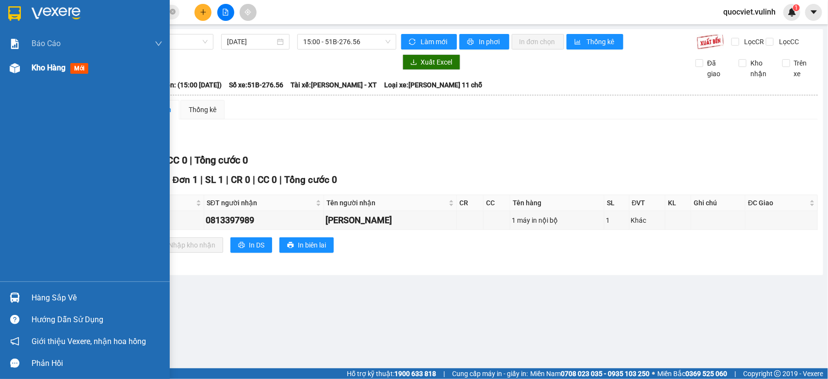
click at [6, 69] on div at bounding box center [14, 68] width 17 height 17
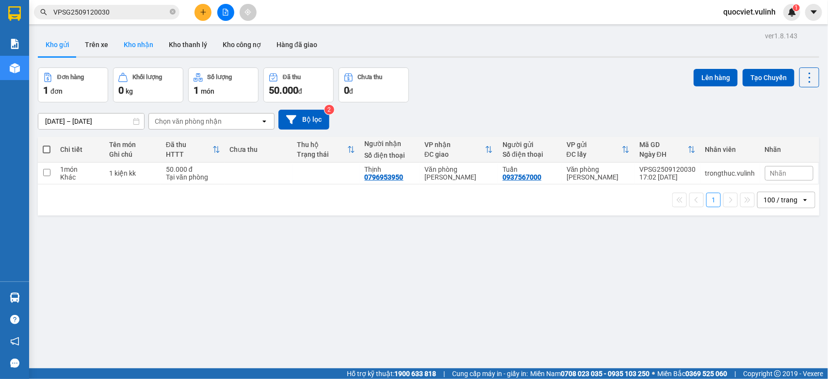
click at [148, 40] on button "Kho nhận" at bounding box center [138, 44] width 45 height 23
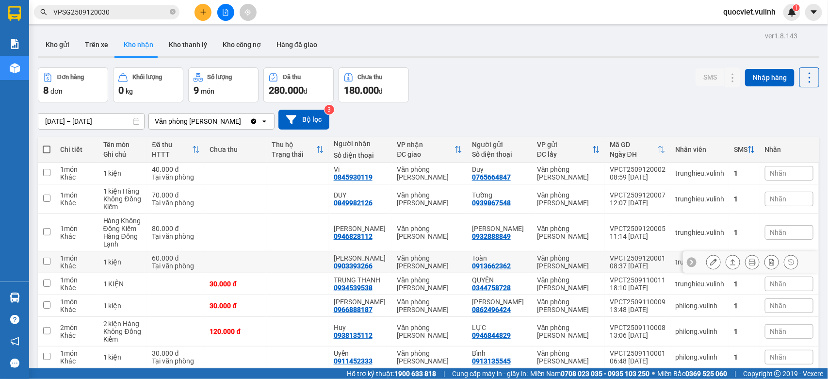
scroll to position [45, 0]
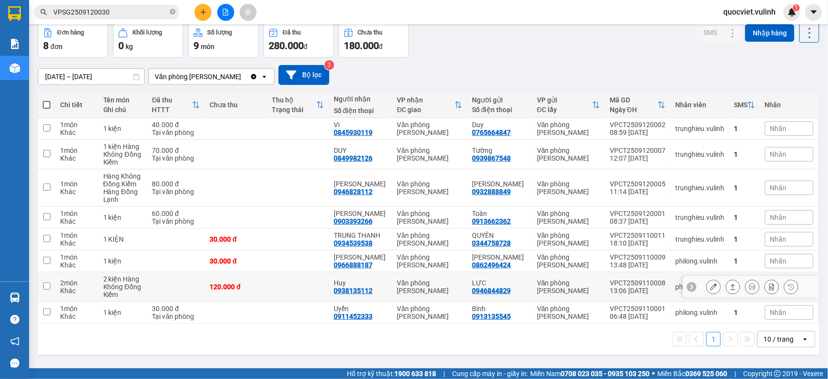
click at [726, 282] on div at bounding box center [733, 286] width 15 height 15
click at [729, 285] on icon at bounding box center [732, 286] width 7 height 7
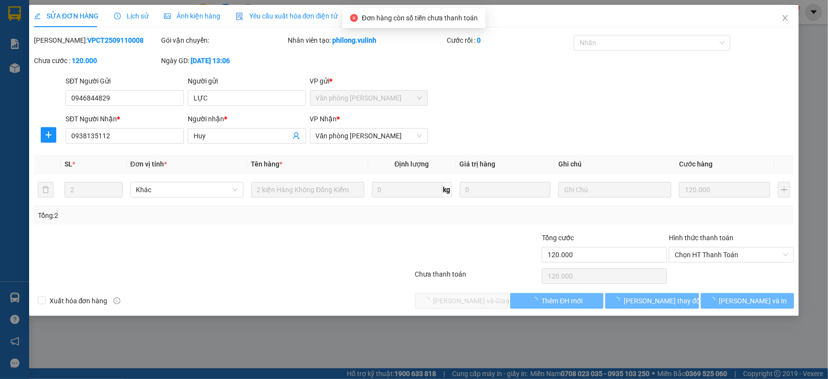
type input "0946844829"
type input "LỰC"
type input "0938135112"
type input "Huy"
type input "120.000"
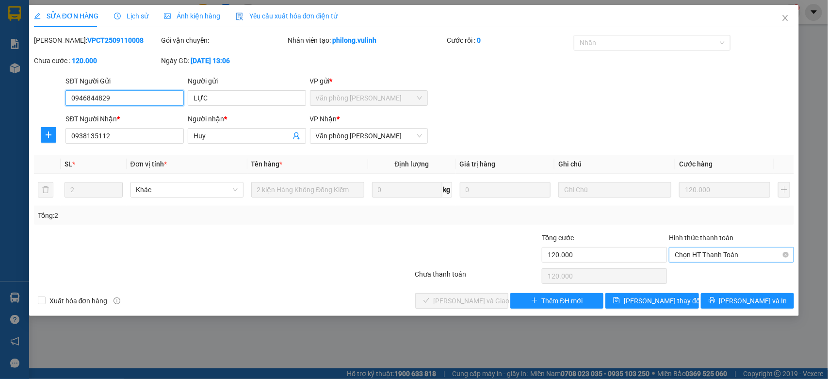
click at [689, 256] on span "Chọn HT Thanh Toán" at bounding box center [731, 254] width 113 height 15
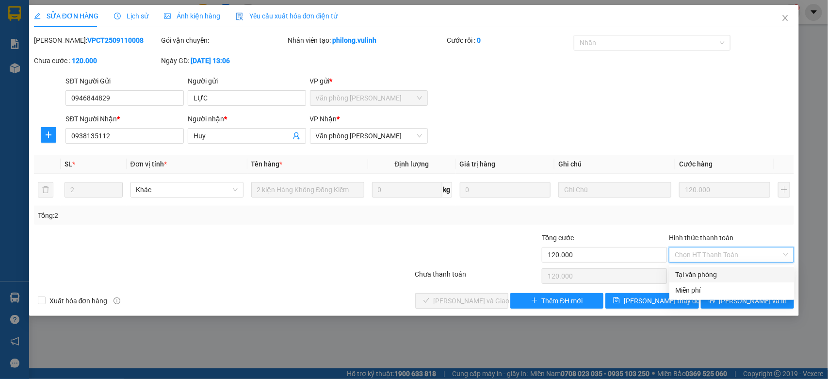
click at [692, 273] on div "Tại văn phòng" at bounding box center [731, 274] width 113 height 11
type input "0"
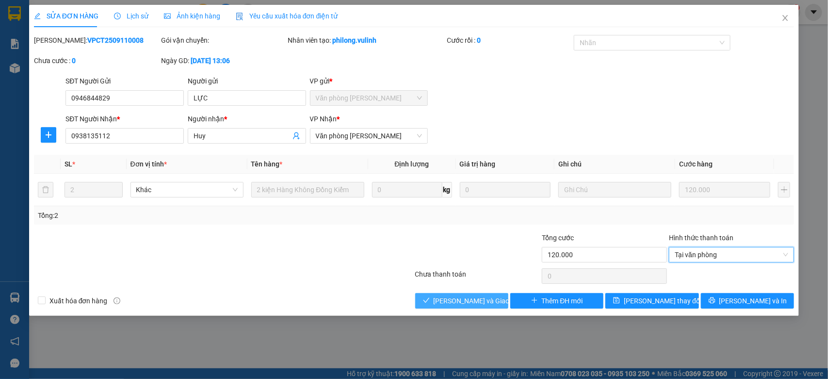
click at [467, 301] on span "Lưu và Giao hàng" at bounding box center [480, 300] width 93 height 11
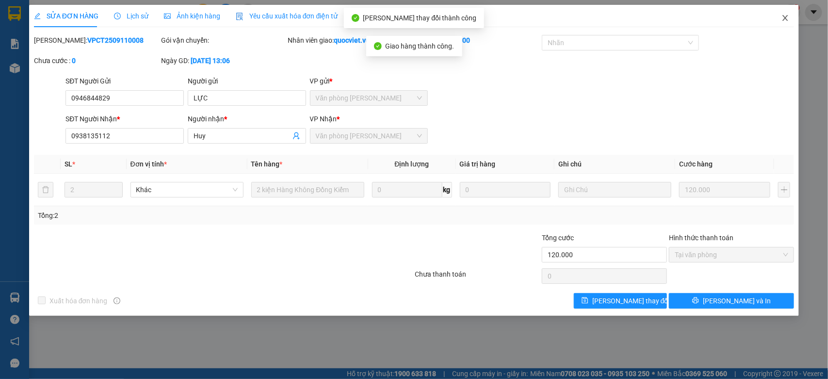
click at [784, 20] on icon "close" at bounding box center [785, 18] width 5 height 6
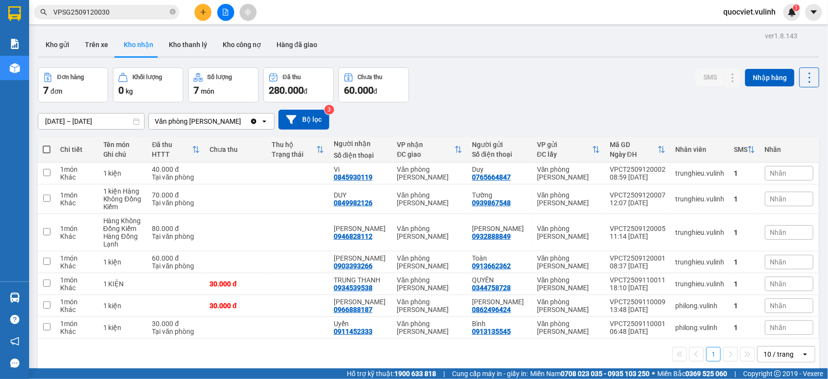
scroll to position [45, 0]
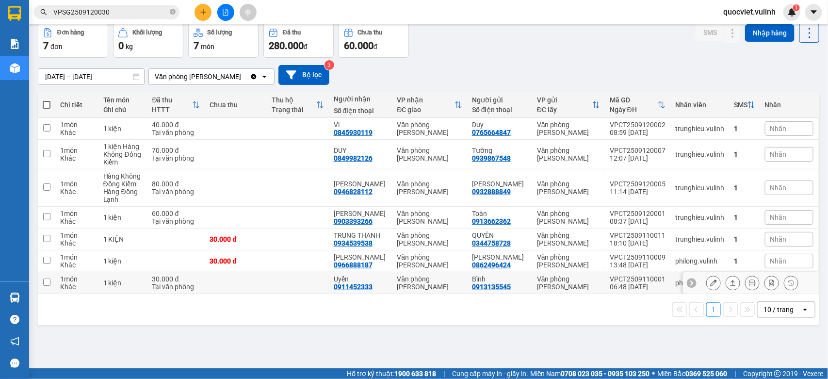
click at [729, 285] on icon at bounding box center [732, 282] width 7 height 7
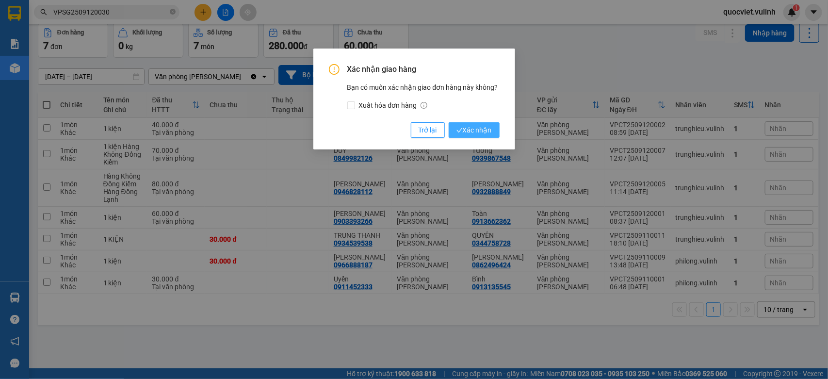
click at [461, 129] on icon "check" at bounding box center [459, 130] width 6 height 4
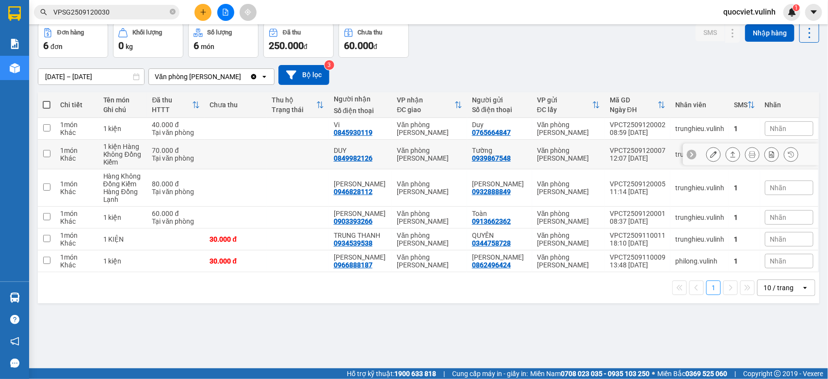
scroll to position [0, 0]
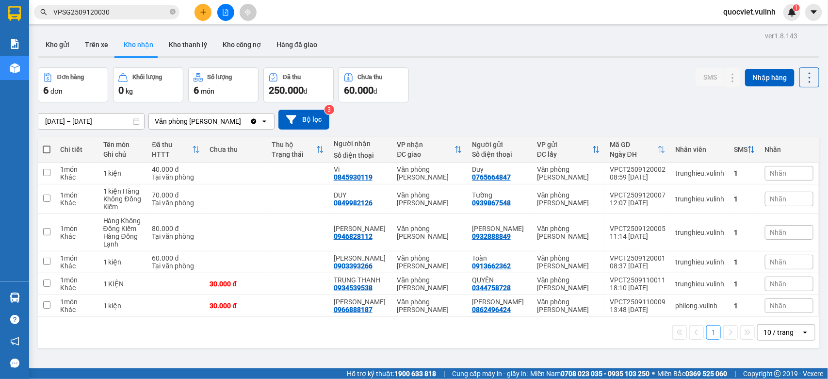
click at [128, 12] on input "VPSG2509120030" at bounding box center [110, 12] width 114 height 11
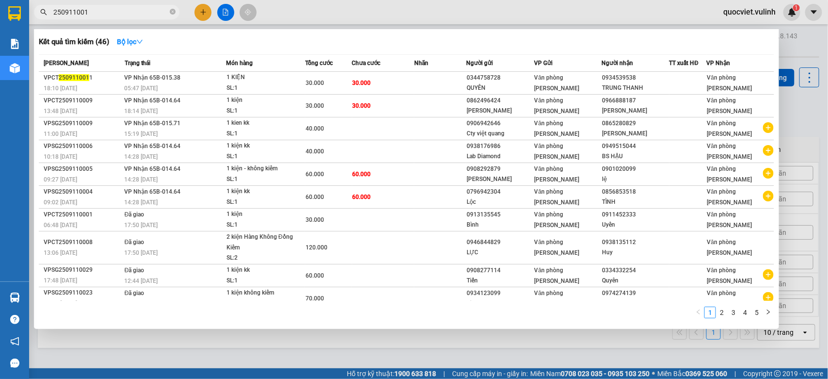
type input "2509110010"
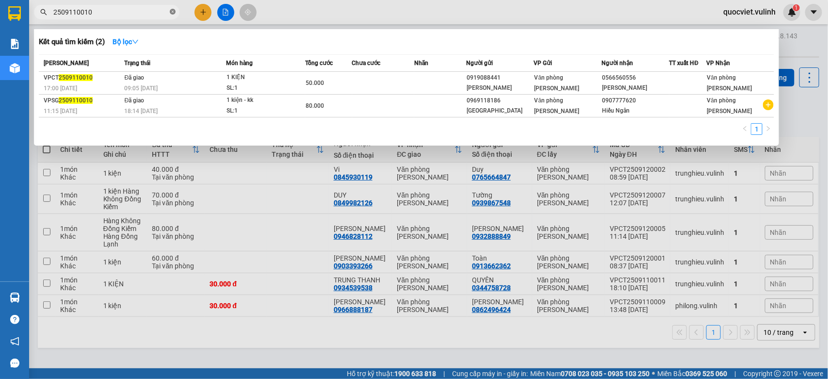
click at [171, 13] on icon "close-circle" at bounding box center [173, 12] width 6 height 6
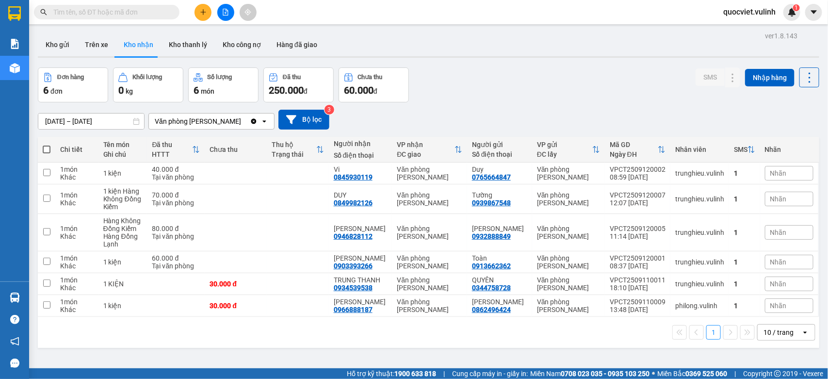
click at [407, 73] on button "Chưa thu 60.000 đ" at bounding box center [374, 84] width 70 height 35
click at [434, 71] on div "Đơn hàng 6 đơn Khối lượng 0 kg Số lượng 6 món Đã thu 250.000 đ Chưa thu 60.000 …" at bounding box center [428, 84] width 781 height 35
click at [729, 285] on icon at bounding box center [732, 283] width 7 height 7
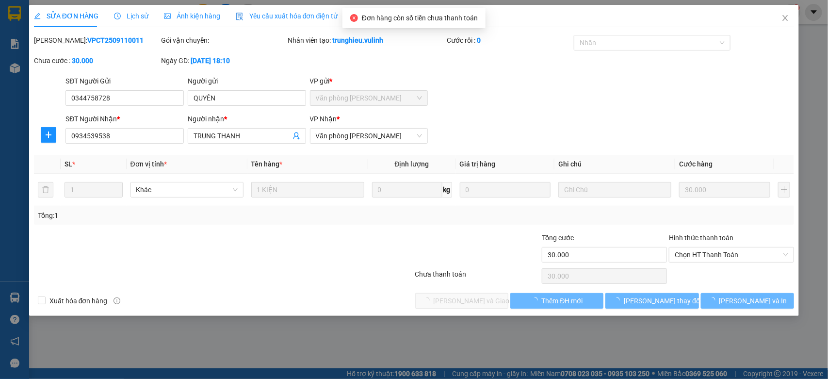
type input "0344758728"
type input "QUYÊN"
type input "0934539538"
type input "TRUNG THANH"
type input "30.000"
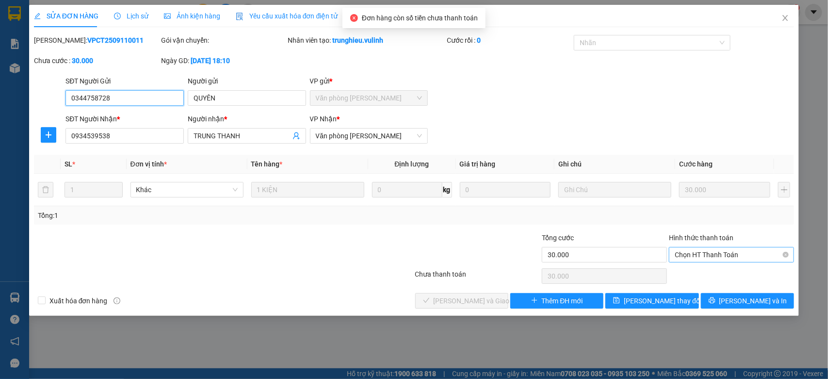
click at [695, 255] on span "Chọn HT Thanh Toán" at bounding box center [731, 254] width 113 height 15
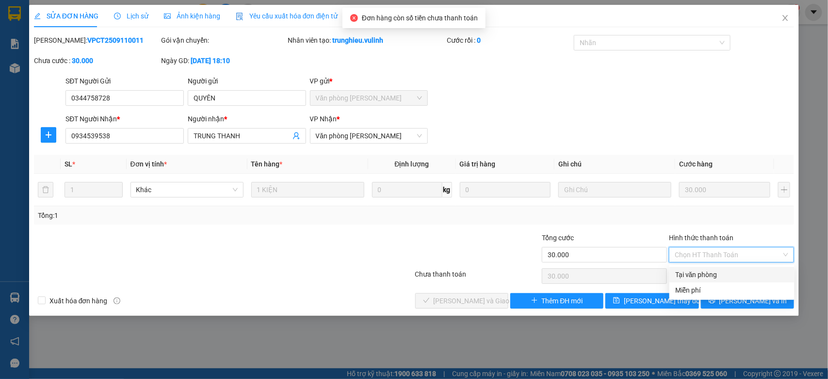
click at [694, 271] on div "Tại văn phòng" at bounding box center [731, 274] width 113 height 11
type input "0"
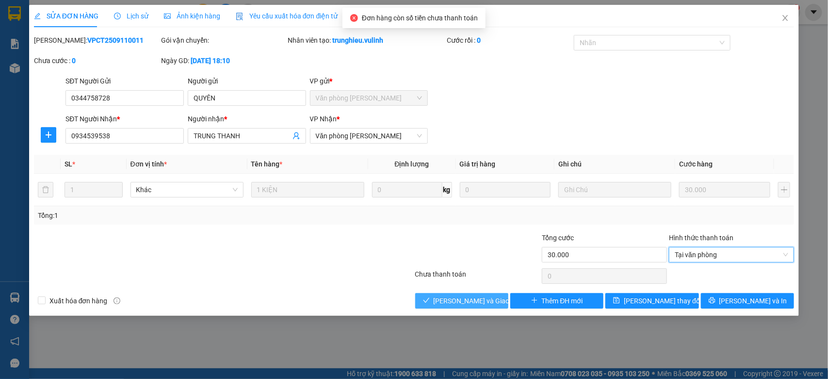
click at [460, 302] on span "Lưu và Giao hàng" at bounding box center [480, 300] width 93 height 11
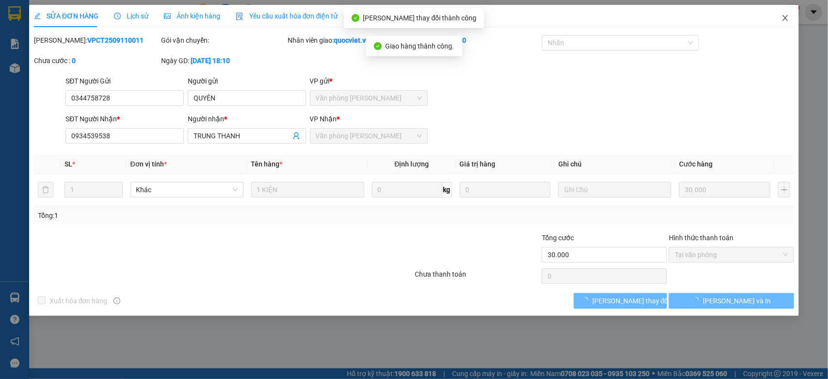
click at [784, 21] on icon "close" at bounding box center [785, 18] width 8 height 8
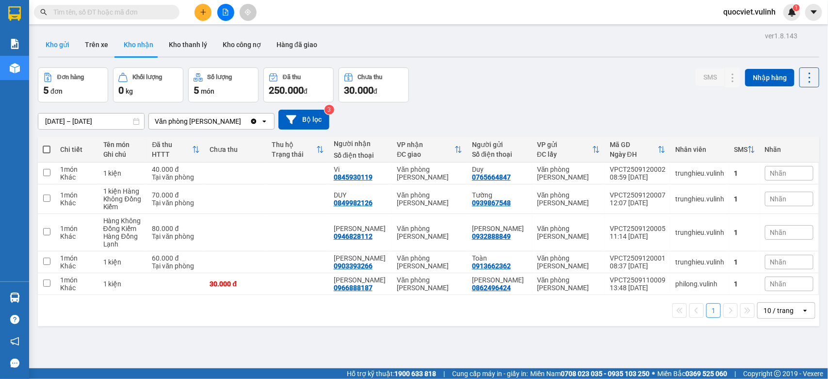
click at [66, 46] on button "Kho gửi" at bounding box center [57, 44] width 39 height 23
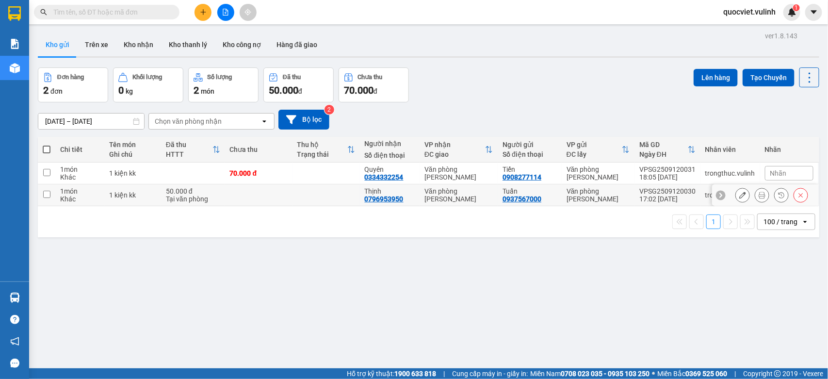
click at [424, 194] on div "Văn phòng Vũ Linh" at bounding box center [458, 195] width 68 height 16
checkbox input "true"
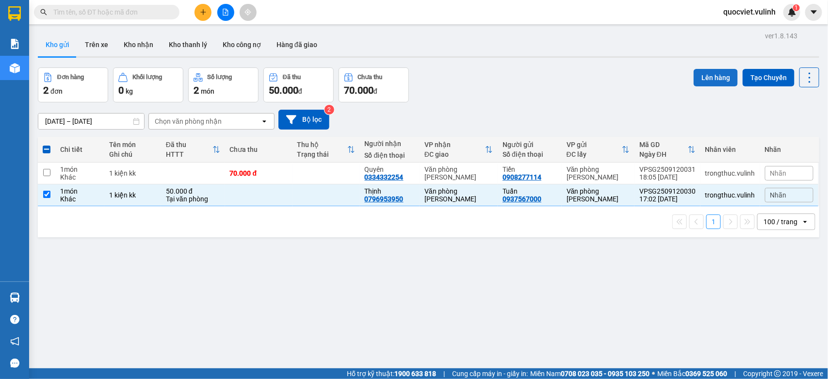
click at [694, 81] on button "Lên hàng" at bounding box center [716, 77] width 44 height 17
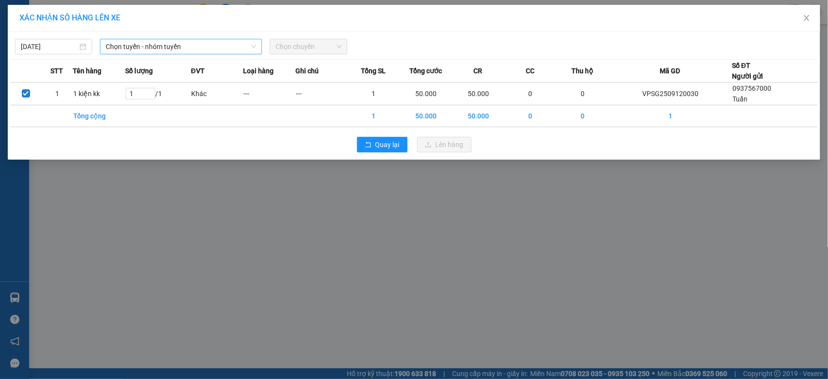
click at [145, 47] on span "Chọn tuyến - nhóm tuyến" at bounding box center [181, 46] width 150 height 15
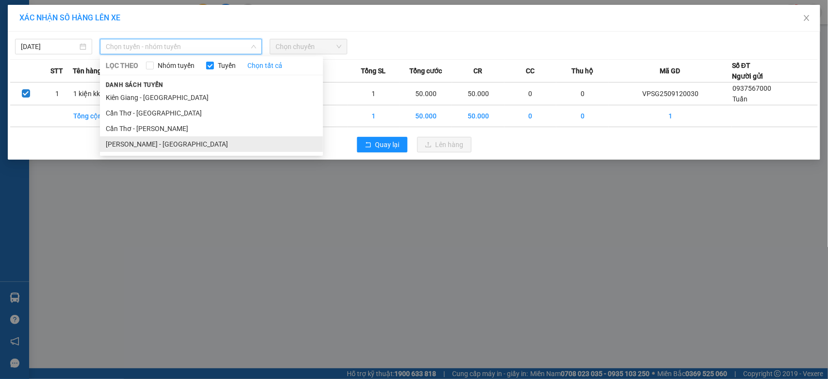
click at [165, 144] on li "Hồ Chí Minh - Cần Thơ" at bounding box center [211, 144] width 223 height 16
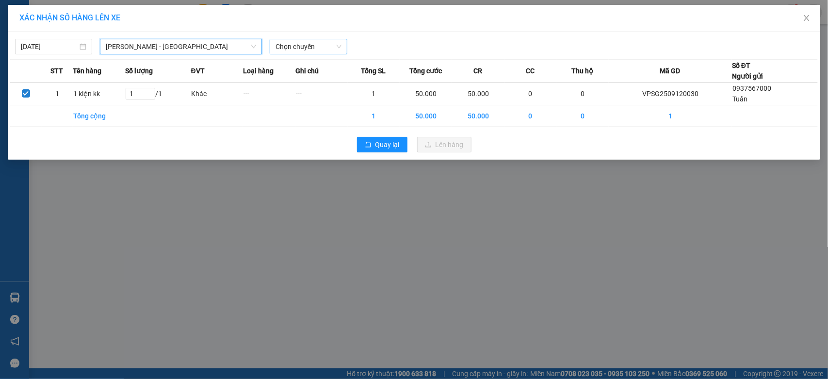
click at [328, 48] on span "Chọn chuyến" at bounding box center [307, 46] width 65 height 15
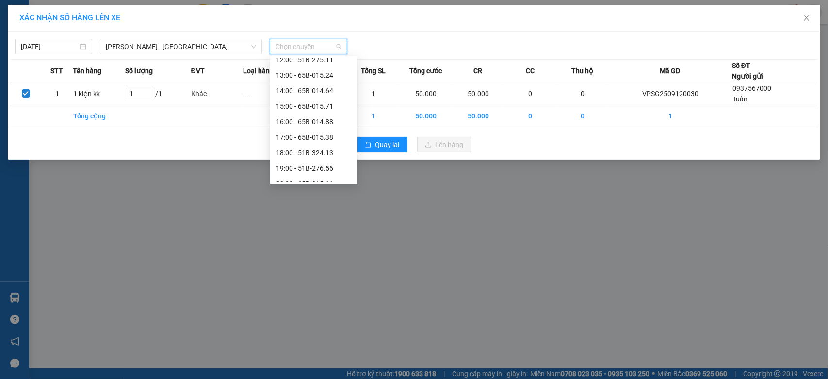
scroll to position [170, 0]
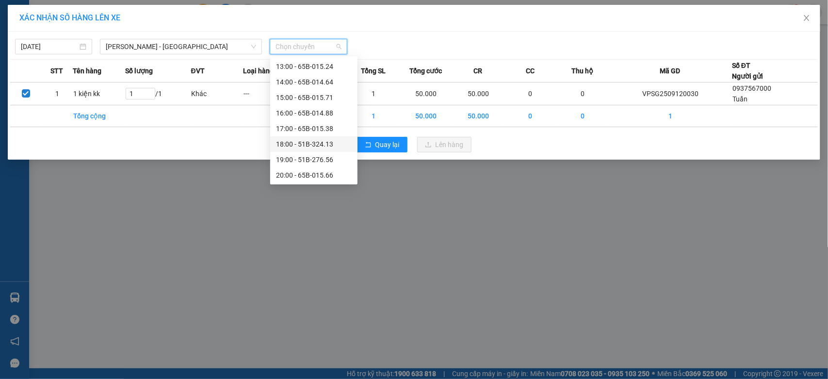
click at [335, 145] on div "18:00 - 51B-324.13" at bounding box center [314, 144] width 76 height 11
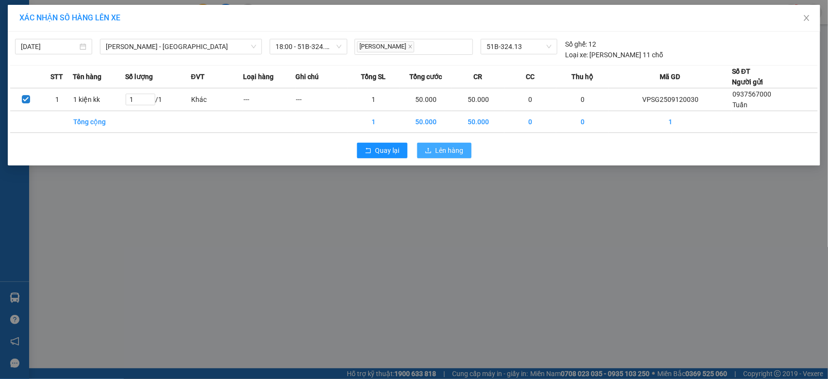
click at [456, 149] on span "Lên hàng" at bounding box center [450, 150] width 28 height 11
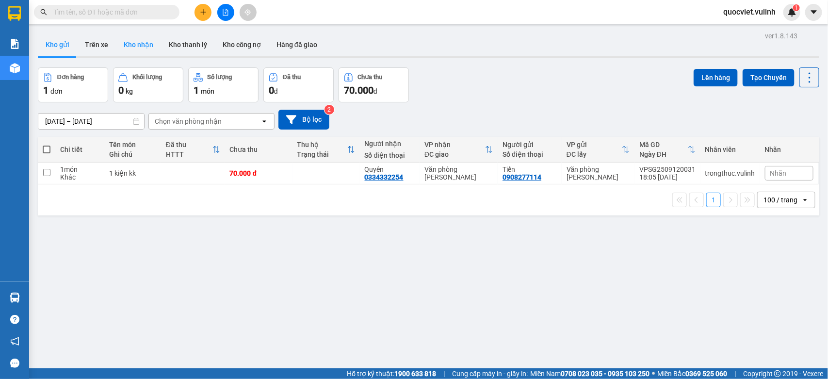
click at [129, 34] on button "Kho nhận" at bounding box center [138, 44] width 45 height 23
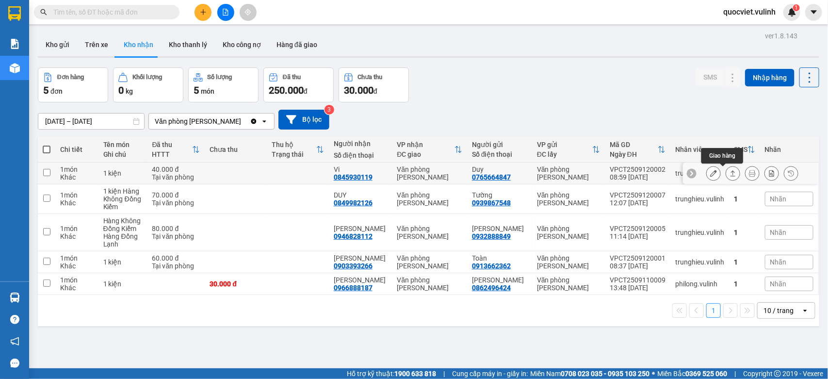
click at [729, 177] on icon at bounding box center [732, 173] width 7 height 7
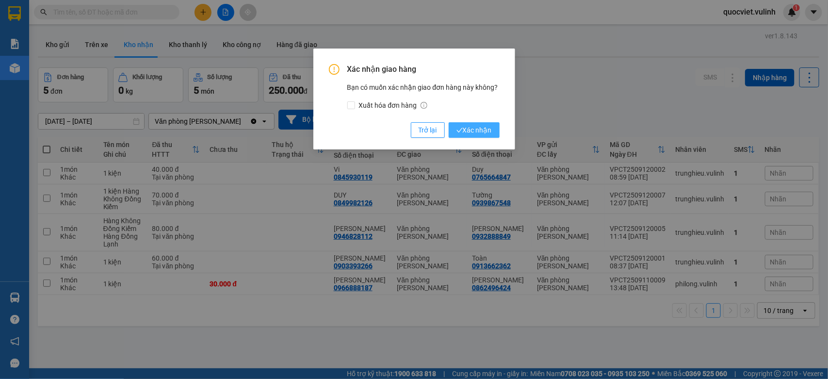
click at [476, 132] on span "Xác nhận" at bounding box center [473, 130] width 35 height 11
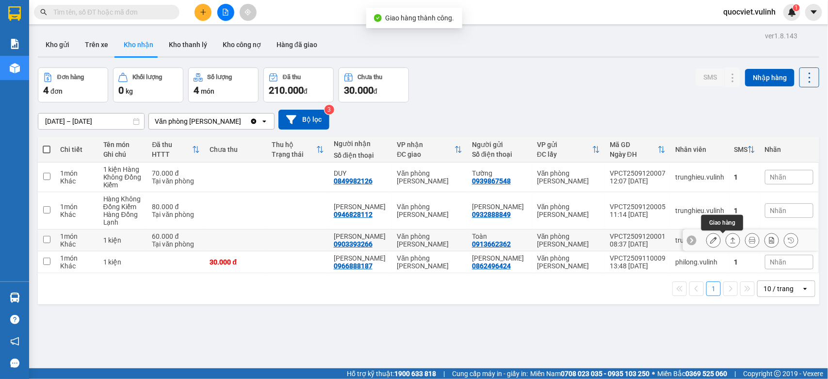
click at [729, 243] on icon at bounding box center [732, 240] width 7 height 7
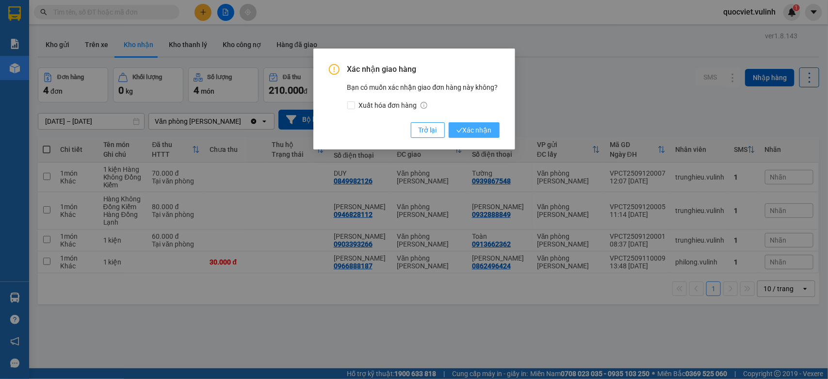
click at [484, 129] on span "Xác nhận" at bounding box center [473, 130] width 35 height 11
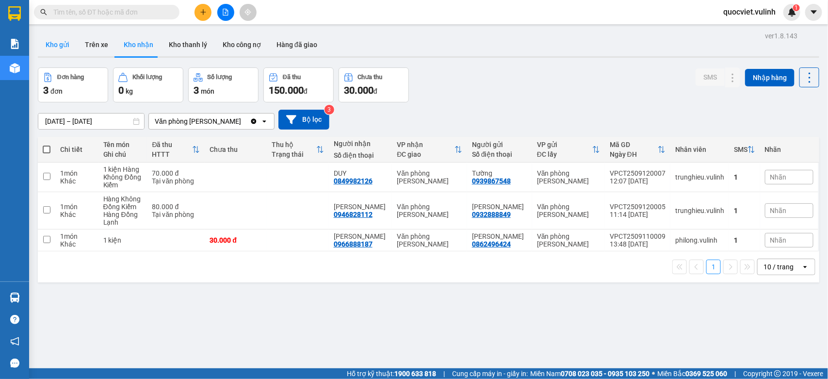
click at [55, 45] on button "Kho gửi" at bounding box center [57, 44] width 39 height 23
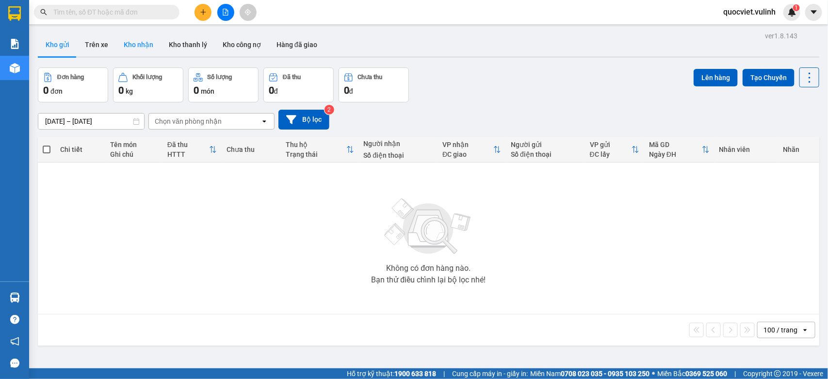
click at [149, 45] on button "Kho nhận" at bounding box center [138, 44] width 45 height 23
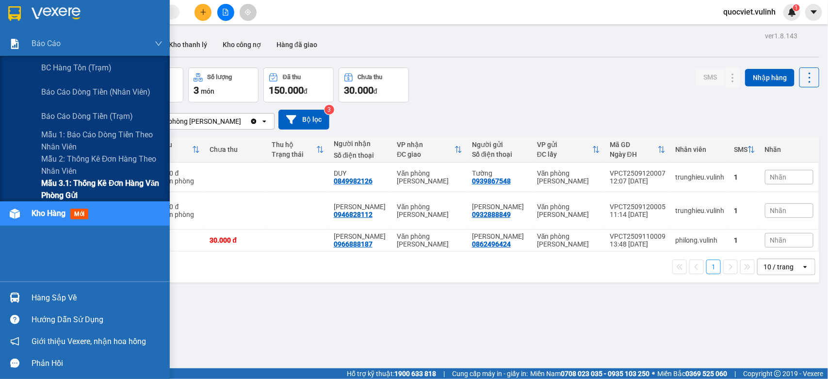
click at [44, 185] on span "Mẫu 3.1: Thống kê đơn hàng văn phòng gửi" at bounding box center [101, 189] width 121 height 24
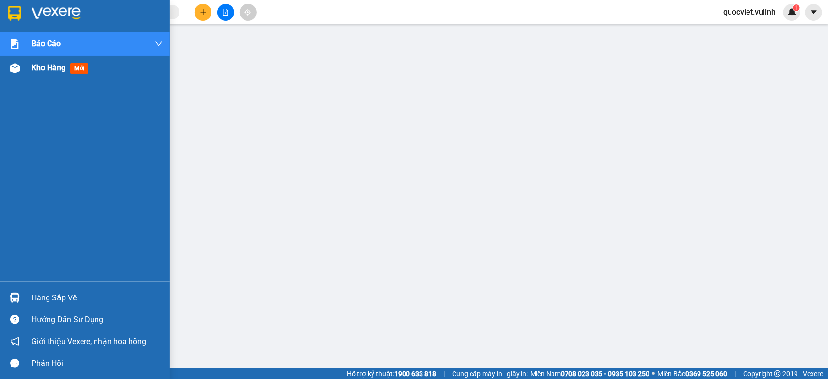
click at [15, 77] on div "Kho hàng mới" at bounding box center [85, 68] width 170 height 24
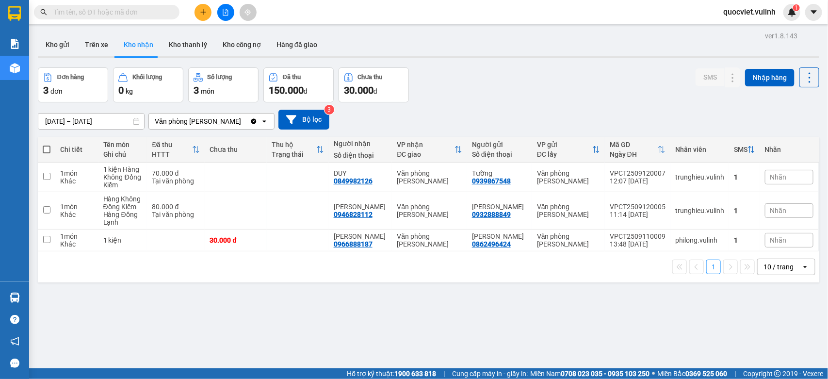
click at [302, 44] on button "Hàng đã giao" at bounding box center [297, 44] width 56 height 23
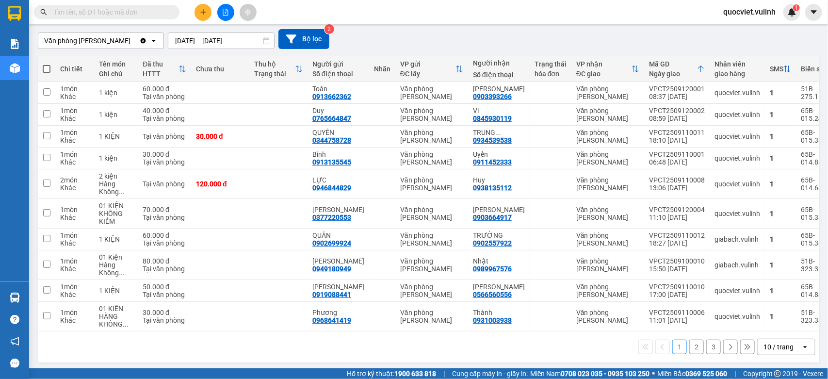
scroll to position [89, 0]
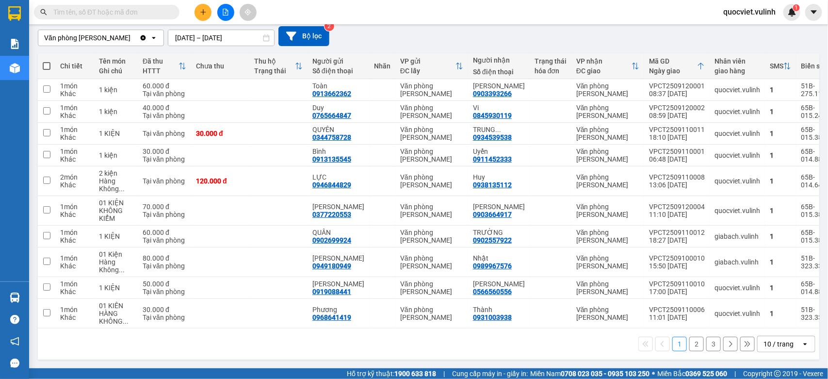
click at [776, 344] on div "10 / trang" at bounding box center [778, 344] width 30 height 10
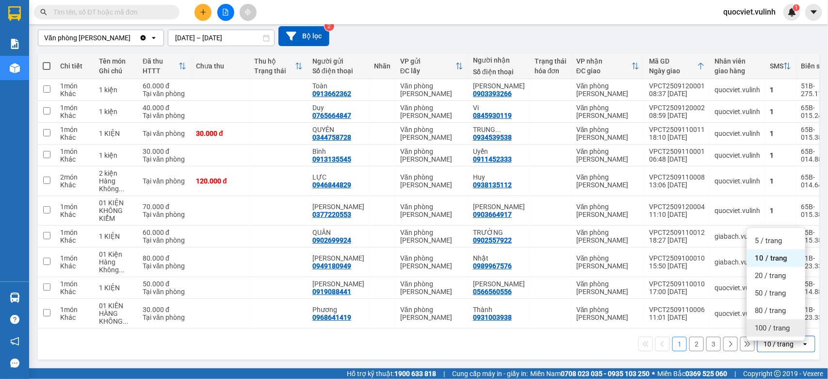
click at [760, 325] on span "100 / trang" at bounding box center [772, 328] width 35 height 10
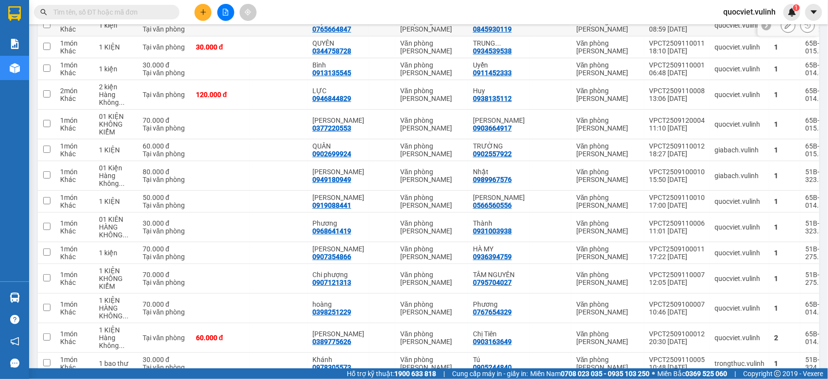
scroll to position [8, 0]
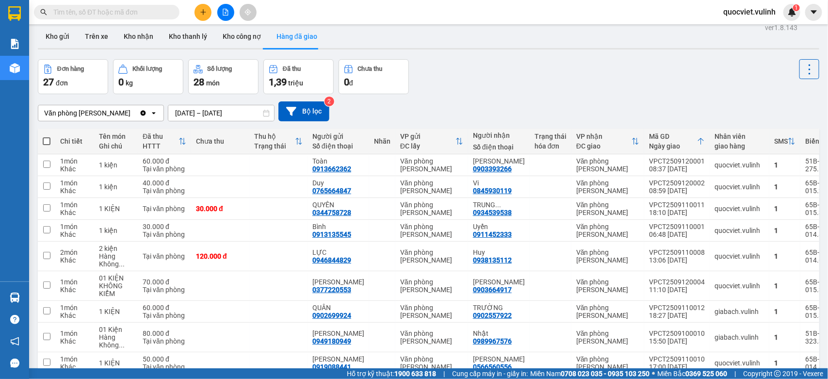
click at [240, 110] on input "[DATE] – [DATE]" at bounding box center [221, 113] width 106 height 16
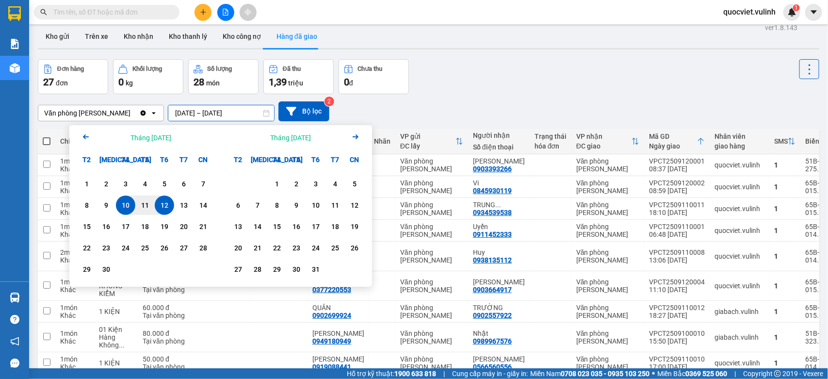
click at [155, 205] on div "12" at bounding box center [164, 204] width 19 height 19
type input "12/09/2025 – 12/09/2025"
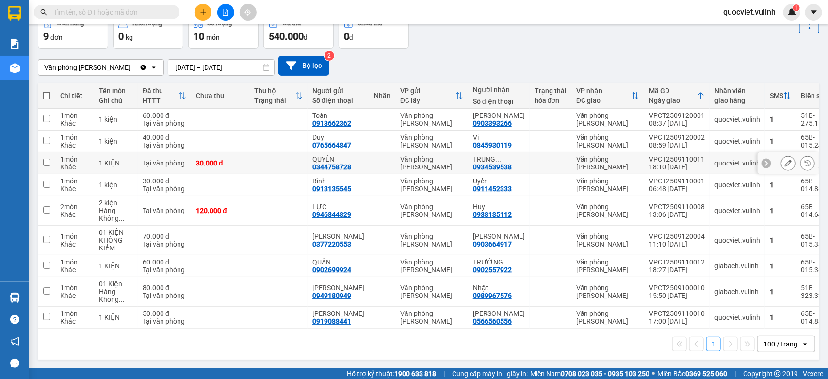
scroll to position [0, 0]
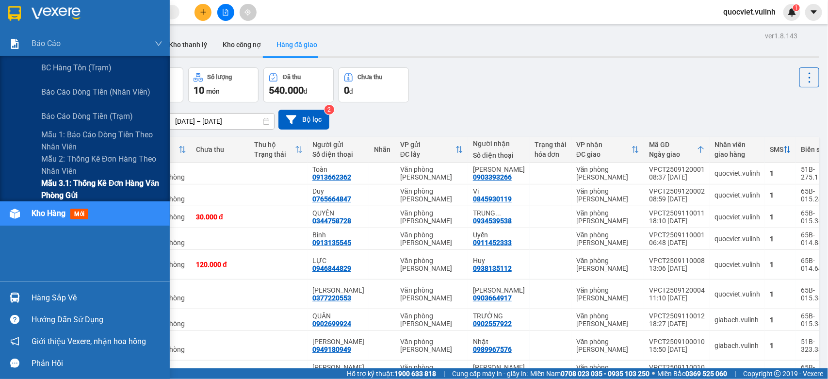
click at [28, 190] on div "Mẫu 3.1: Thống kê đơn hàng văn phòng gửi" at bounding box center [85, 189] width 170 height 24
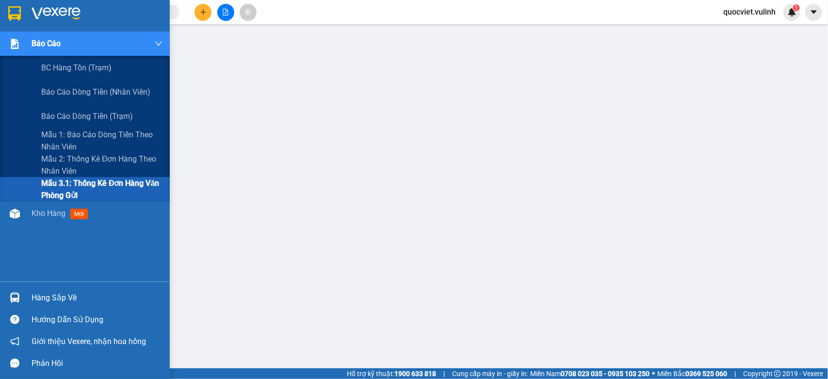
click at [53, 182] on span "Mẫu 3.1: Thống kê đơn hàng văn phòng gửi" at bounding box center [101, 189] width 121 height 24
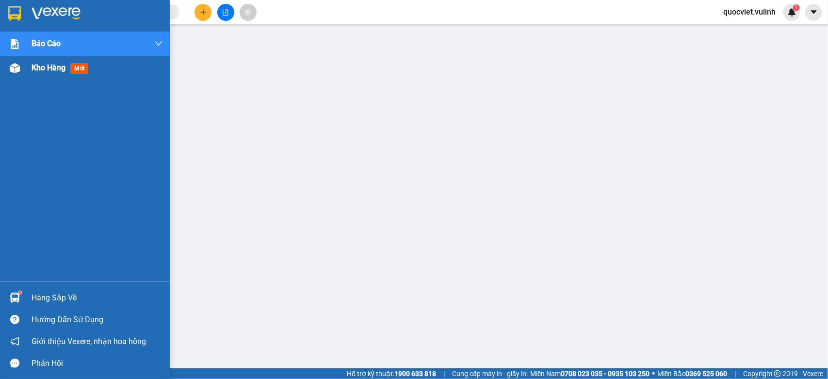
click at [20, 69] on div at bounding box center [14, 68] width 17 height 17
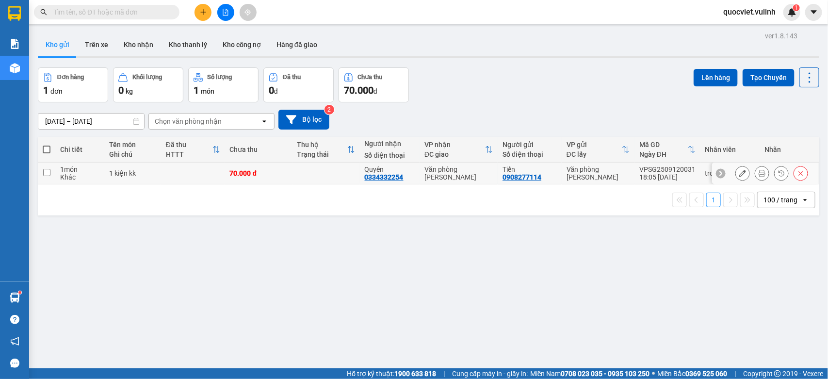
click at [739, 172] on icon at bounding box center [742, 173] width 7 height 7
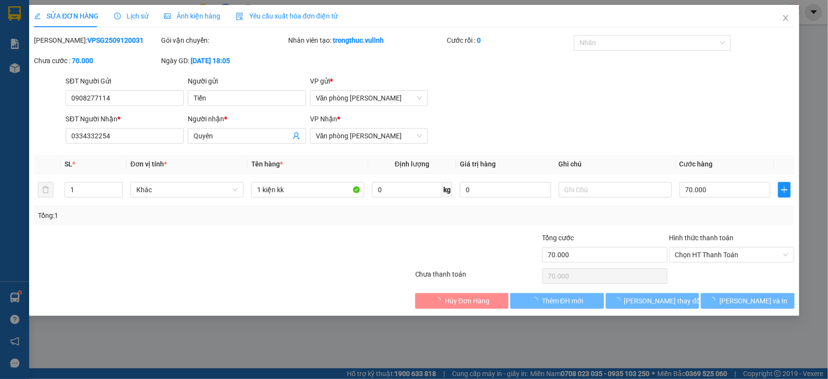
type input "0908277114"
type input "Tiến"
type input "0334332254"
type input "Quyên"
type input "70.000"
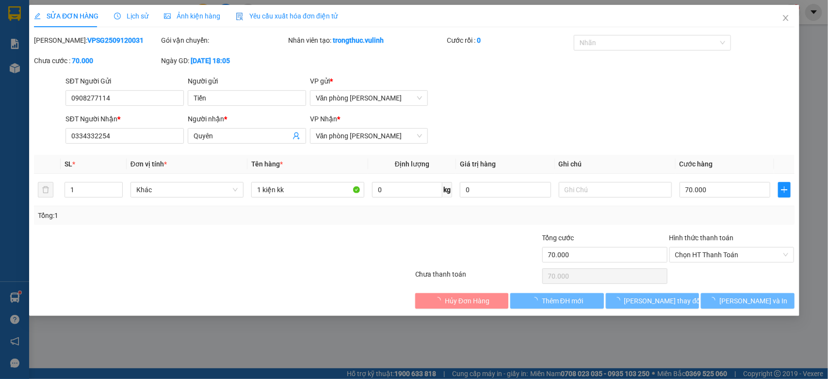
type input "70.000"
click at [231, 99] on input "Tiến" at bounding box center [247, 98] width 118 height 16
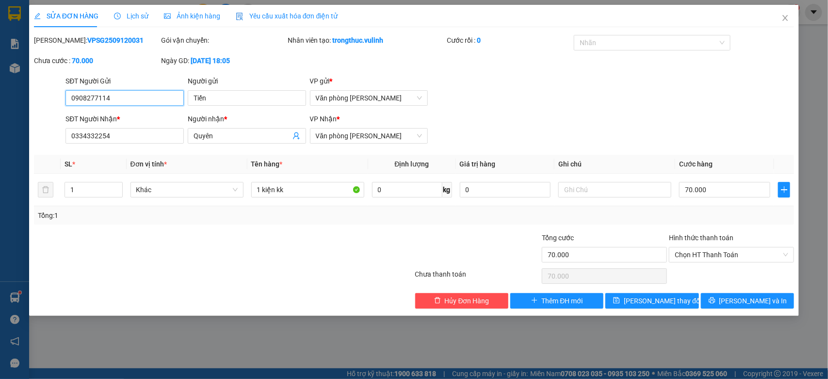
click at [114, 97] on input "0908277114" at bounding box center [124, 98] width 118 height 16
click at [224, 136] on input "Quyên" at bounding box center [242, 135] width 97 height 11
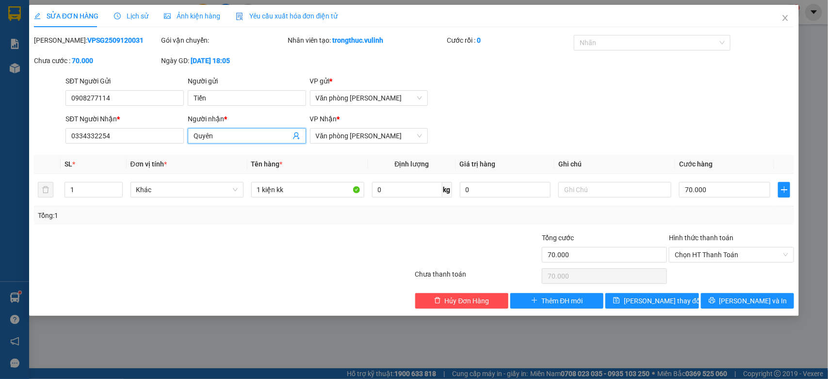
click at [224, 136] on input "Quyên" at bounding box center [242, 135] width 97 height 11
click at [161, 131] on input "0334332254" at bounding box center [124, 136] width 118 height 16
click at [785, 24] on span "Close" at bounding box center [785, 18] width 27 height 27
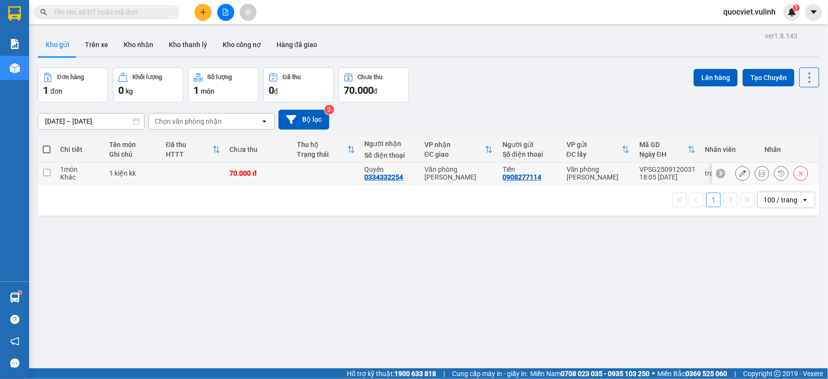
click at [670, 178] on div "18:05 [DATE]" at bounding box center [667, 177] width 56 height 8
checkbox input "true"
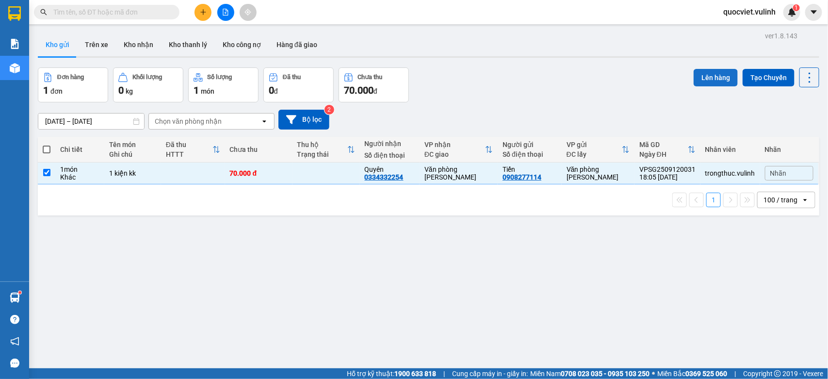
click at [701, 80] on button "Lên hàng" at bounding box center [716, 77] width 44 height 17
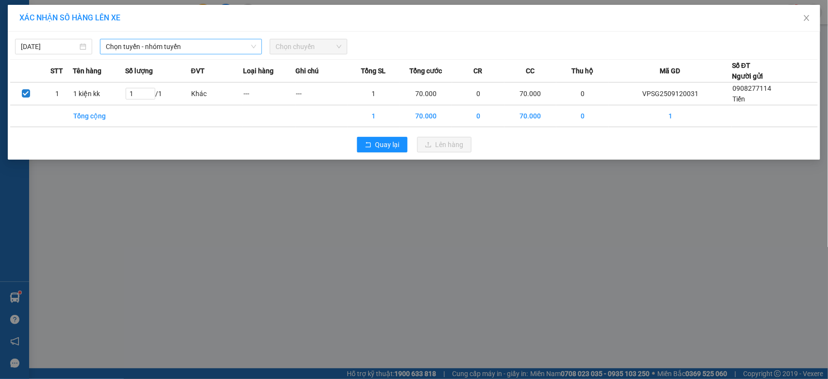
click at [180, 48] on span "Chọn tuyến - nhóm tuyến" at bounding box center [181, 46] width 150 height 15
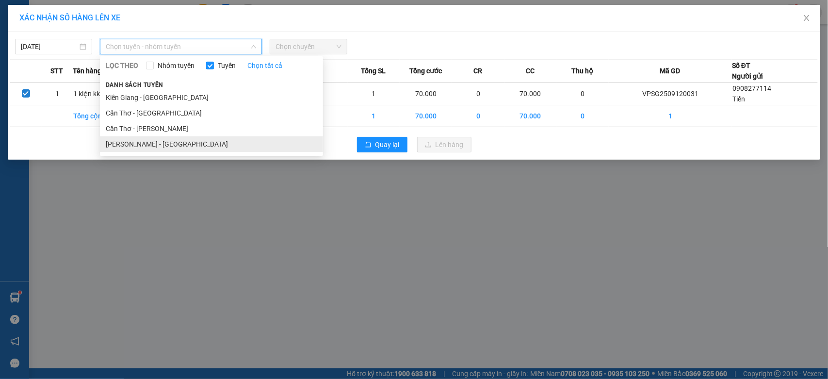
click at [160, 142] on li "[PERSON_NAME] - [GEOGRAPHIC_DATA]" at bounding box center [211, 144] width 223 height 16
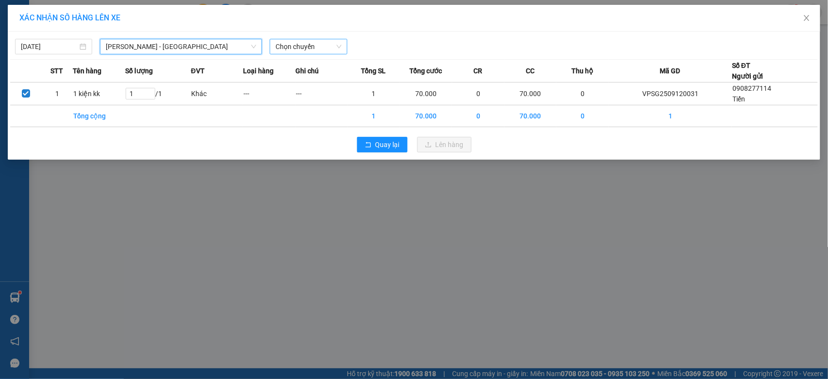
click at [326, 51] on span "Chọn chuyến" at bounding box center [307, 46] width 65 height 15
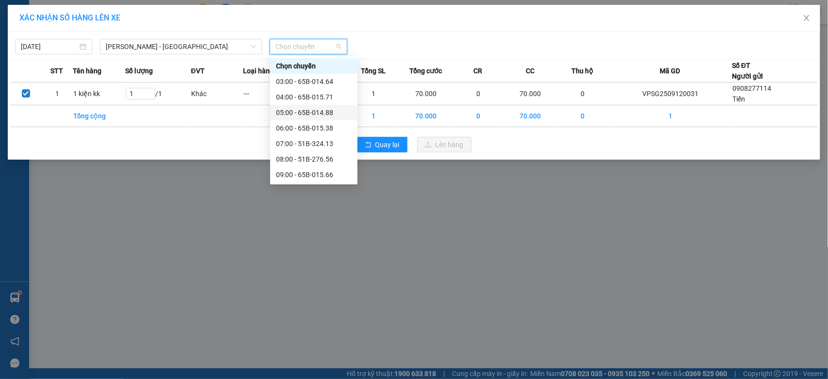
scroll to position [170, 0]
click at [325, 163] on div "19:00 - 51B-276.56" at bounding box center [314, 159] width 76 height 11
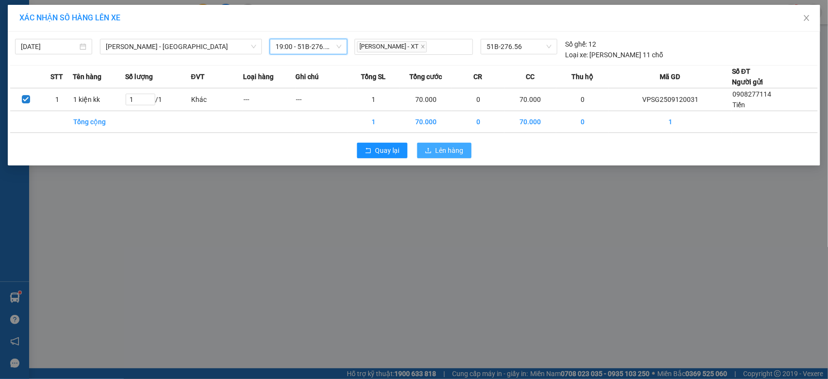
click at [436, 145] on button "Lên hàng" at bounding box center [444, 151] width 54 height 16
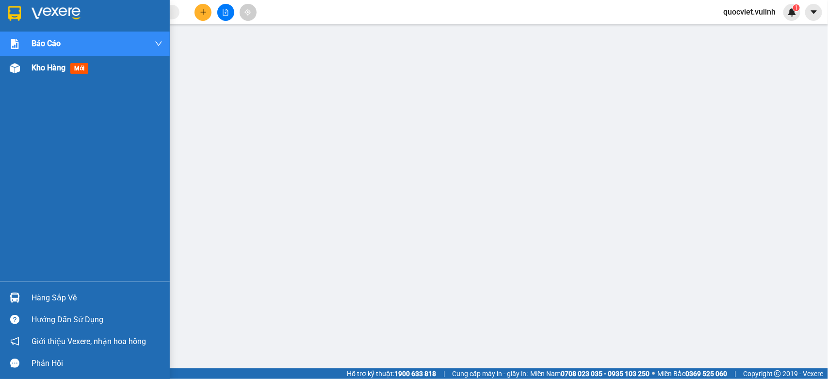
click at [20, 65] on div at bounding box center [14, 68] width 17 height 17
